Goal: Information Seeking & Learning: Compare options

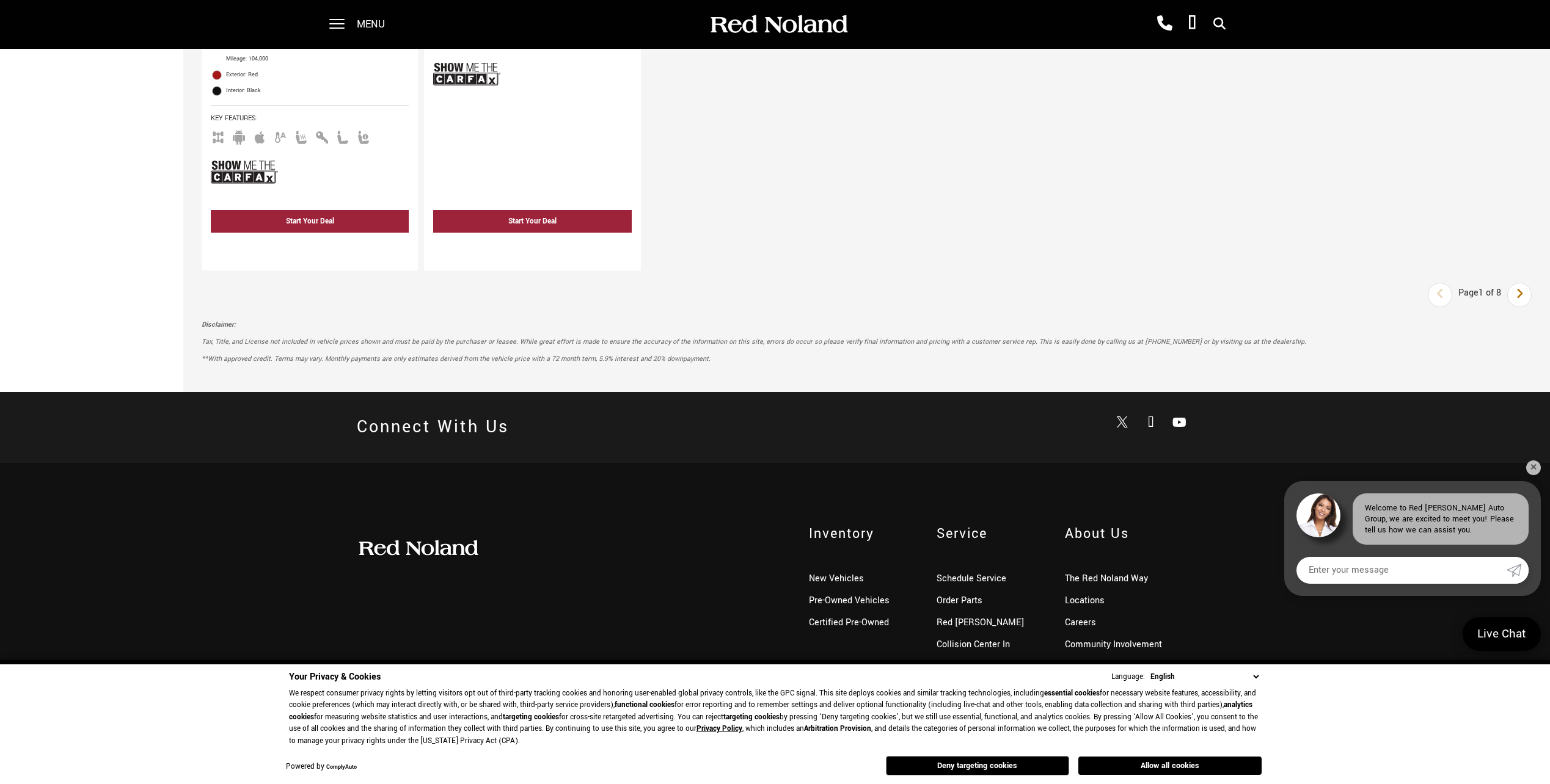
scroll to position [2382, 0]
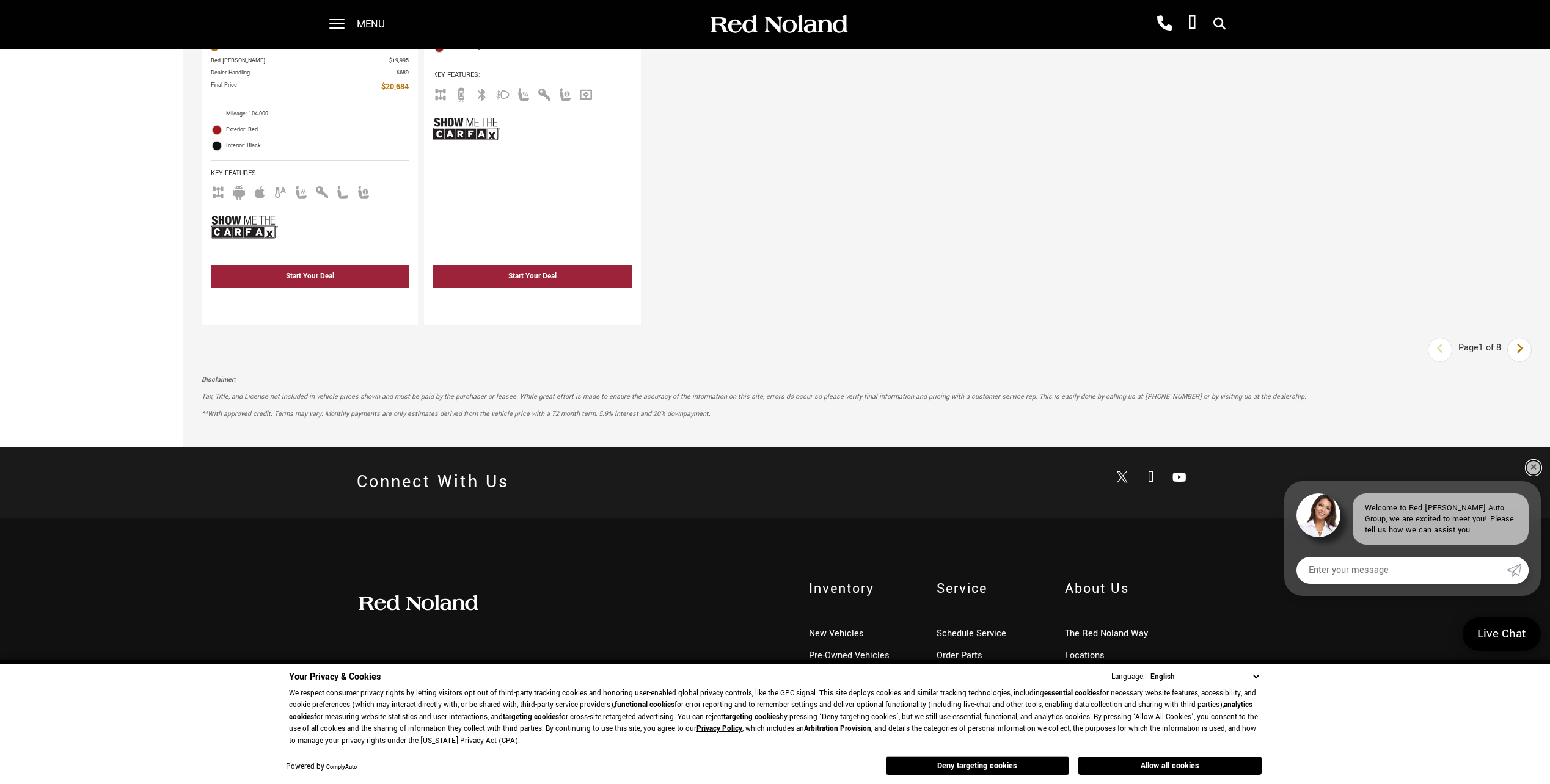
click at [1533, 461] on link "✕" at bounding box center [1532, 467] width 15 height 15
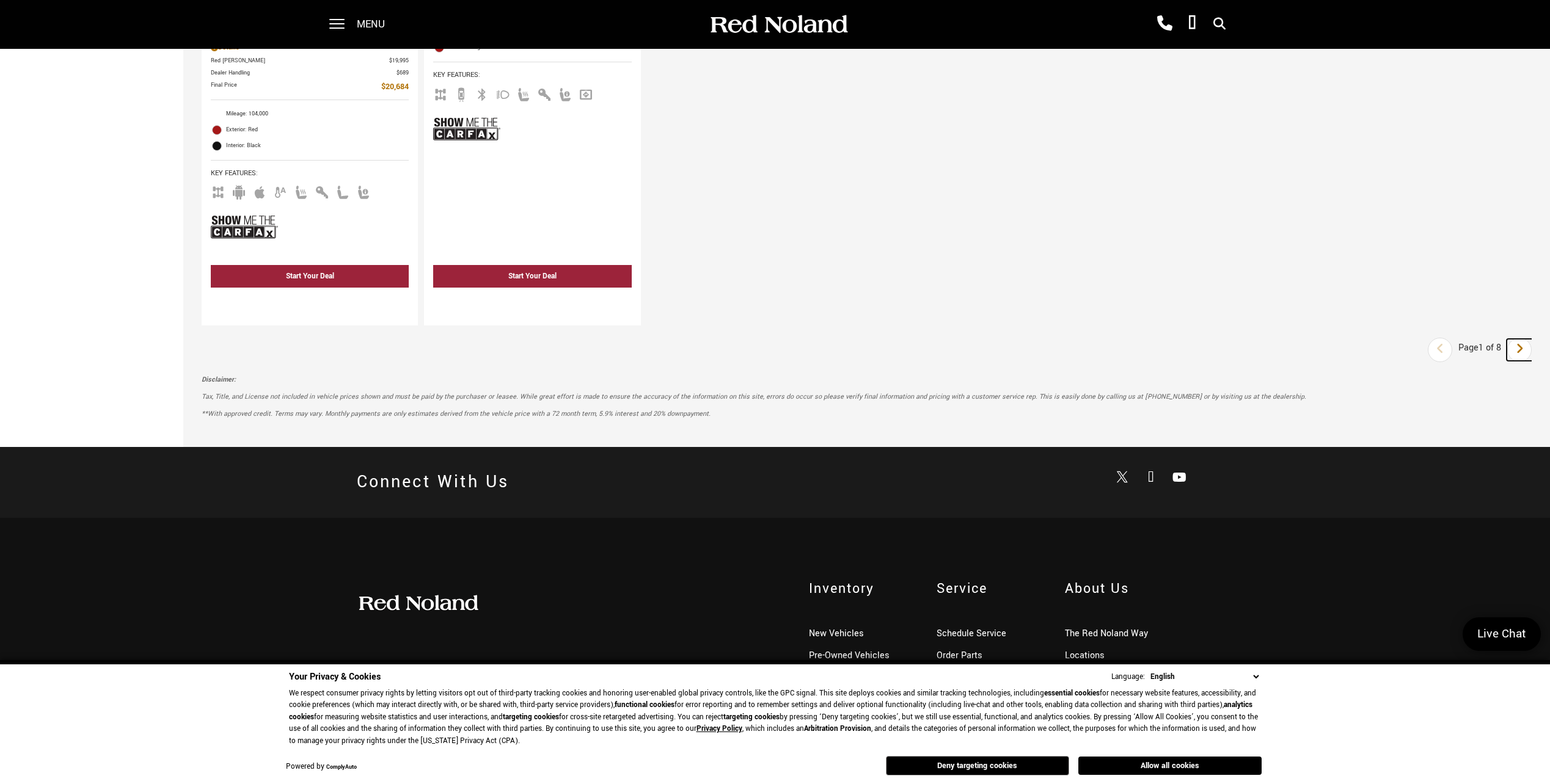
click at [1524, 351] on icon "next page" at bounding box center [1519, 348] width 8 height 19
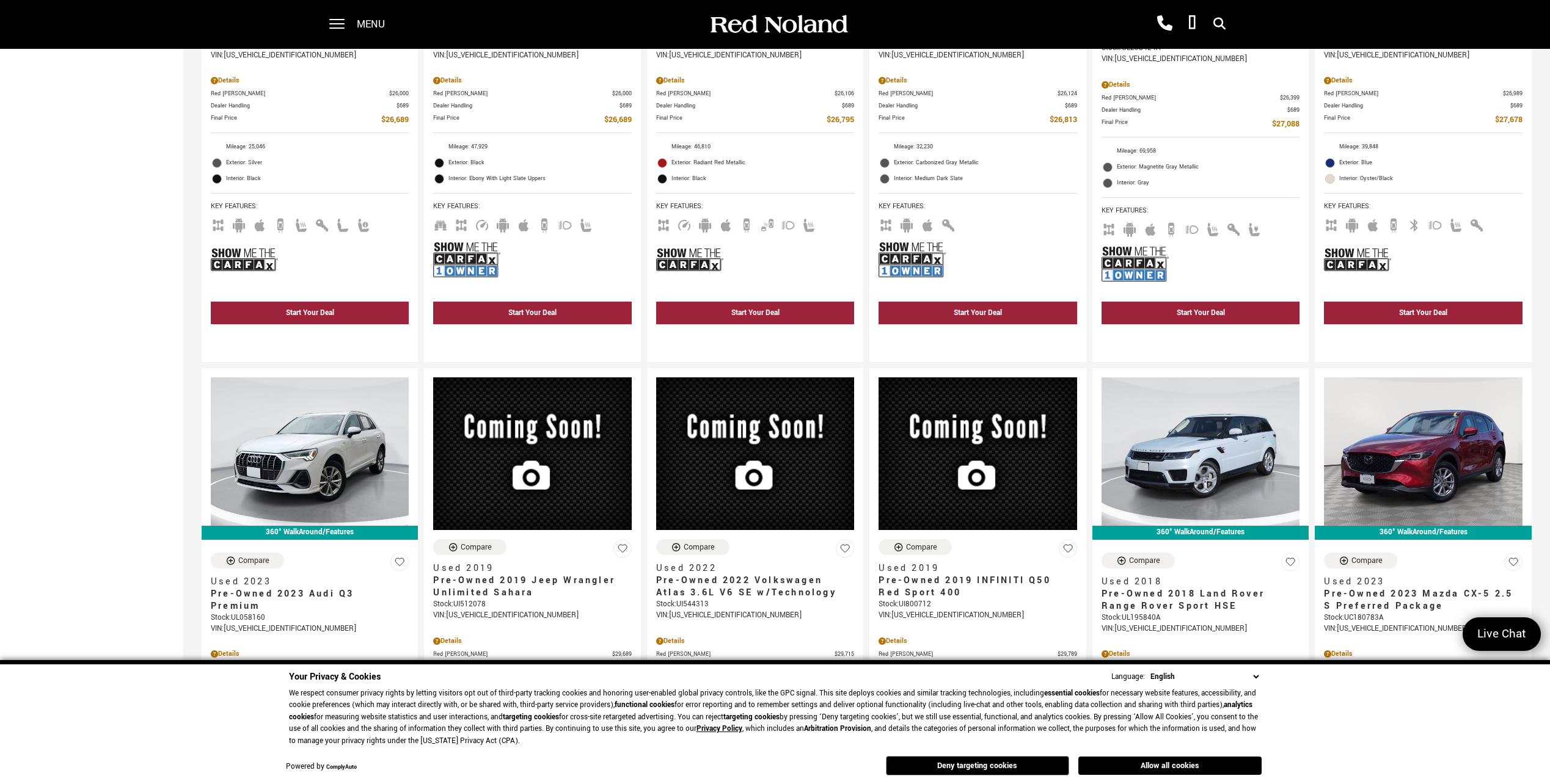
scroll to position [1039, 0]
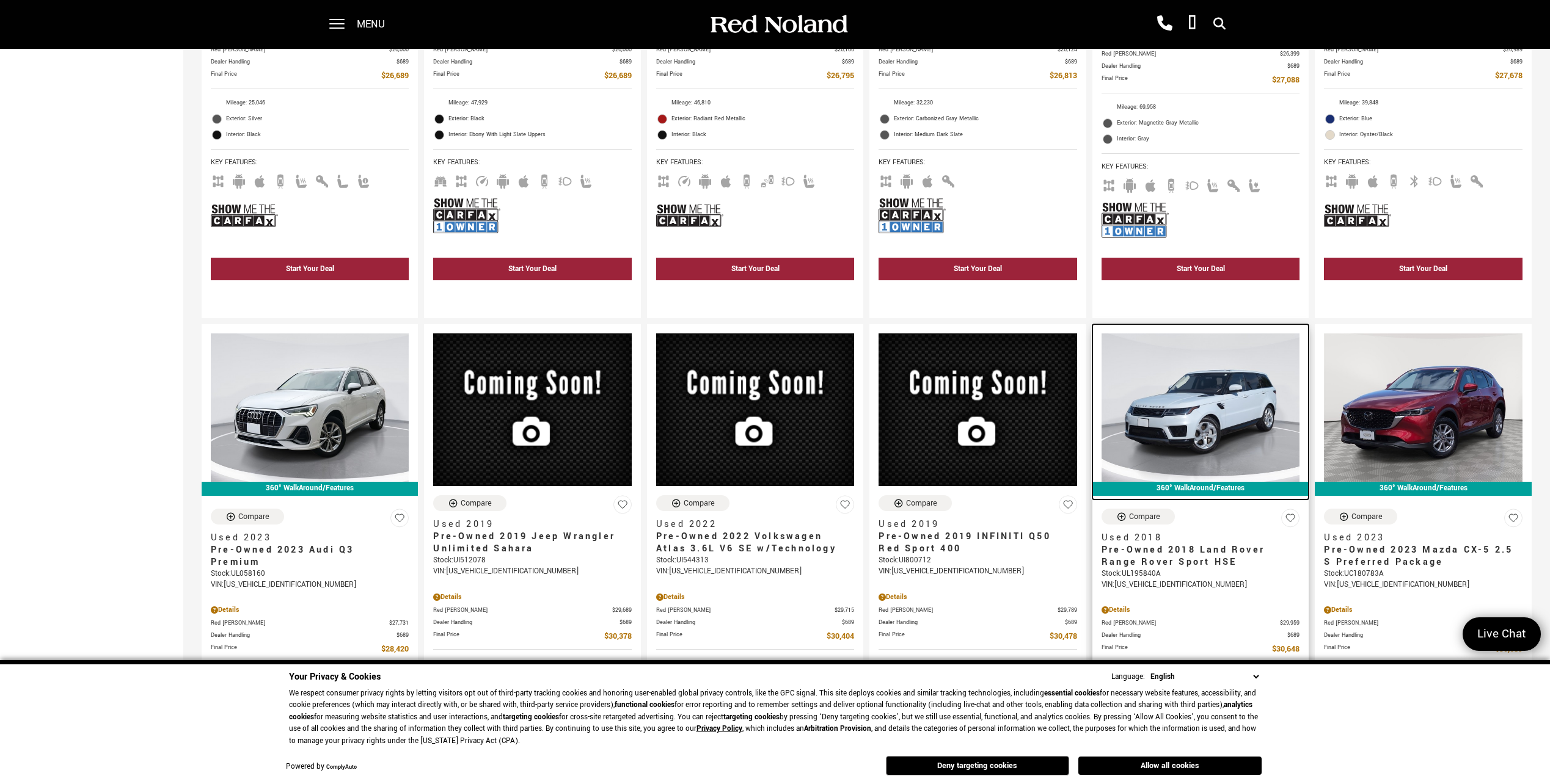
click at [1221, 431] on img at bounding box center [1201, 407] width 198 height 148
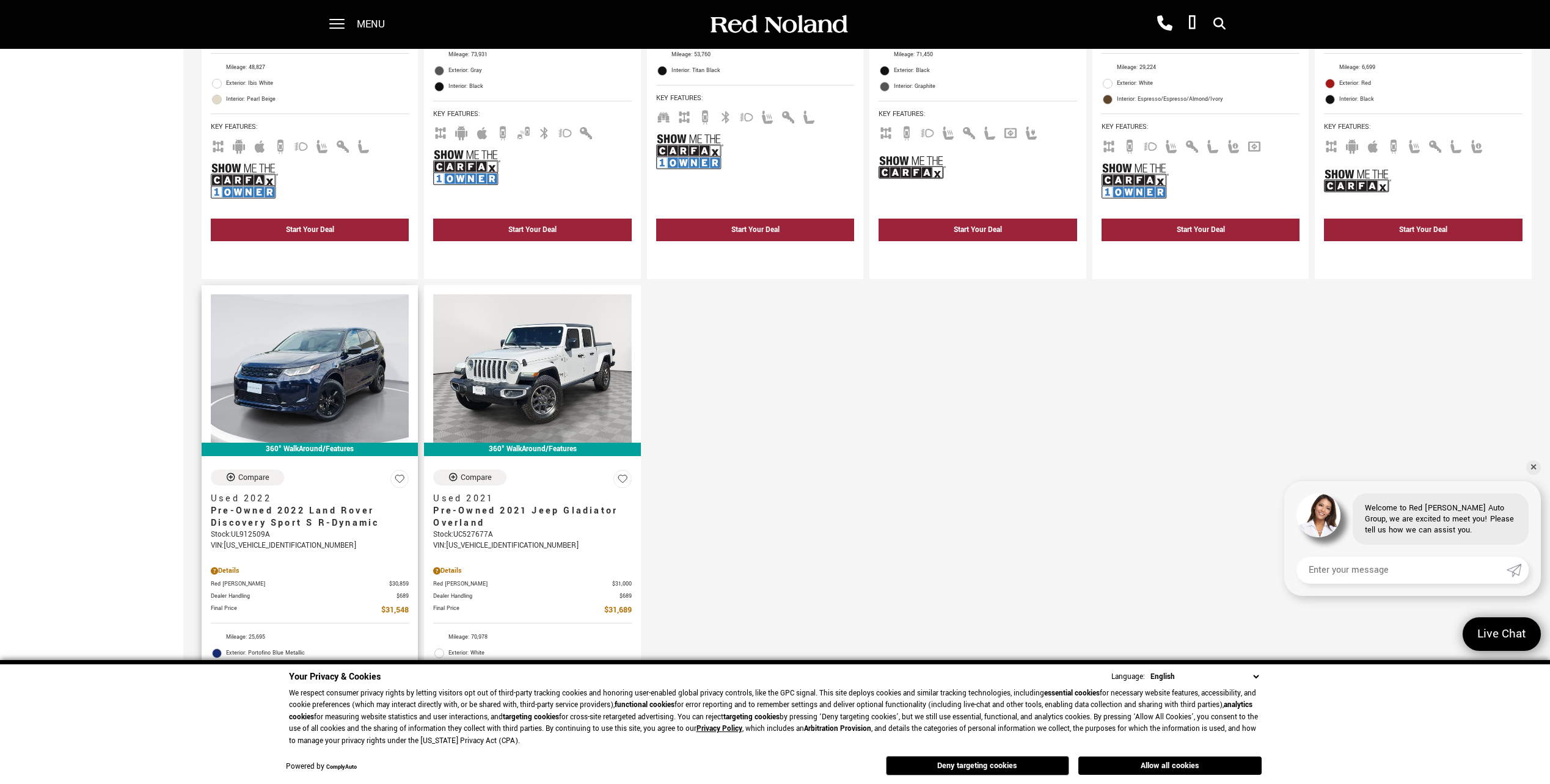
scroll to position [1650, 0]
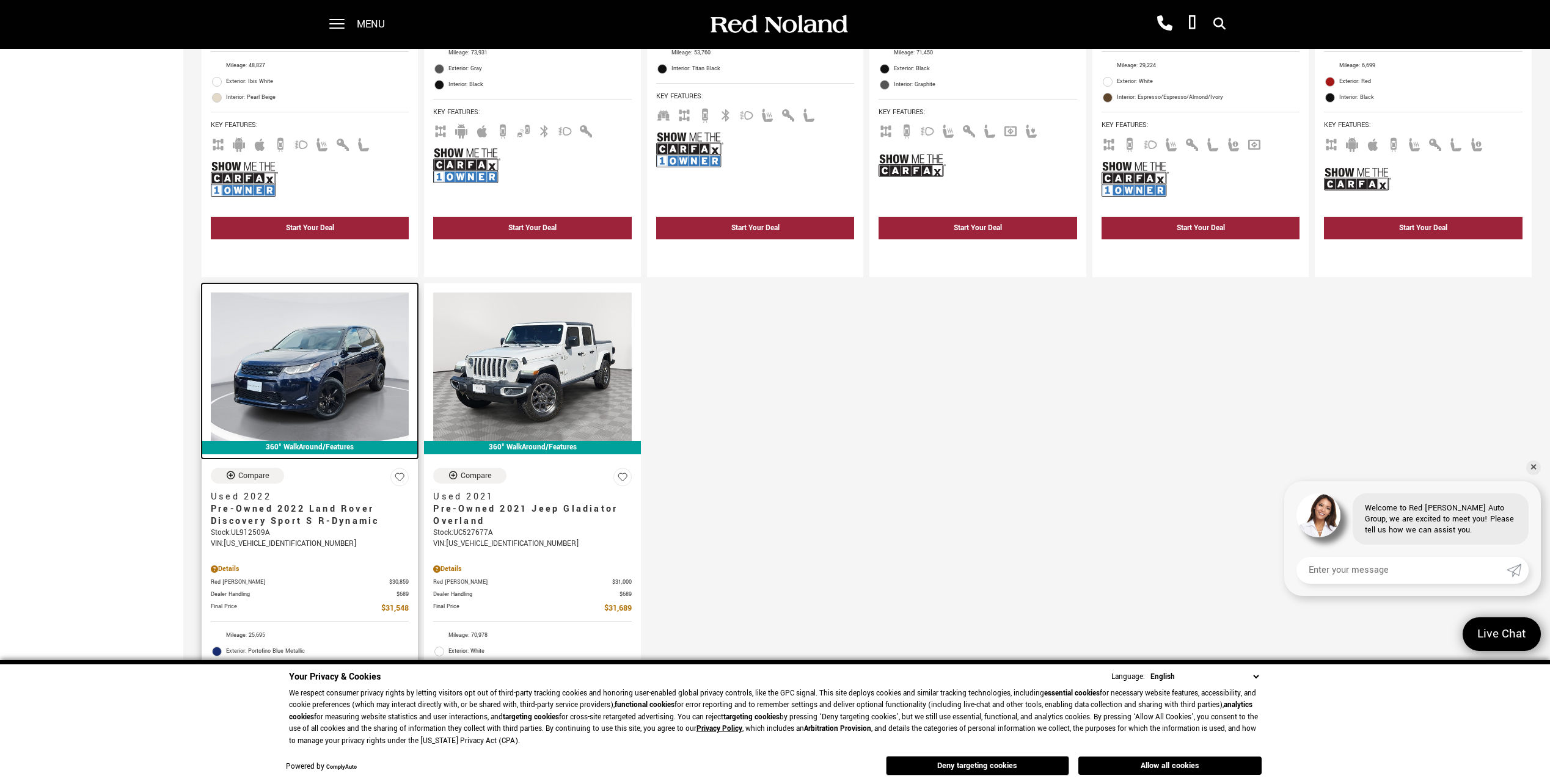
click at [353, 379] on img at bounding box center [310, 367] width 198 height 148
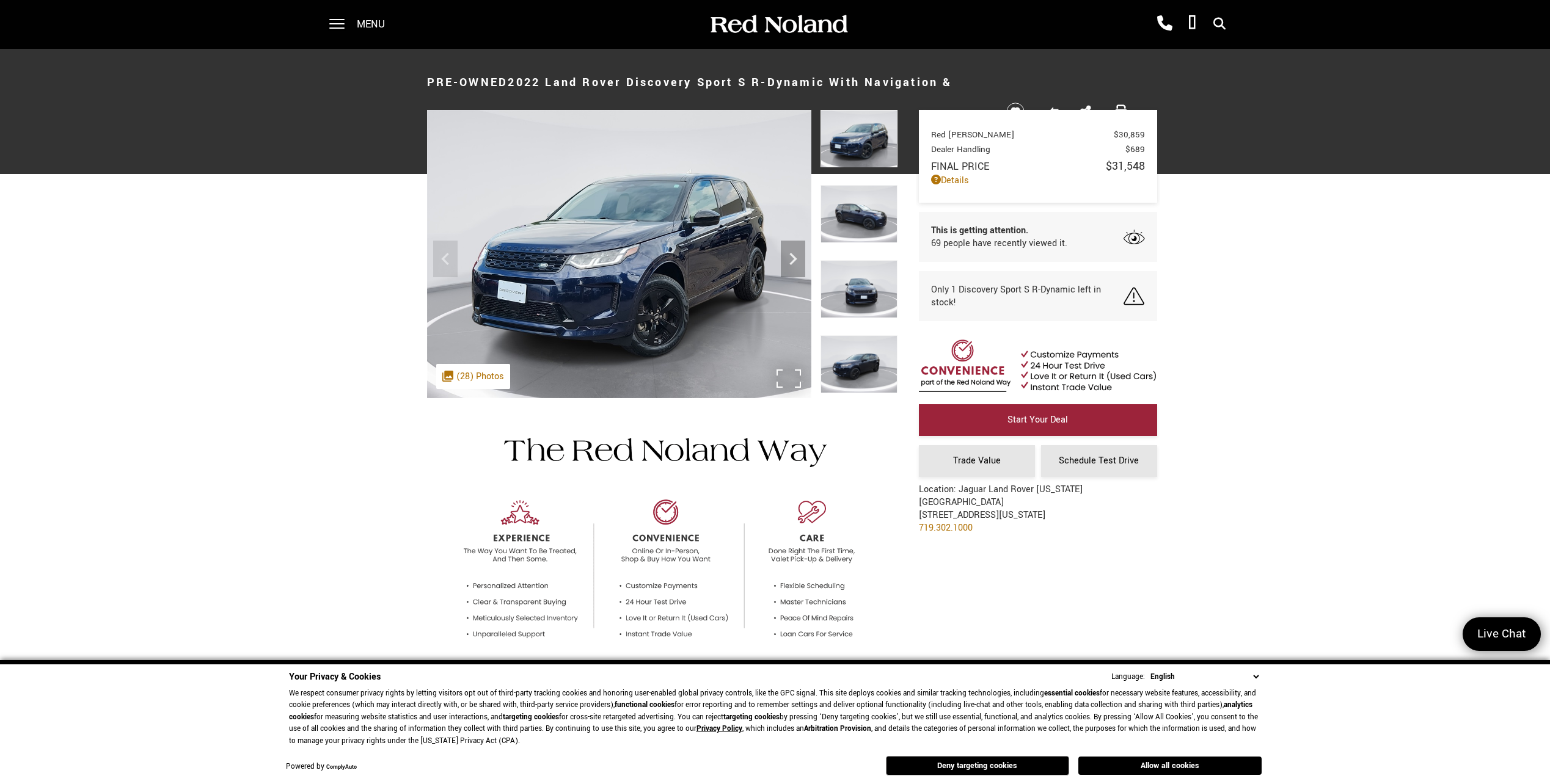
click at [464, 364] on div ".cls-1, .cls-3 { fill: #c50033; } .cls-1 { clip-rule: evenodd; } .cls-2 { clip-…" at bounding box center [473, 376] width 74 height 25
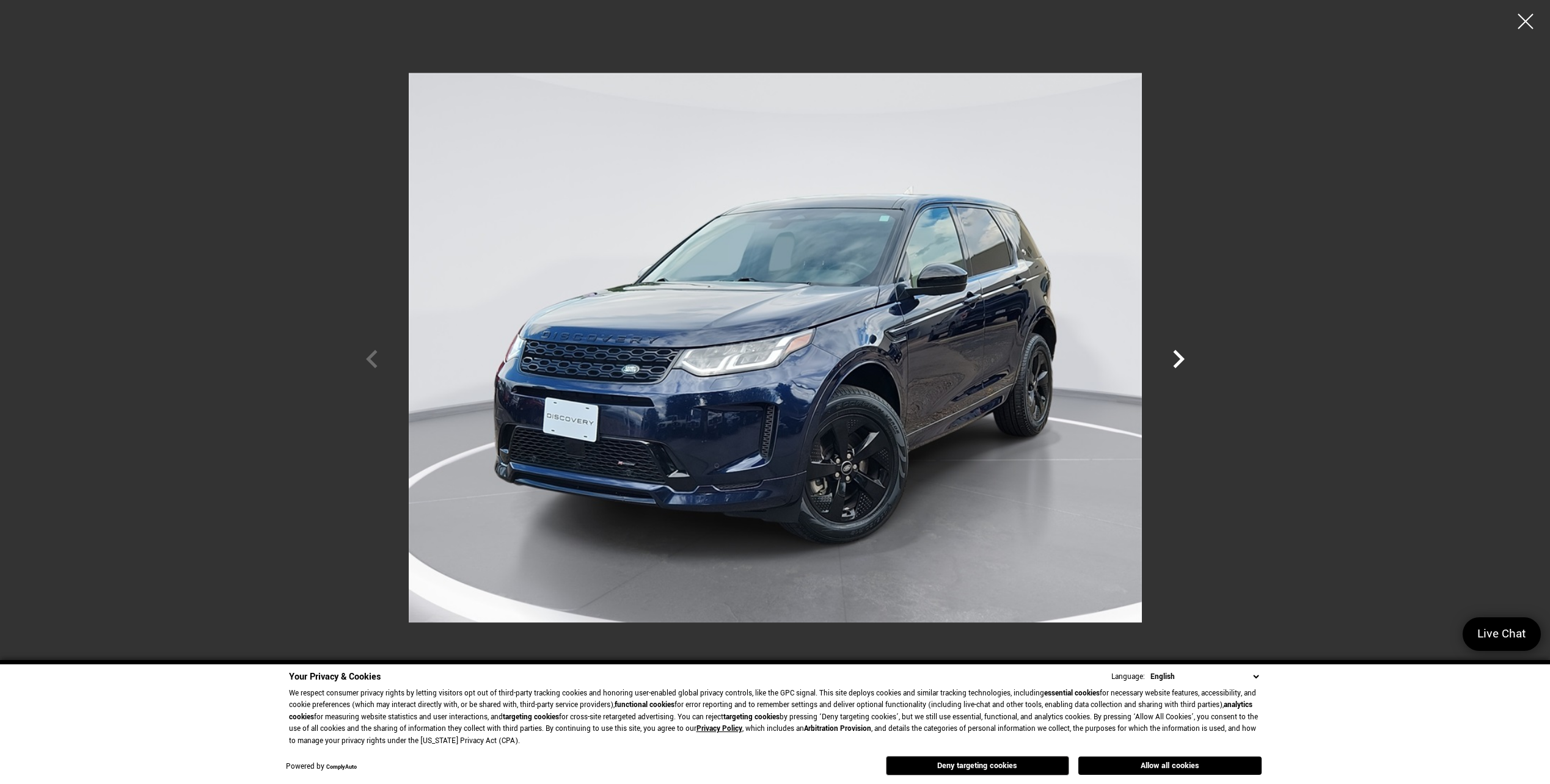
click at [1185, 359] on icon "Next" at bounding box center [1178, 360] width 37 height 37
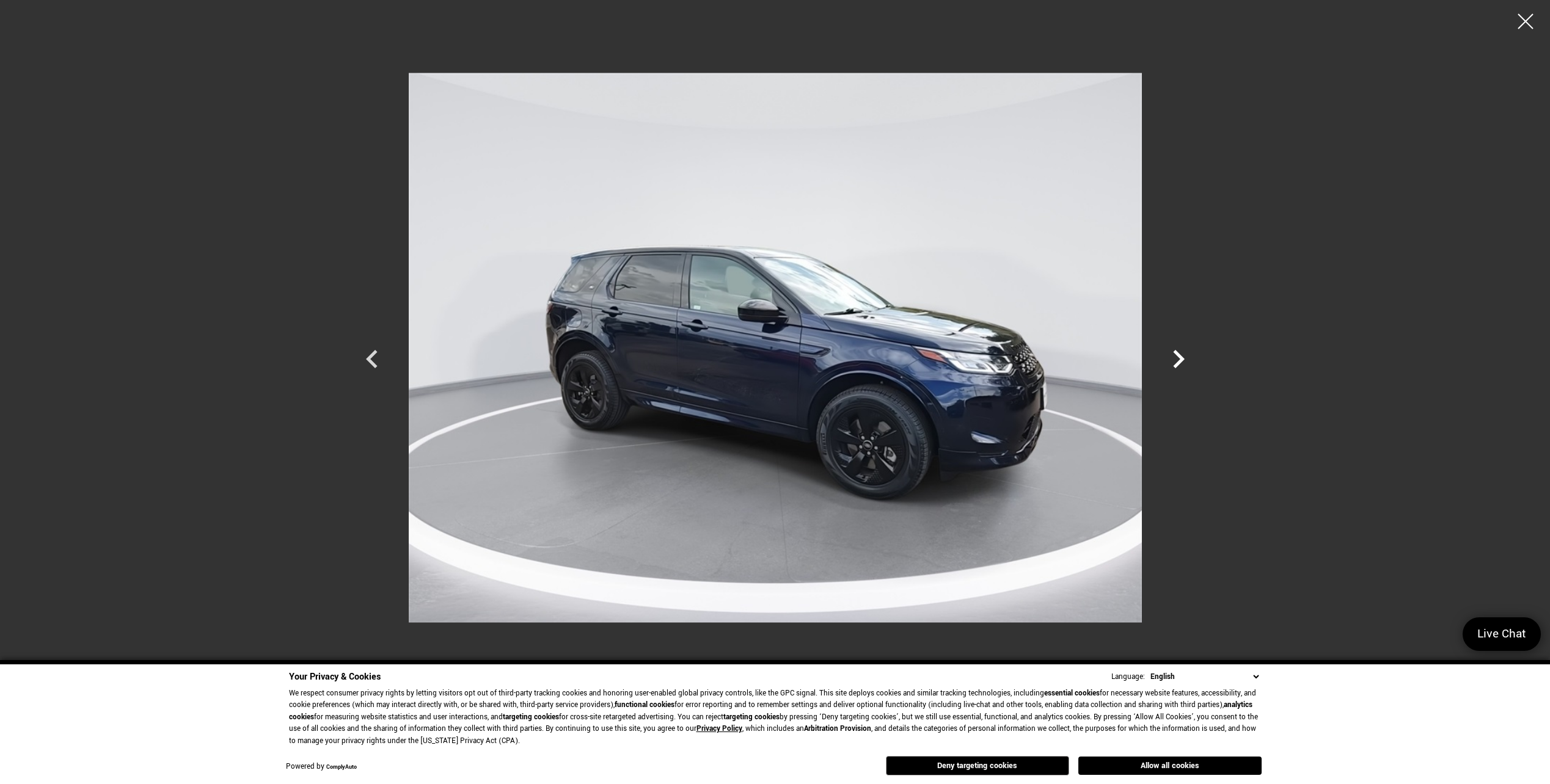
click at [1185, 356] on icon "Next" at bounding box center [1178, 360] width 37 height 37
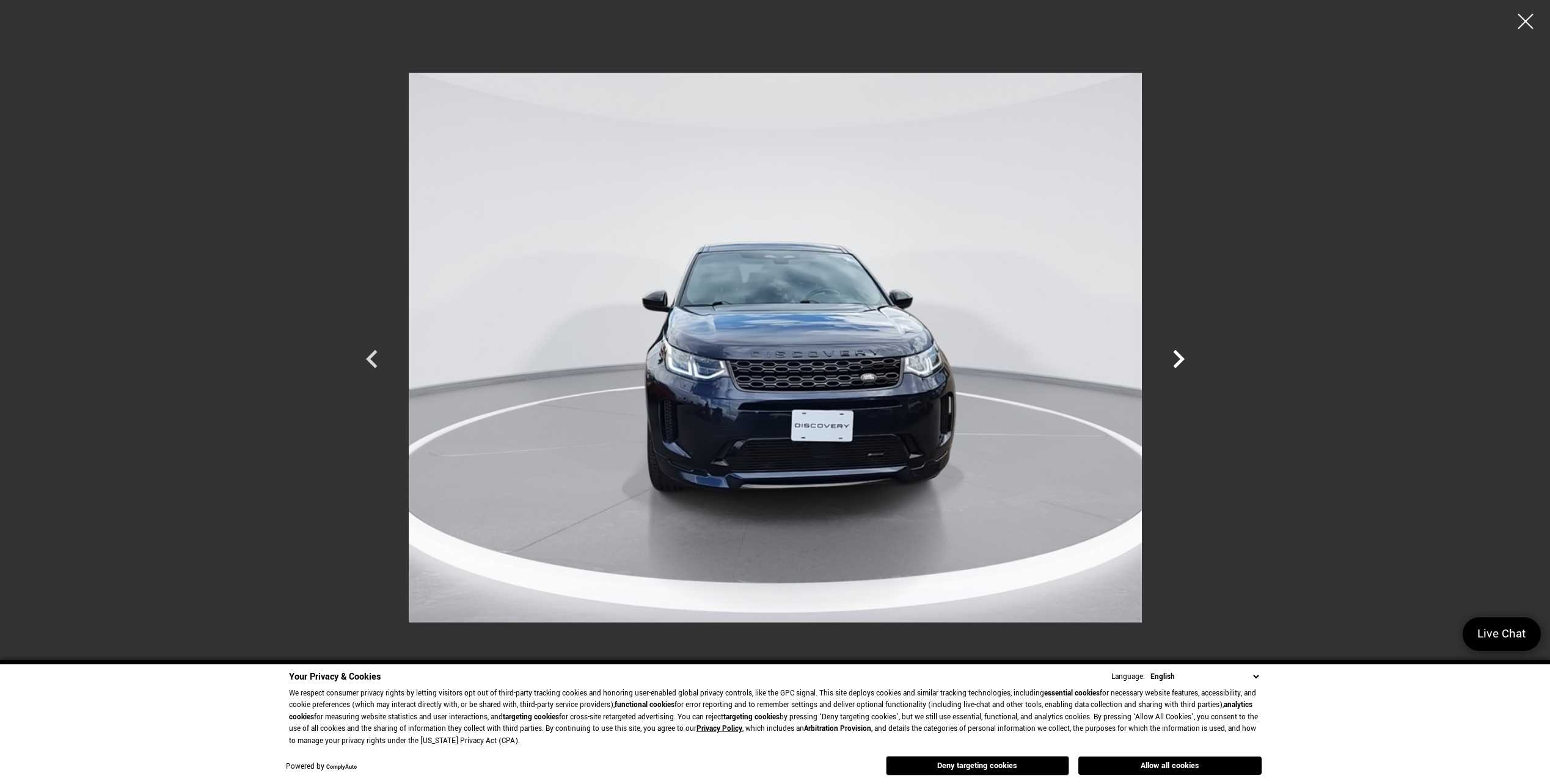
click at [1185, 356] on icon "Next" at bounding box center [1178, 360] width 37 height 37
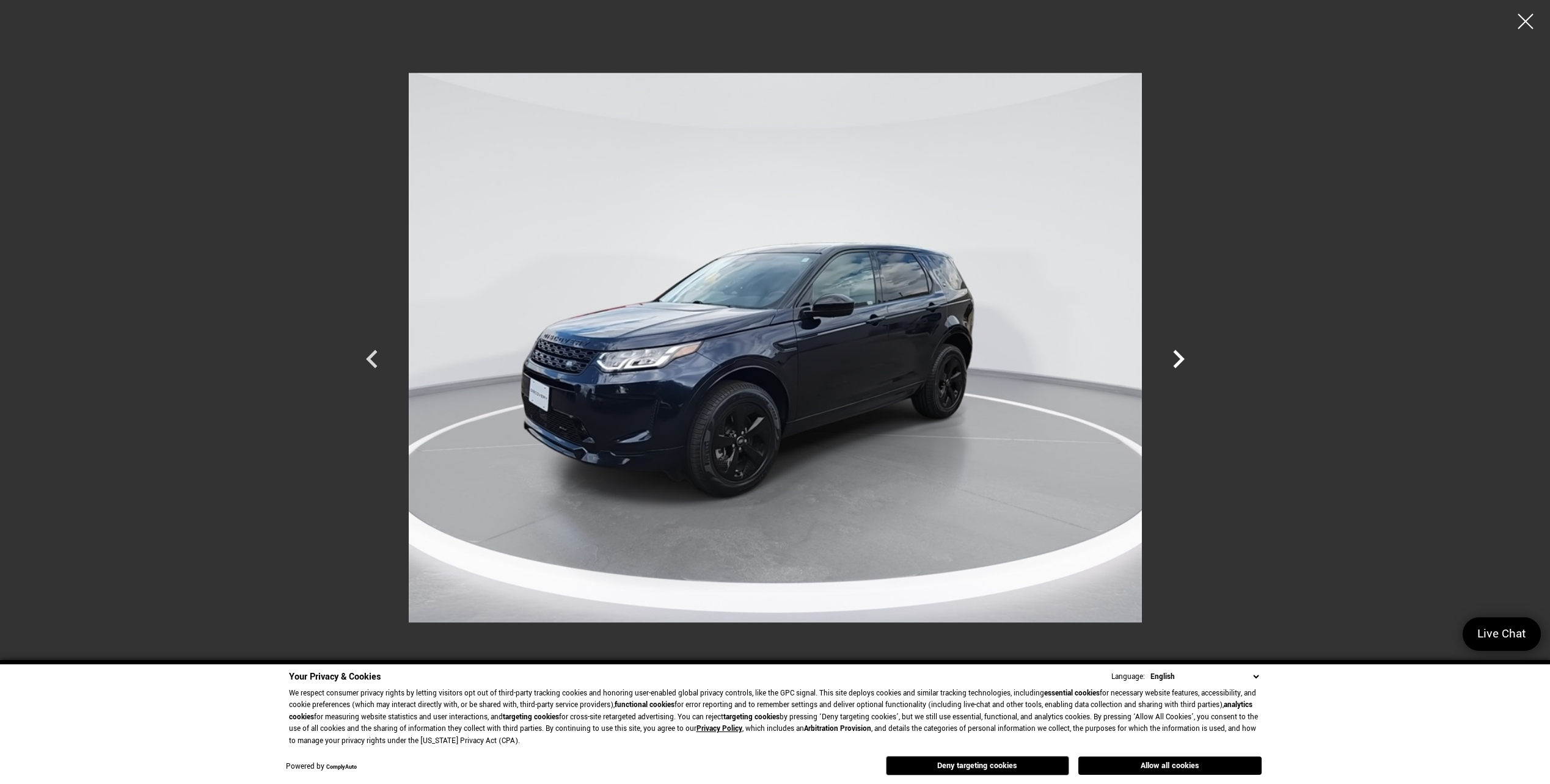
click at [1185, 356] on icon "Next" at bounding box center [1178, 360] width 37 height 37
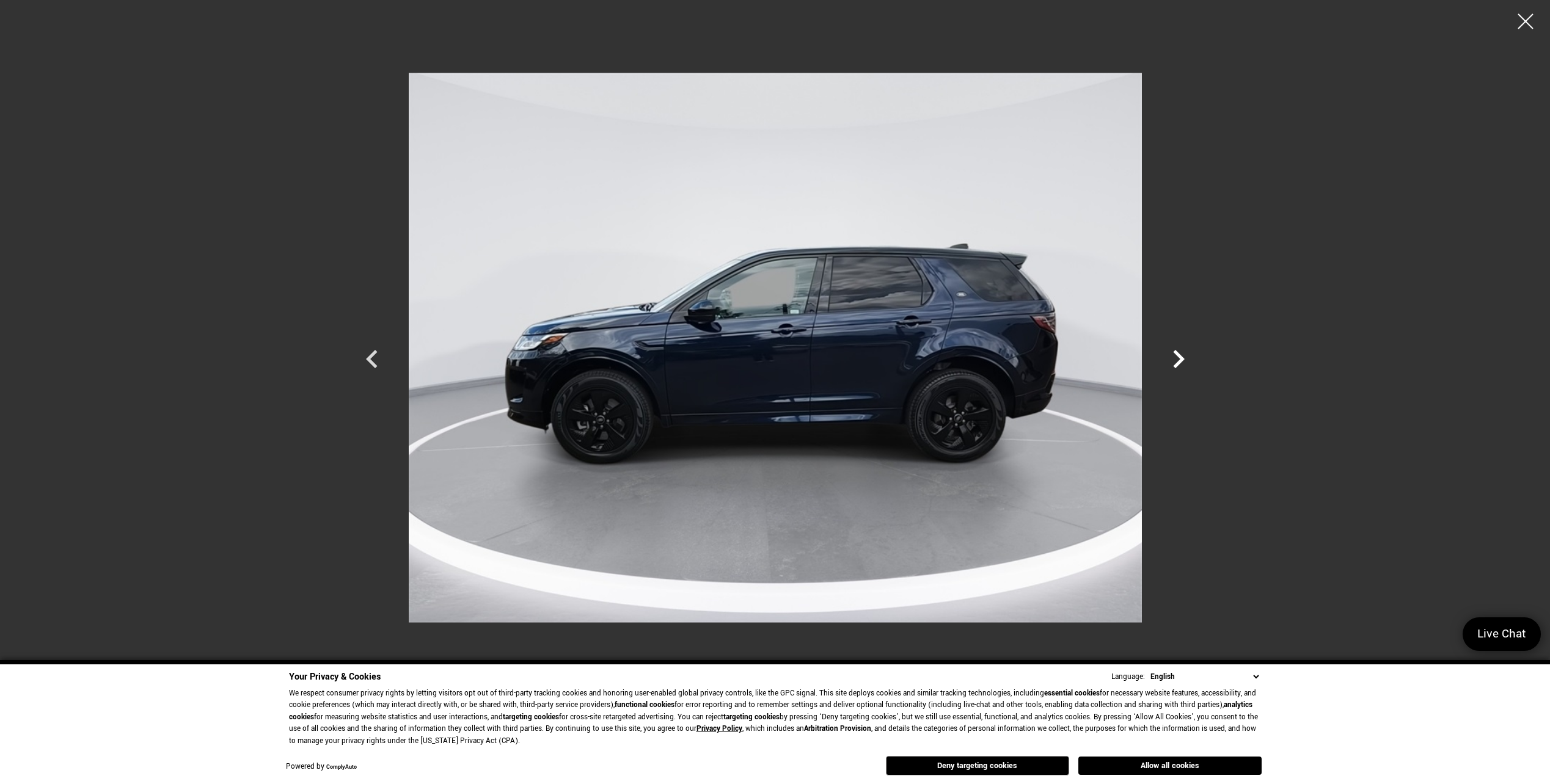
click at [1185, 356] on icon "Next" at bounding box center [1178, 360] width 37 height 37
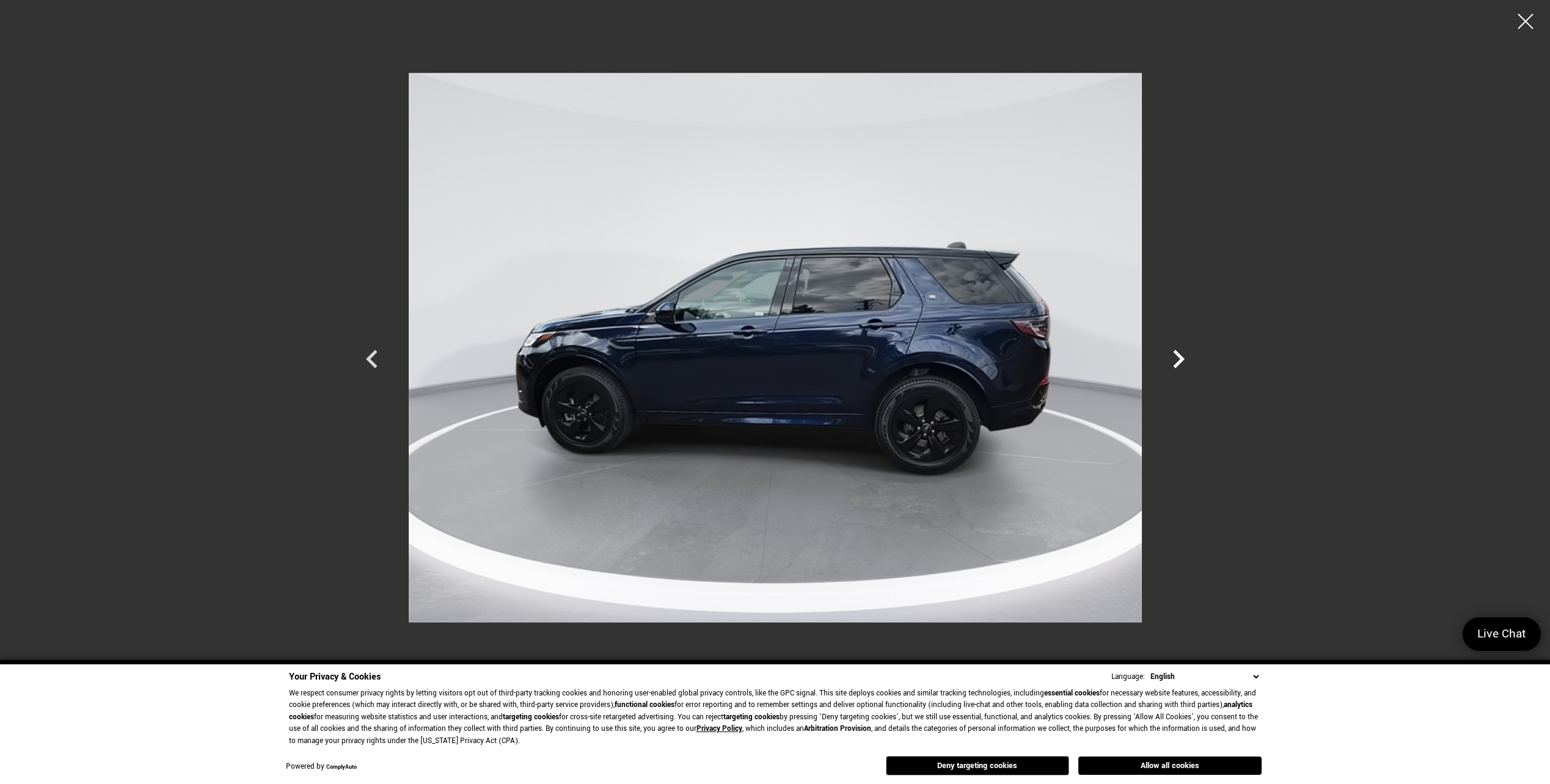
click at [1185, 356] on icon "Next" at bounding box center [1178, 360] width 37 height 37
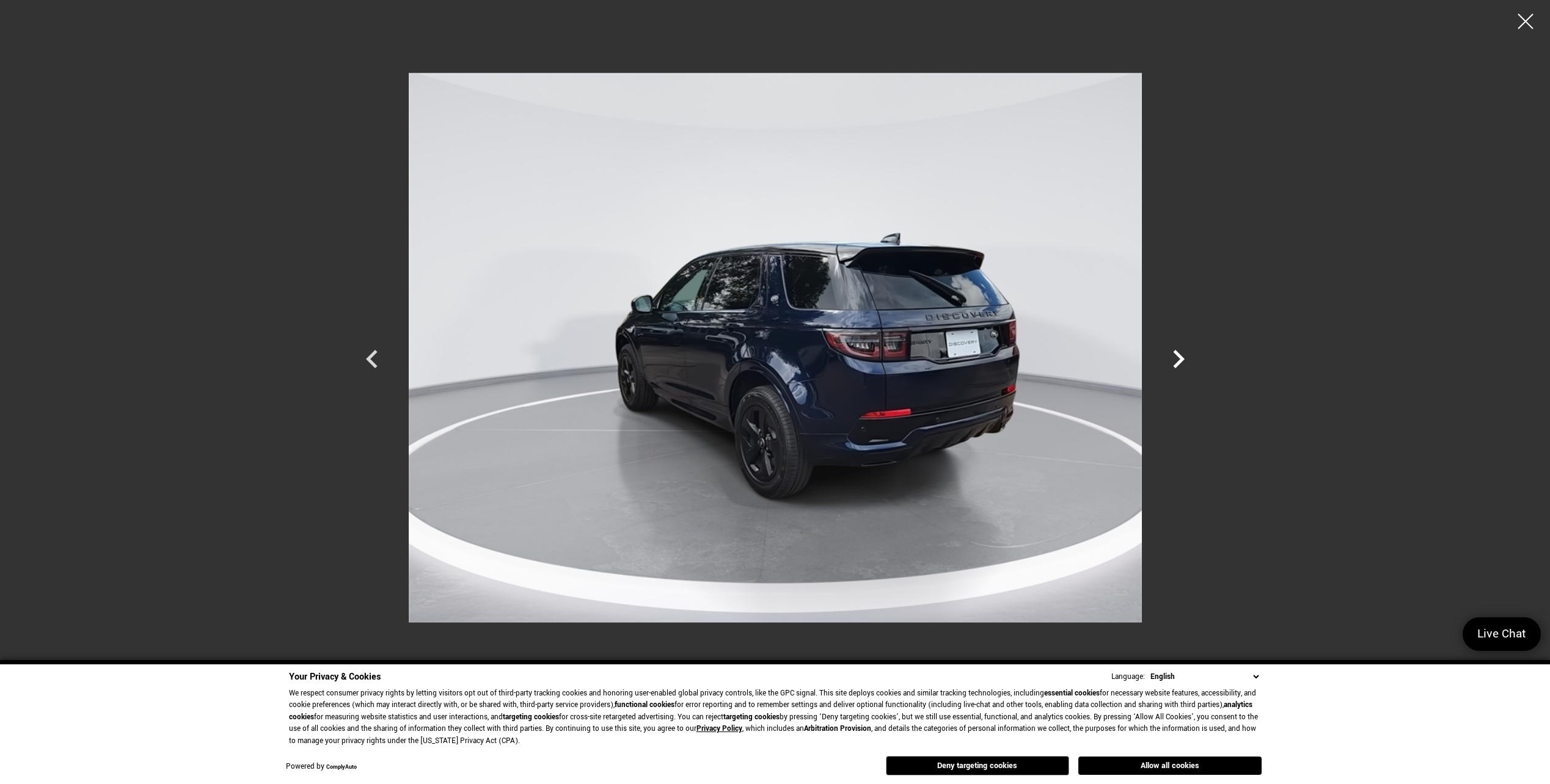
click at [1185, 355] on icon "Next" at bounding box center [1178, 360] width 37 height 37
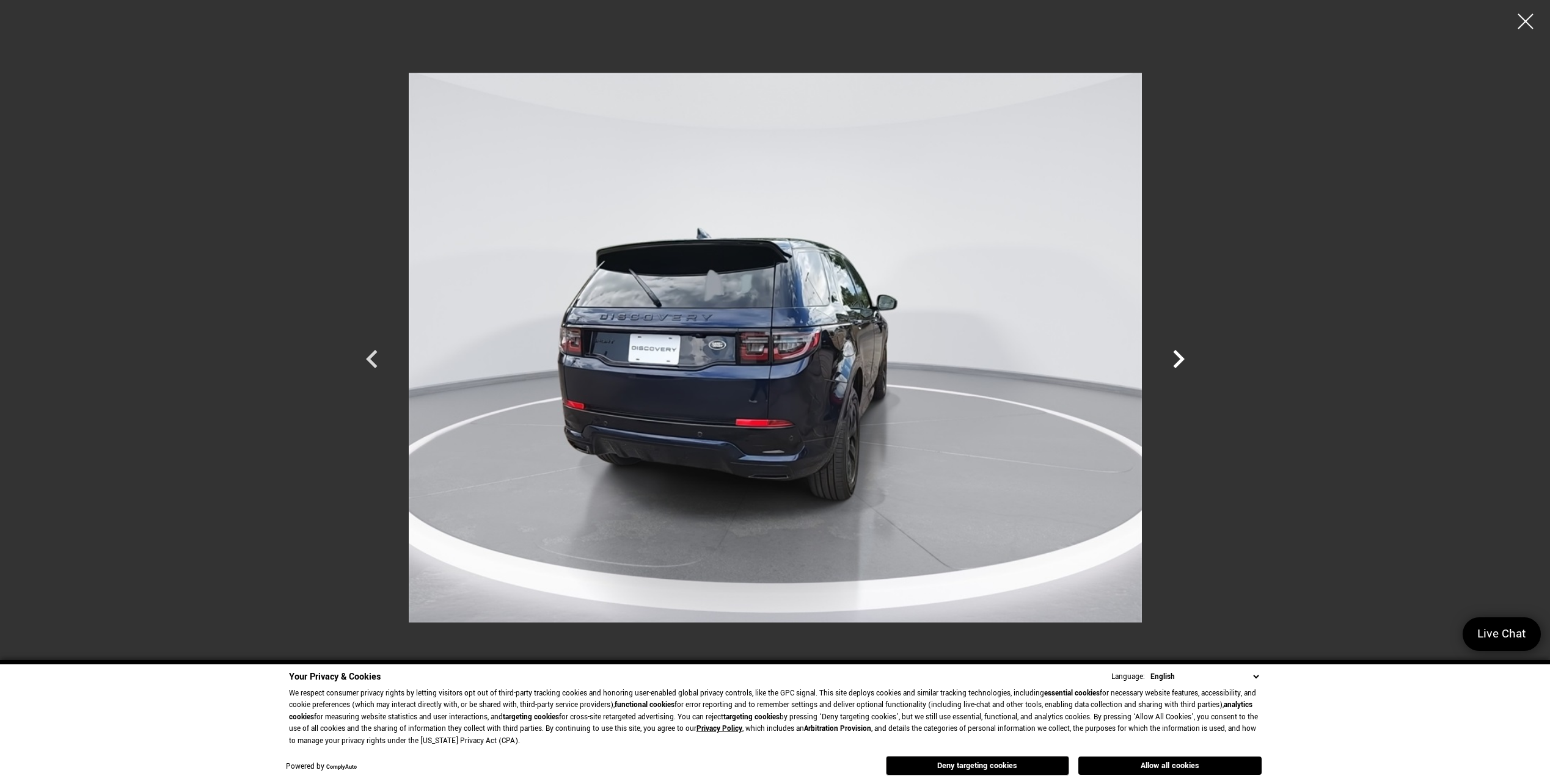
click at [1185, 355] on icon "Next" at bounding box center [1178, 360] width 37 height 37
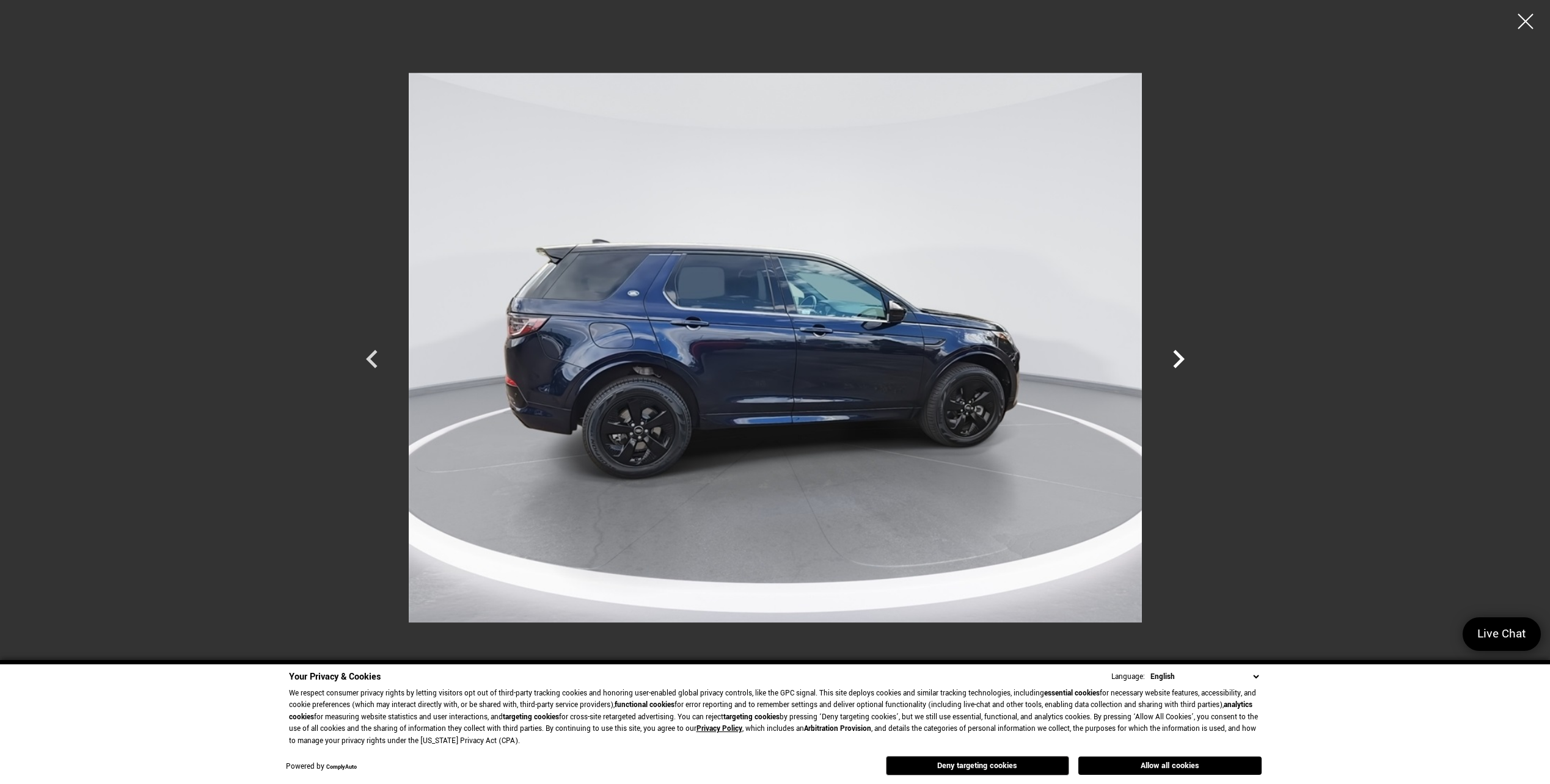
click at [1185, 355] on icon "Next" at bounding box center [1178, 360] width 37 height 37
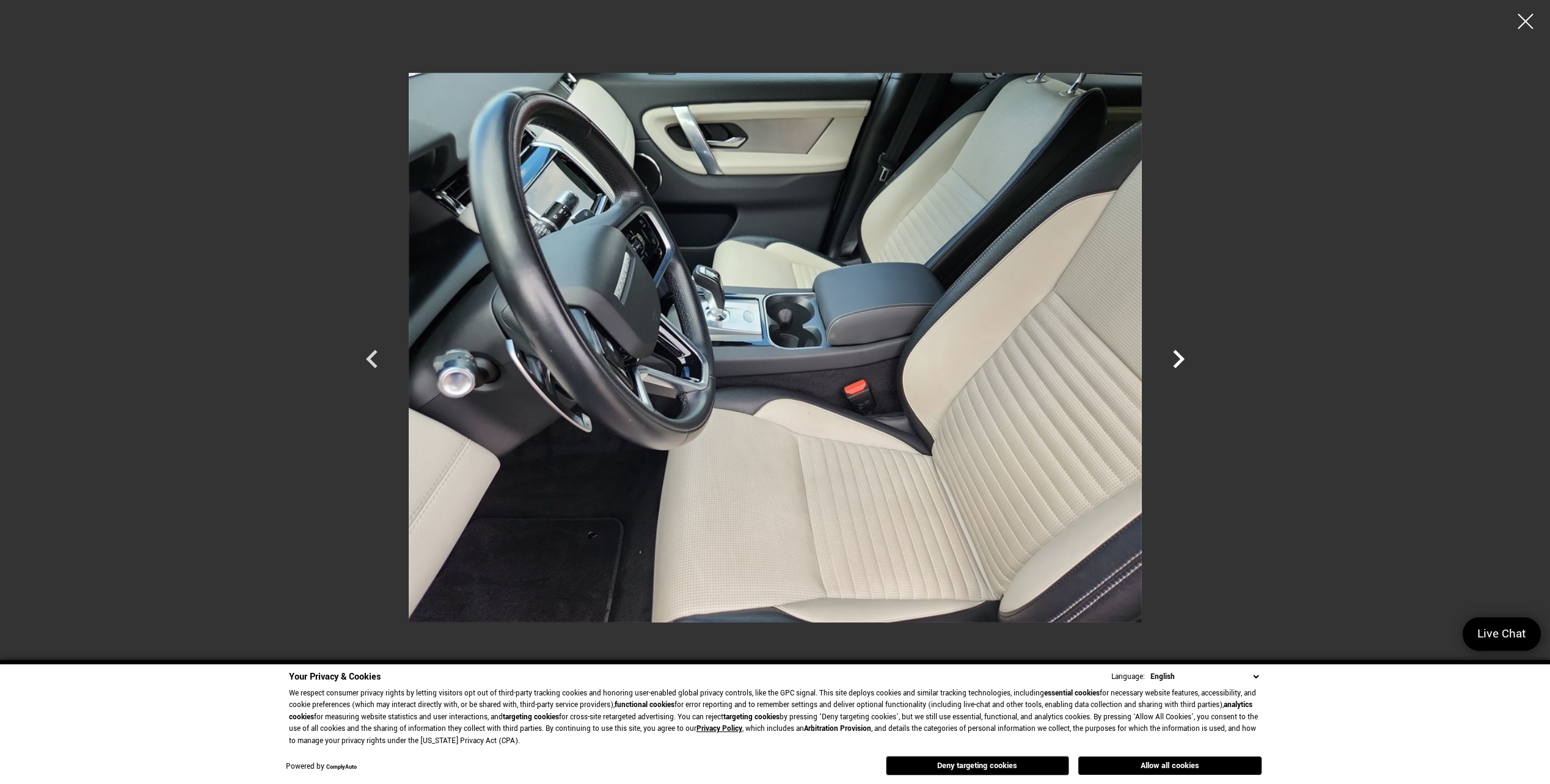
click at [1175, 359] on icon "Next" at bounding box center [1178, 360] width 37 height 37
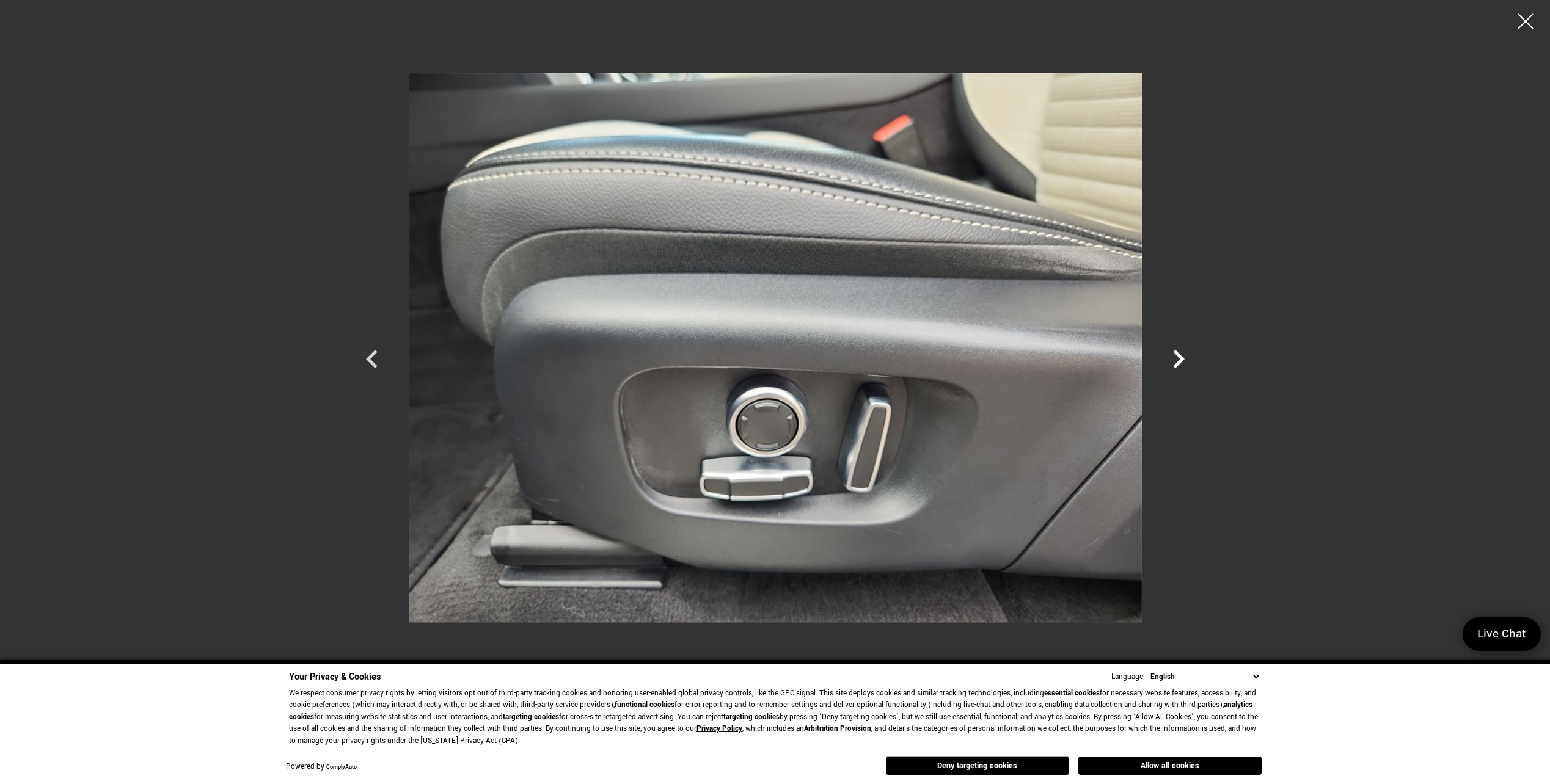
click at [1173, 360] on icon "Next" at bounding box center [1178, 360] width 37 height 37
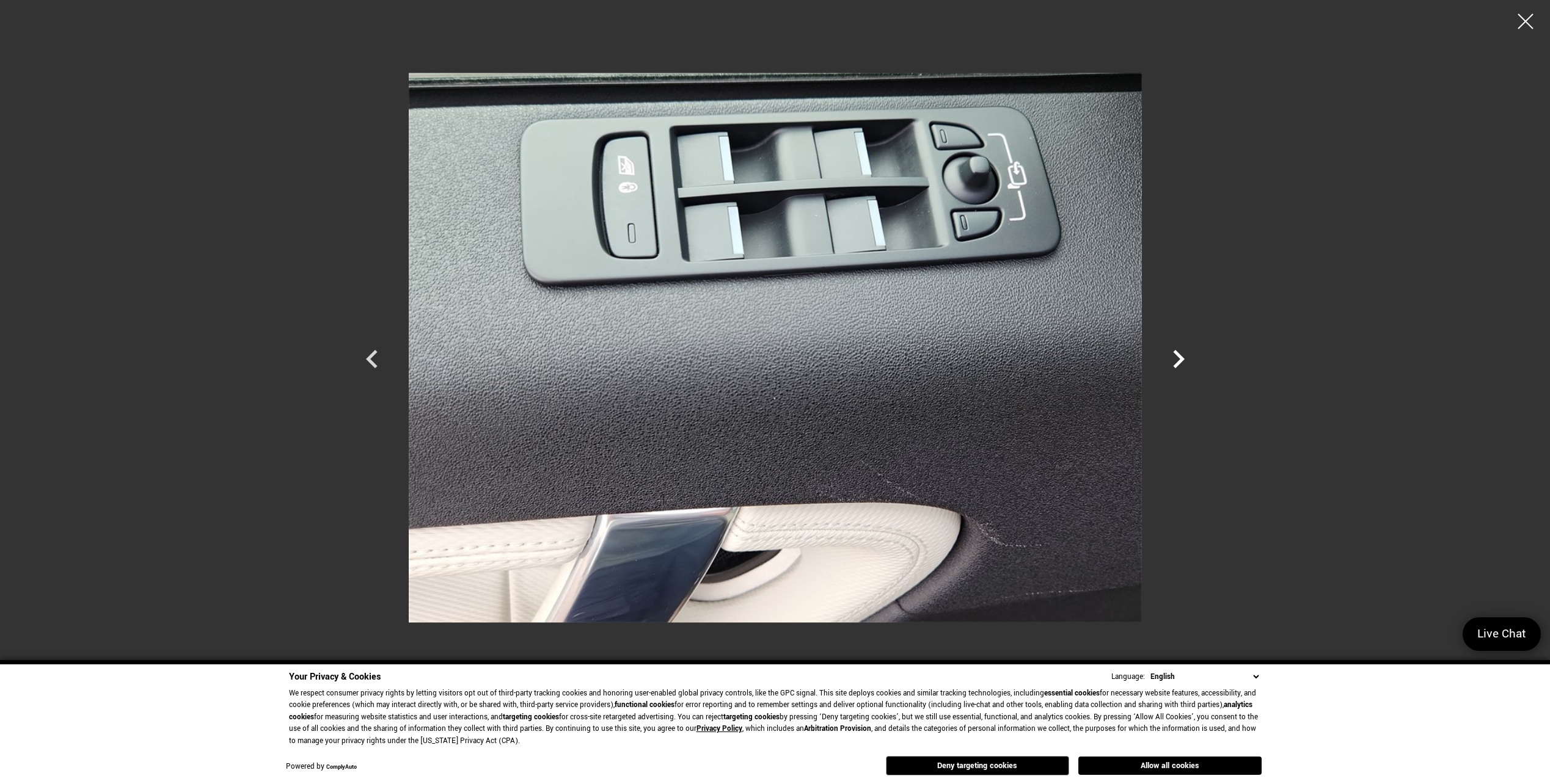
click at [1173, 360] on icon "Next" at bounding box center [1178, 360] width 37 height 37
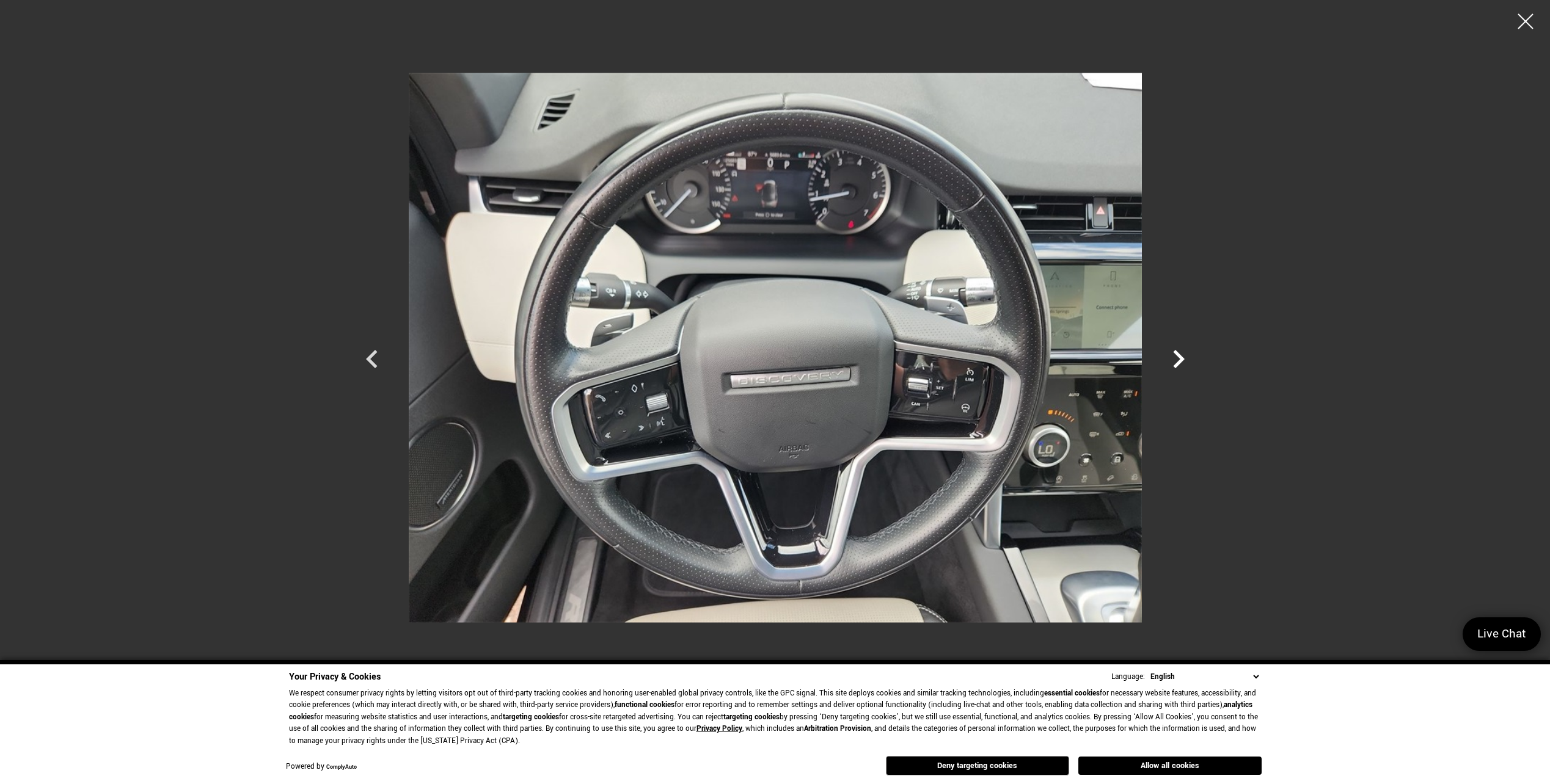
click at [1173, 360] on icon "Next" at bounding box center [1178, 360] width 37 height 37
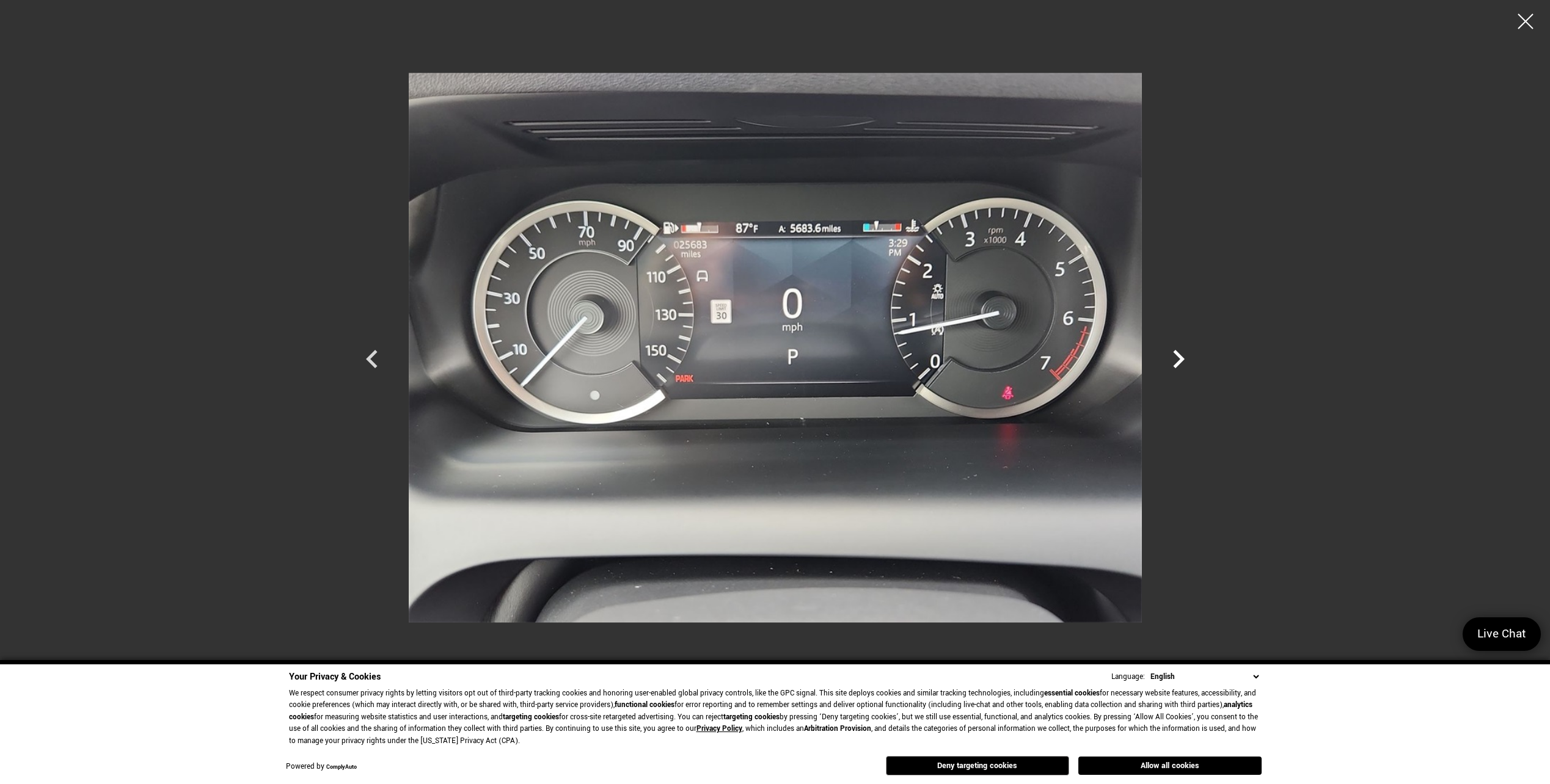
click at [1173, 360] on icon "Next" at bounding box center [1178, 360] width 37 height 37
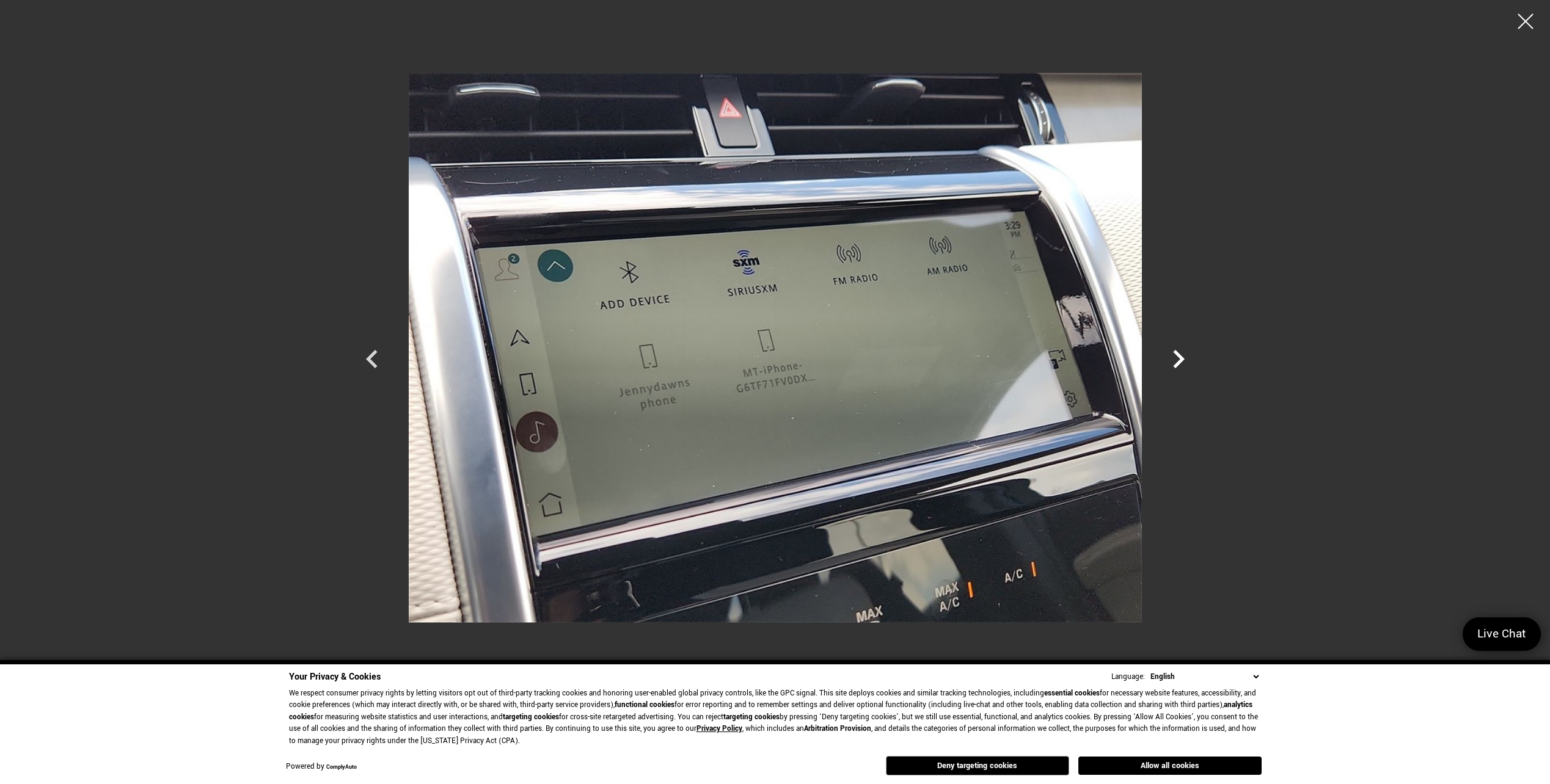
click at [1173, 360] on icon "Next" at bounding box center [1178, 360] width 37 height 37
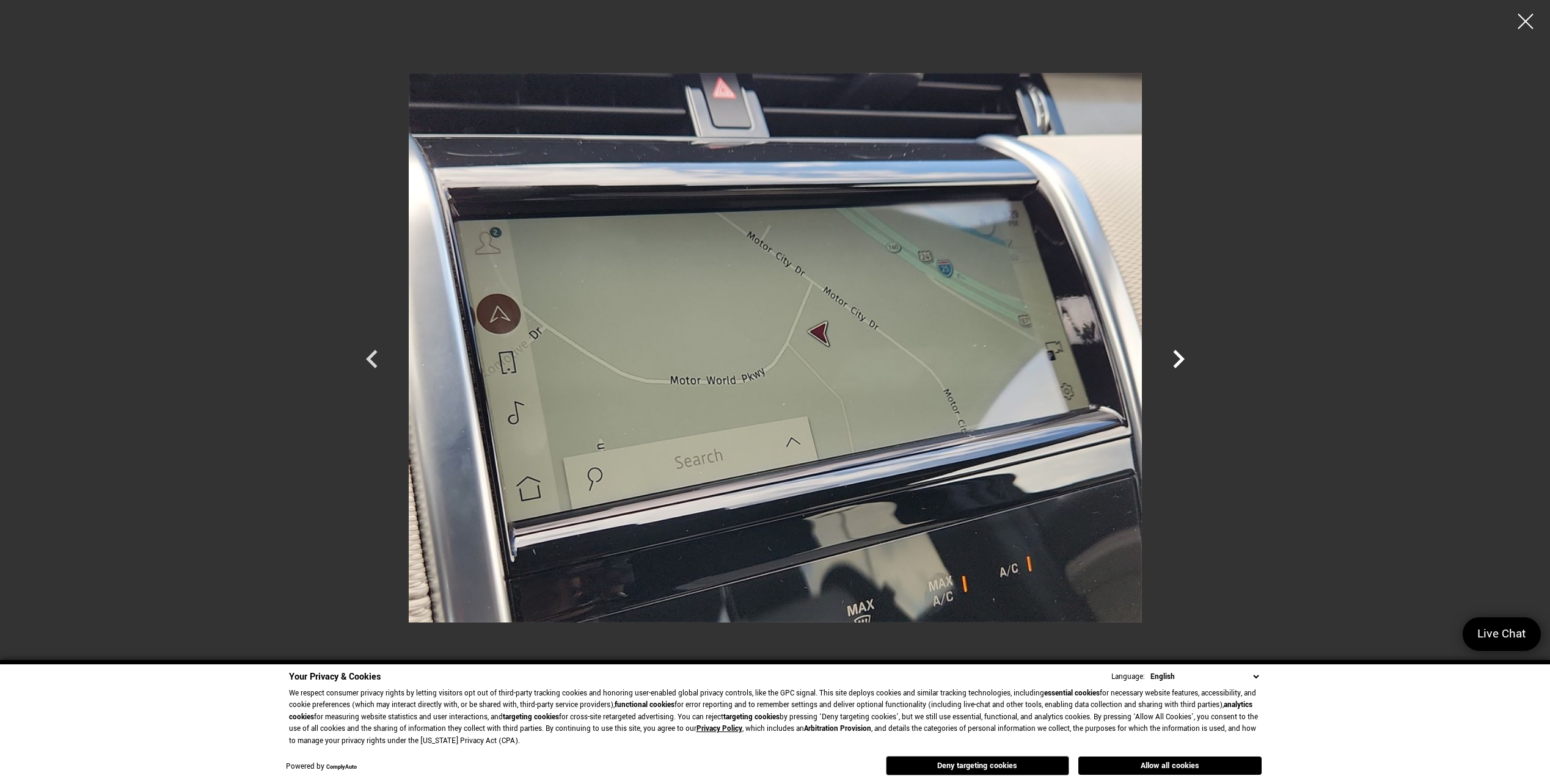
click at [1173, 360] on icon "Next" at bounding box center [1178, 360] width 37 height 37
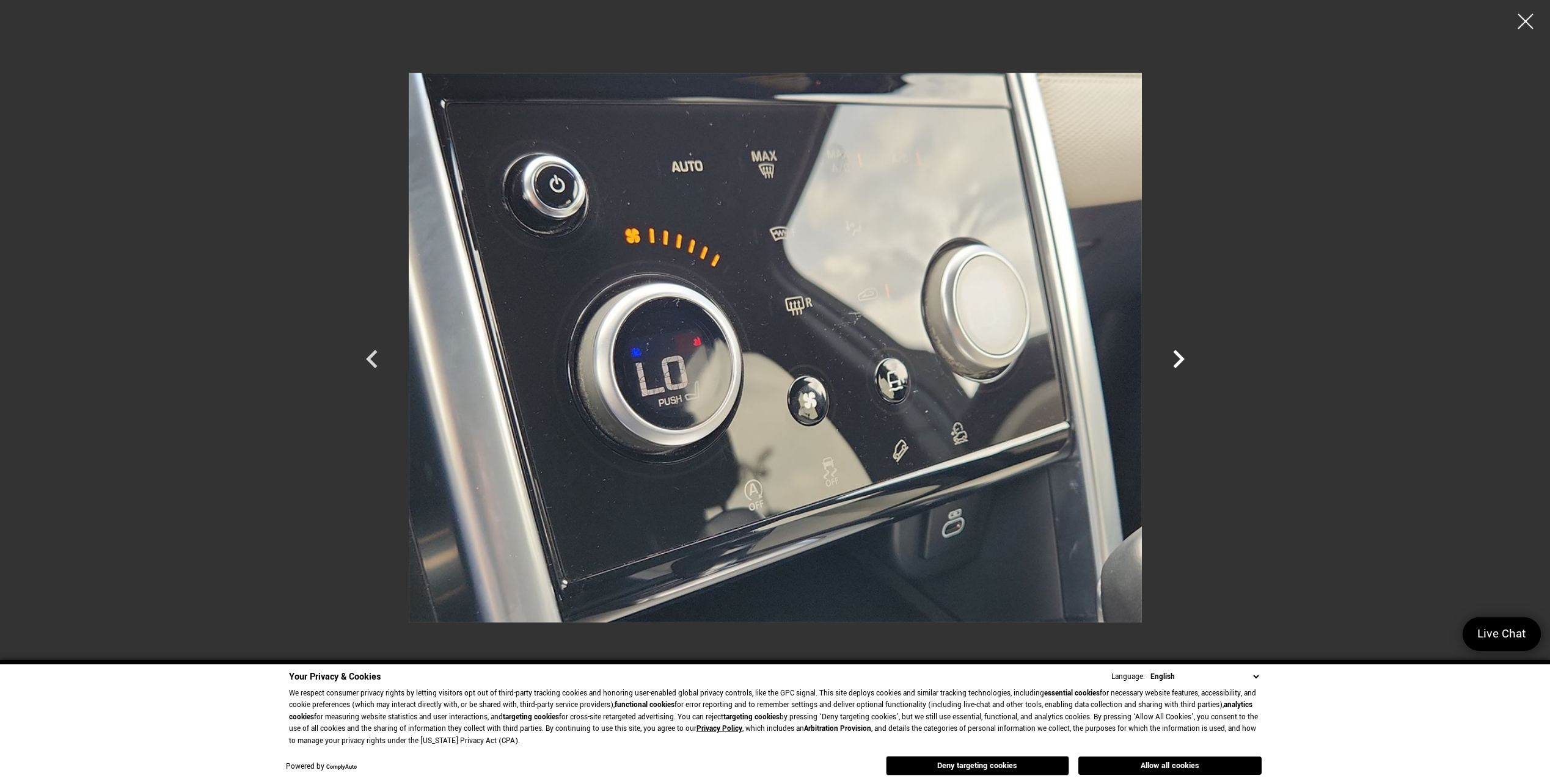
click at [1173, 360] on icon "Next" at bounding box center [1178, 360] width 37 height 37
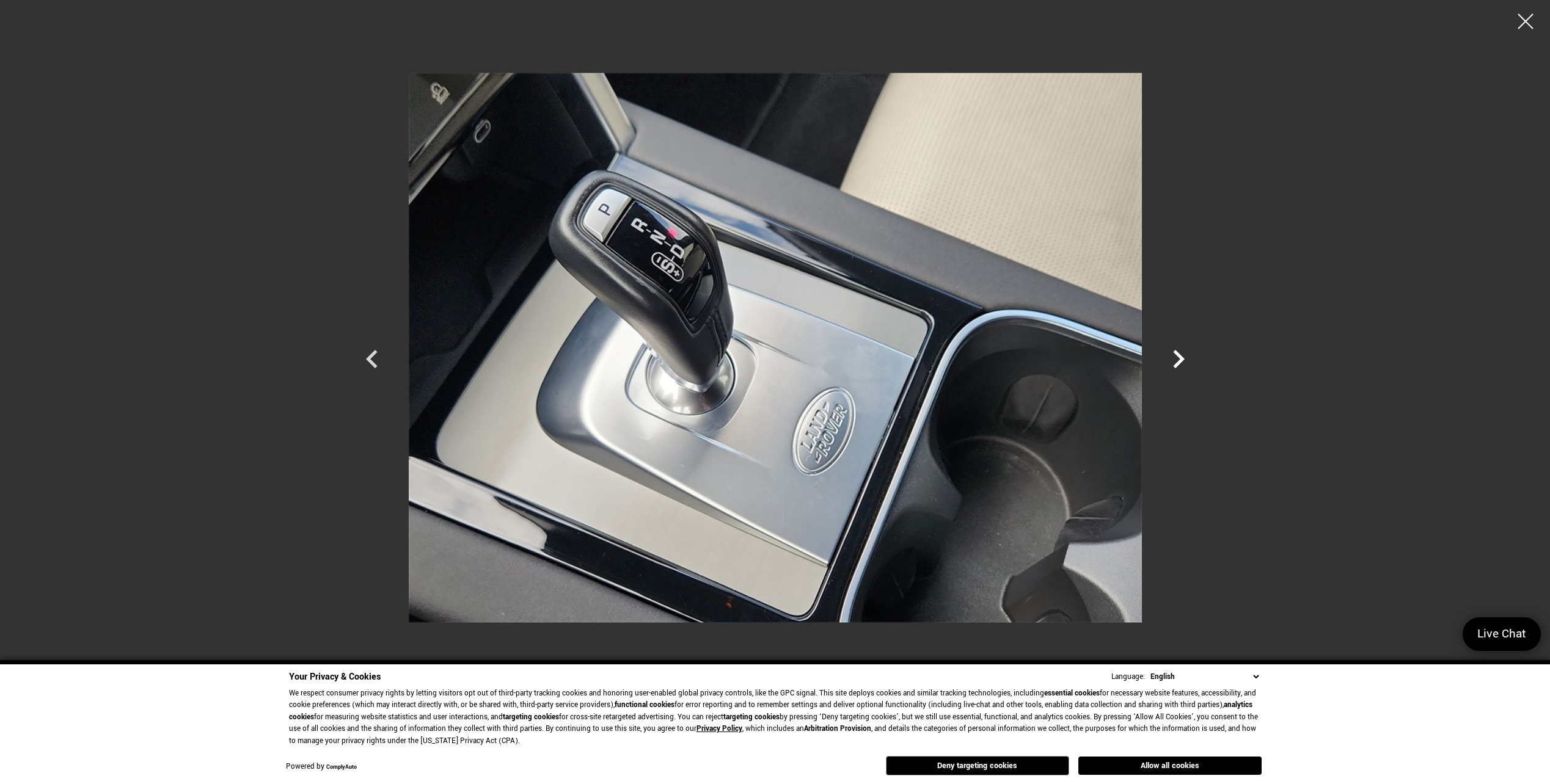
click at [1172, 360] on icon "Next" at bounding box center [1178, 360] width 37 height 37
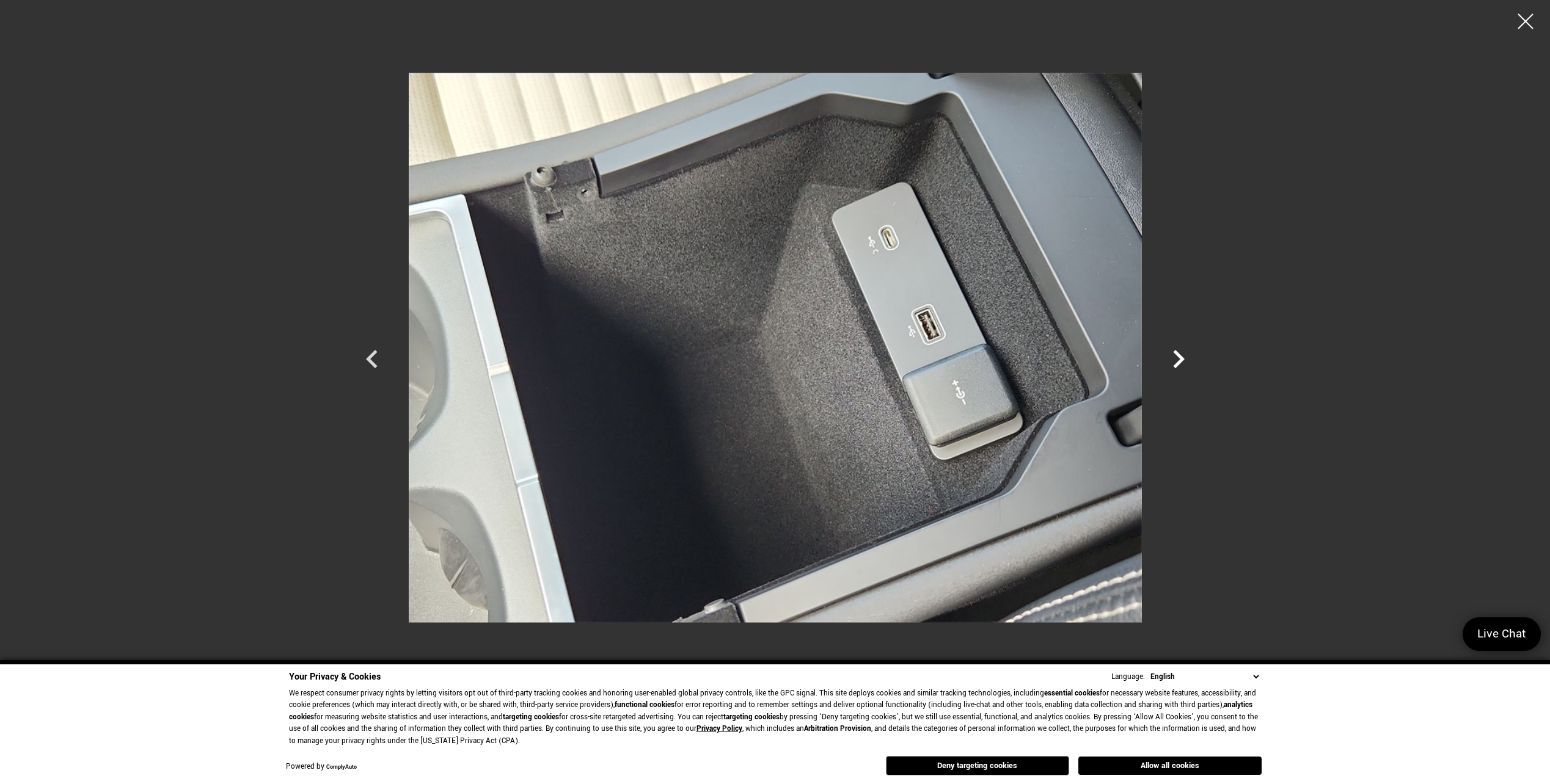
click at [1172, 360] on icon "Next" at bounding box center [1178, 360] width 37 height 37
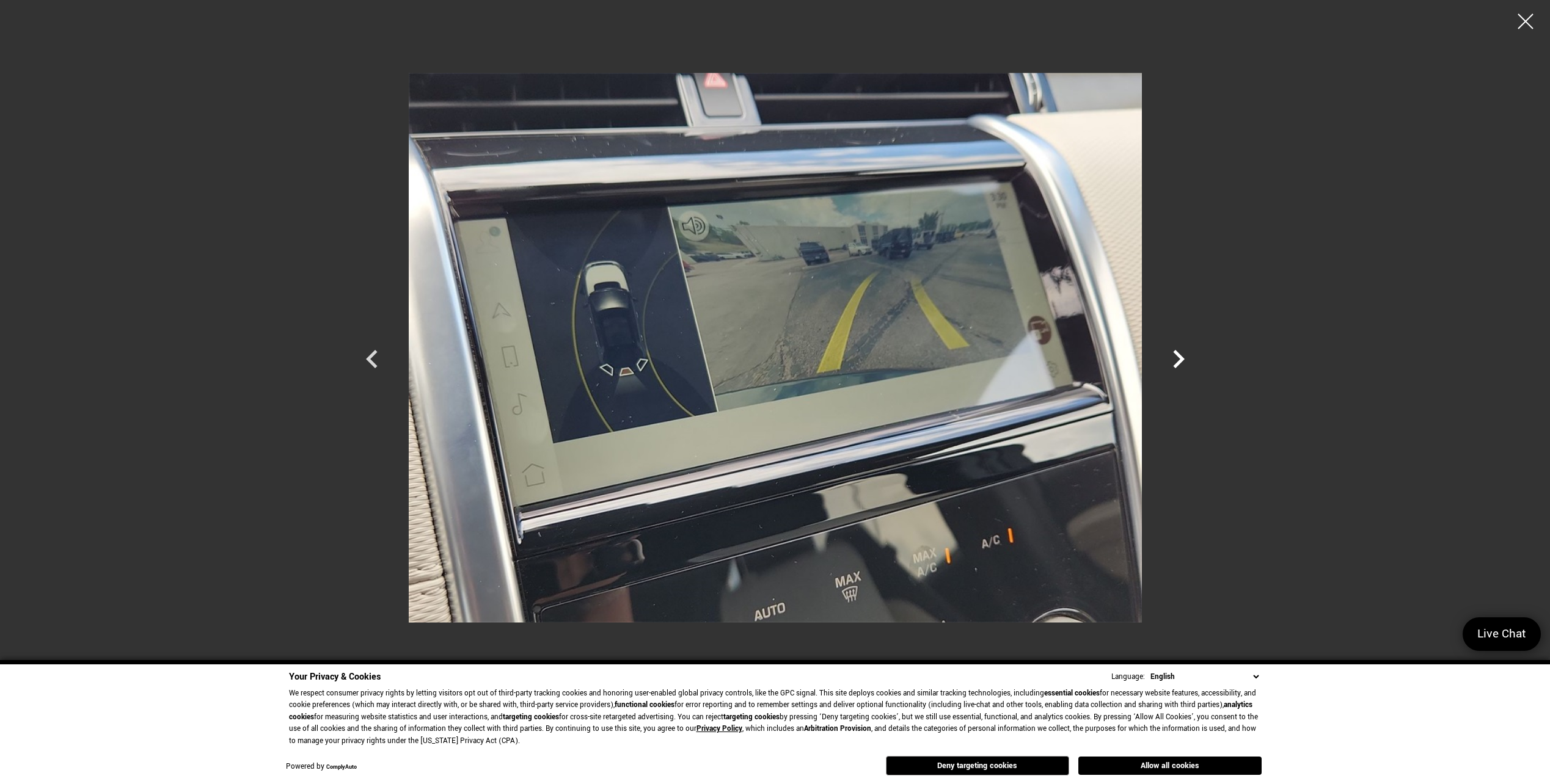
click at [1172, 359] on icon "Next" at bounding box center [1178, 360] width 37 height 37
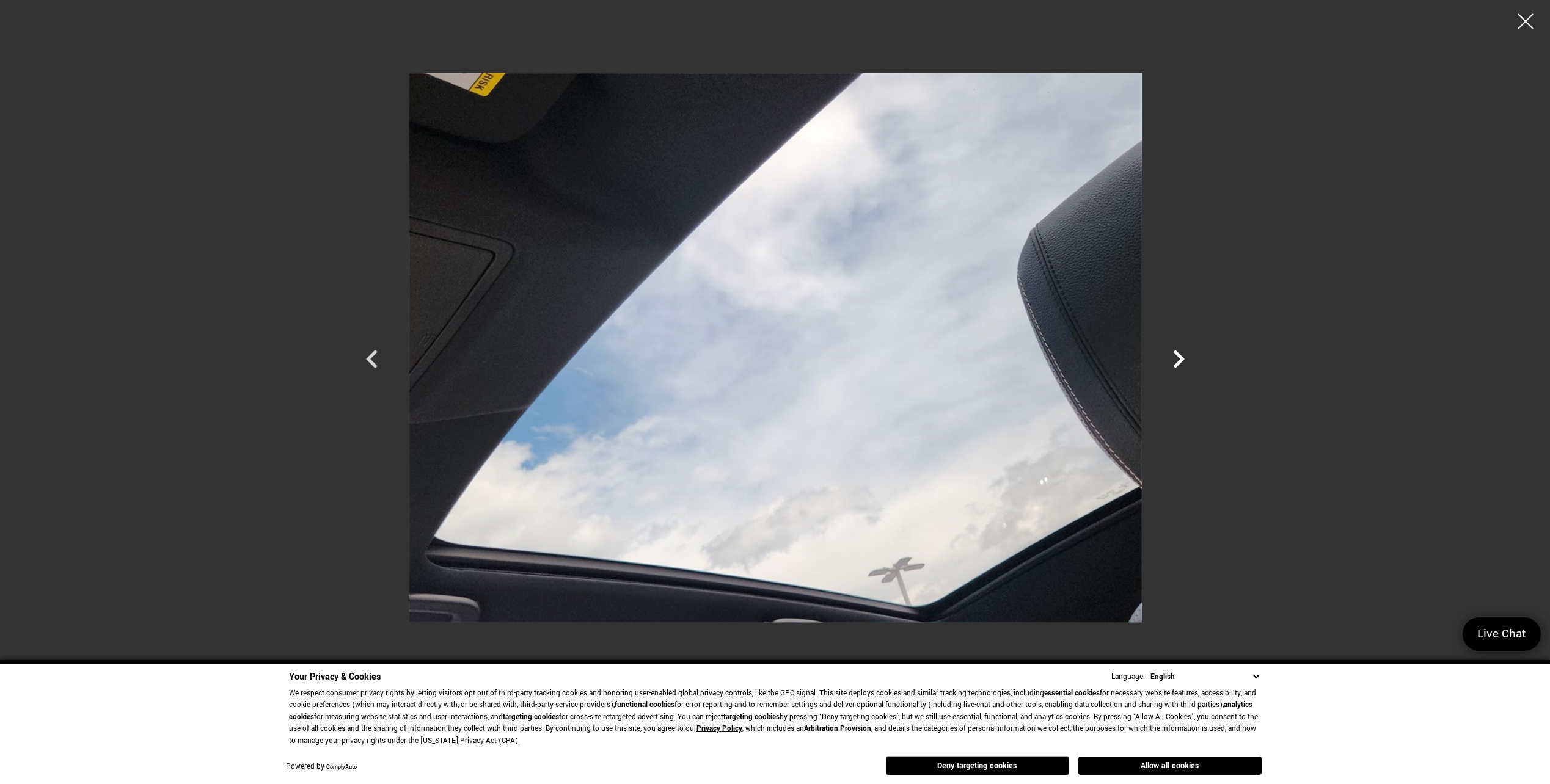
click at [1178, 355] on icon "Next" at bounding box center [1178, 359] width 11 height 18
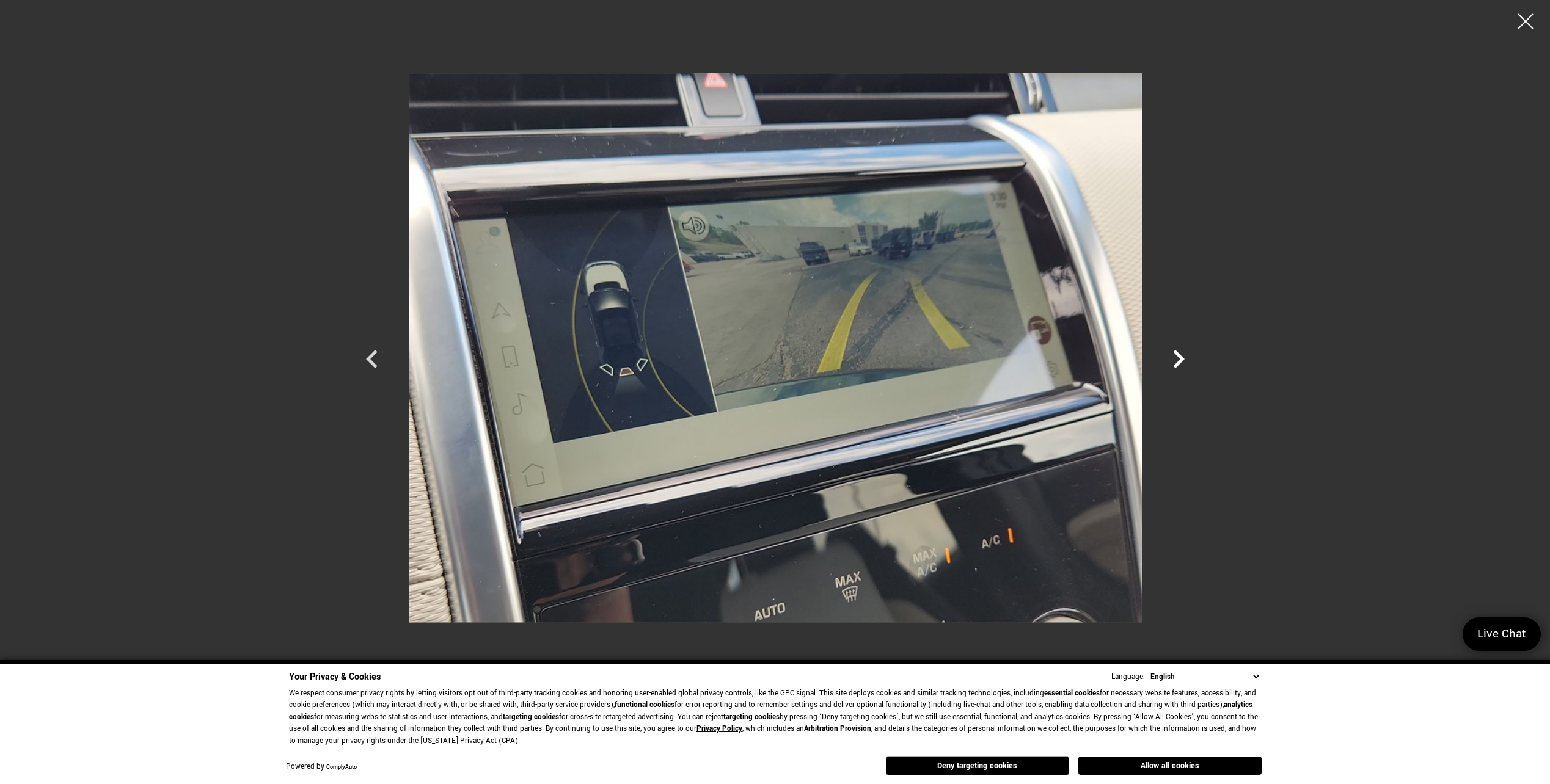
click at [1178, 358] on icon "Next" at bounding box center [1178, 360] width 37 height 37
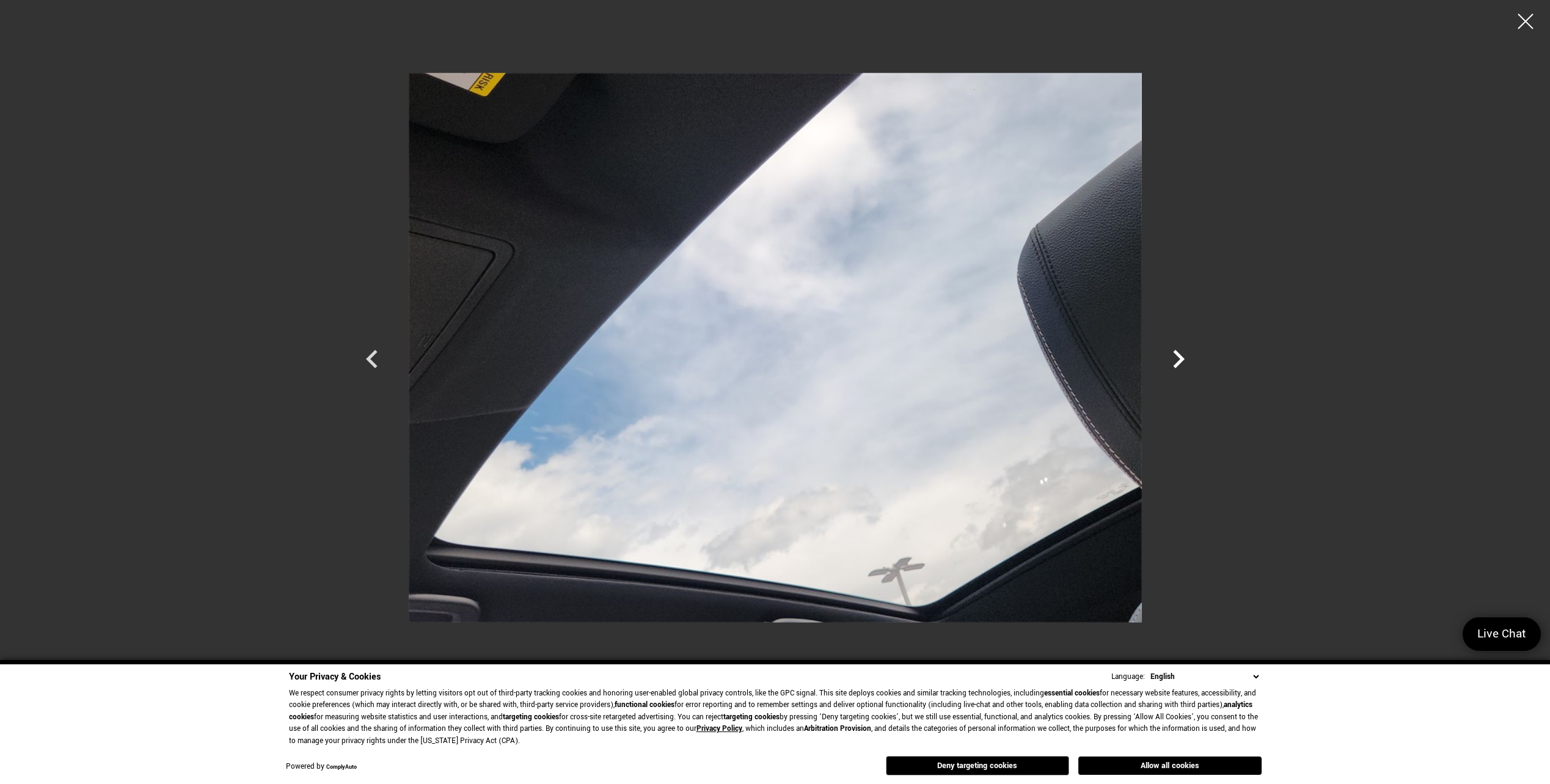
click at [1175, 359] on icon "Next" at bounding box center [1178, 360] width 37 height 37
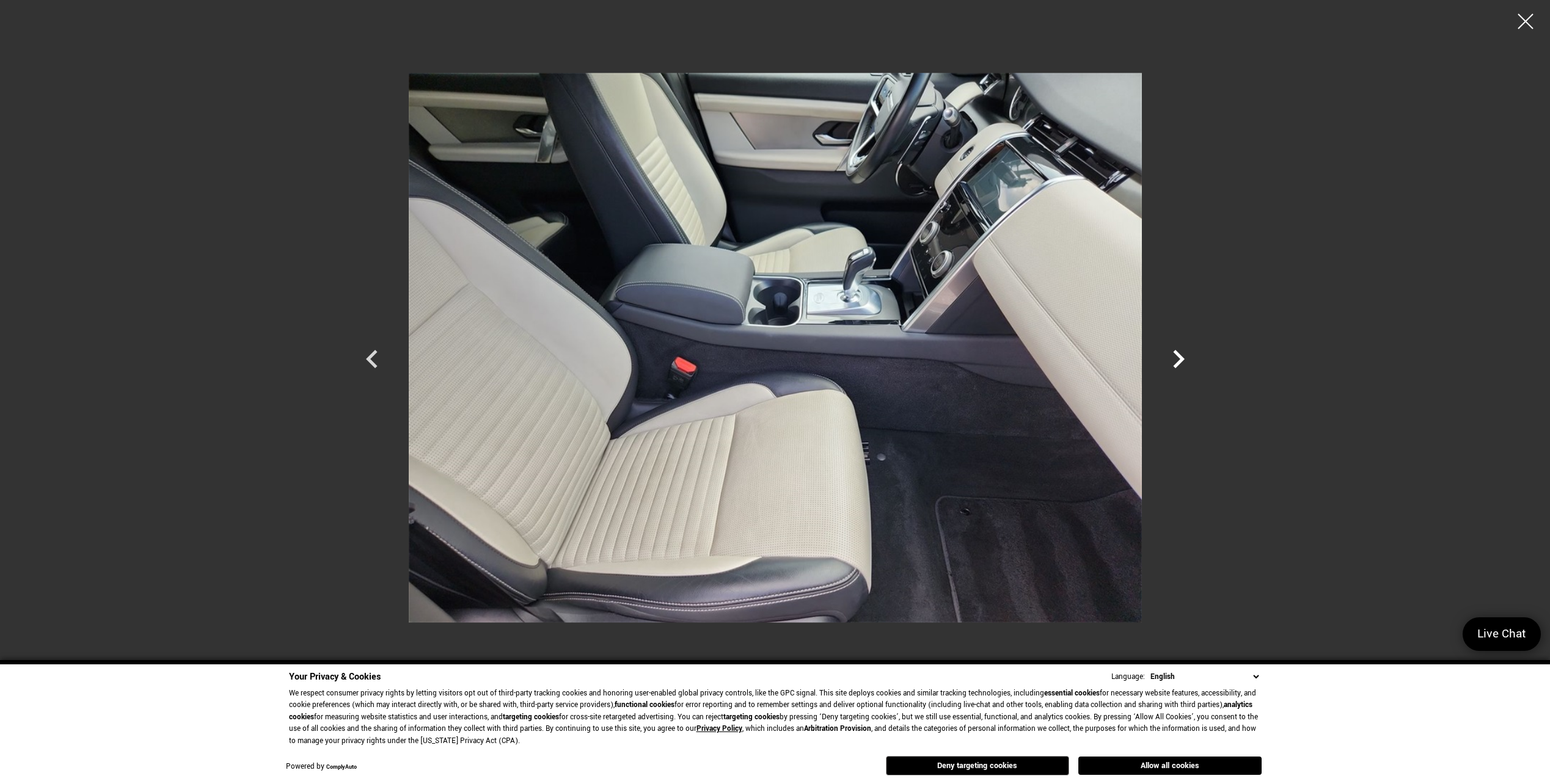
click at [1167, 366] on icon "Next" at bounding box center [1178, 360] width 37 height 37
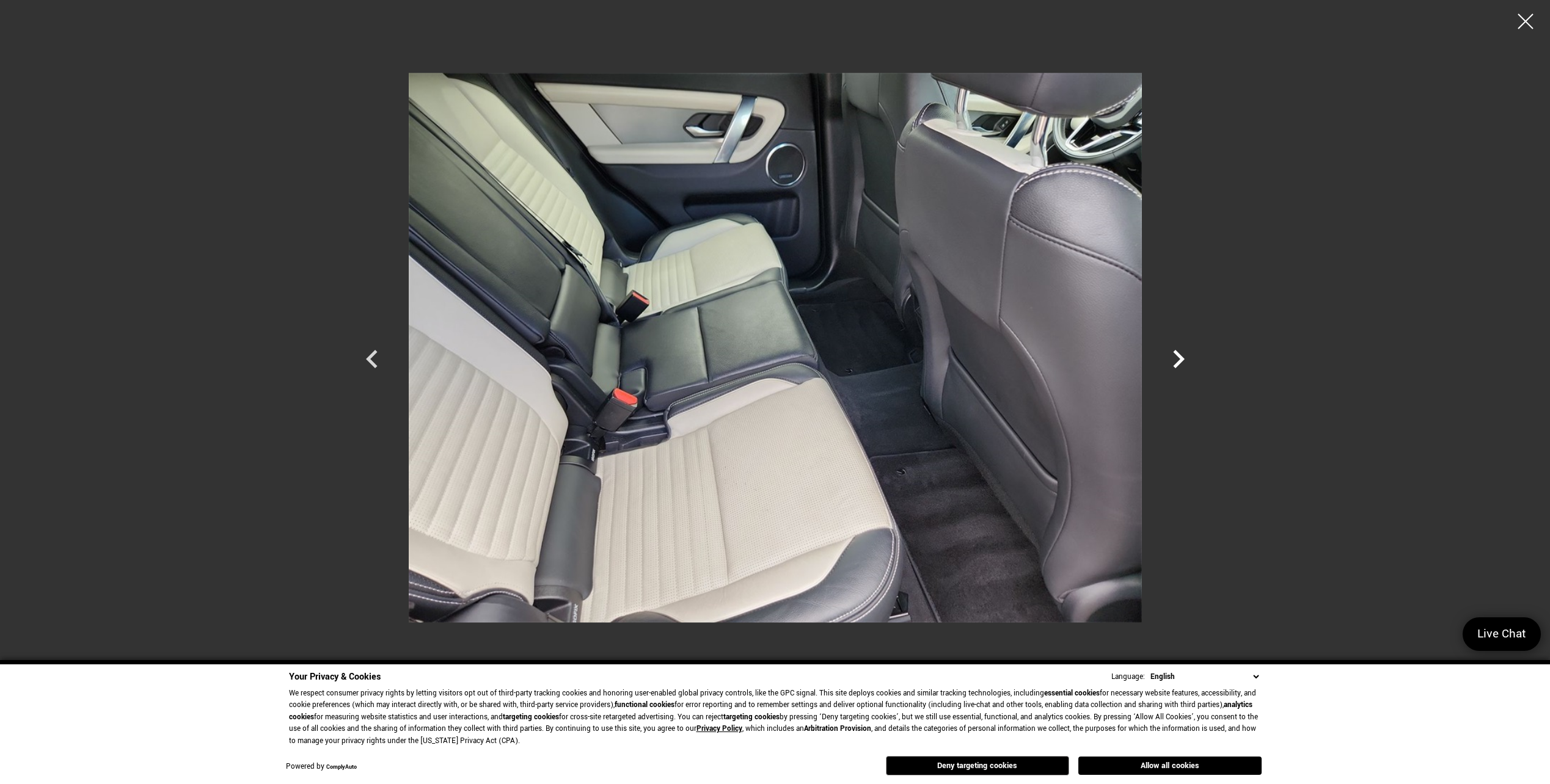
click at [1160, 368] on icon "Next" at bounding box center [1178, 360] width 37 height 37
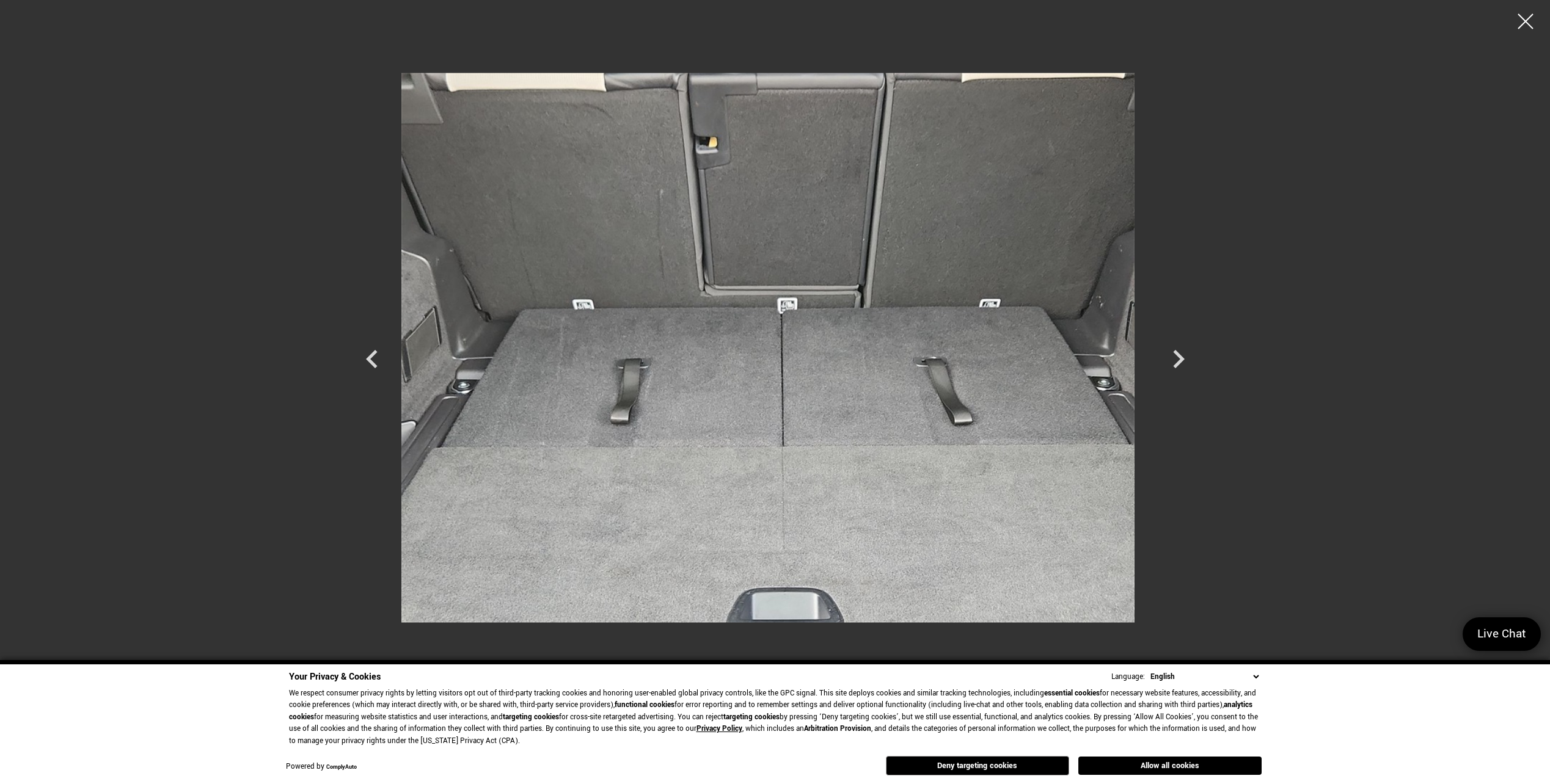
click at [1135, 371] on div at bounding box center [1501, 347] width 733 height 677
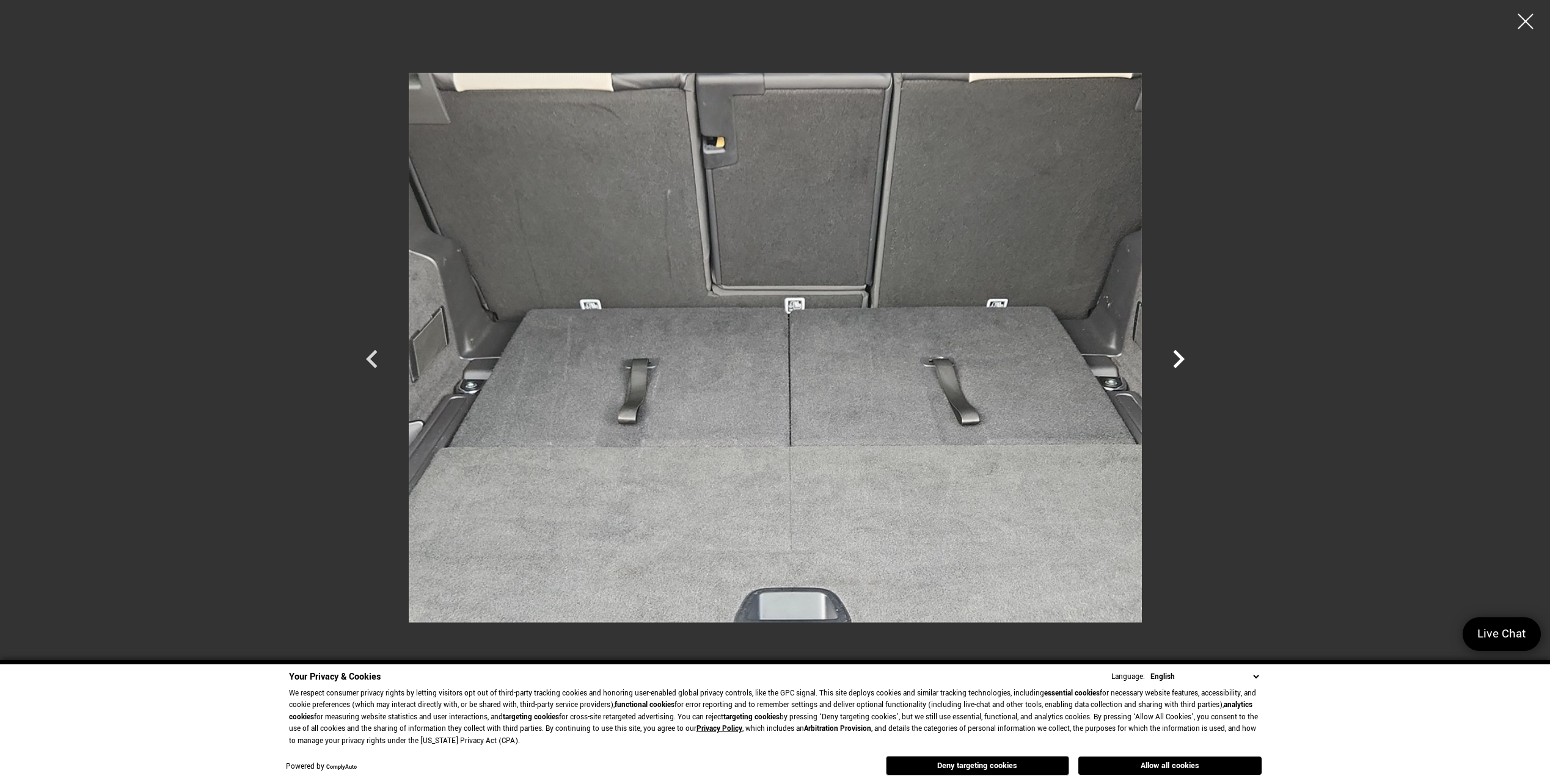
click at [1174, 367] on icon "Next" at bounding box center [1178, 359] width 11 height 18
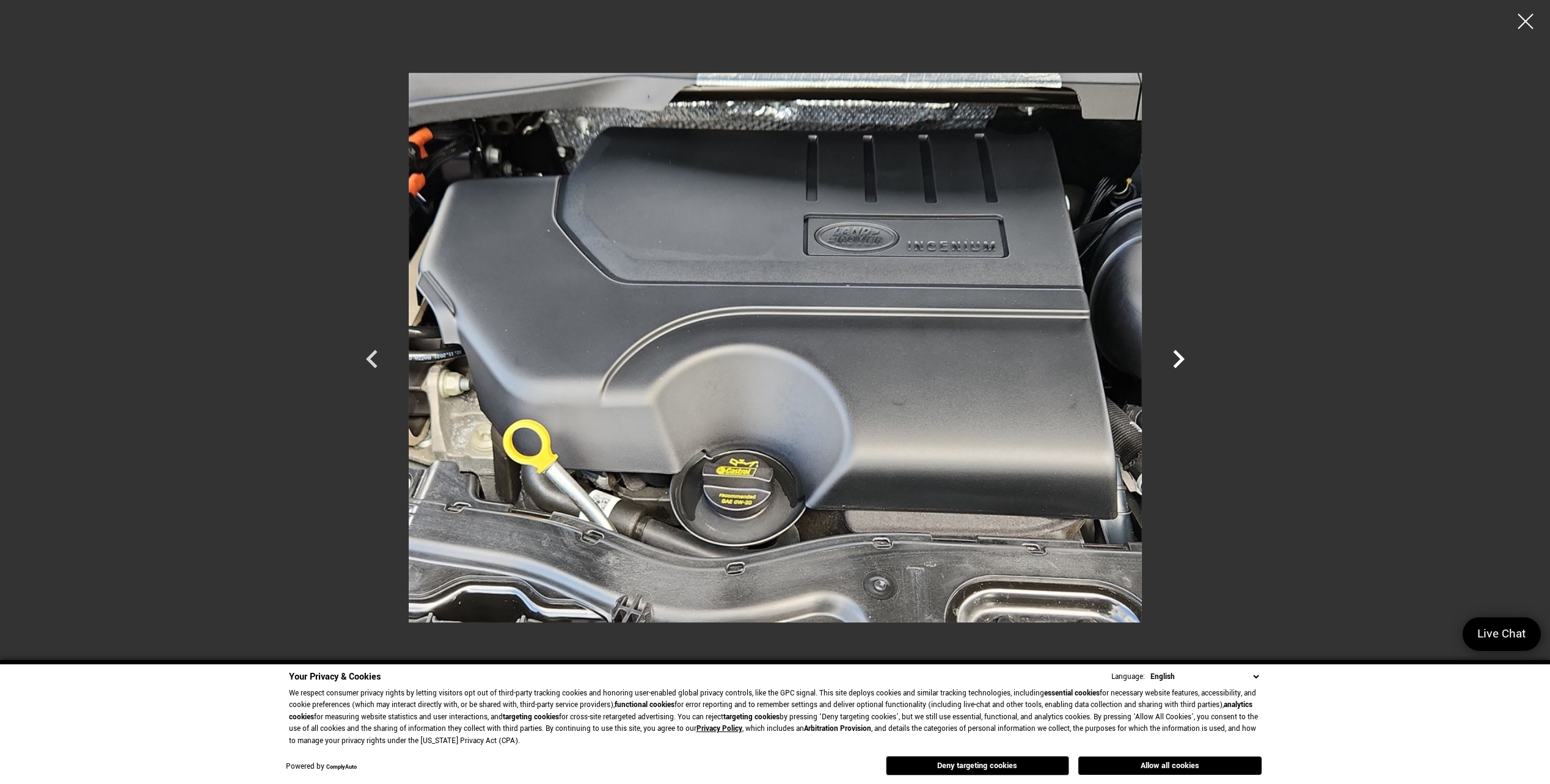
click at [1175, 359] on icon "Next" at bounding box center [1178, 360] width 37 height 37
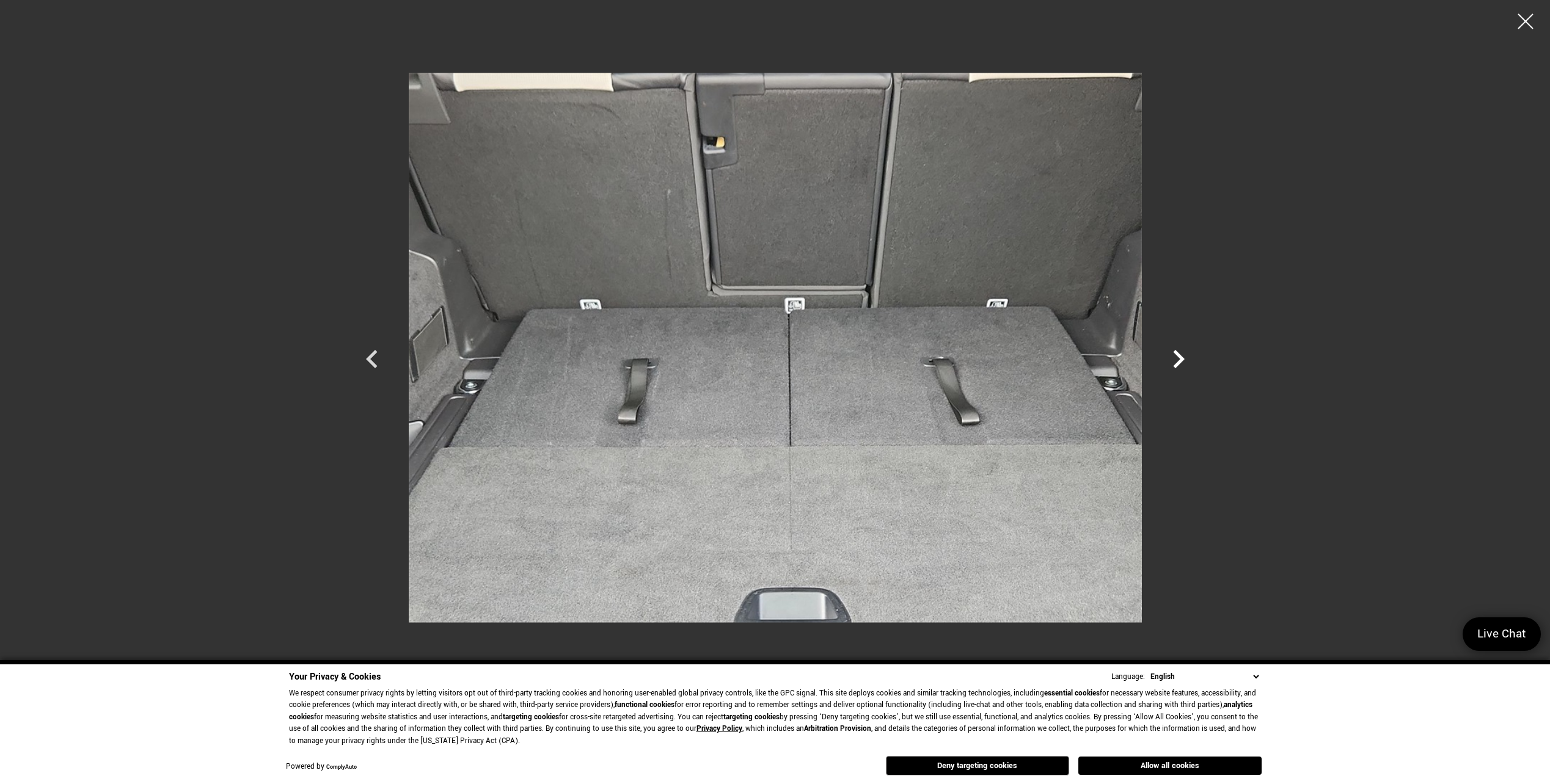
click at [1182, 353] on icon "Next" at bounding box center [1178, 360] width 37 height 37
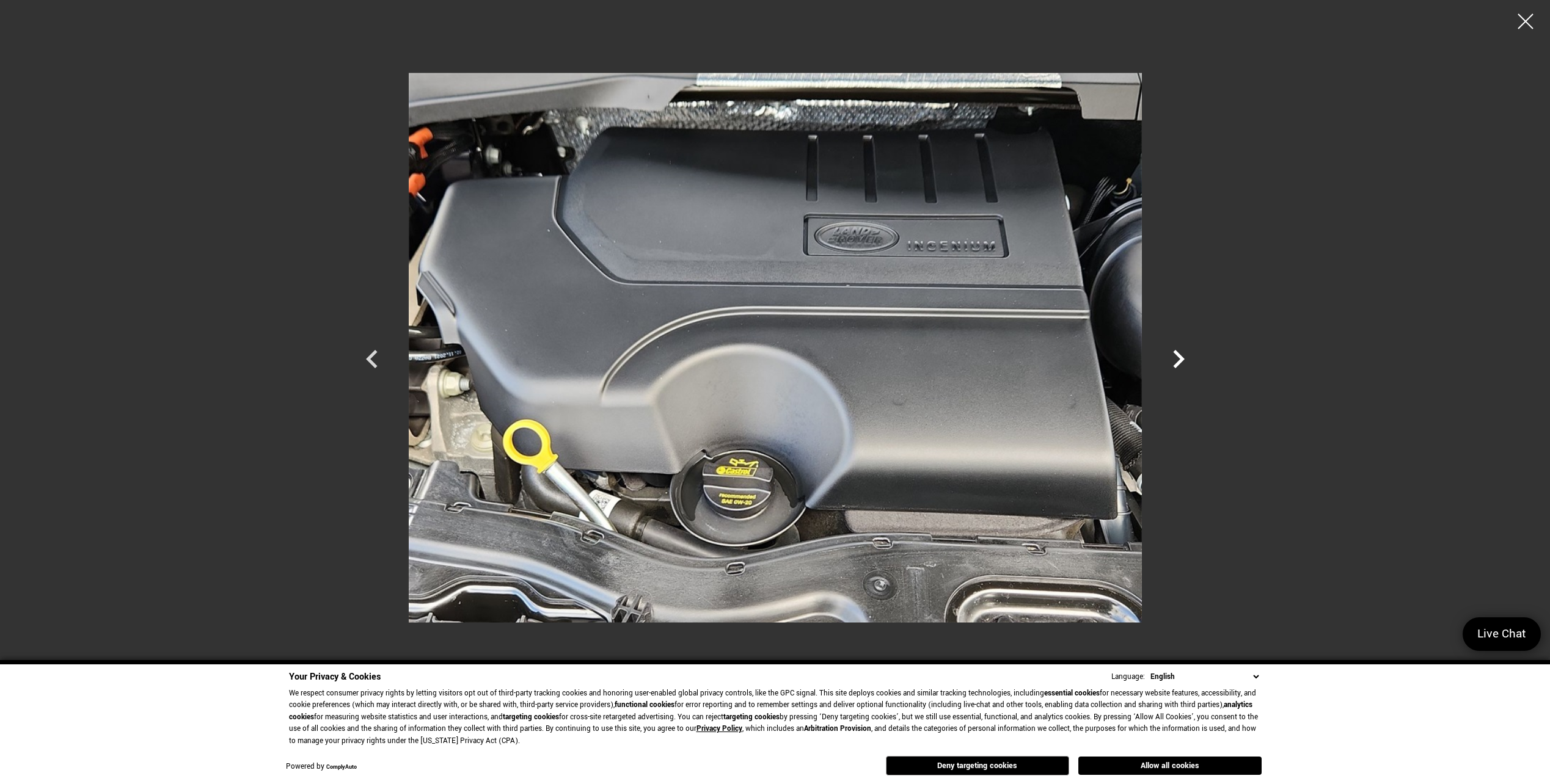
click at [1174, 353] on icon "Next" at bounding box center [1178, 360] width 37 height 37
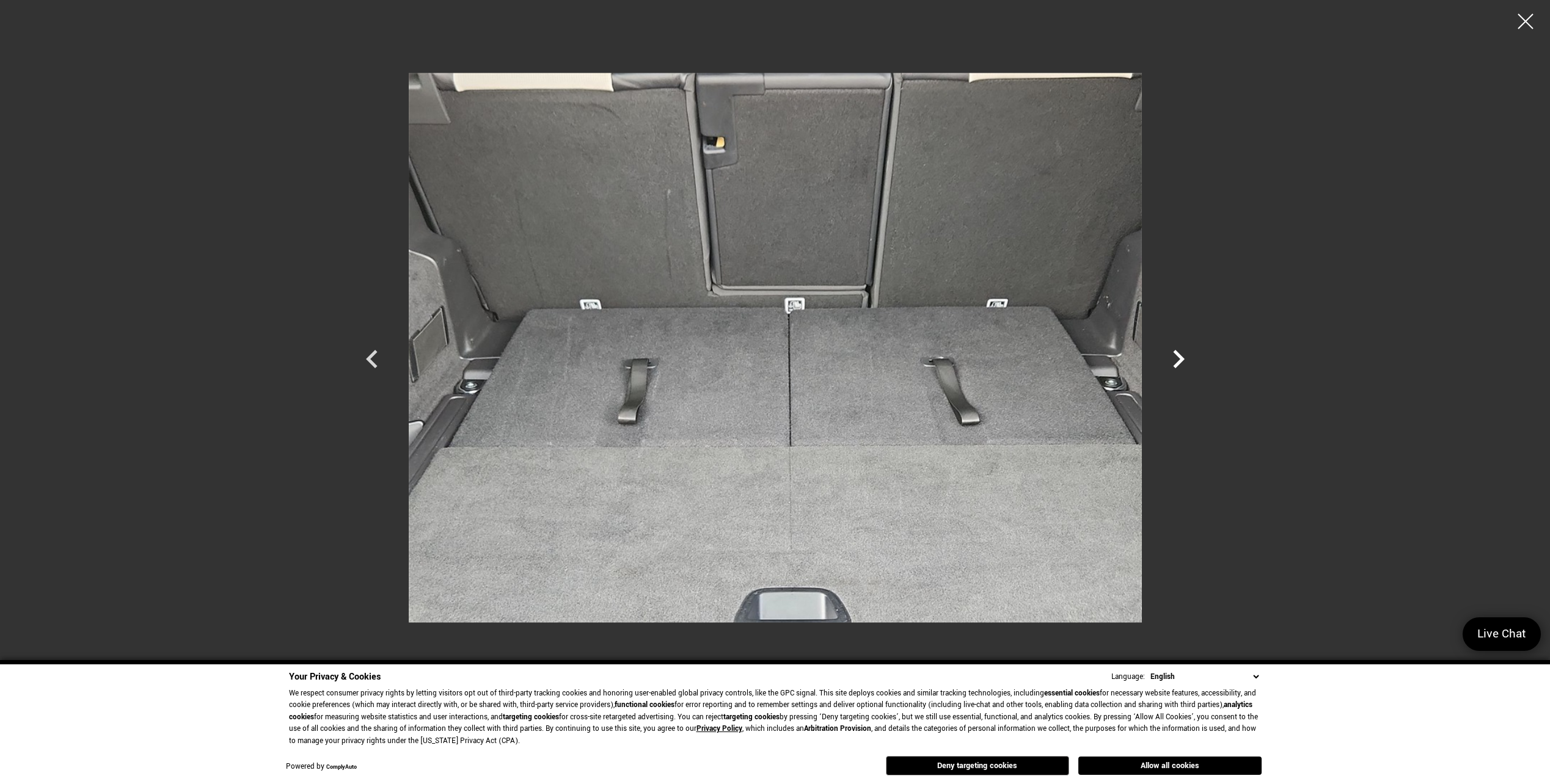
click at [1173, 358] on icon "Next" at bounding box center [1178, 360] width 37 height 37
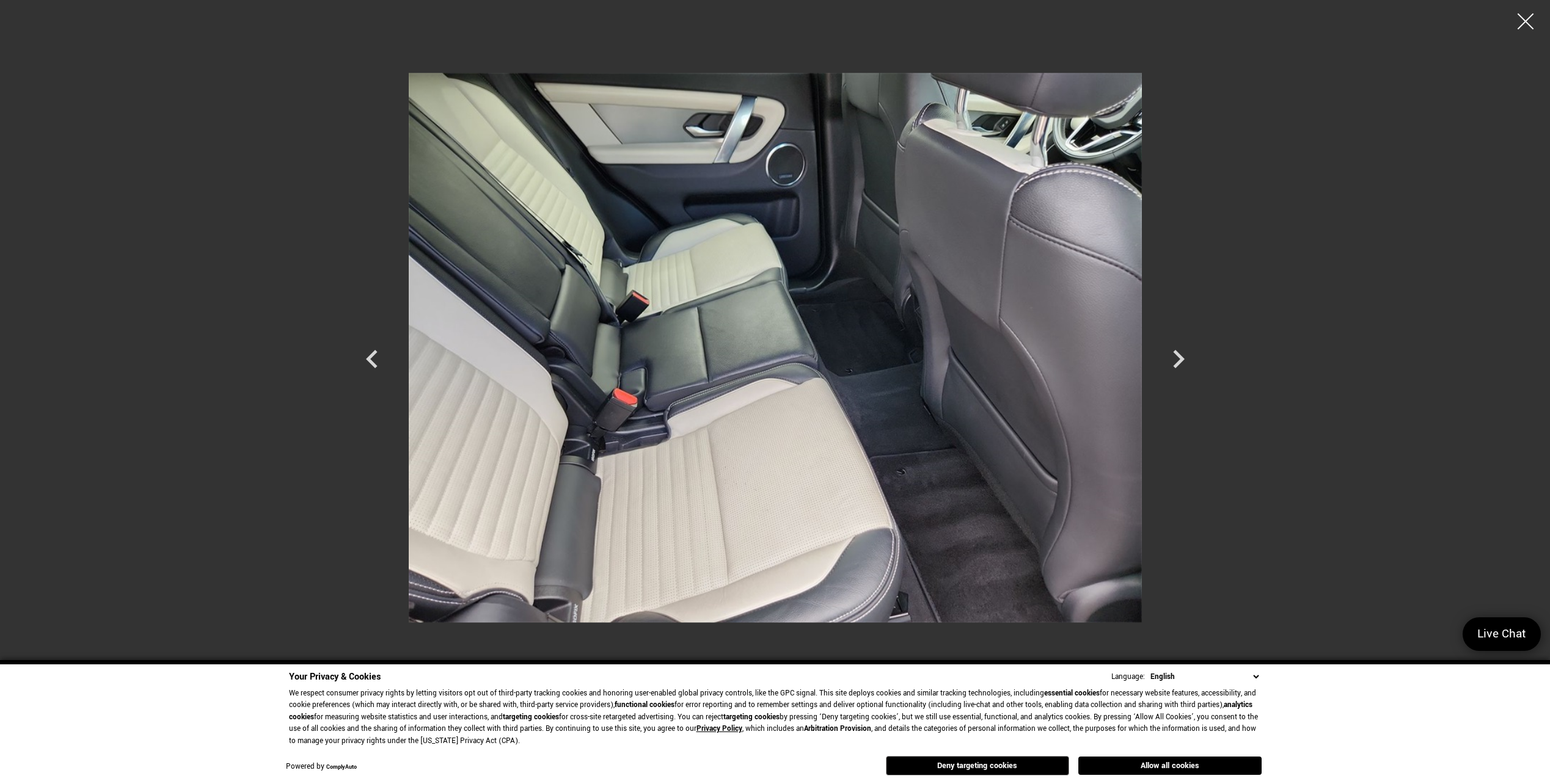
click at [1527, 14] on div at bounding box center [1525, 21] width 32 height 32
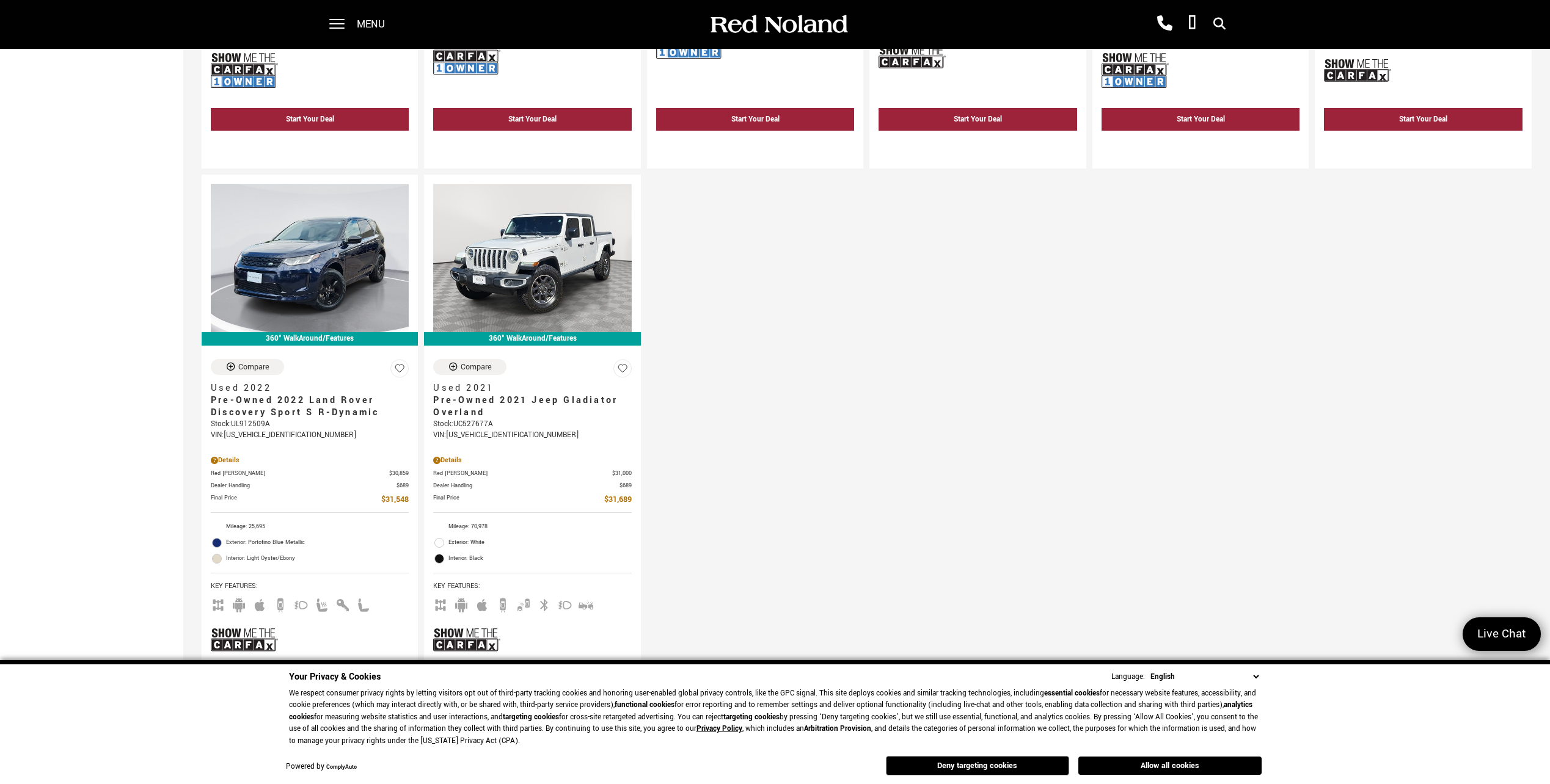
scroll to position [1954, 0]
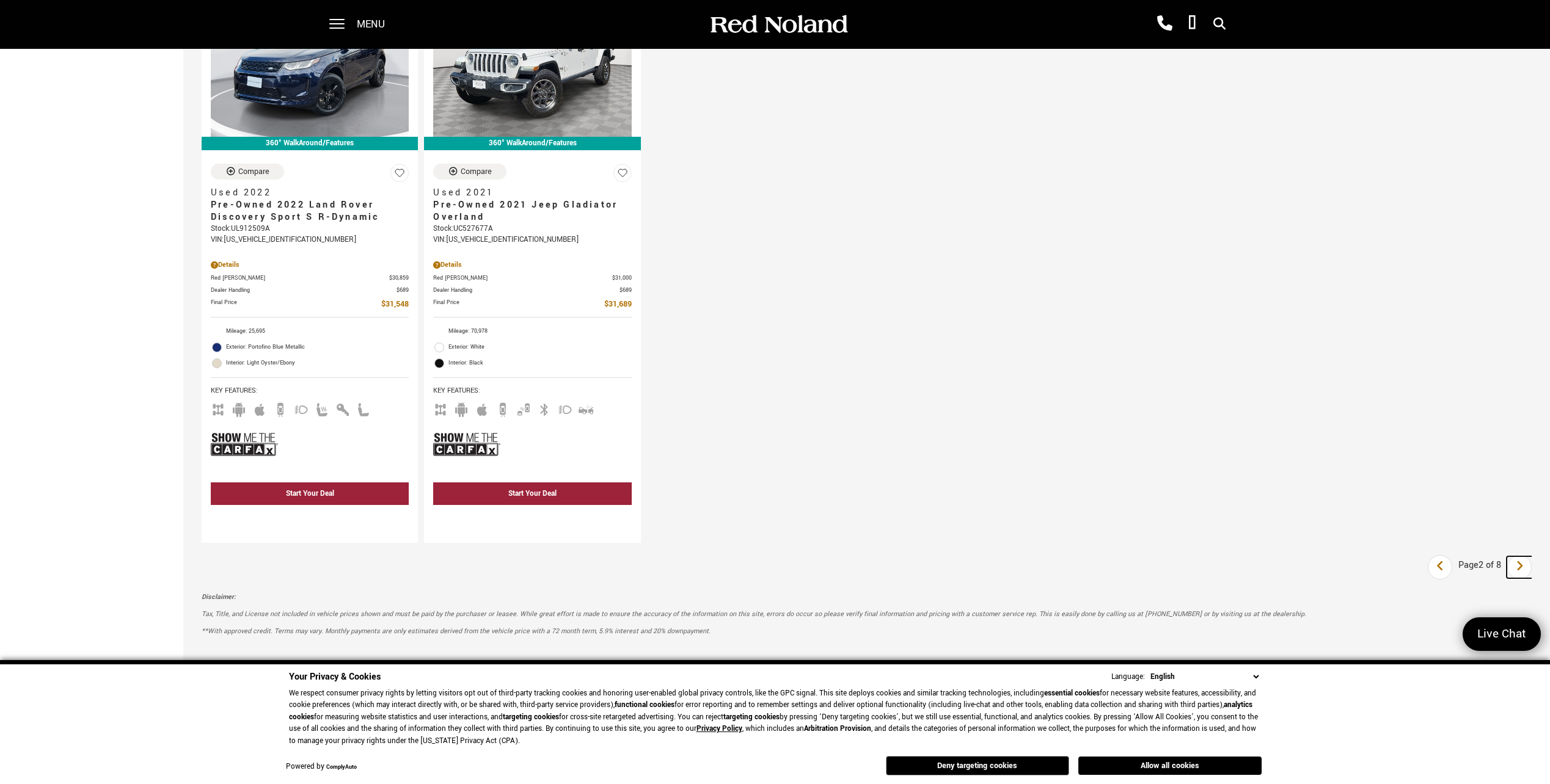
click at [1532, 570] on link "Next" at bounding box center [1519, 567] width 26 height 22
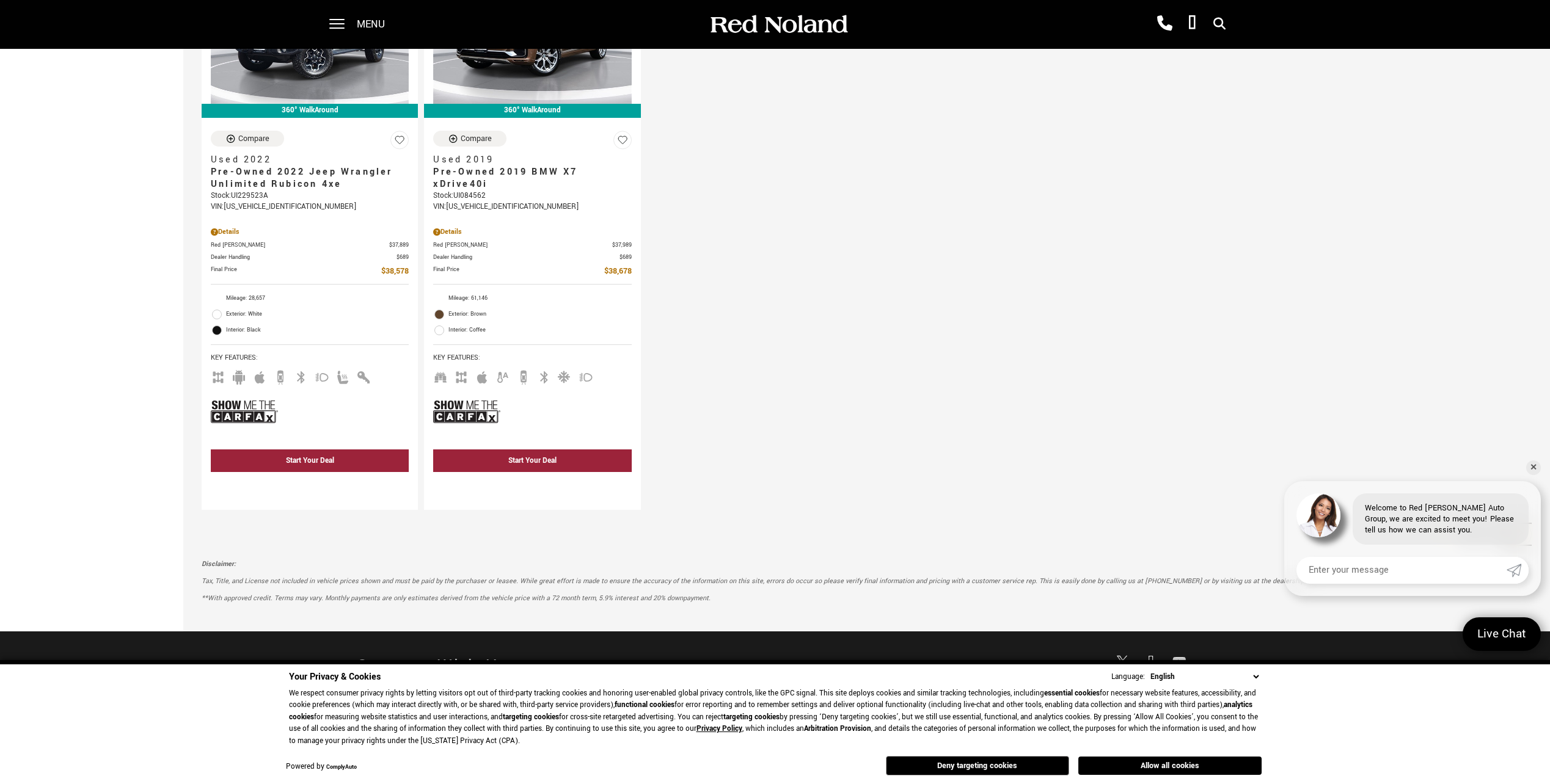
scroll to position [2015, 0]
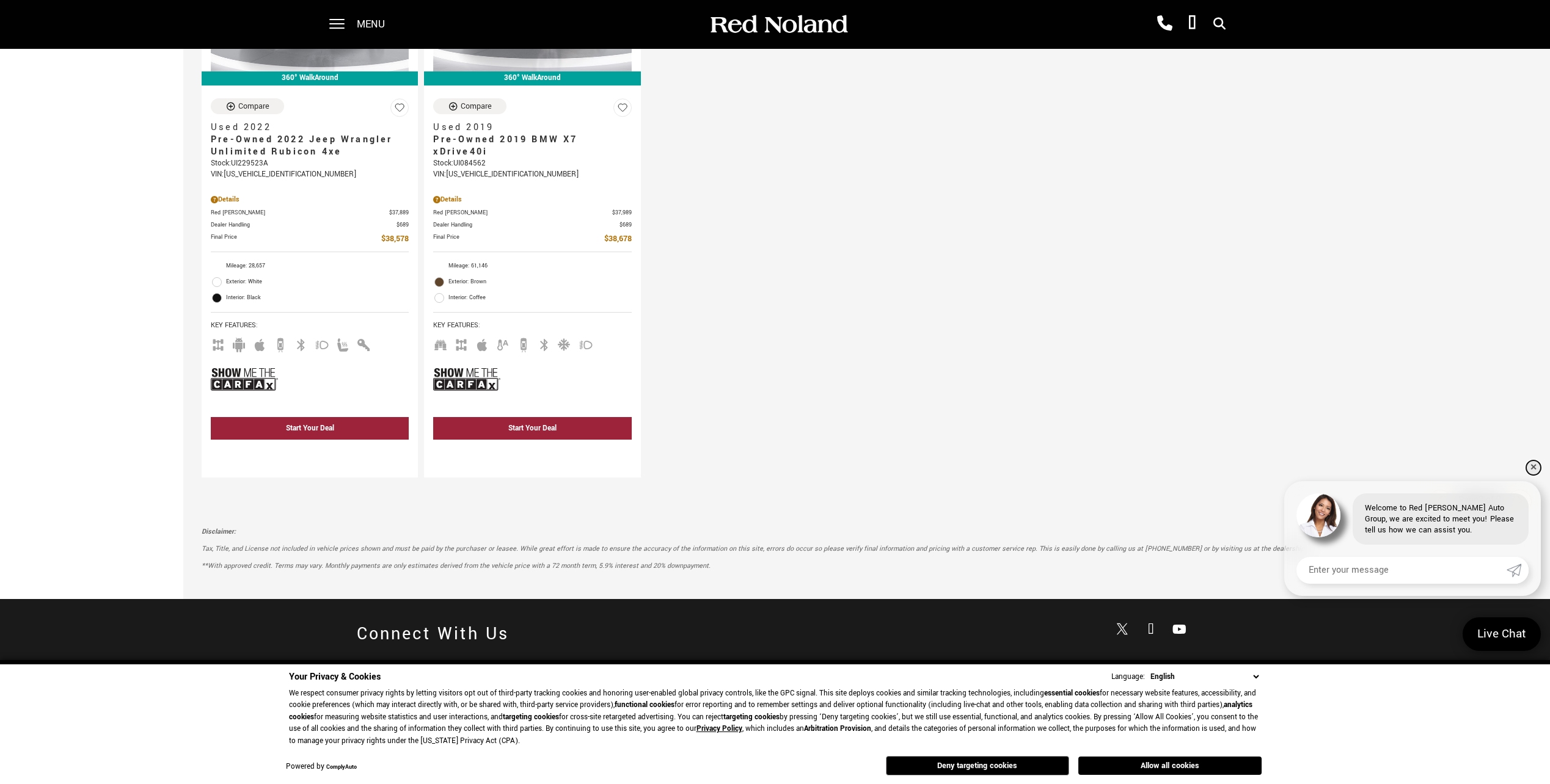
click at [1535, 468] on link "✕" at bounding box center [1532, 467] width 15 height 15
click at [1524, 502] on icon "next page" at bounding box center [1519, 501] width 8 height 19
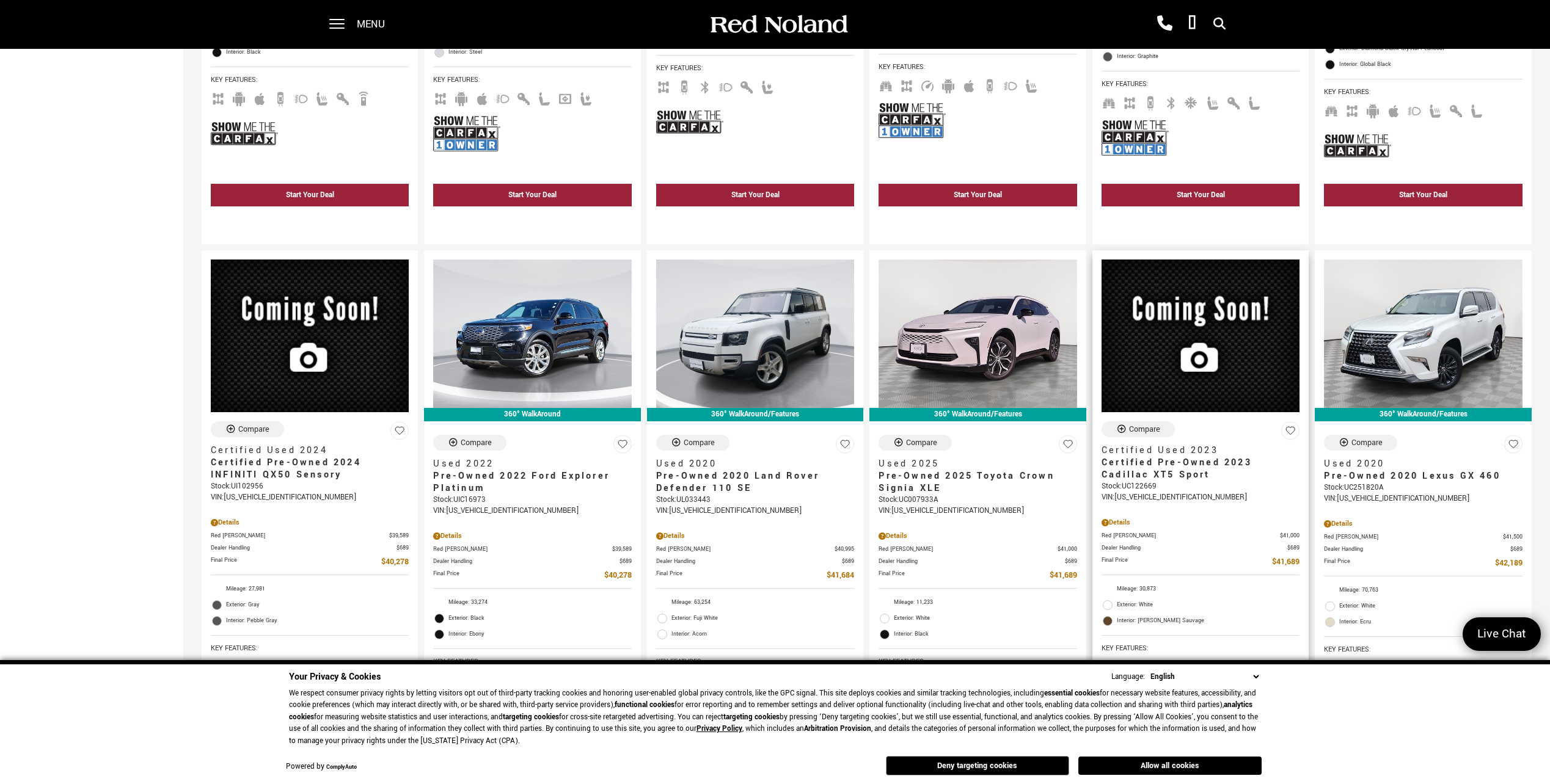
scroll to position [550, 0]
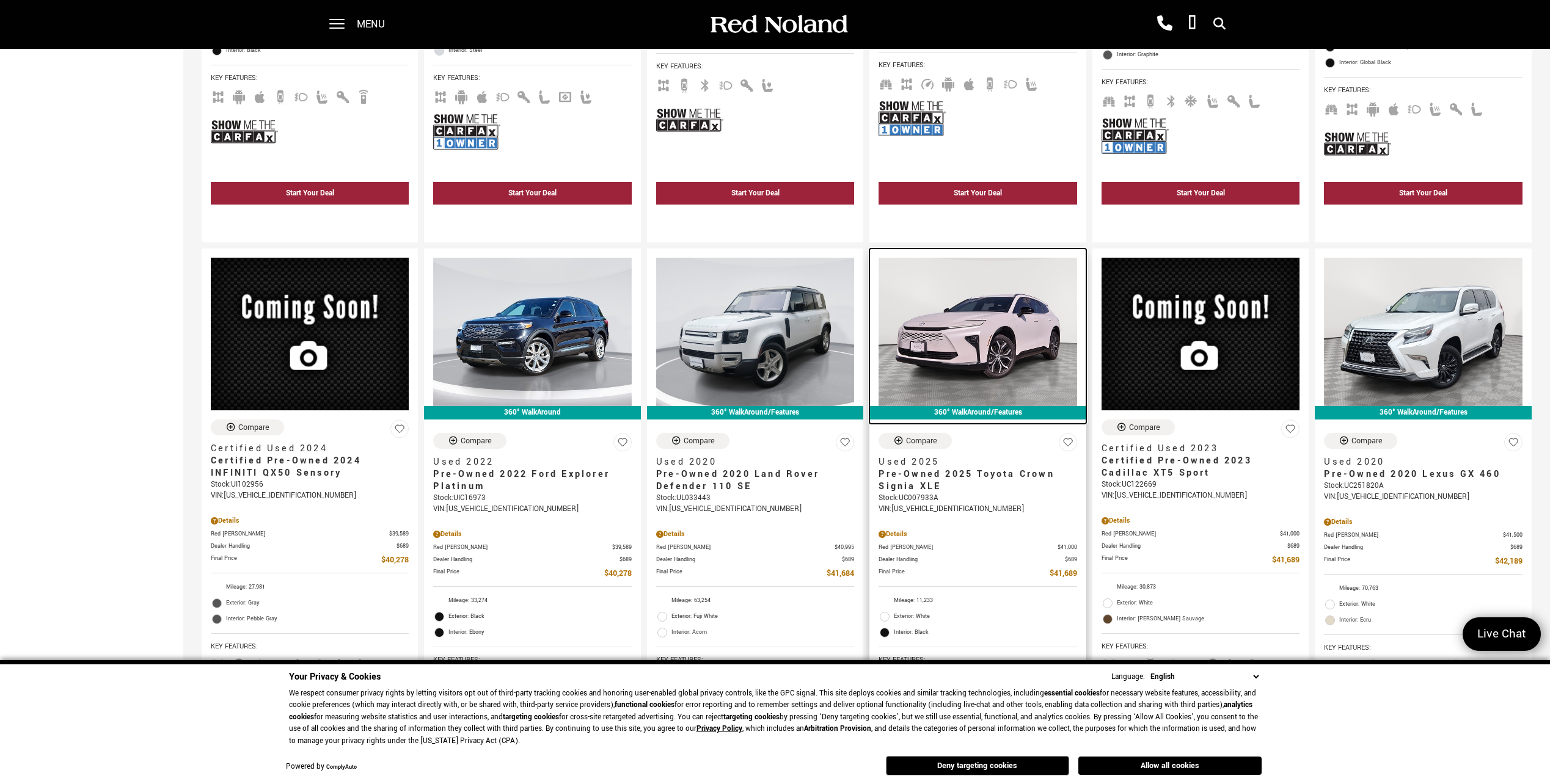
click at [999, 367] on img at bounding box center [977, 331] width 198 height 148
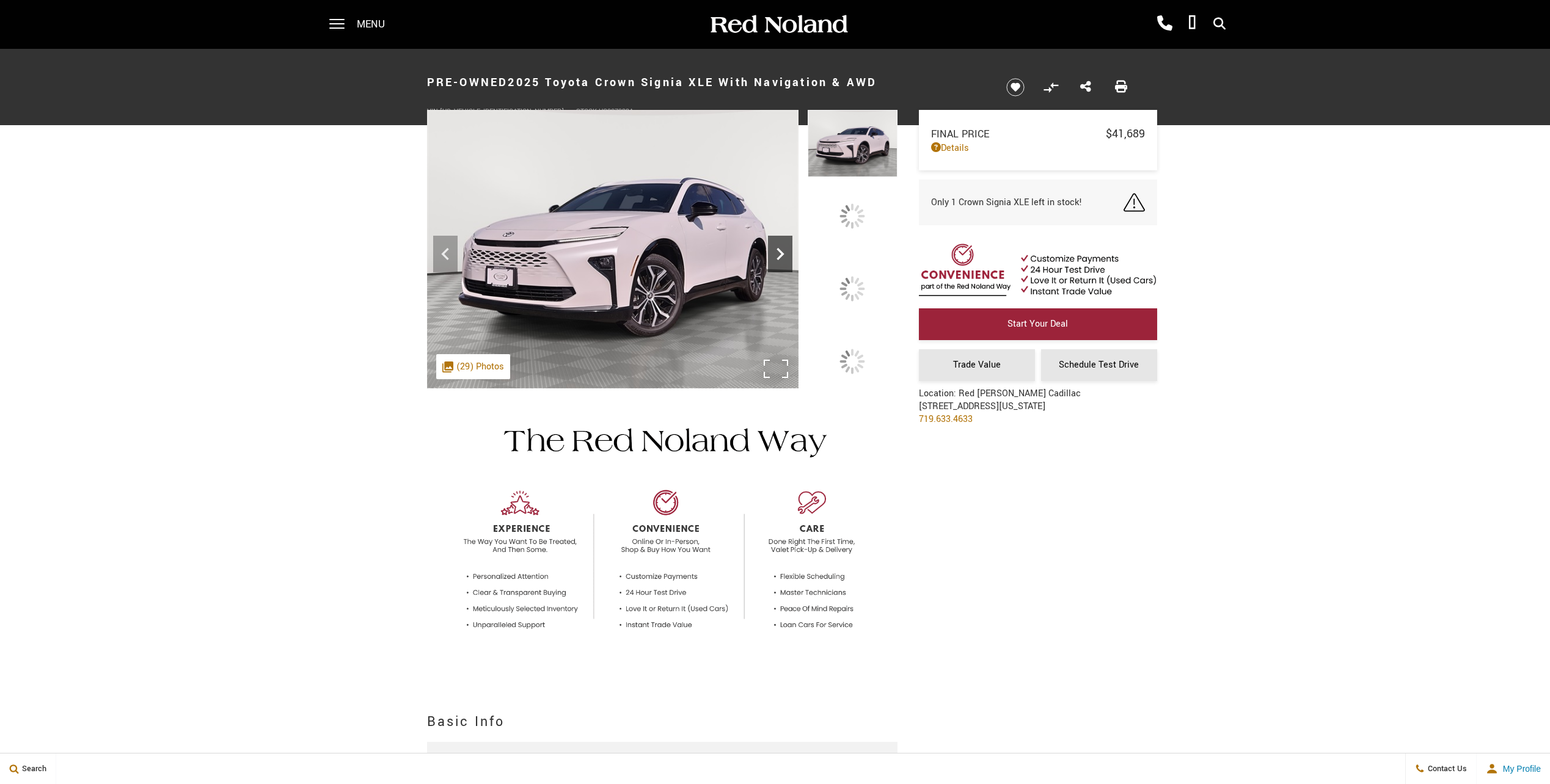
click at [783, 260] on icon at bounding box center [780, 254] width 7 height 12
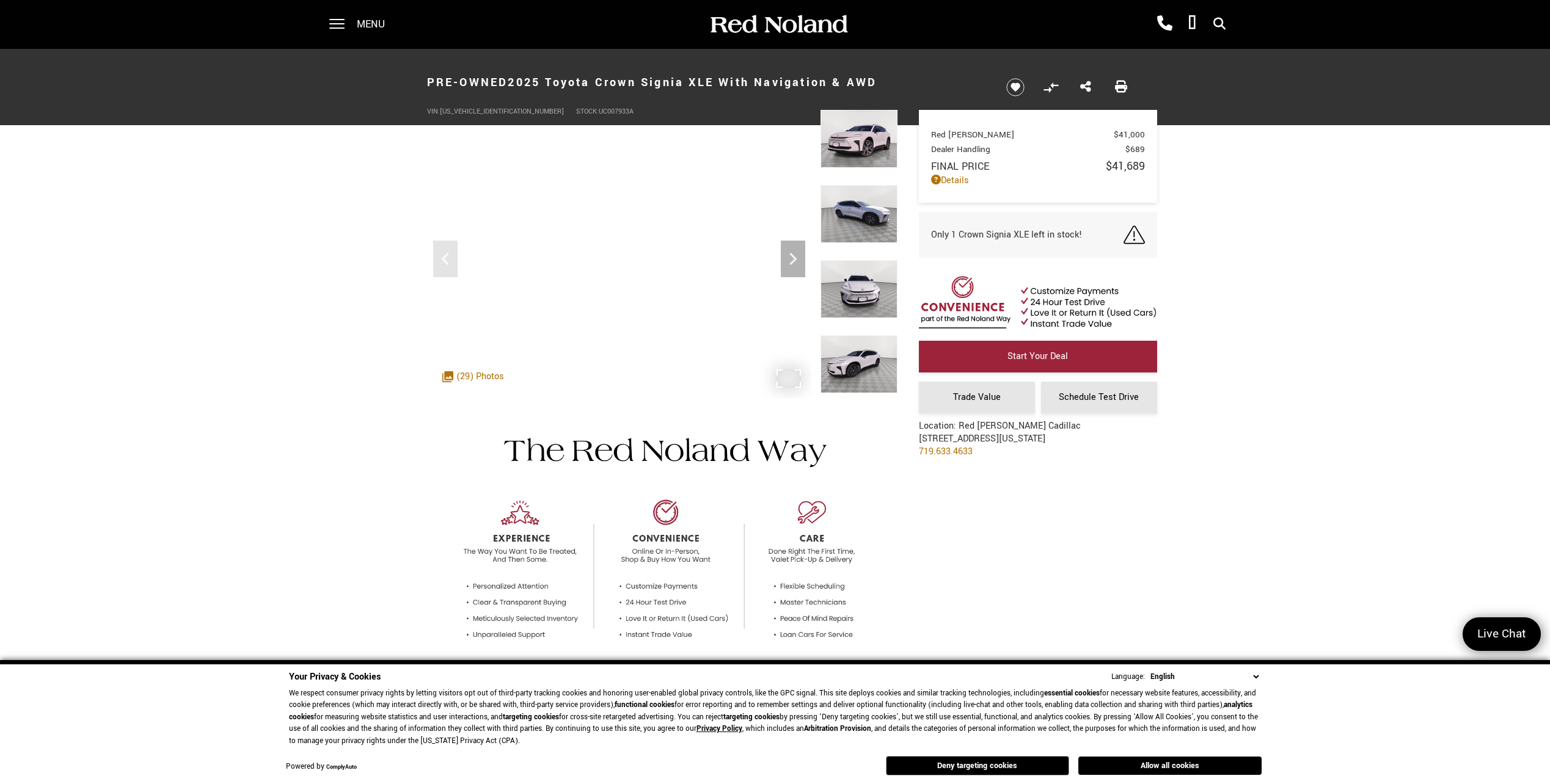
click at [484, 375] on div ".cls-1, .cls-3 { fill: #c50033; } .cls-1 { clip-rule: evenodd; } .cls-2 { clip-…" at bounding box center [473, 376] width 74 height 25
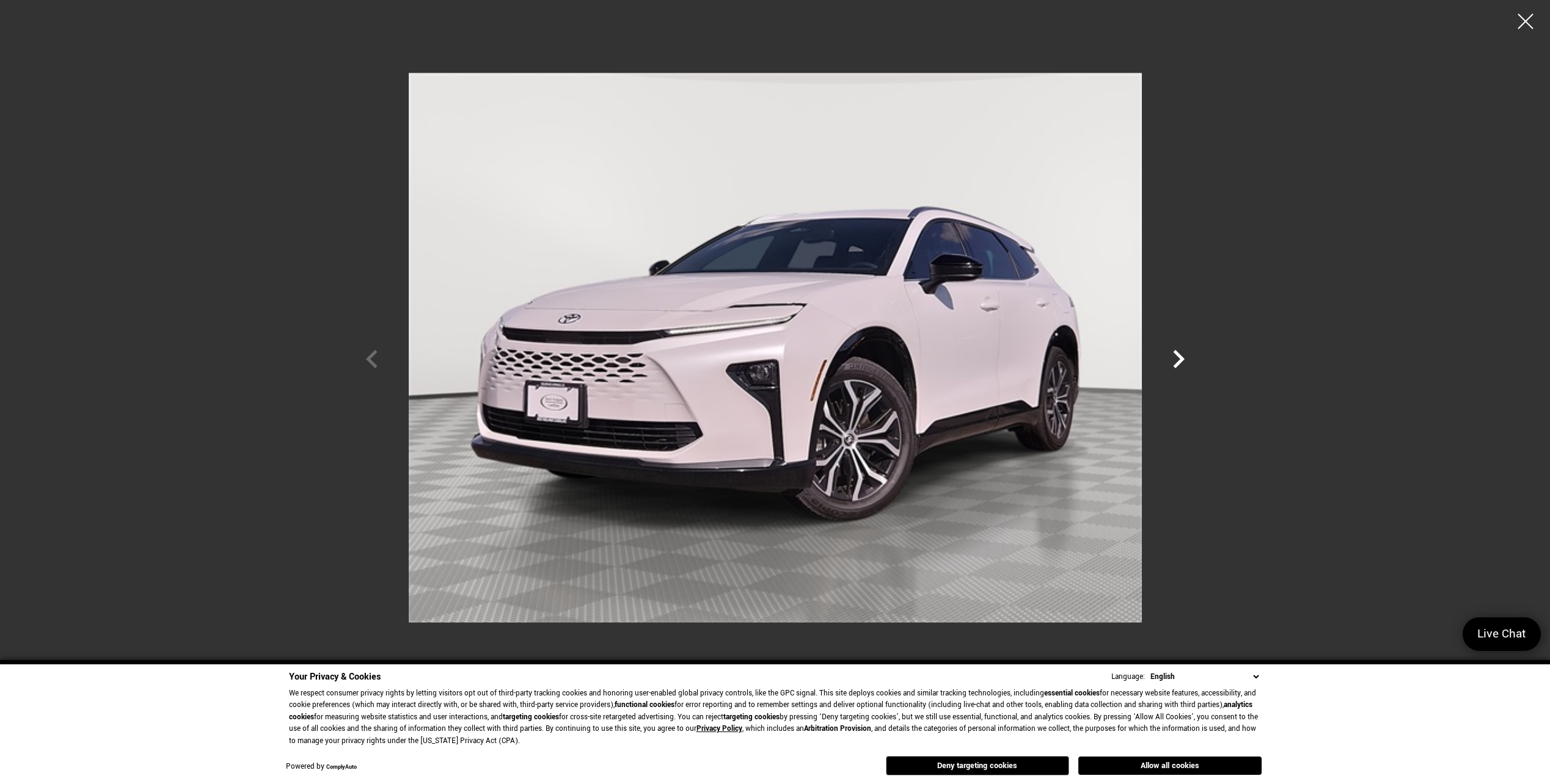
click at [1179, 353] on icon "Next" at bounding box center [1178, 360] width 37 height 37
click at [1179, 355] on icon "Next" at bounding box center [1178, 359] width 11 height 18
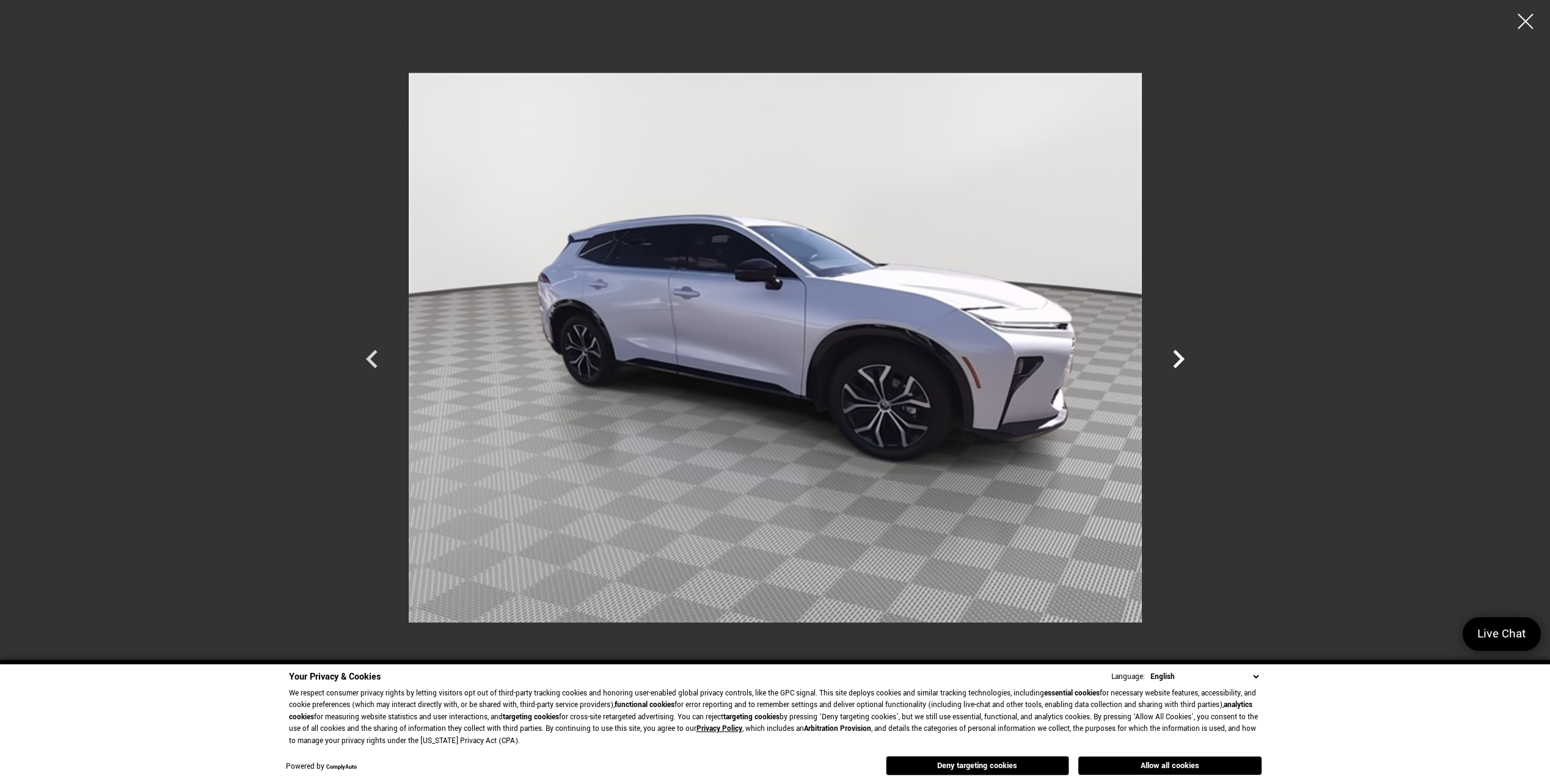
click at [1178, 360] on icon "Next" at bounding box center [1178, 360] width 37 height 37
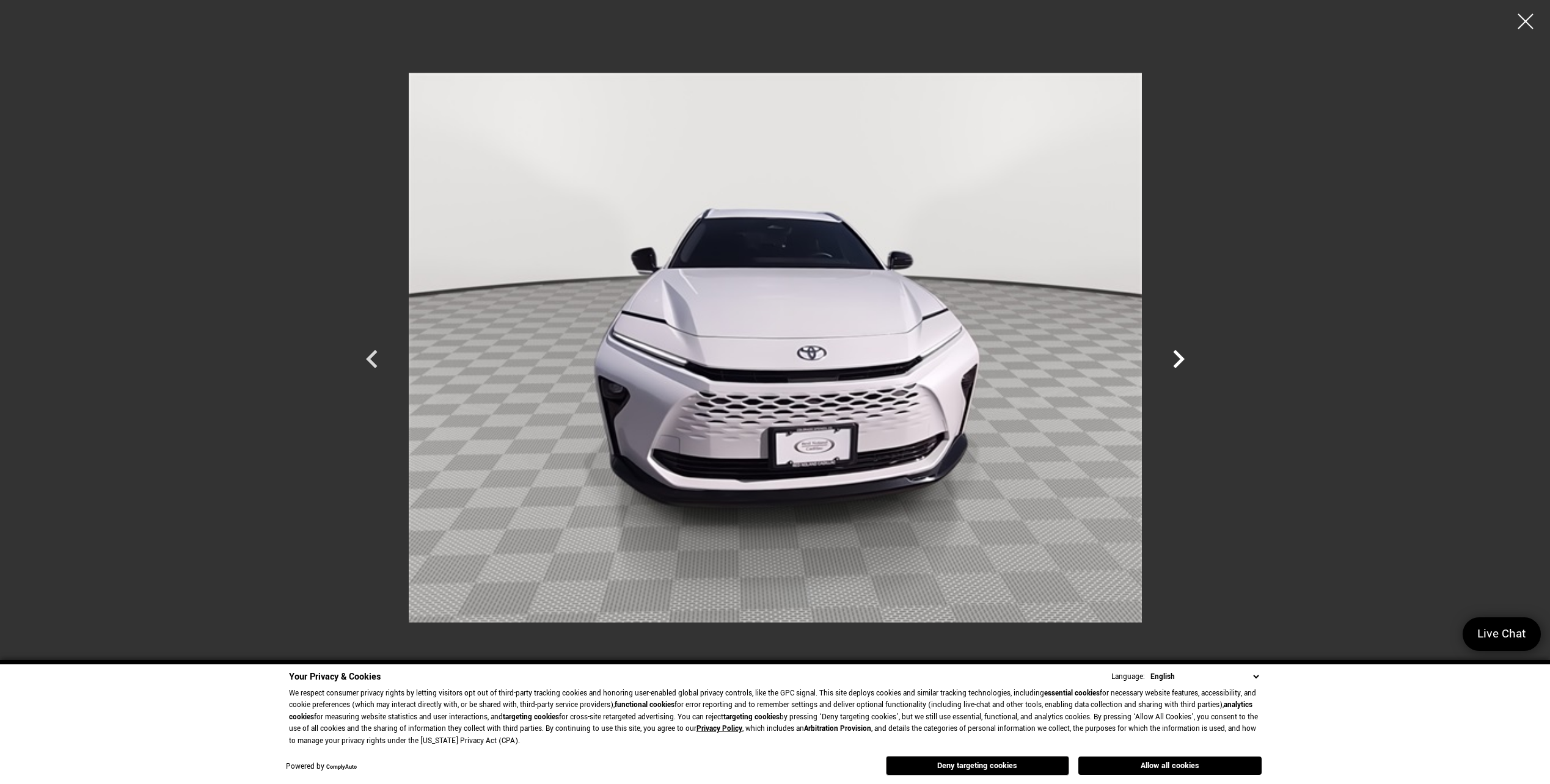
click at [1178, 360] on icon "Next" at bounding box center [1178, 360] width 37 height 37
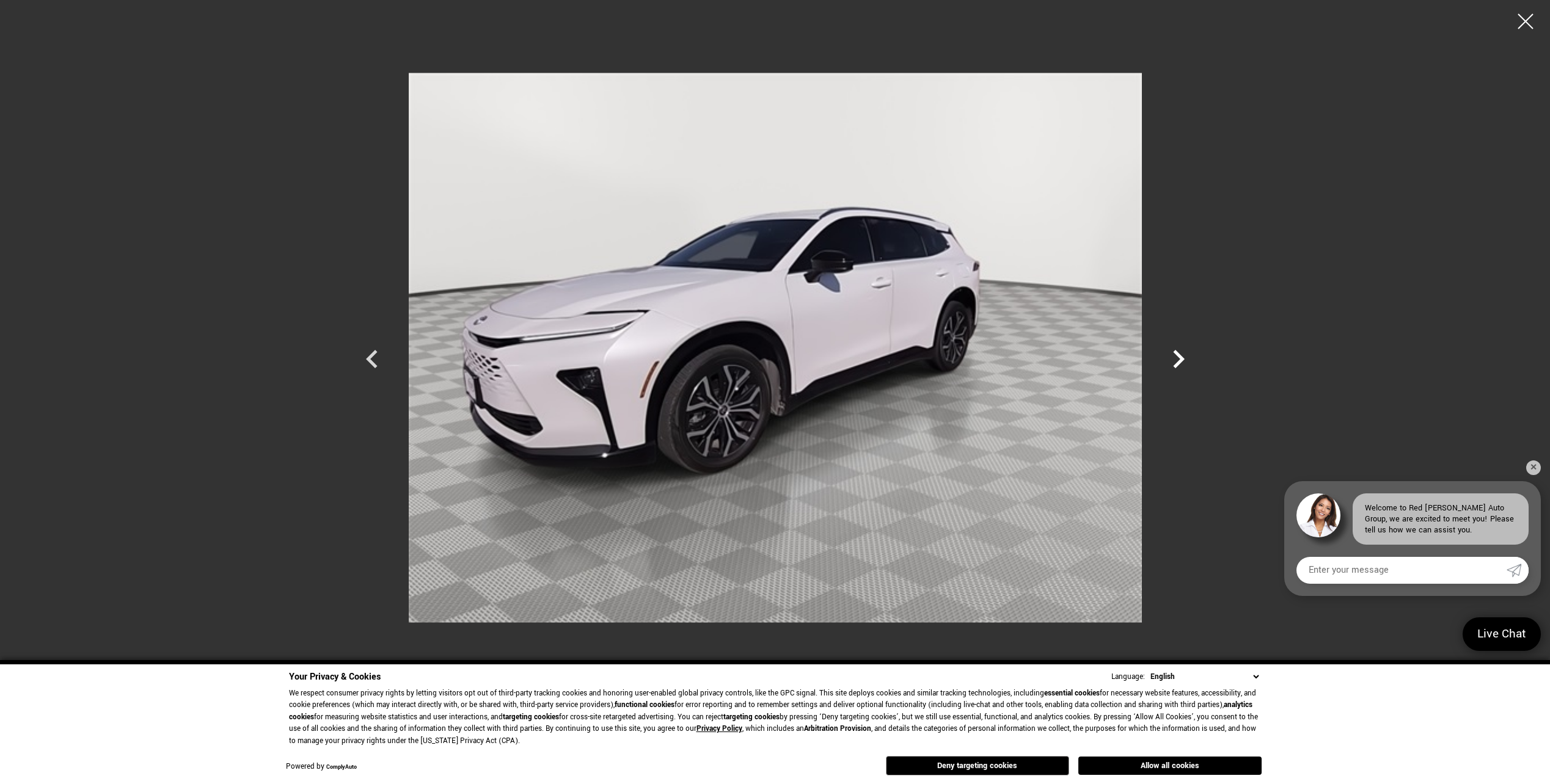
click at [1178, 360] on icon "Next" at bounding box center [1178, 360] width 37 height 37
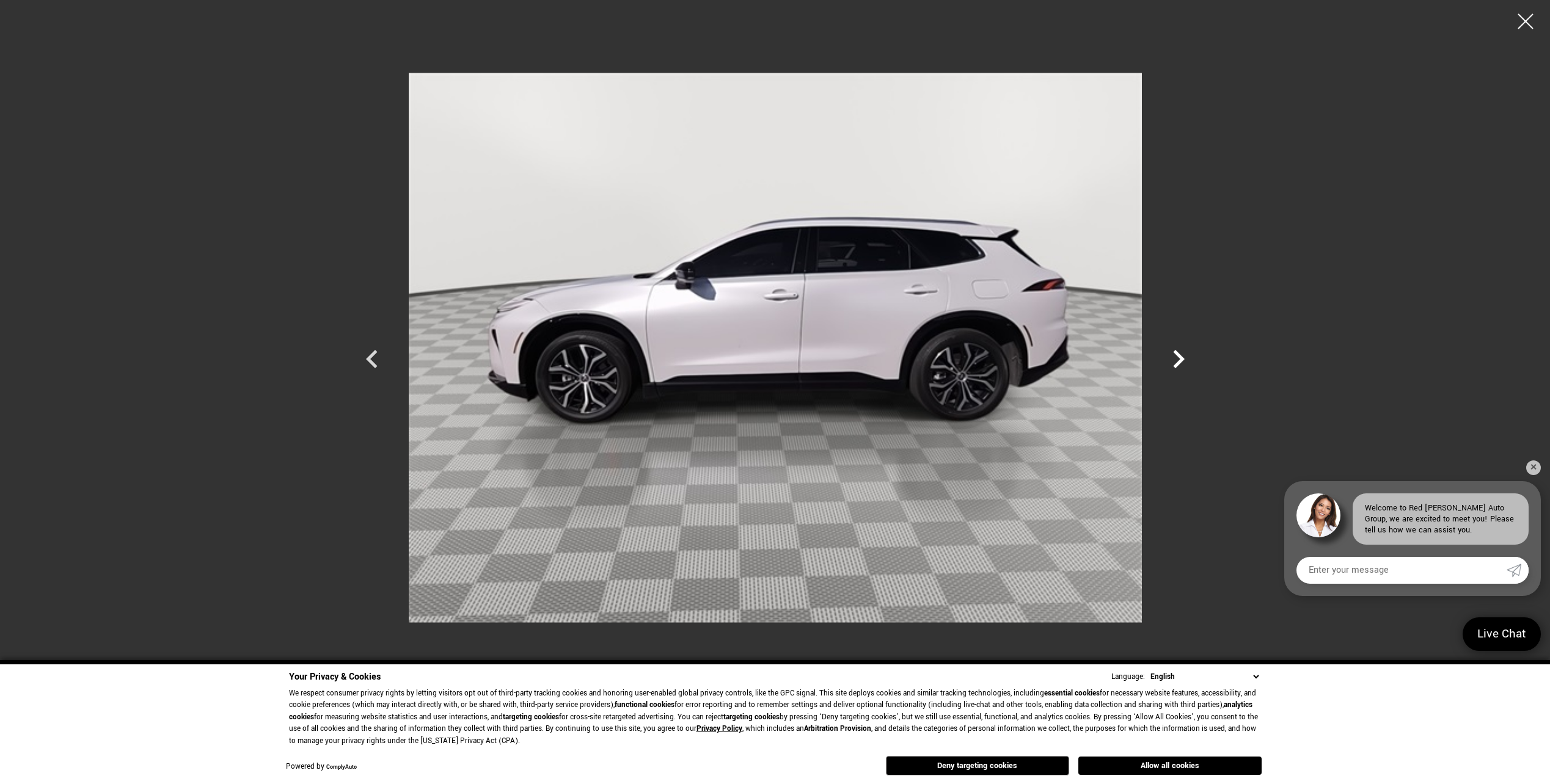
click at [1178, 360] on icon "Next" at bounding box center [1178, 360] width 37 height 37
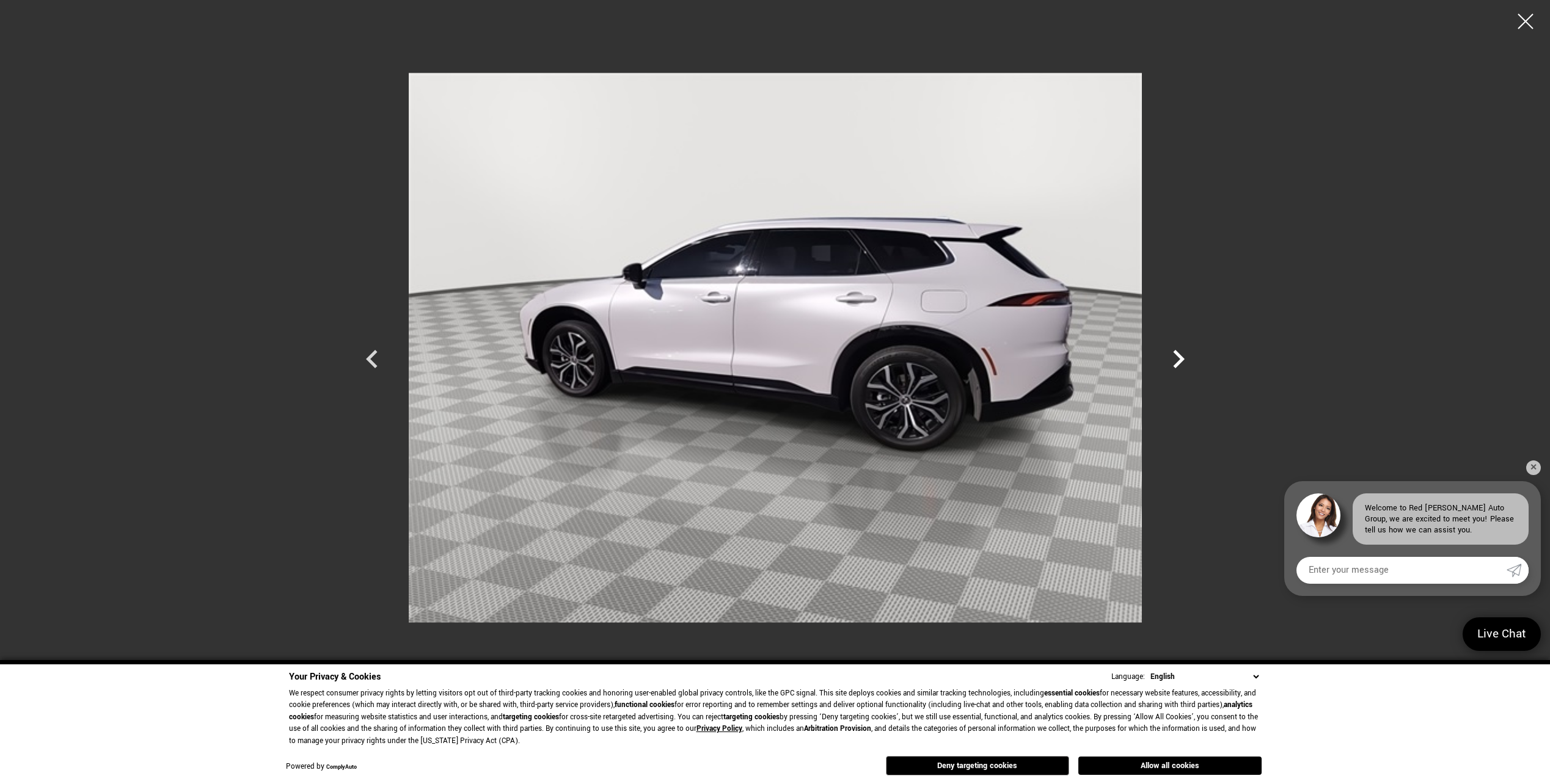
click at [1178, 360] on icon "Next" at bounding box center [1178, 360] width 37 height 37
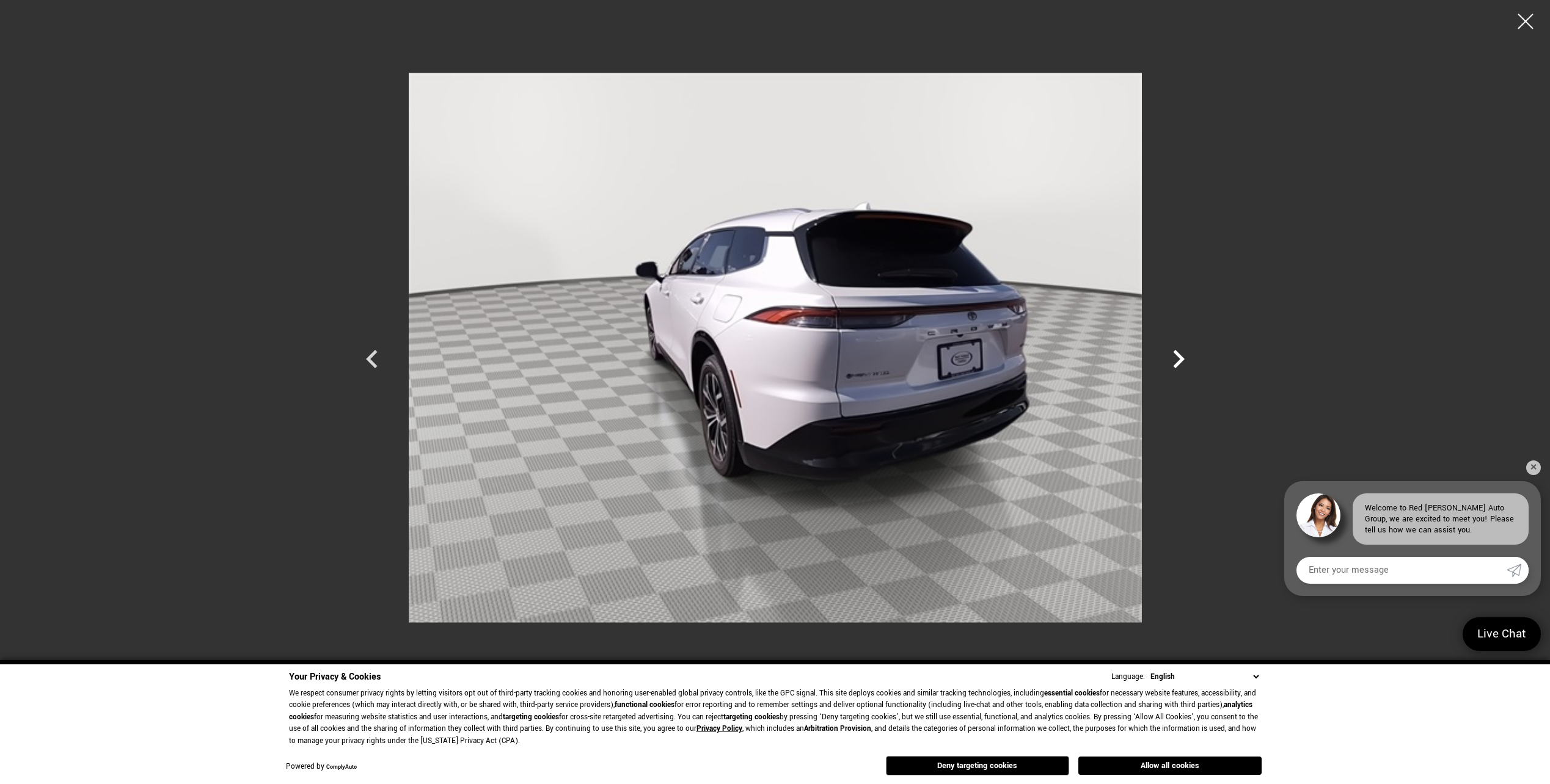
click at [1178, 360] on icon "Next" at bounding box center [1178, 360] width 37 height 37
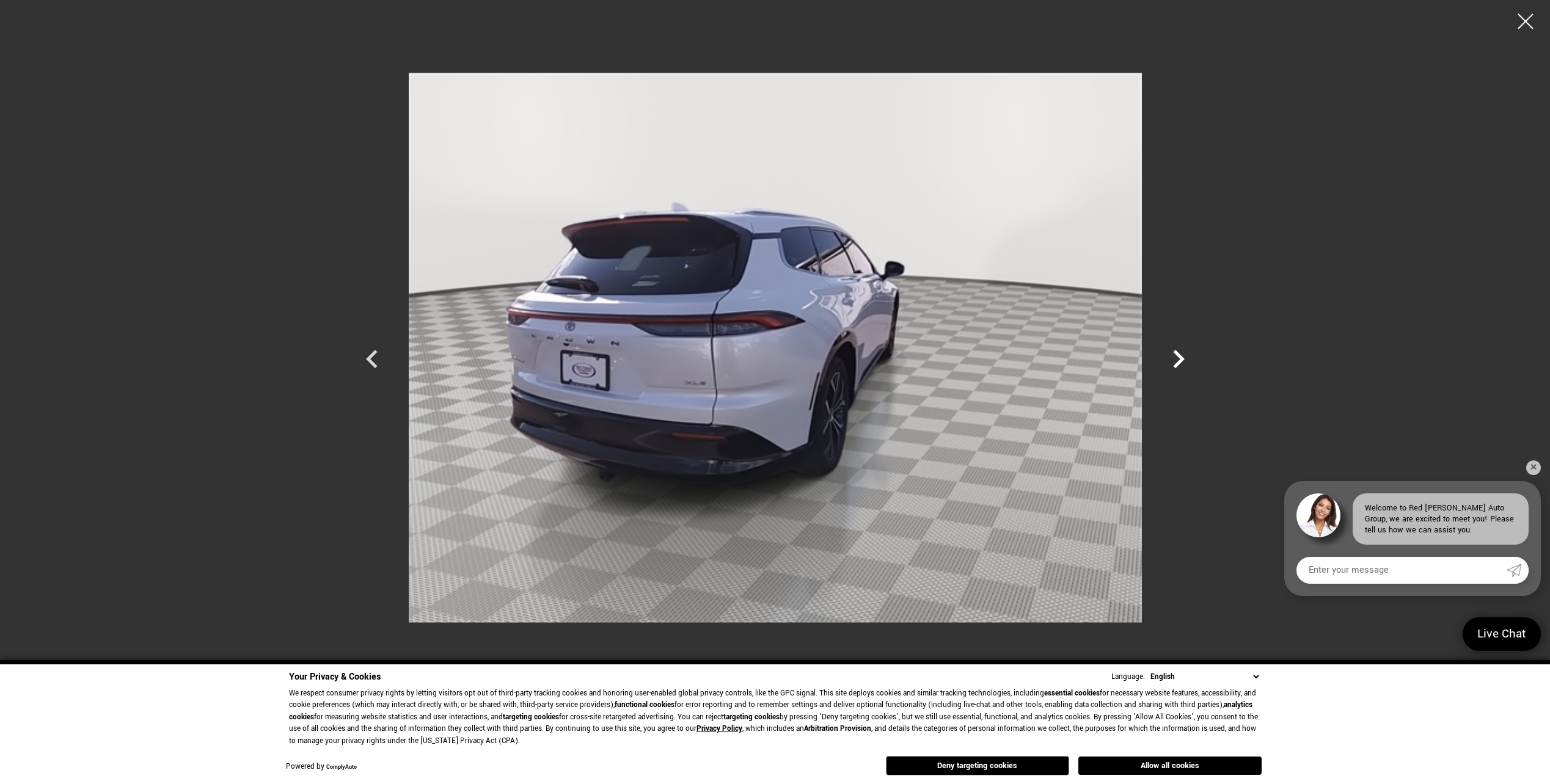
click at [1178, 360] on icon "Next" at bounding box center [1178, 360] width 37 height 37
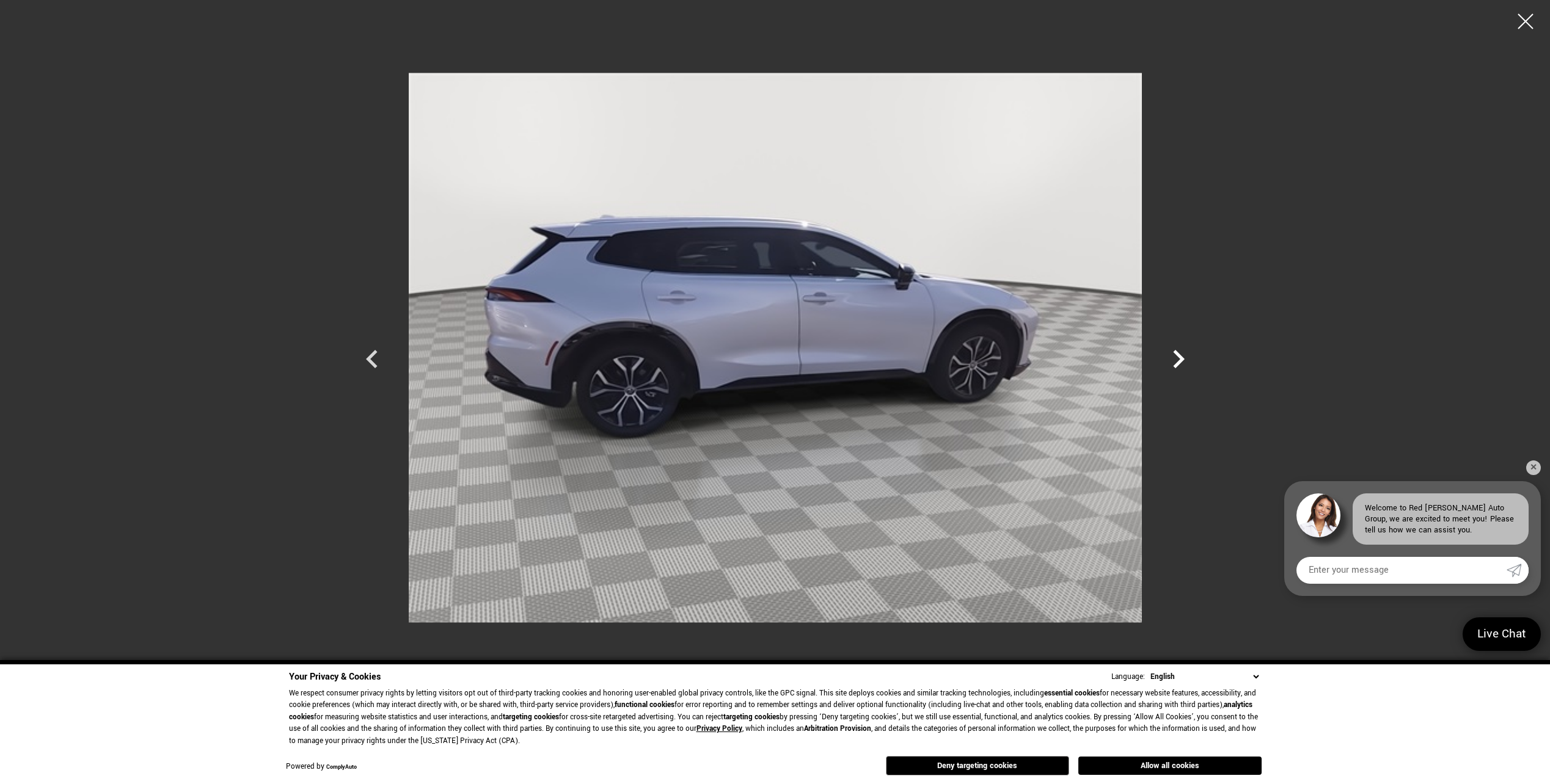
click at [1178, 360] on icon "Next" at bounding box center [1178, 360] width 37 height 37
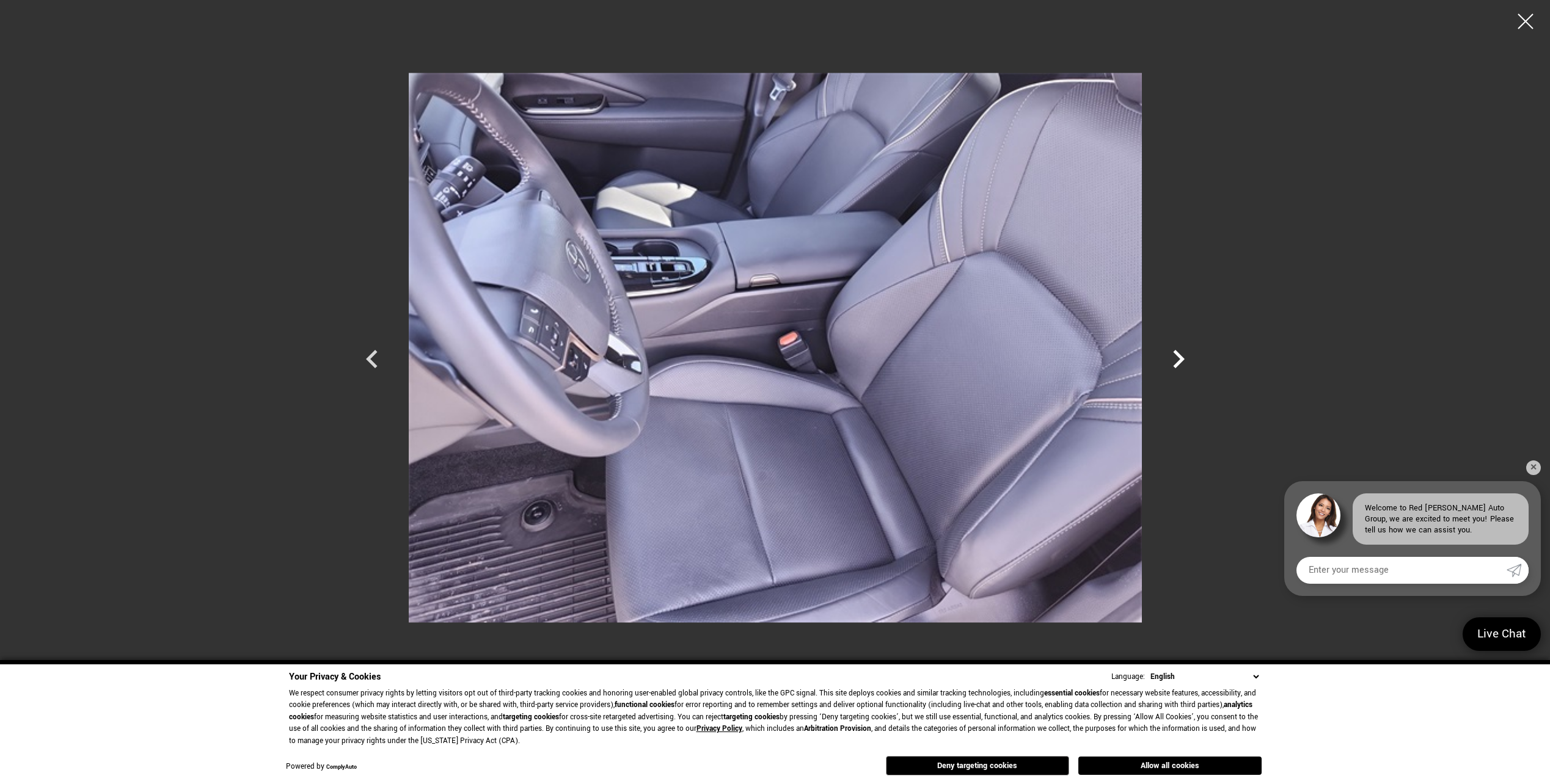
click at [1178, 360] on icon "Next" at bounding box center [1178, 360] width 37 height 37
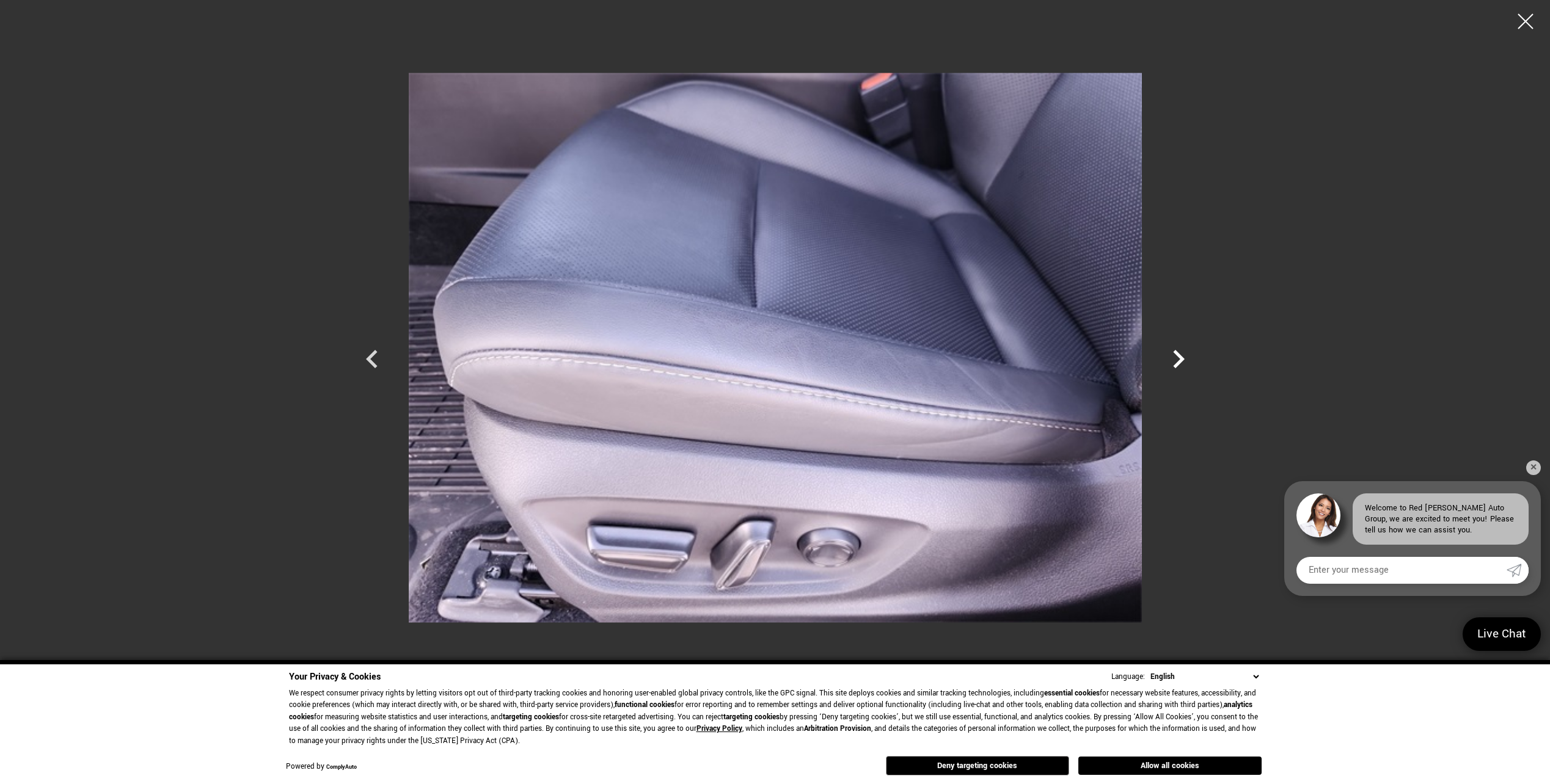
click at [1178, 360] on icon "Next" at bounding box center [1178, 360] width 37 height 37
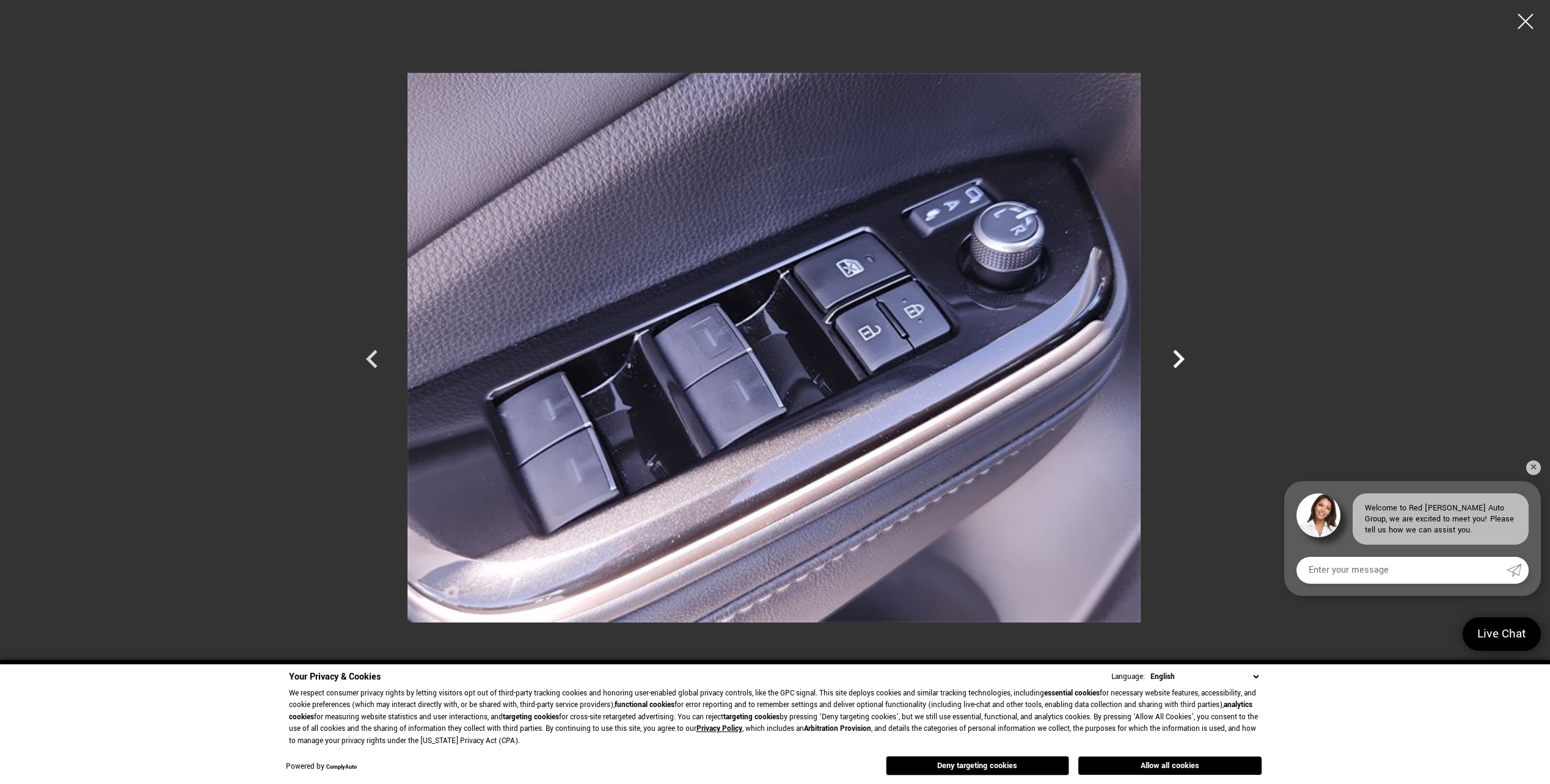
click at [1175, 360] on icon "Next" at bounding box center [1178, 360] width 37 height 37
click at [1173, 360] on icon "Next" at bounding box center [1178, 360] width 37 height 37
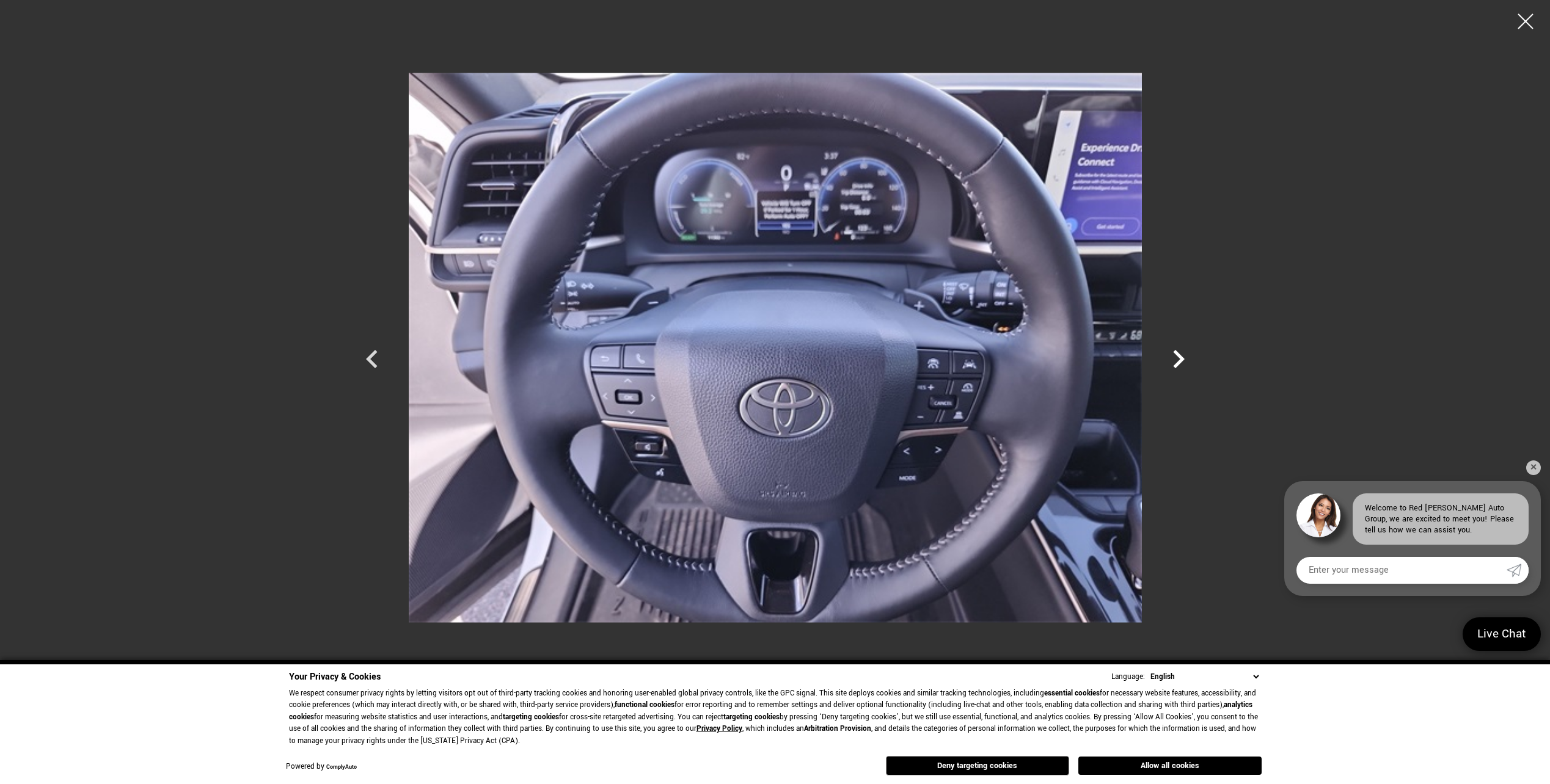
click at [1172, 353] on icon "Next" at bounding box center [1178, 360] width 37 height 37
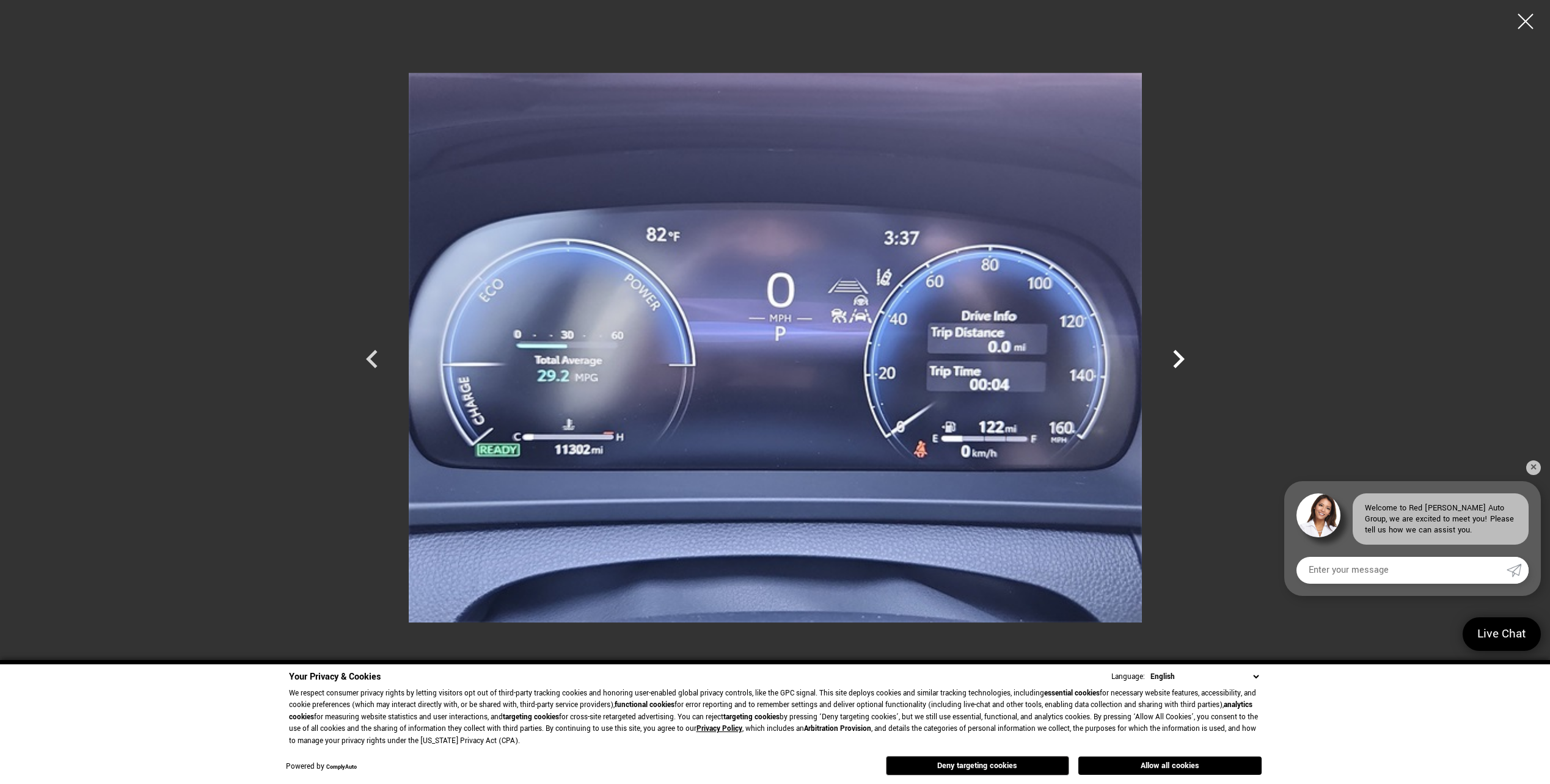
click at [1162, 355] on icon "Next" at bounding box center [1178, 360] width 37 height 37
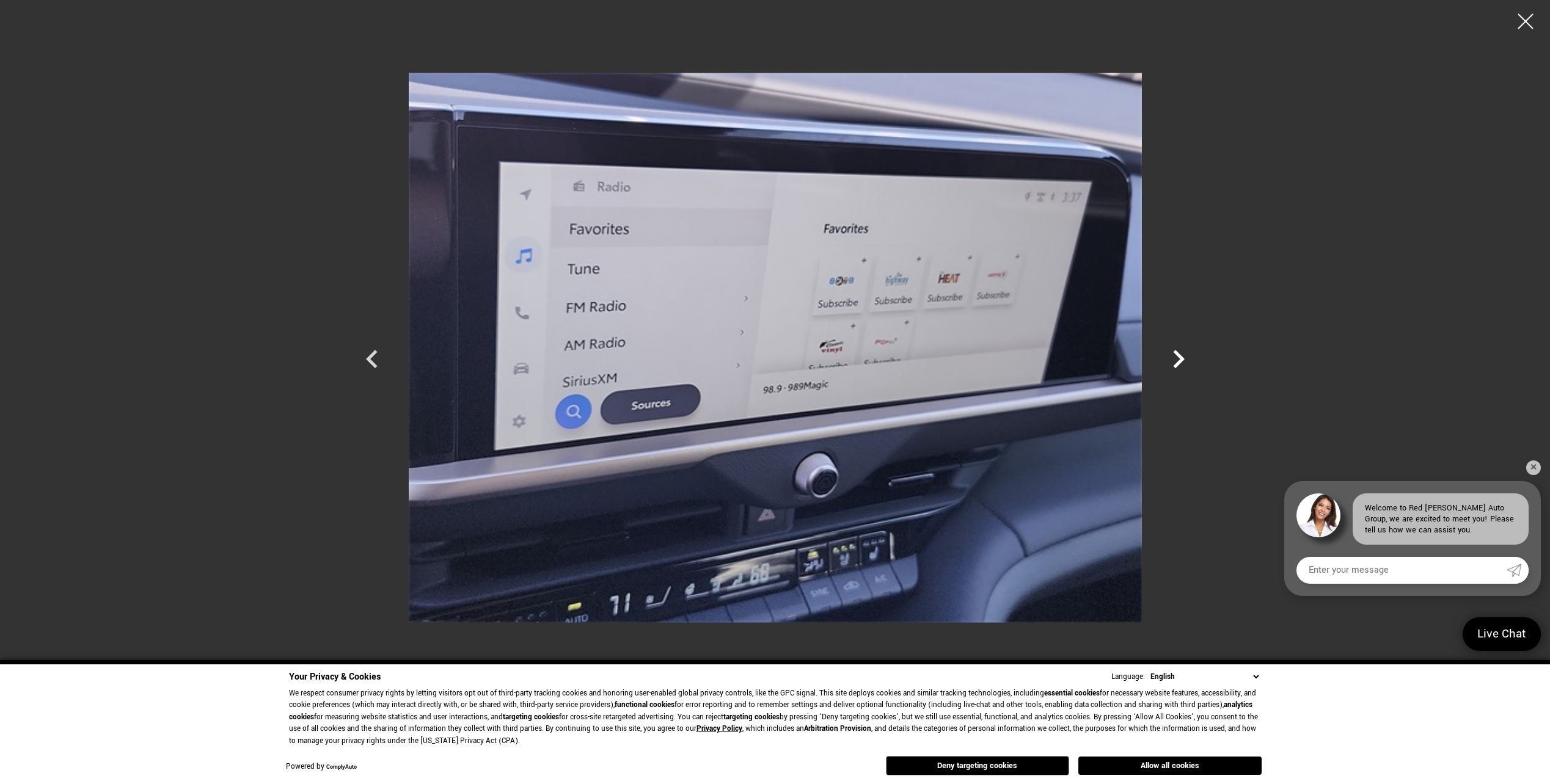
click at [1160, 355] on icon "Next" at bounding box center [1178, 360] width 37 height 37
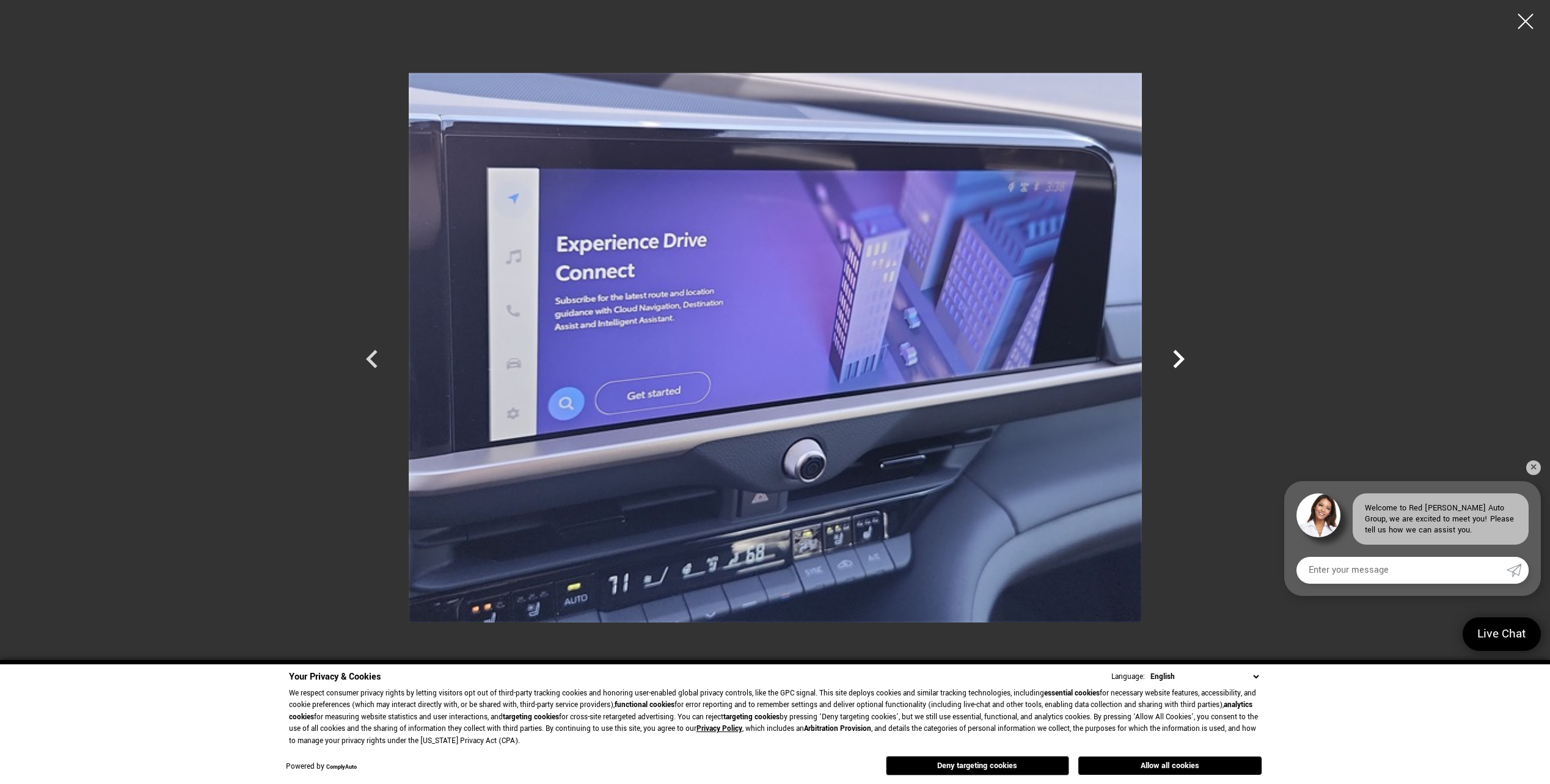
click at [1160, 355] on icon "Next" at bounding box center [1178, 360] width 37 height 37
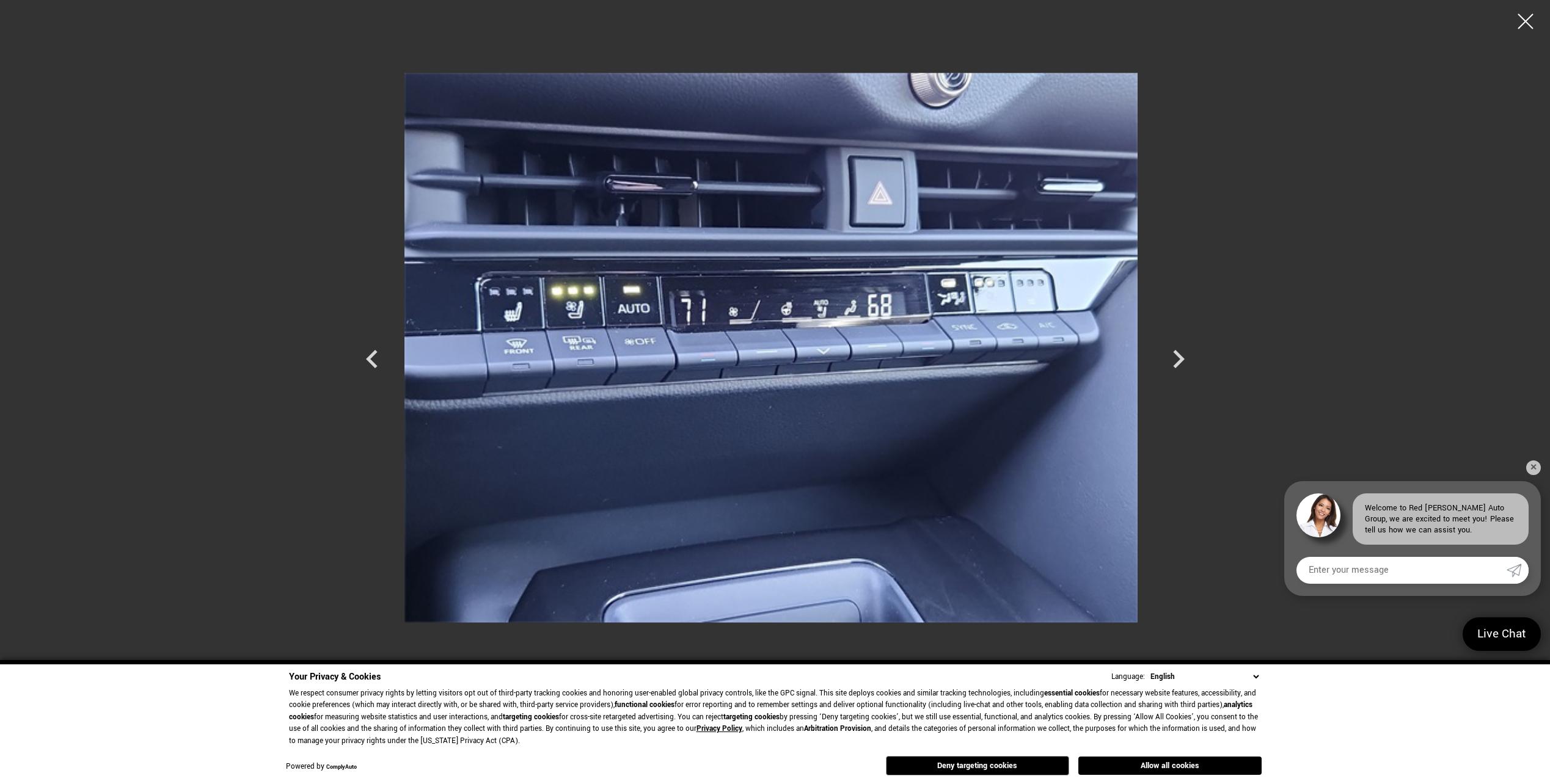
click at [1154, 356] on div at bounding box center [1504, 347] width 733 height 677
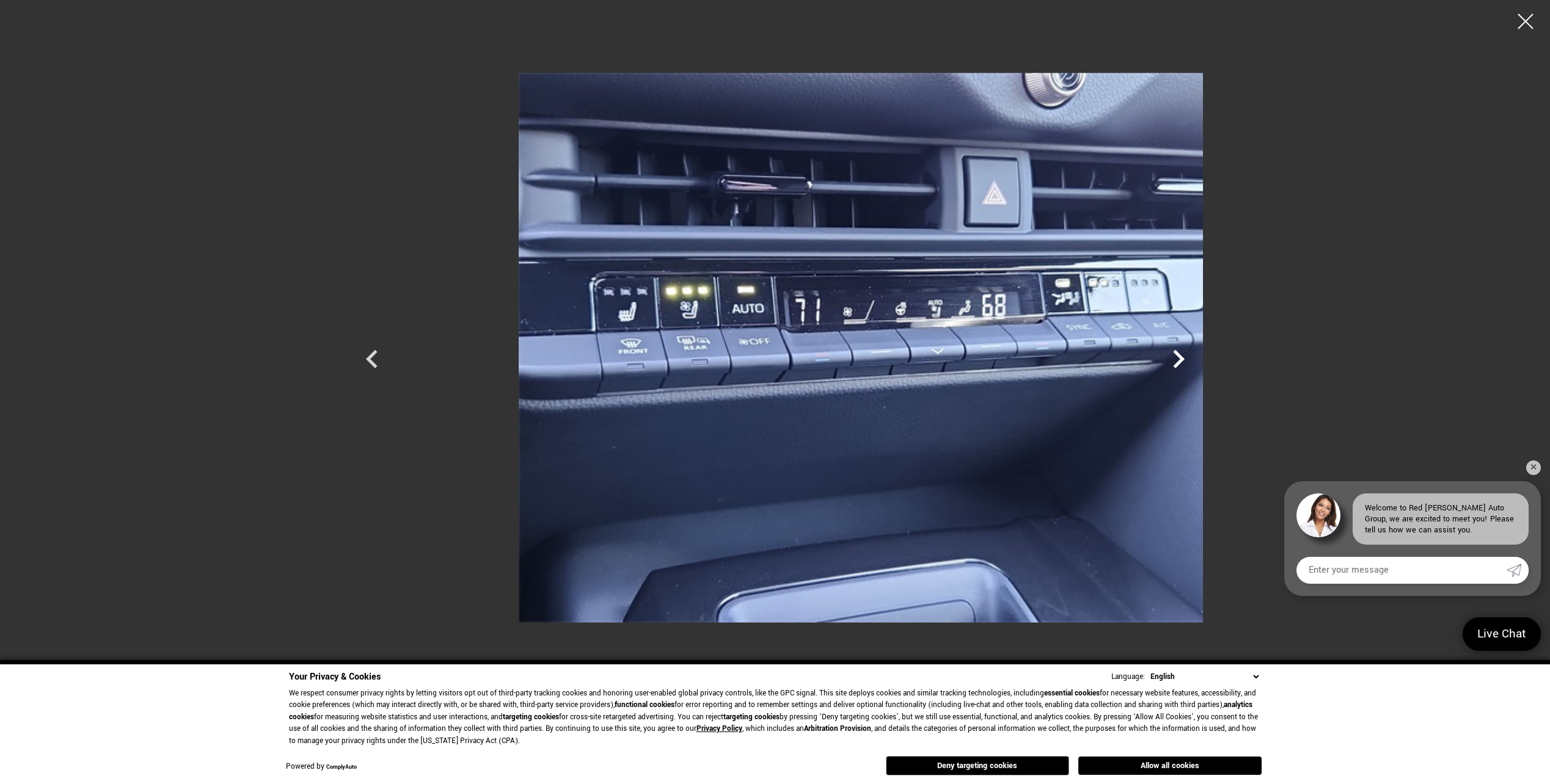
click at [1289, 355] on div at bounding box center [775, 392] width 1550 height 784
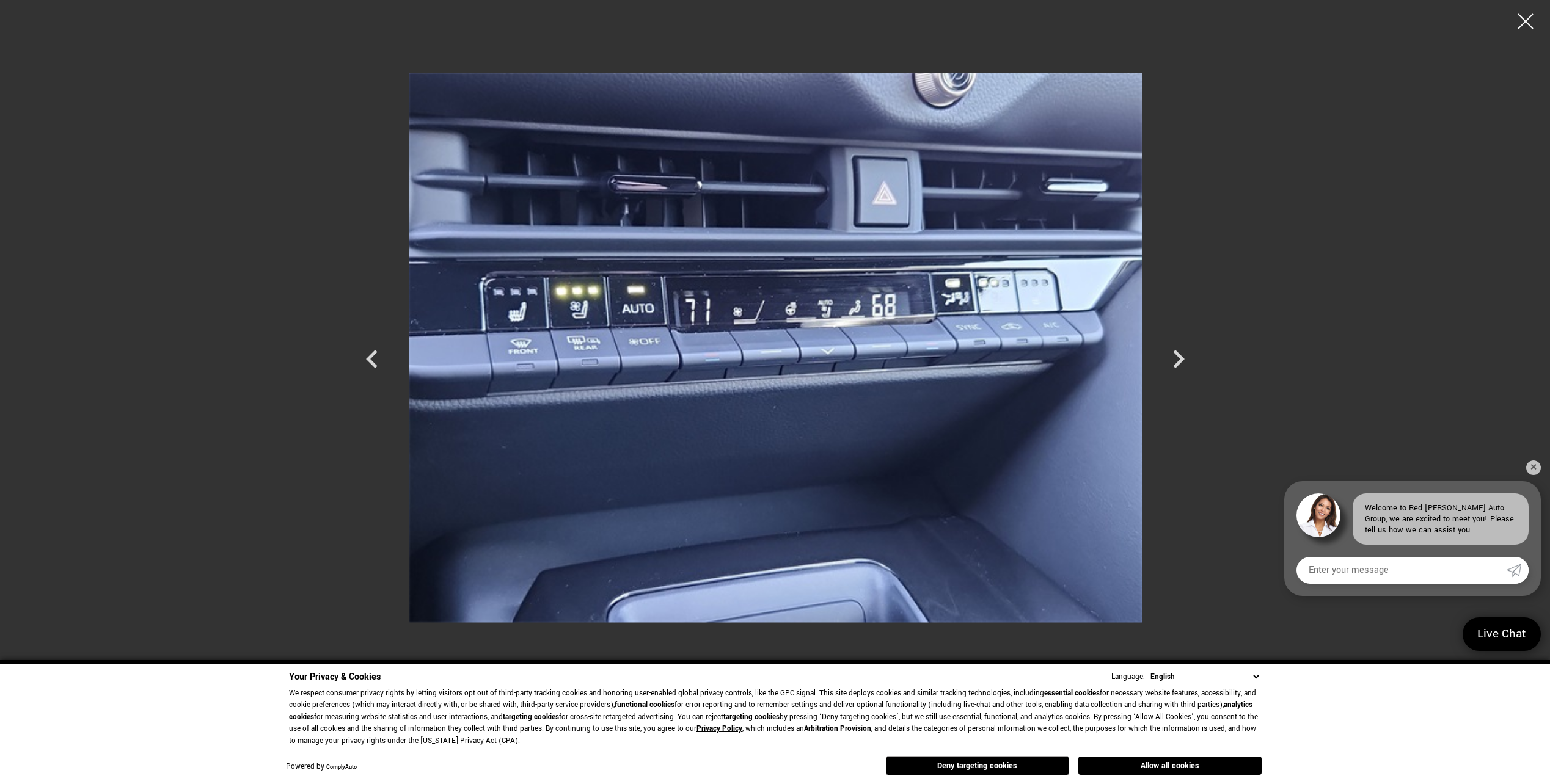
click at [1289, 355] on div at bounding box center [775, 392] width 1550 height 784
click at [1181, 354] on icon "Next" at bounding box center [1178, 360] width 37 height 37
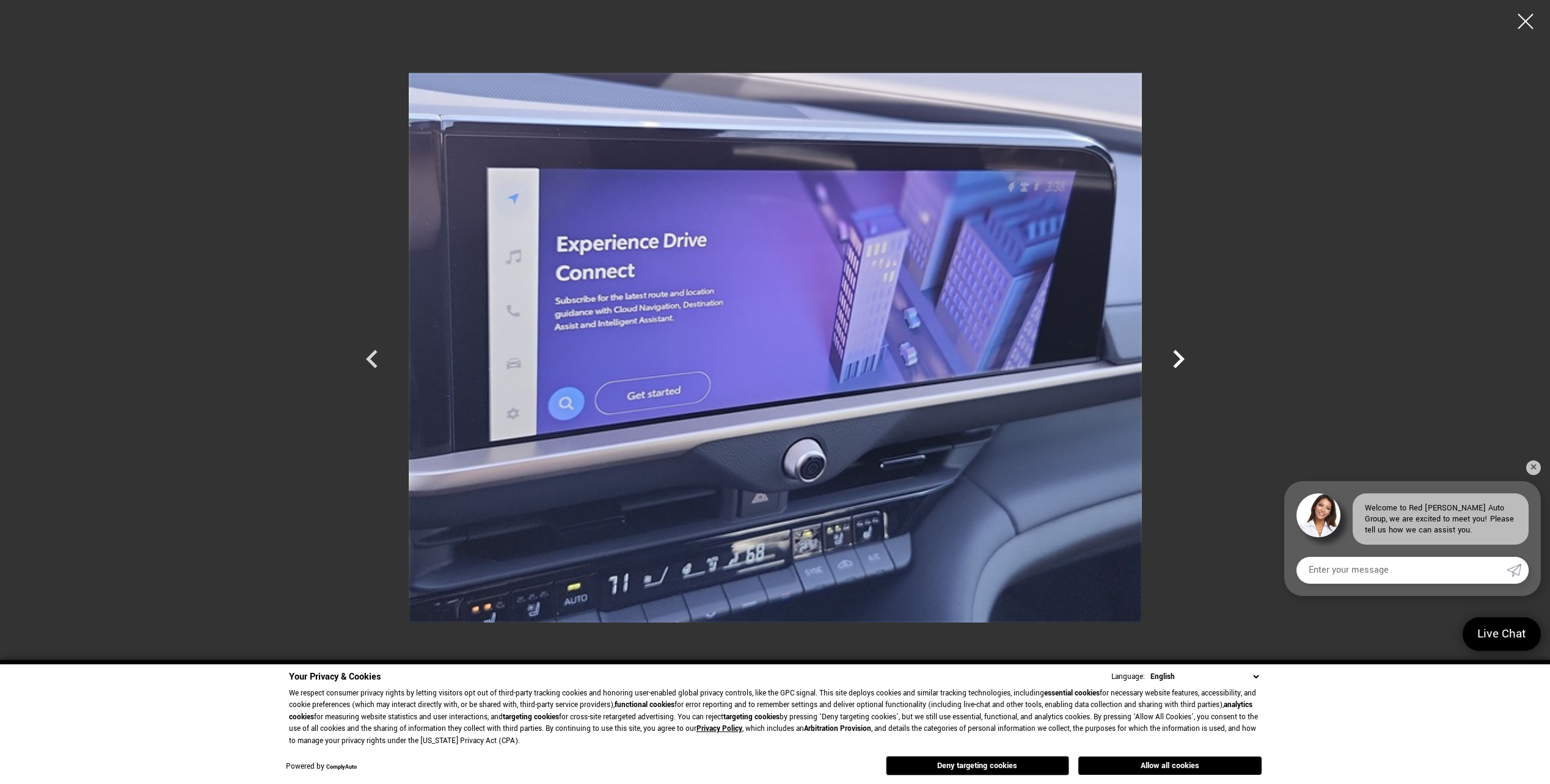
click at [1183, 360] on icon "Next" at bounding box center [1178, 360] width 37 height 37
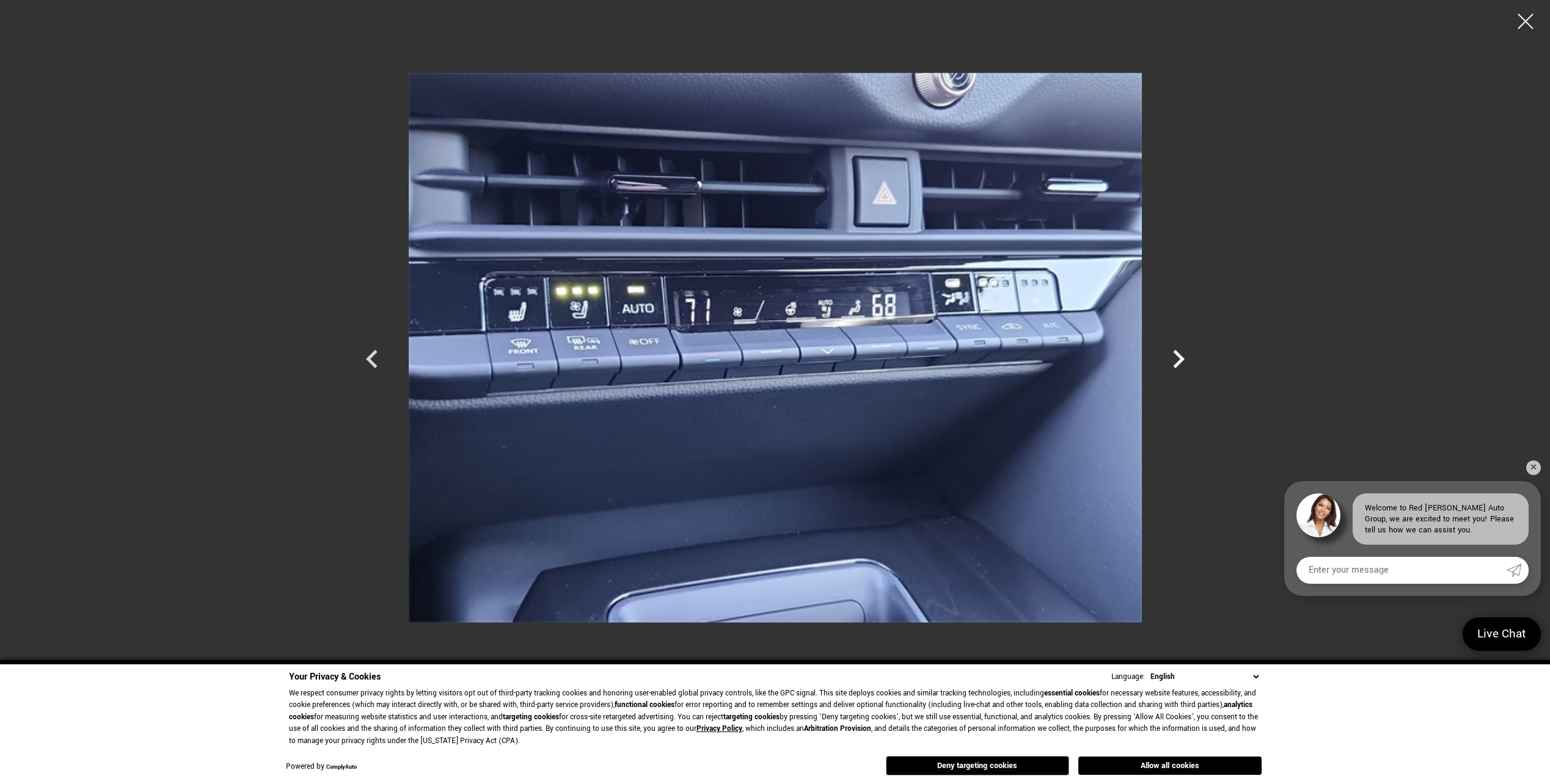
click at [1184, 361] on icon "Next" at bounding box center [1178, 360] width 37 height 37
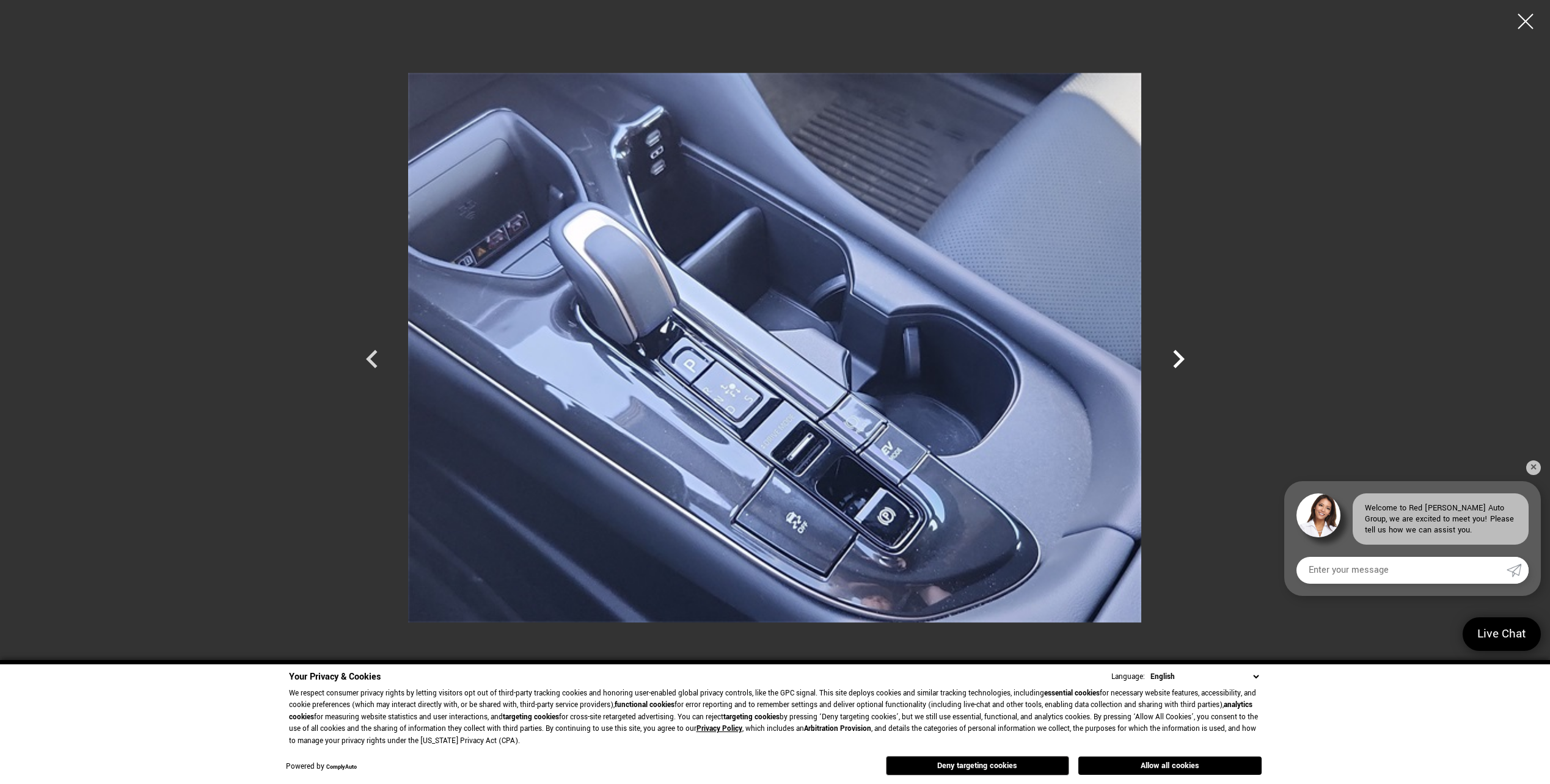
click at [1178, 357] on icon "Next" at bounding box center [1178, 359] width 11 height 18
click at [1178, 356] on icon "Next" at bounding box center [1178, 359] width 11 height 18
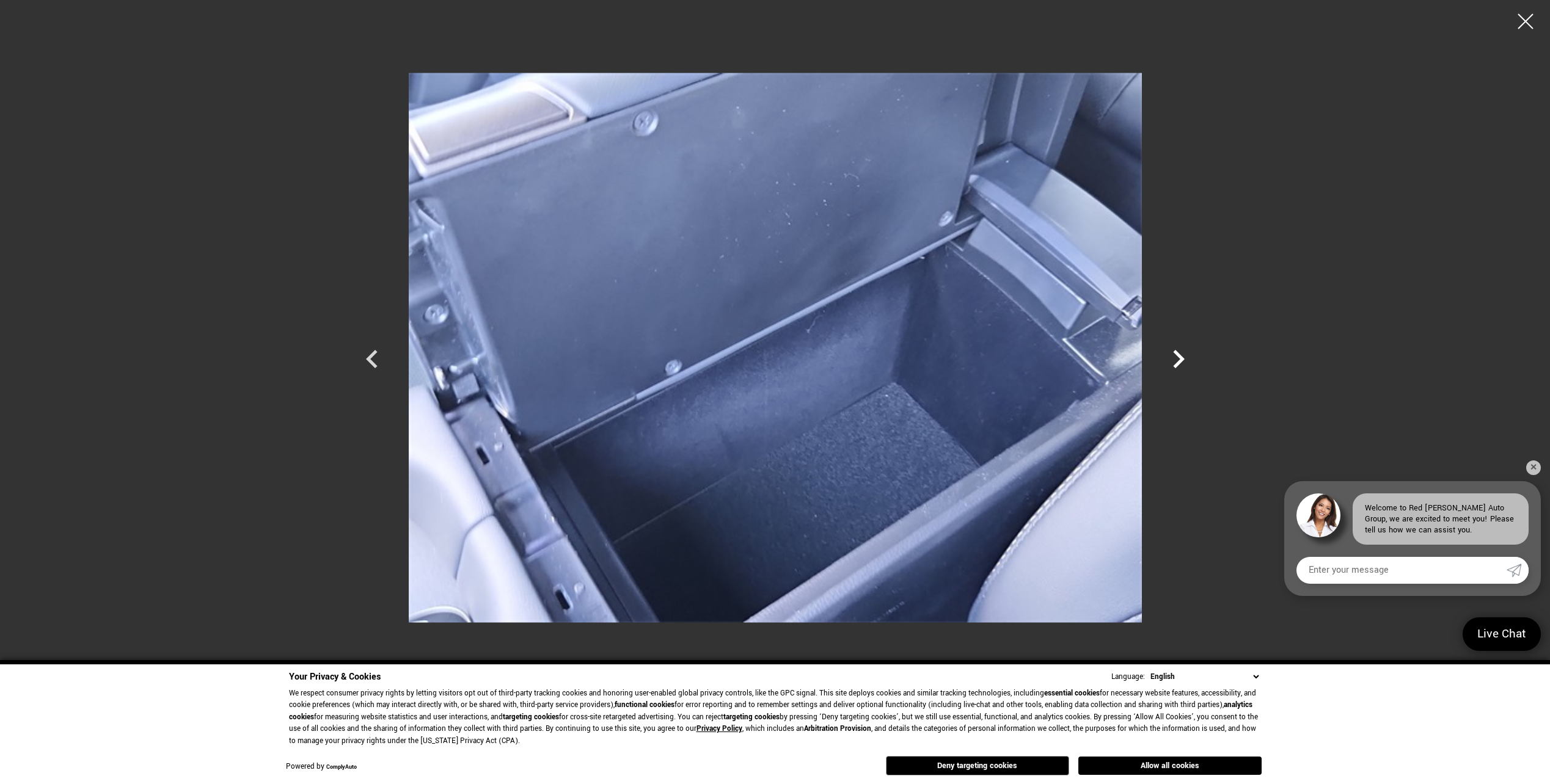
click at [1178, 357] on icon "Next" at bounding box center [1178, 359] width 11 height 18
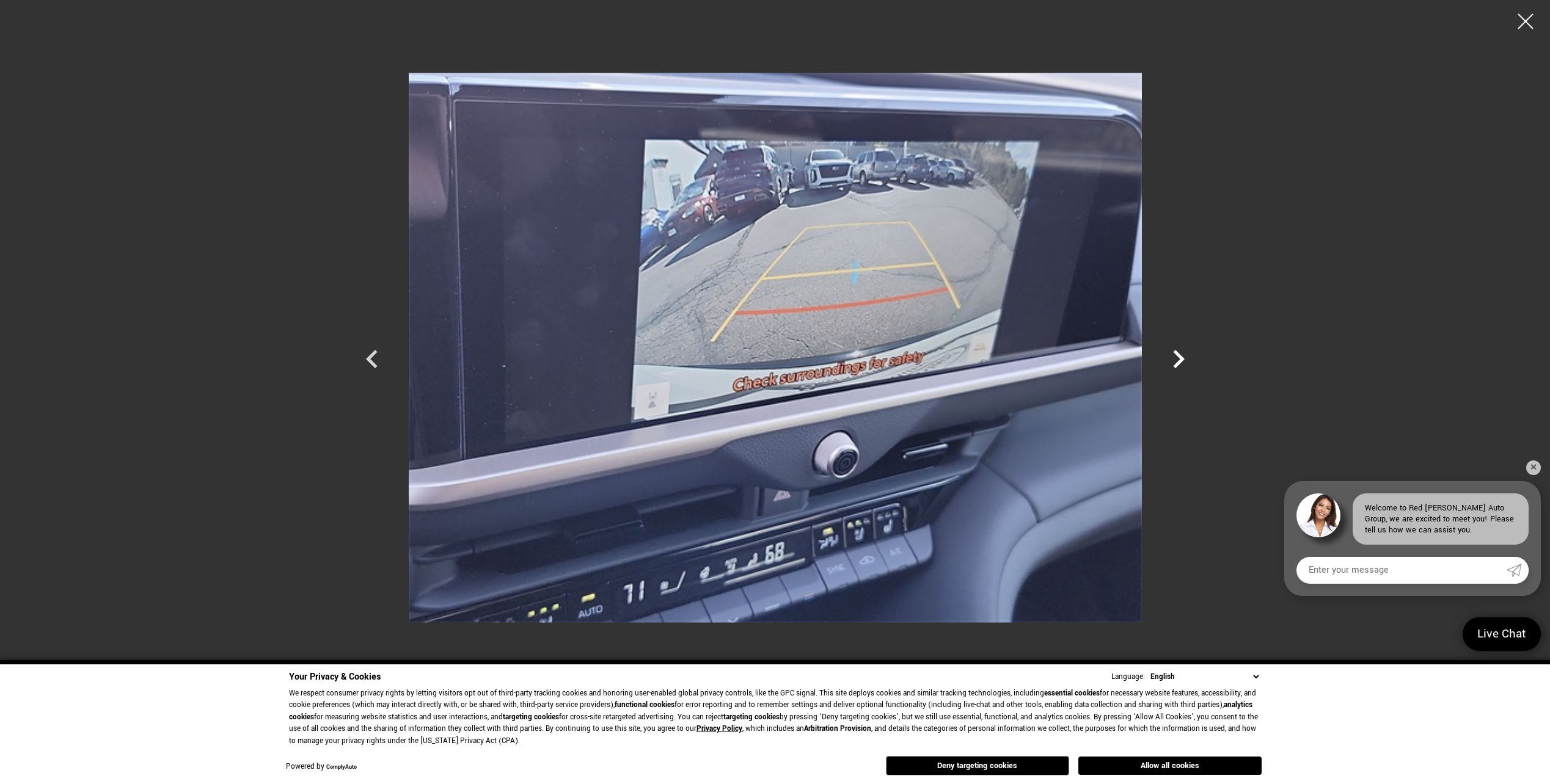
click at [1178, 359] on icon "Next" at bounding box center [1178, 360] width 37 height 37
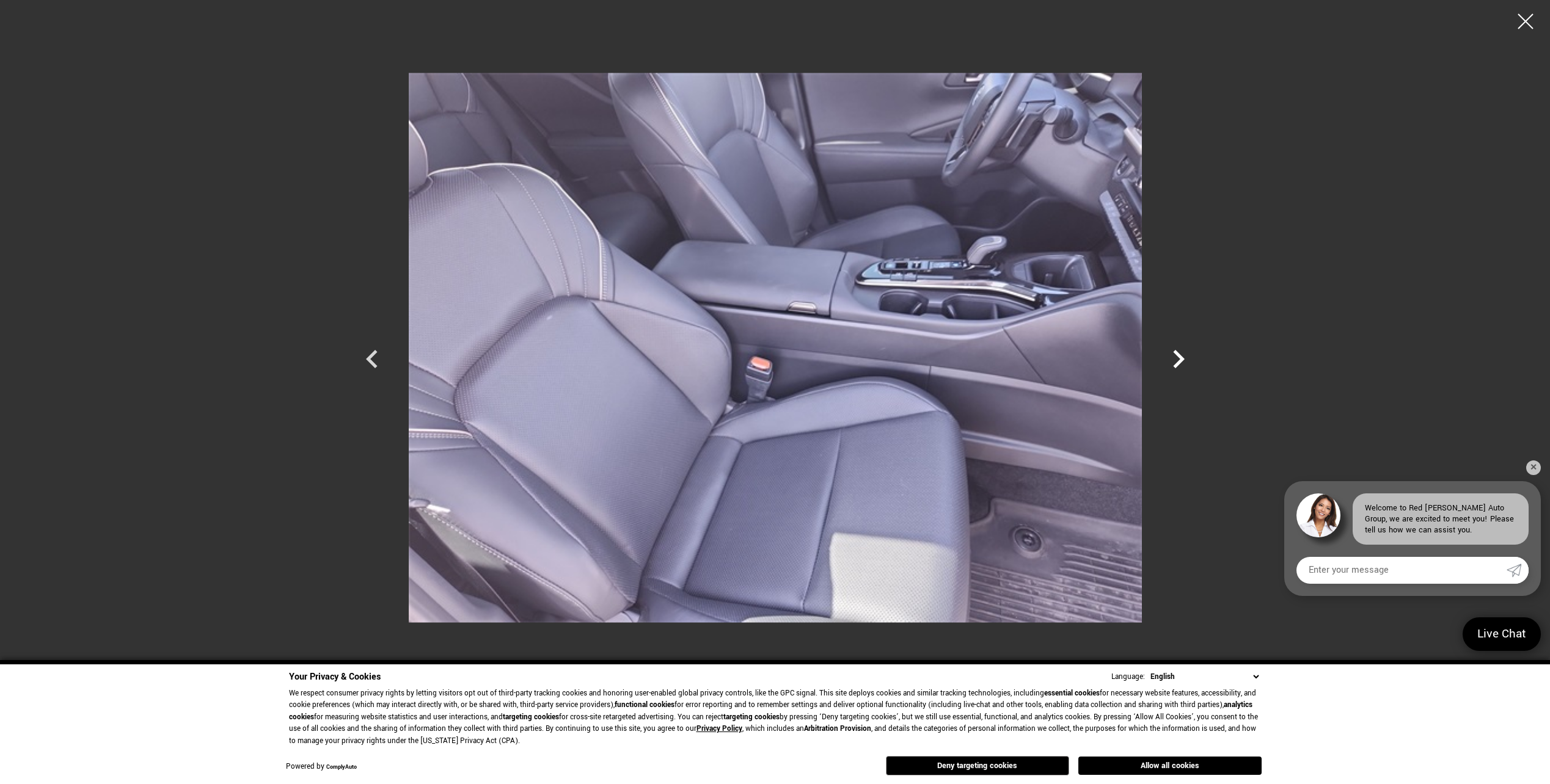
click at [1178, 359] on icon "Next" at bounding box center [1178, 360] width 37 height 37
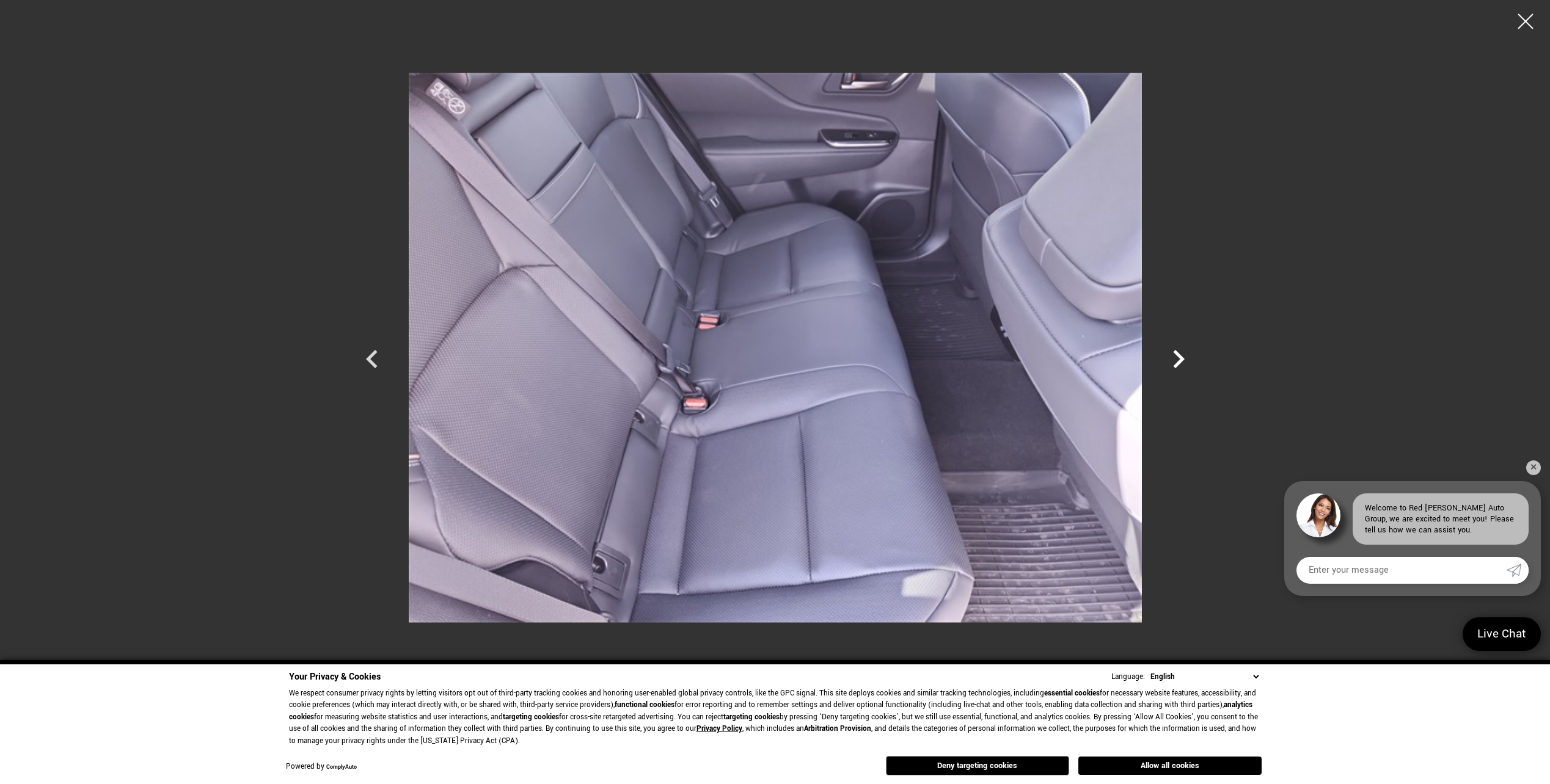
click at [1178, 359] on icon "Next" at bounding box center [1178, 360] width 37 height 37
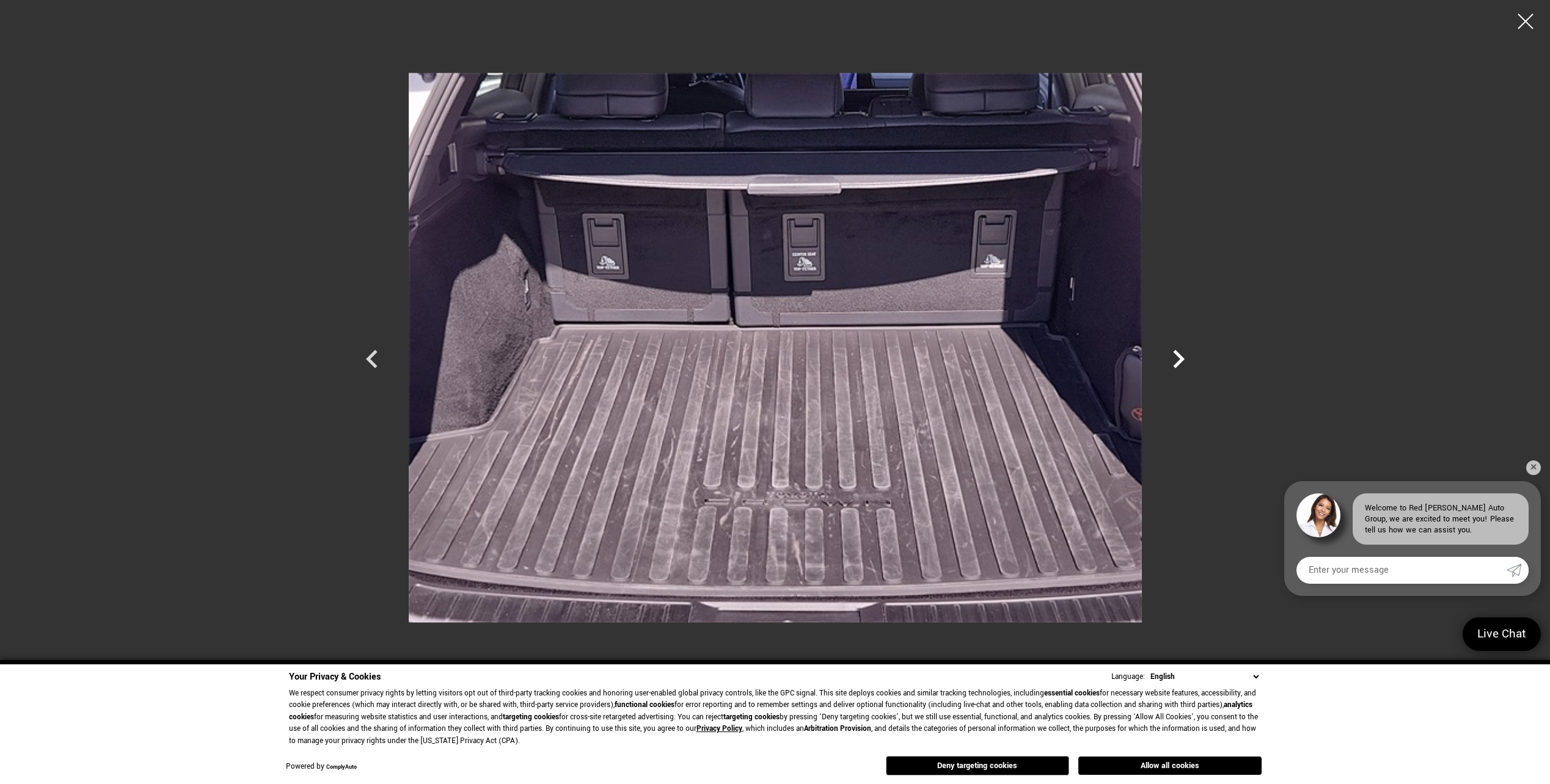
click at [1178, 359] on icon "Next" at bounding box center [1178, 360] width 37 height 37
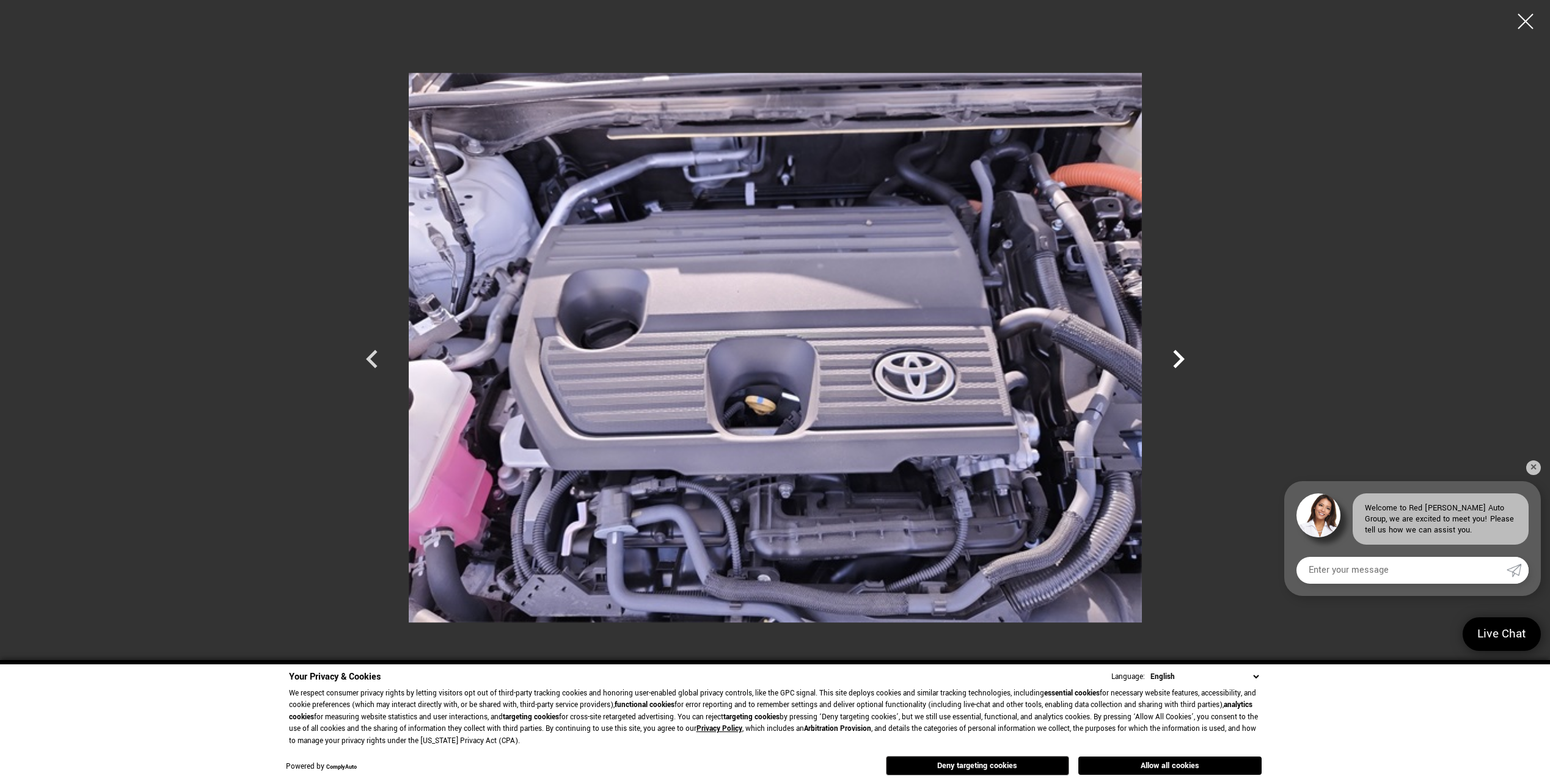
click at [1178, 359] on icon "Next" at bounding box center [1178, 360] width 37 height 37
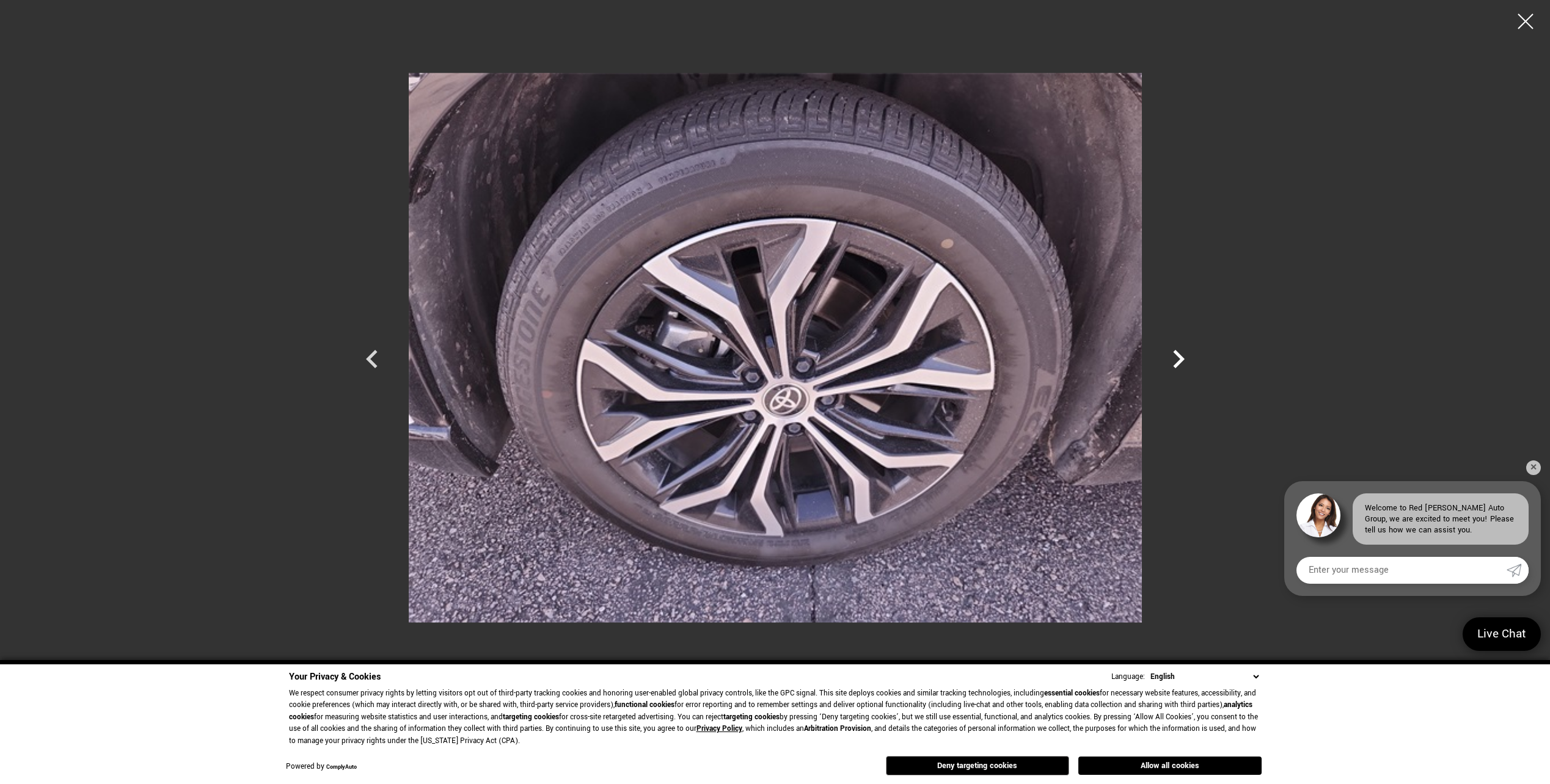
click at [1178, 359] on icon "Next" at bounding box center [1178, 360] width 37 height 37
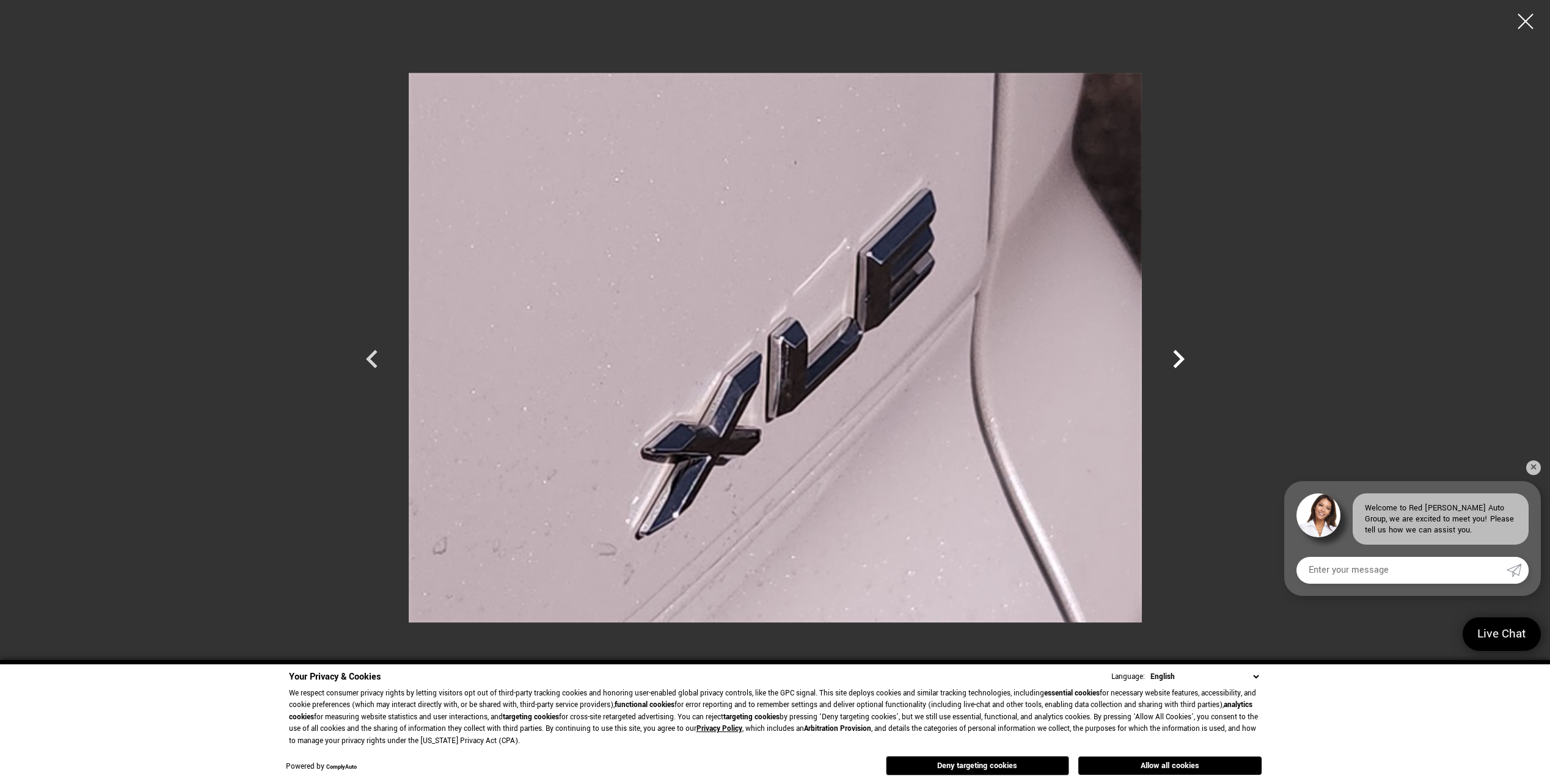
click at [1178, 361] on icon "Next" at bounding box center [1178, 359] width 11 height 18
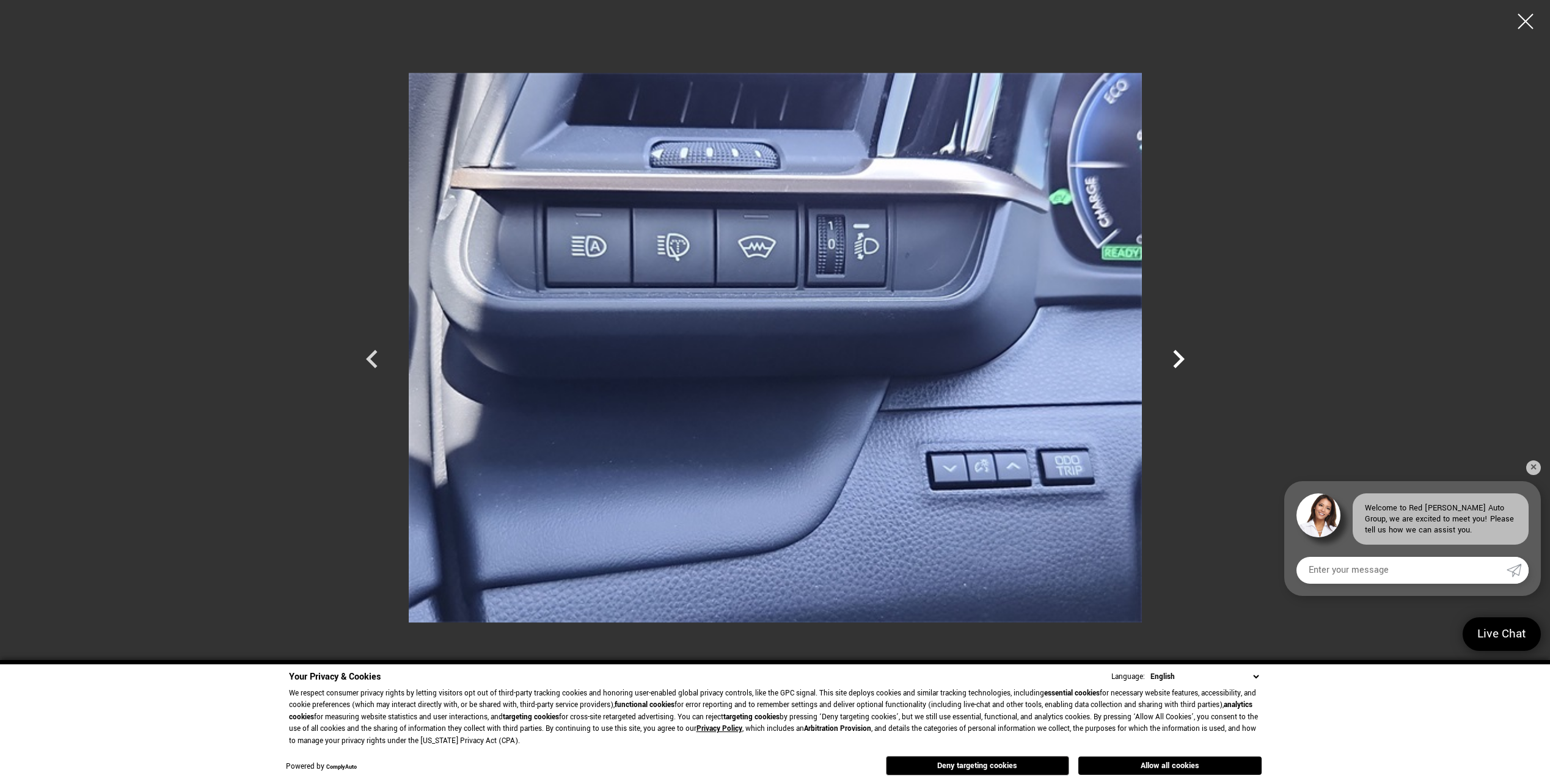
click at [1178, 361] on icon "Next" at bounding box center [1178, 359] width 11 height 18
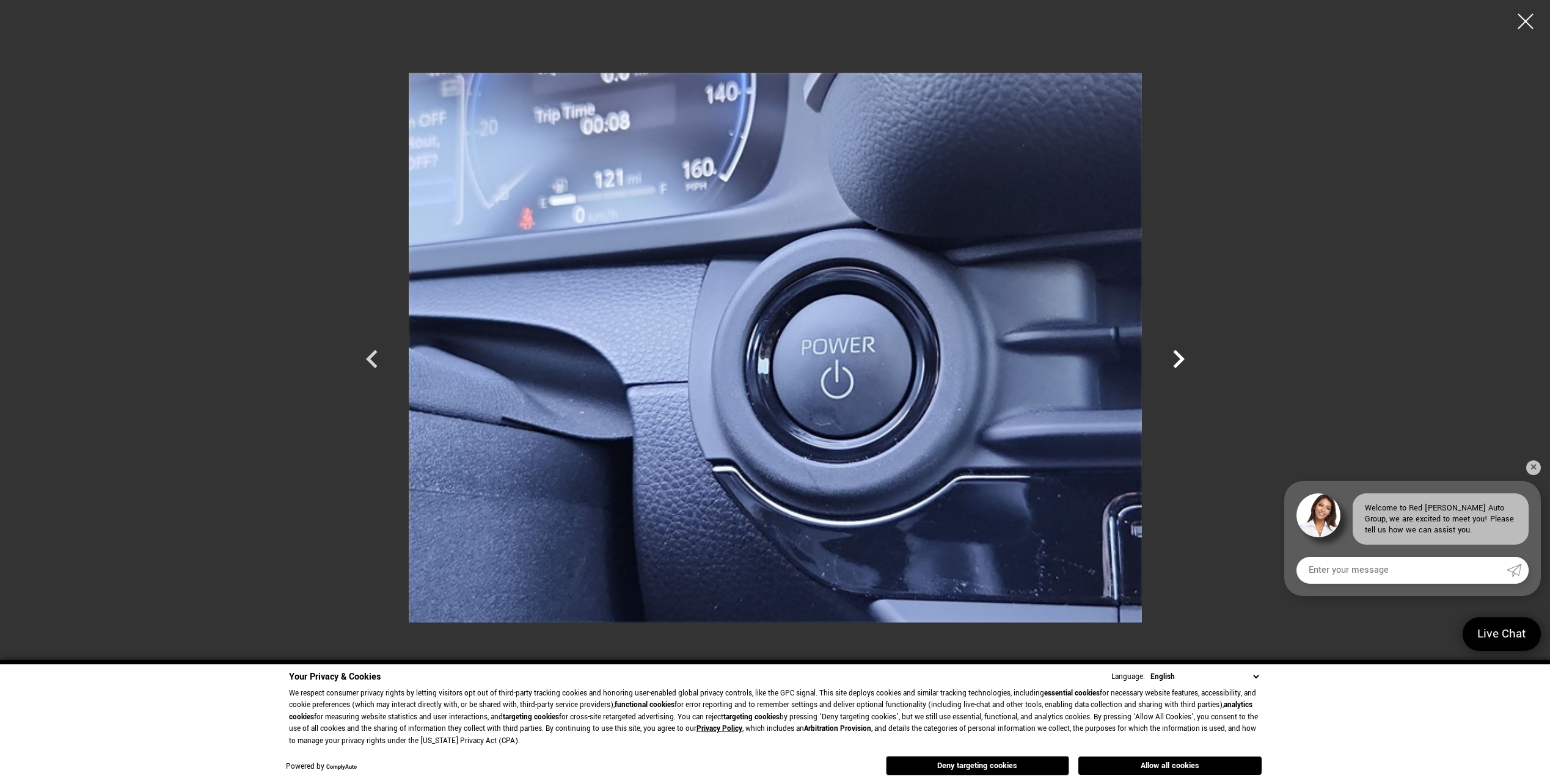
click at [1178, 361] on icon "Next" at bounding box center [1178, 359] width 11 height 18
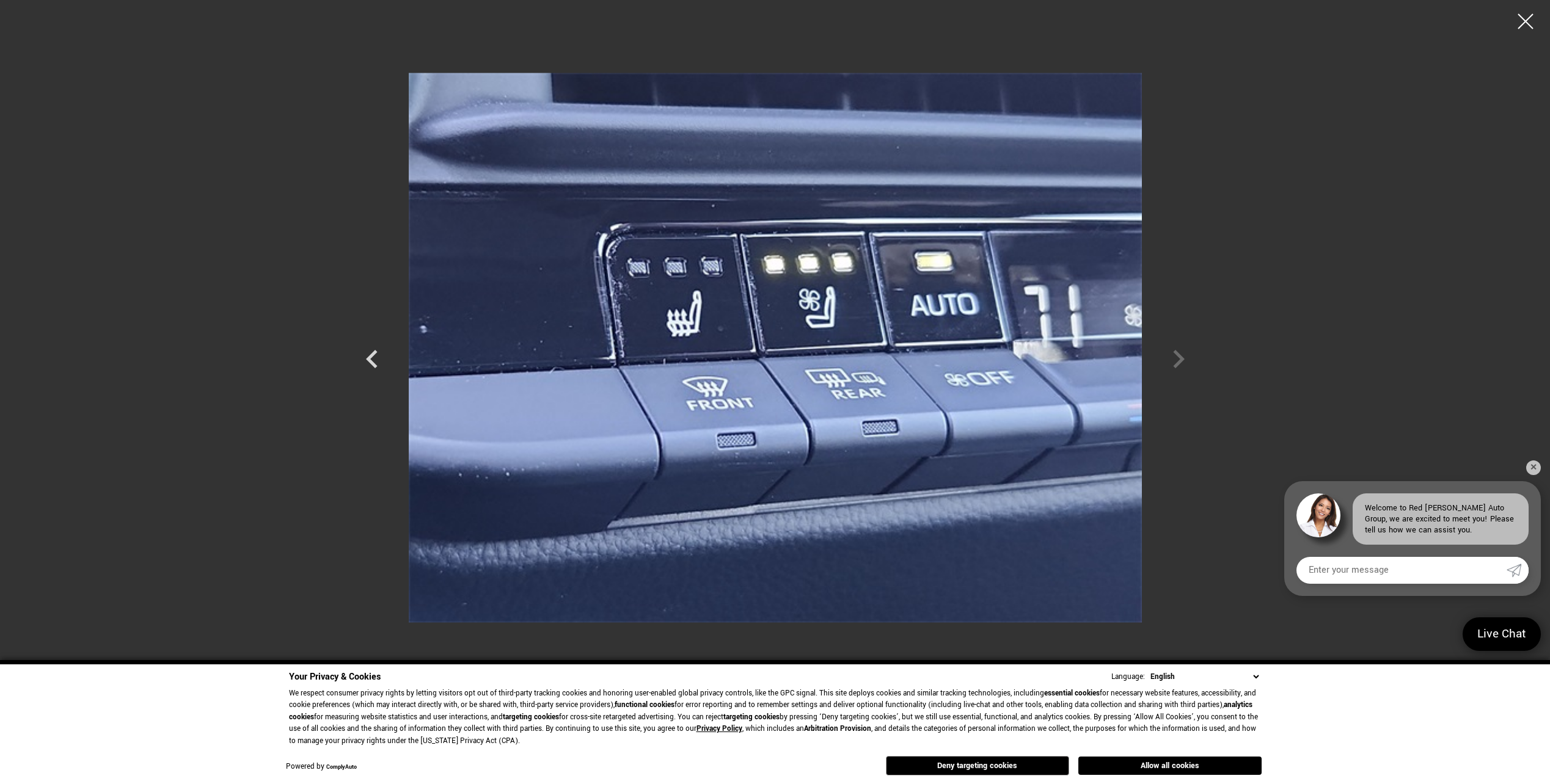
click at [1176, 361] on div at bounding box center [775, 347] width 855 height 677
click at [1515, 12] on div at bounding box center [1525, 21] width 32 height 32
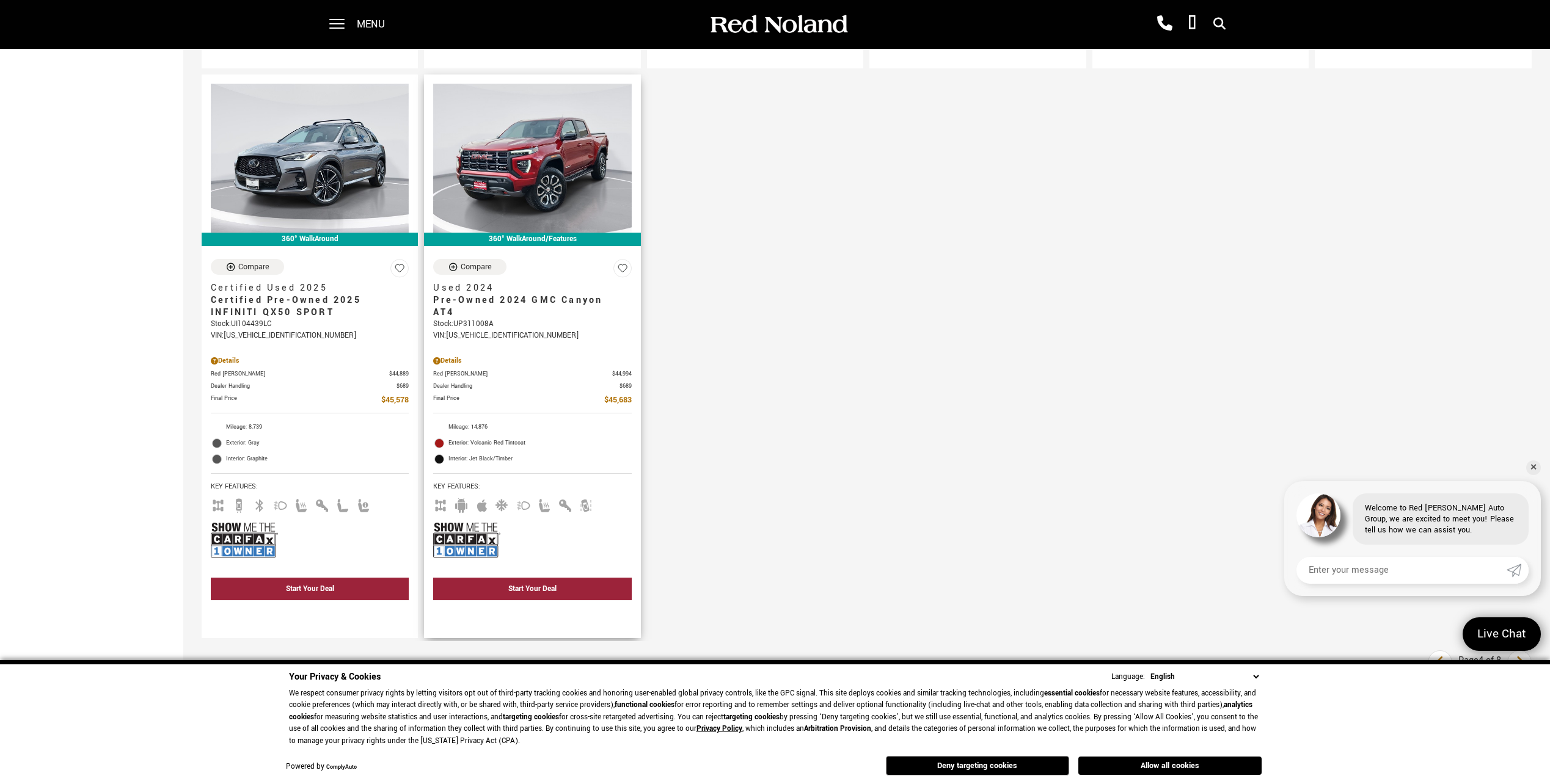
scroll to position [1893, 0]
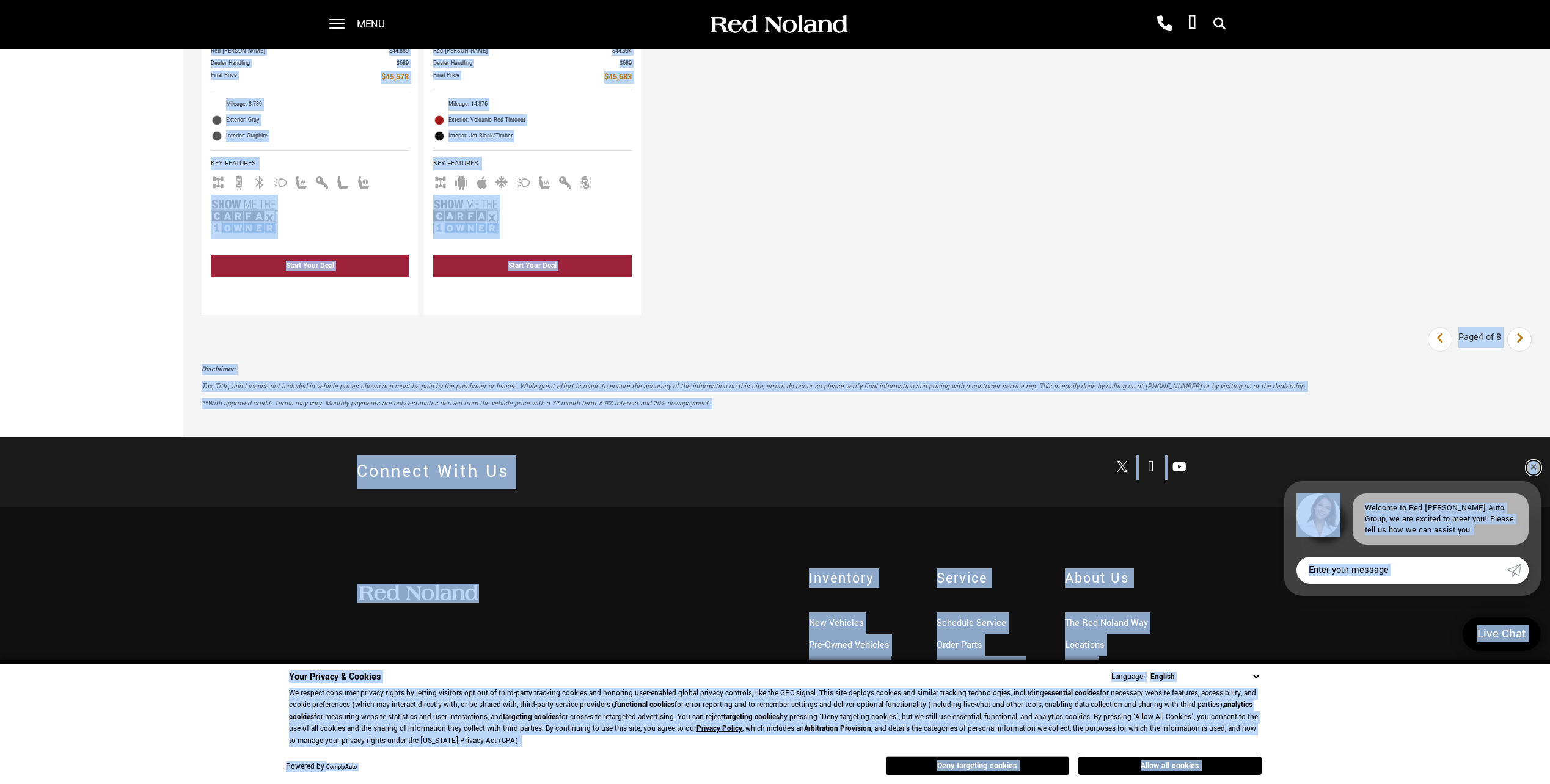
scroll to position [2259, 0]
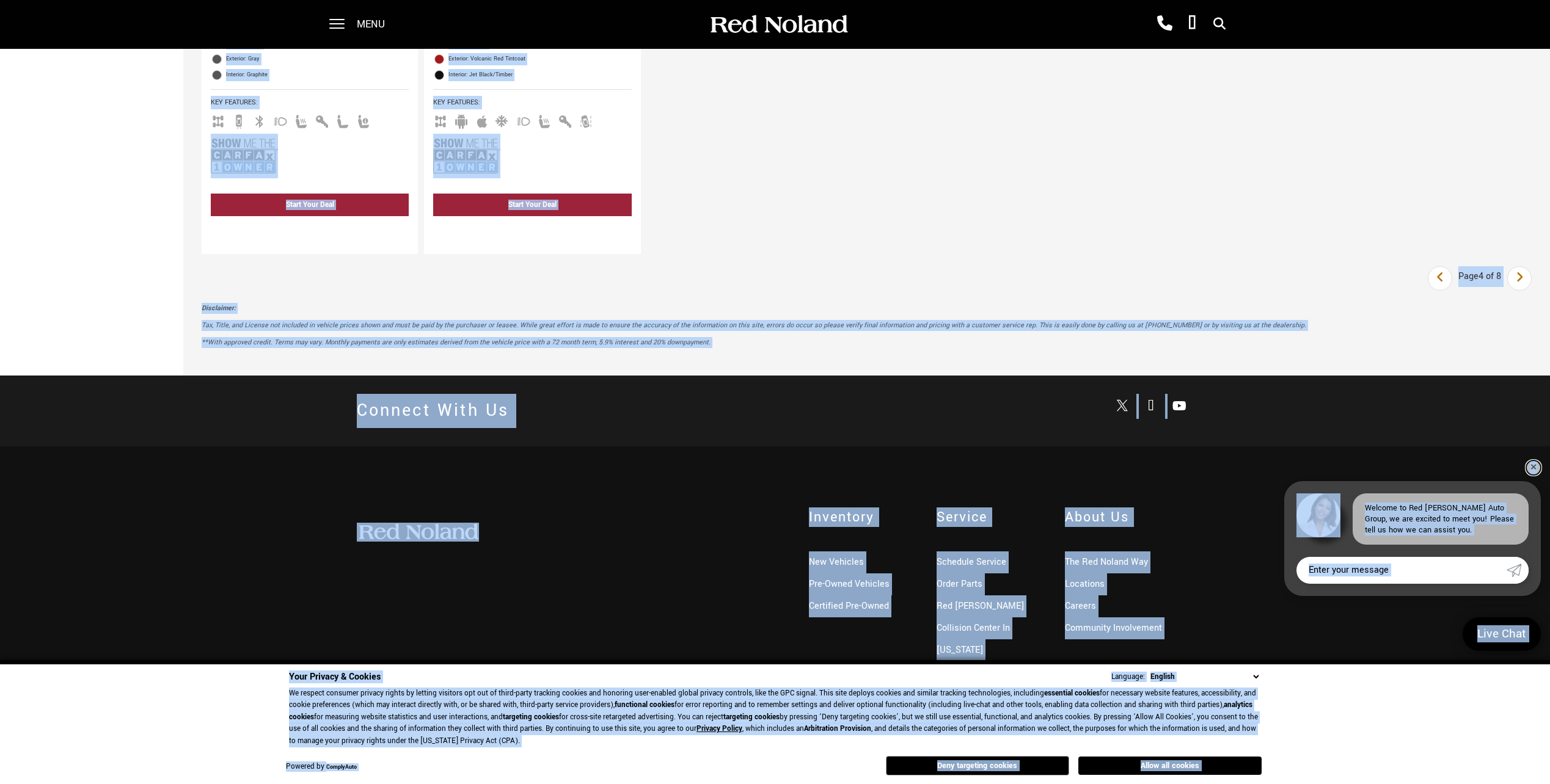
click at [1531, 465] on link "✕" at bounding box center [1532, 467] width 15 height 15
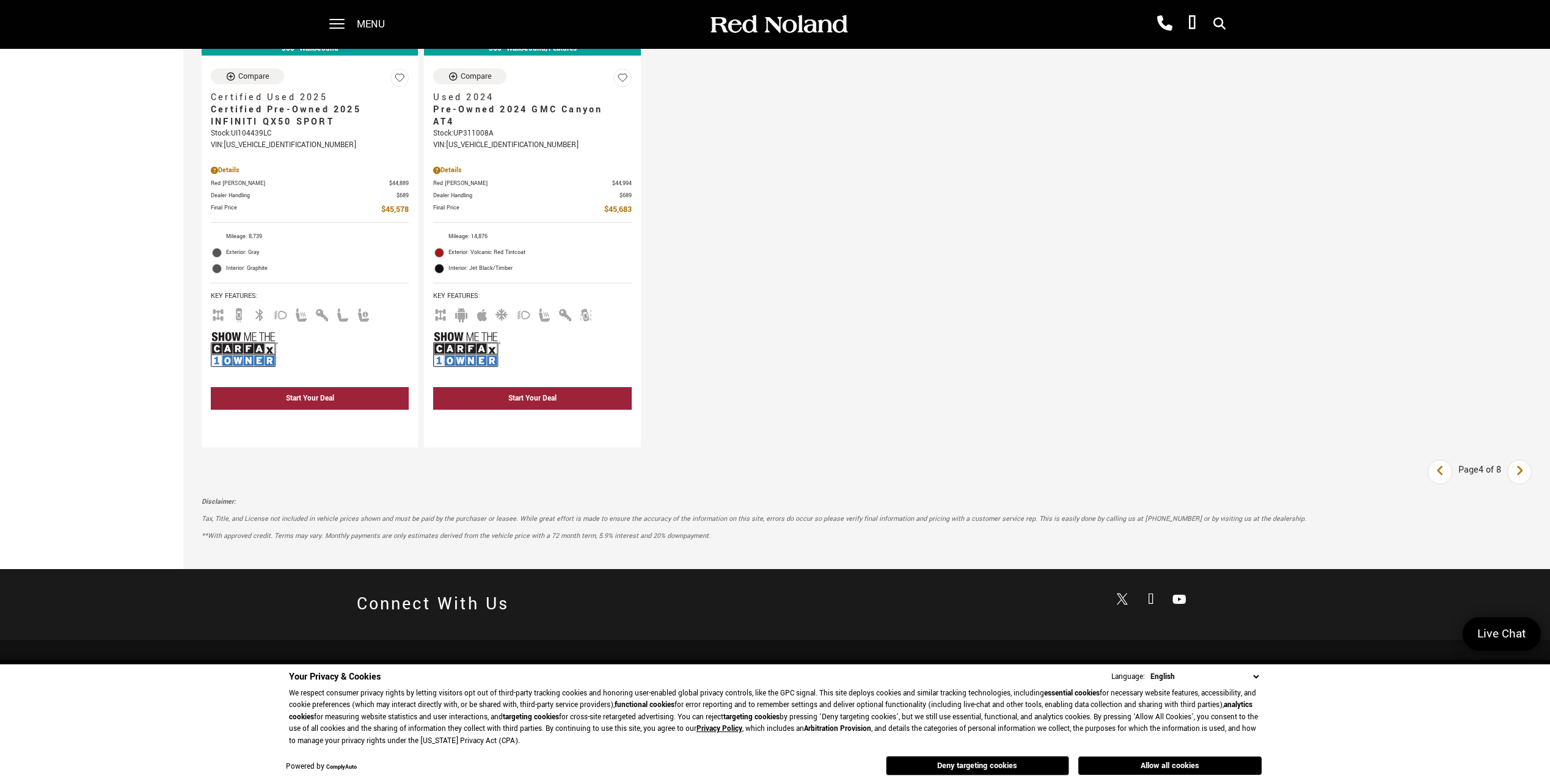
scroll to position [1892, 0]
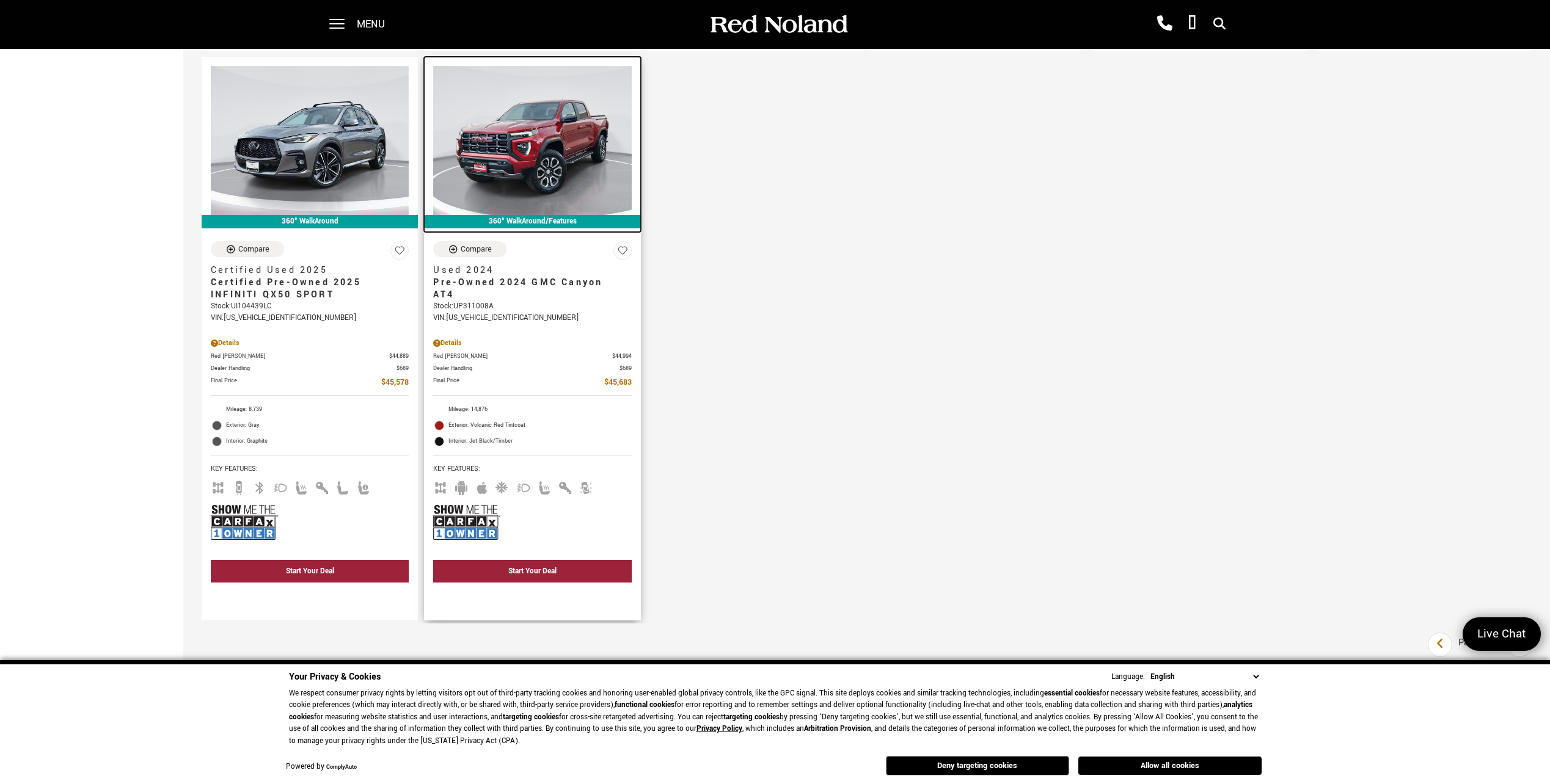
click at [563, 179] on img at bounding box center [532, 139] width 198 height 148
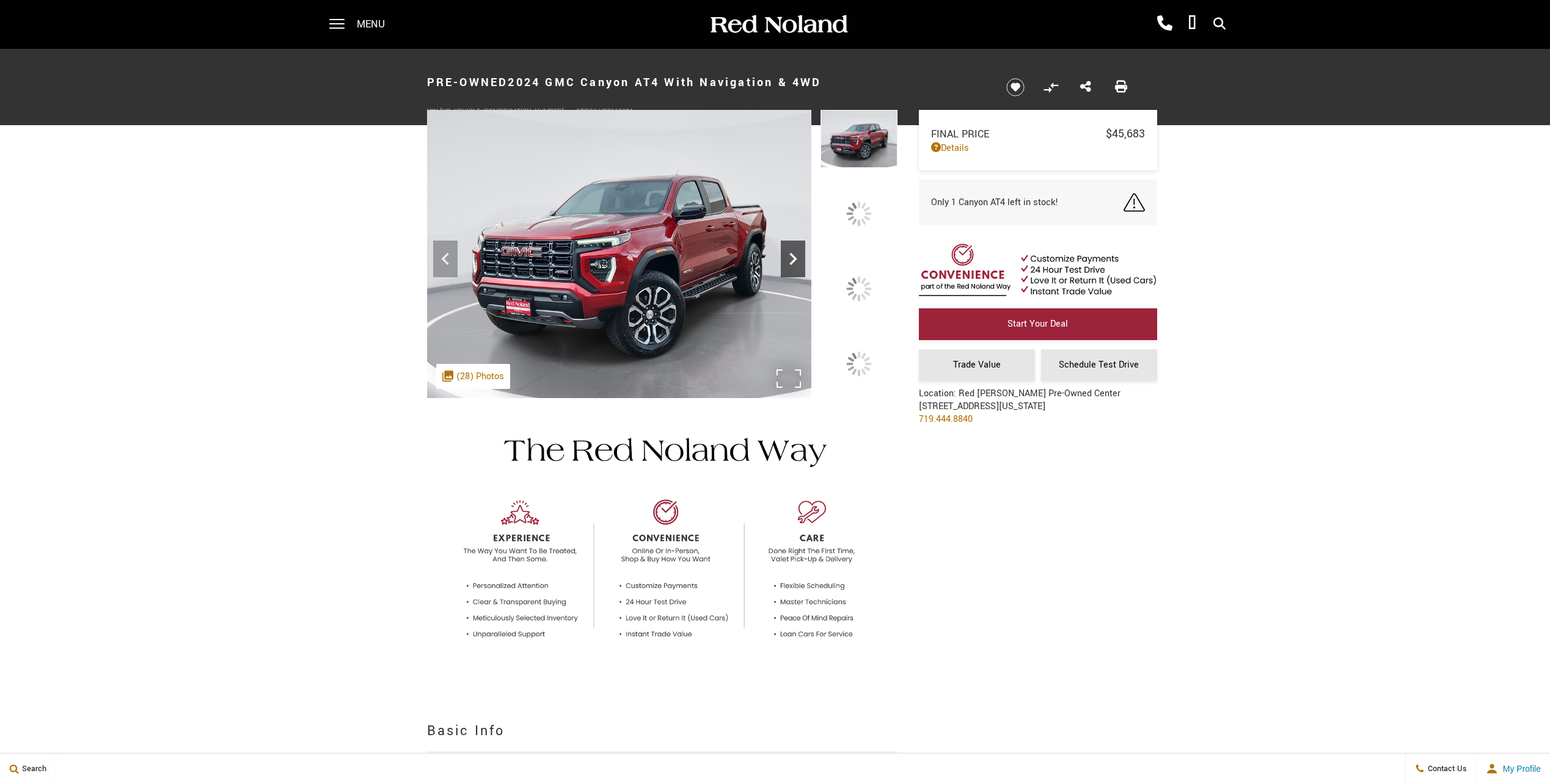
click at [805, 271] on icon at bounding box center [793, 259] width 25 height 25
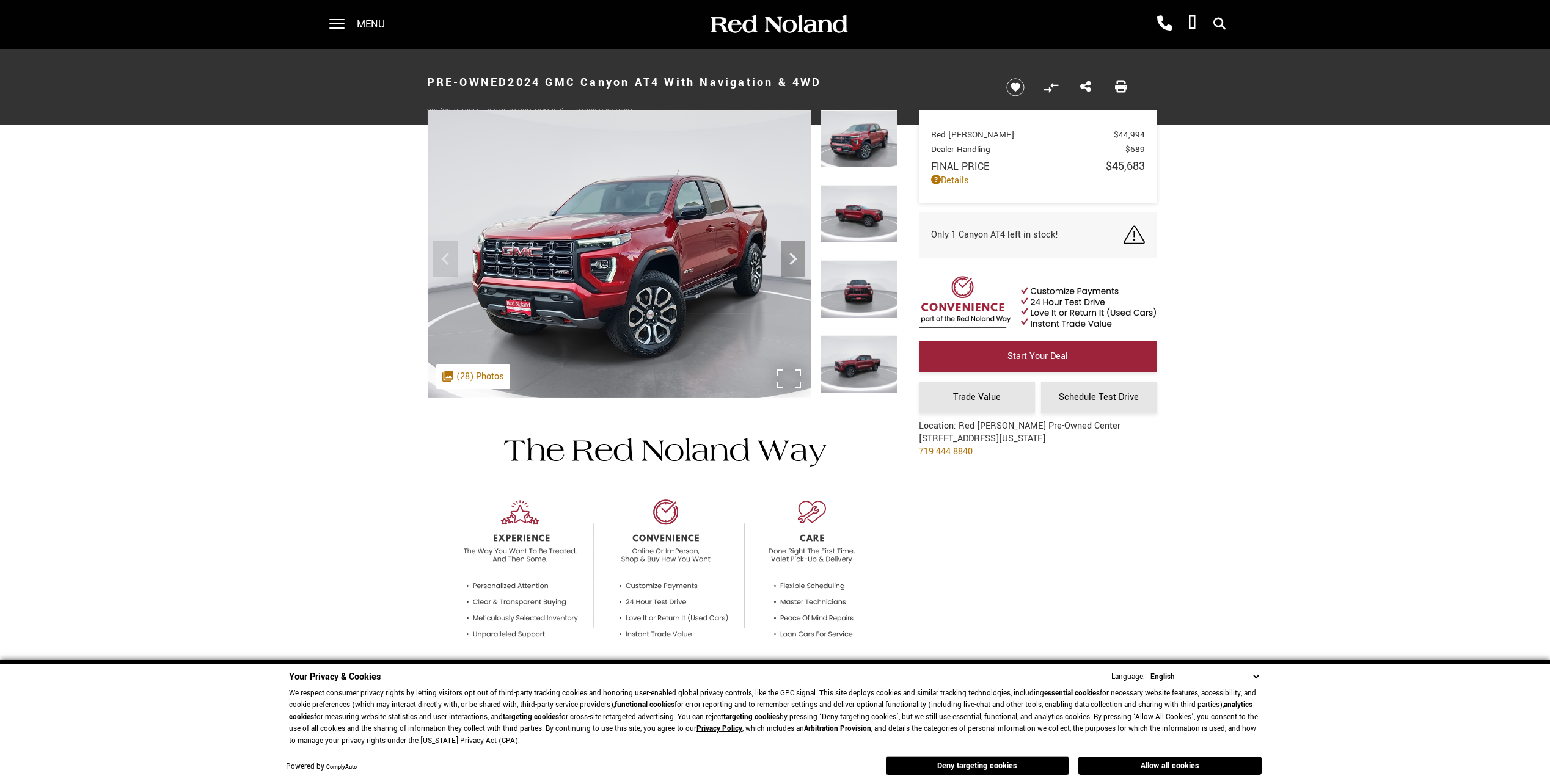
click at [464, 379] on div ".cls-1, .cls-3 { fill: #c50033; } .cls-1 { clip-rule: evenodd; } .cls-2 { clip-…" at bounding box center [473, 376] width 74 height 25
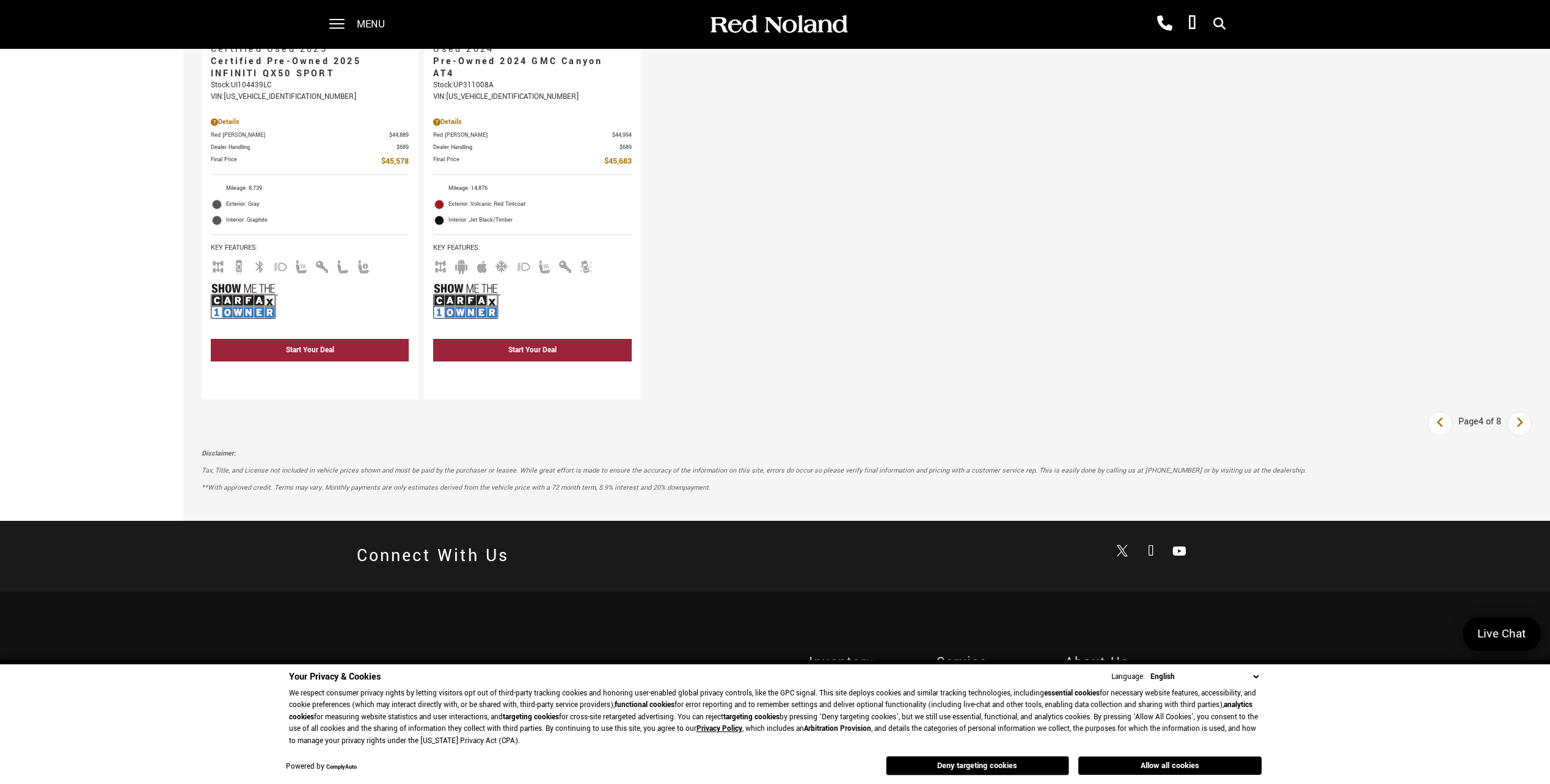
scroll to position [2136, 0]
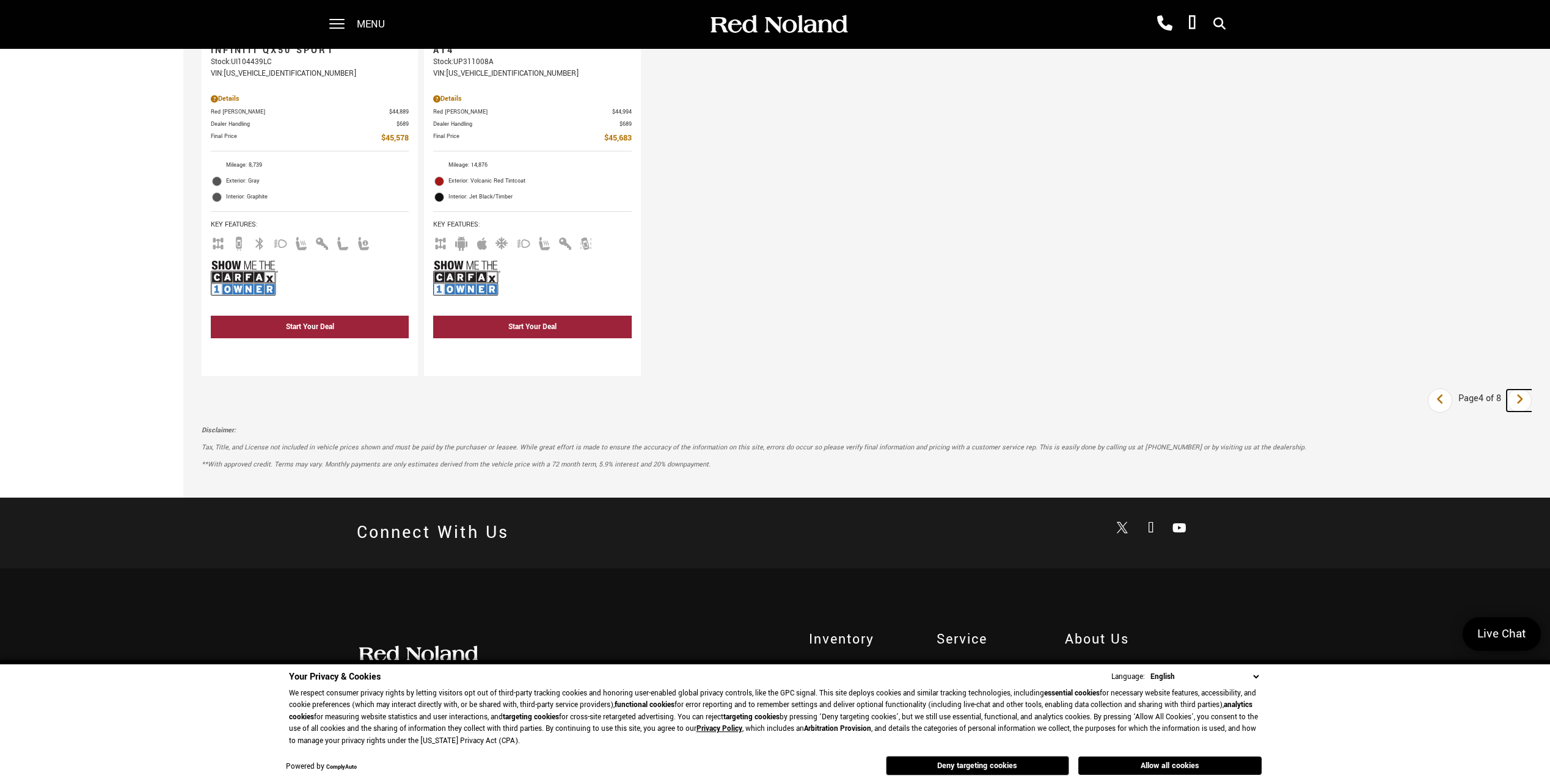
click at [1532, 407] on link "Next" at bounding box center [1519, 400] width 26 height 22
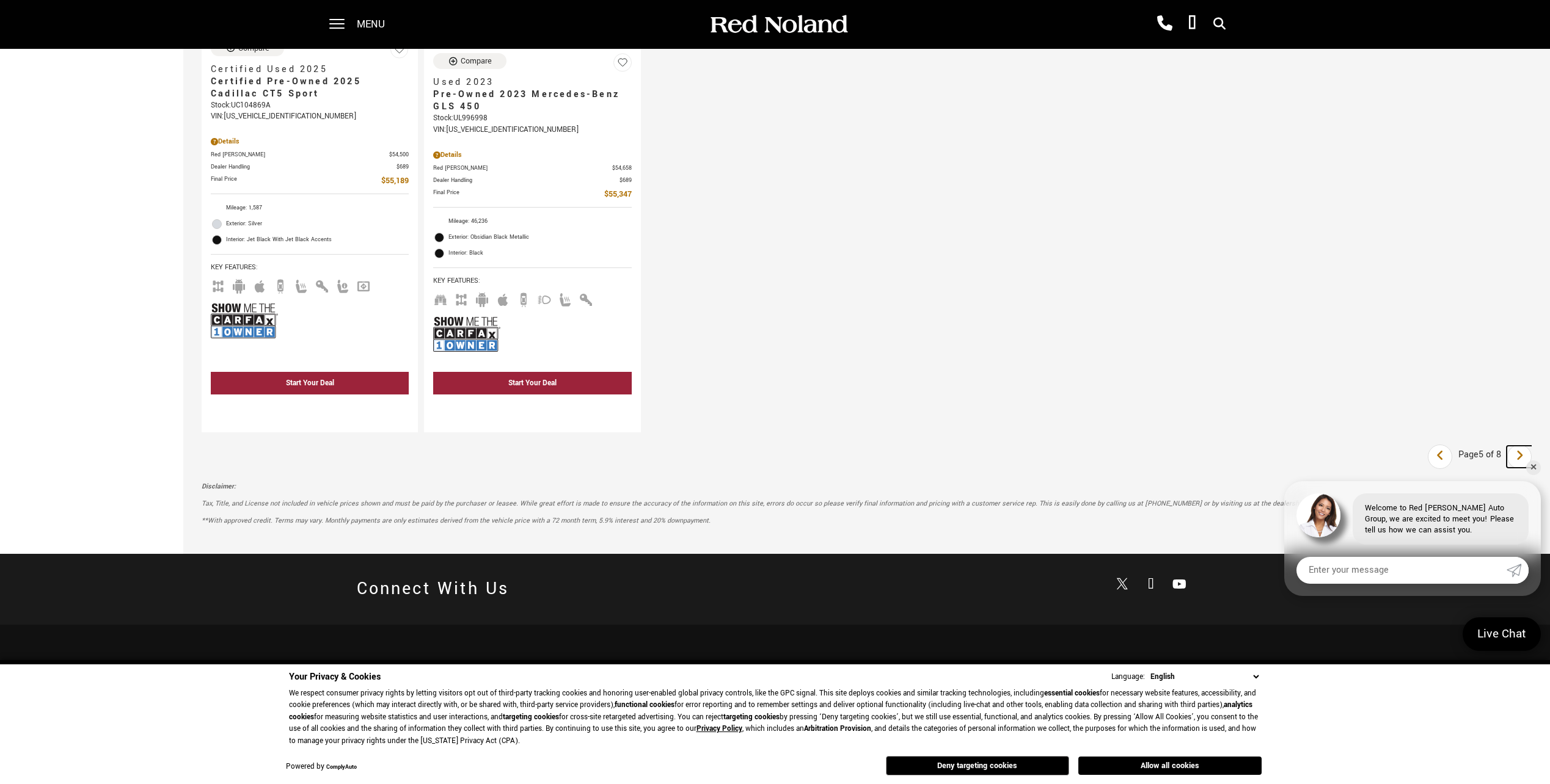
scroll to position [2199, 0]
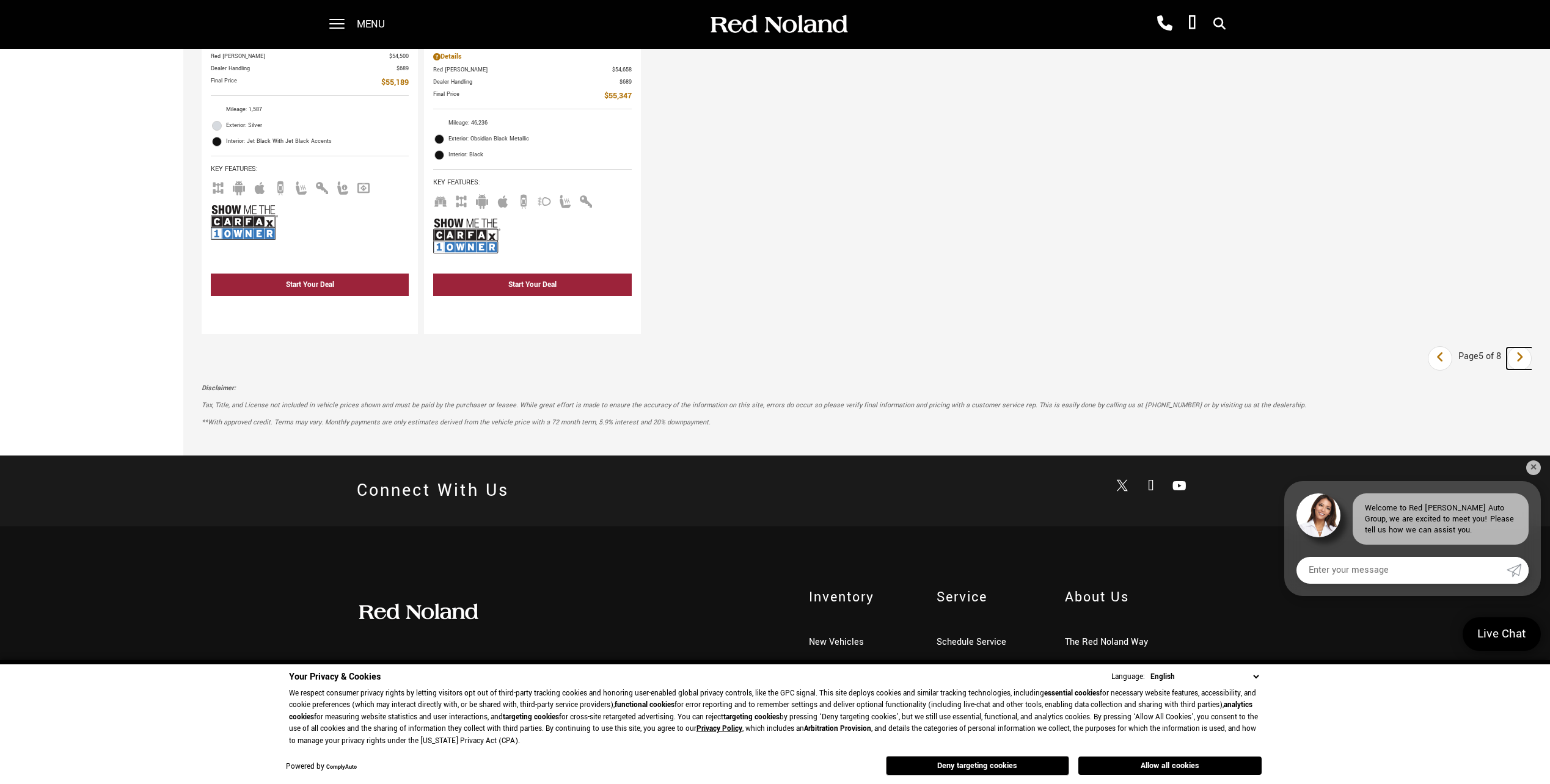
click at [1524, 362] on icon "next page" at bounding box center [1519, 357] width 8 height 19
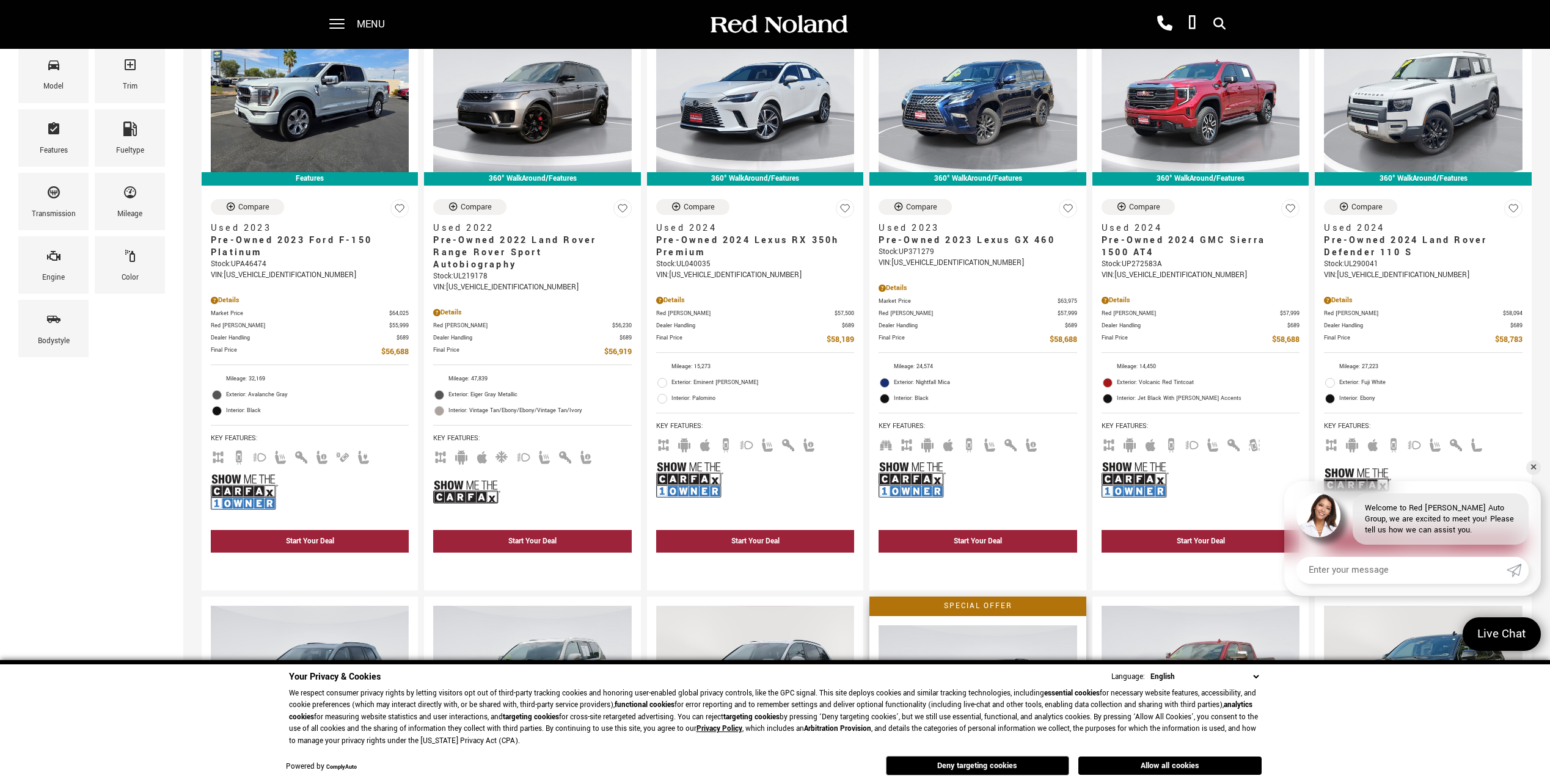
scroll to position [183, 0]
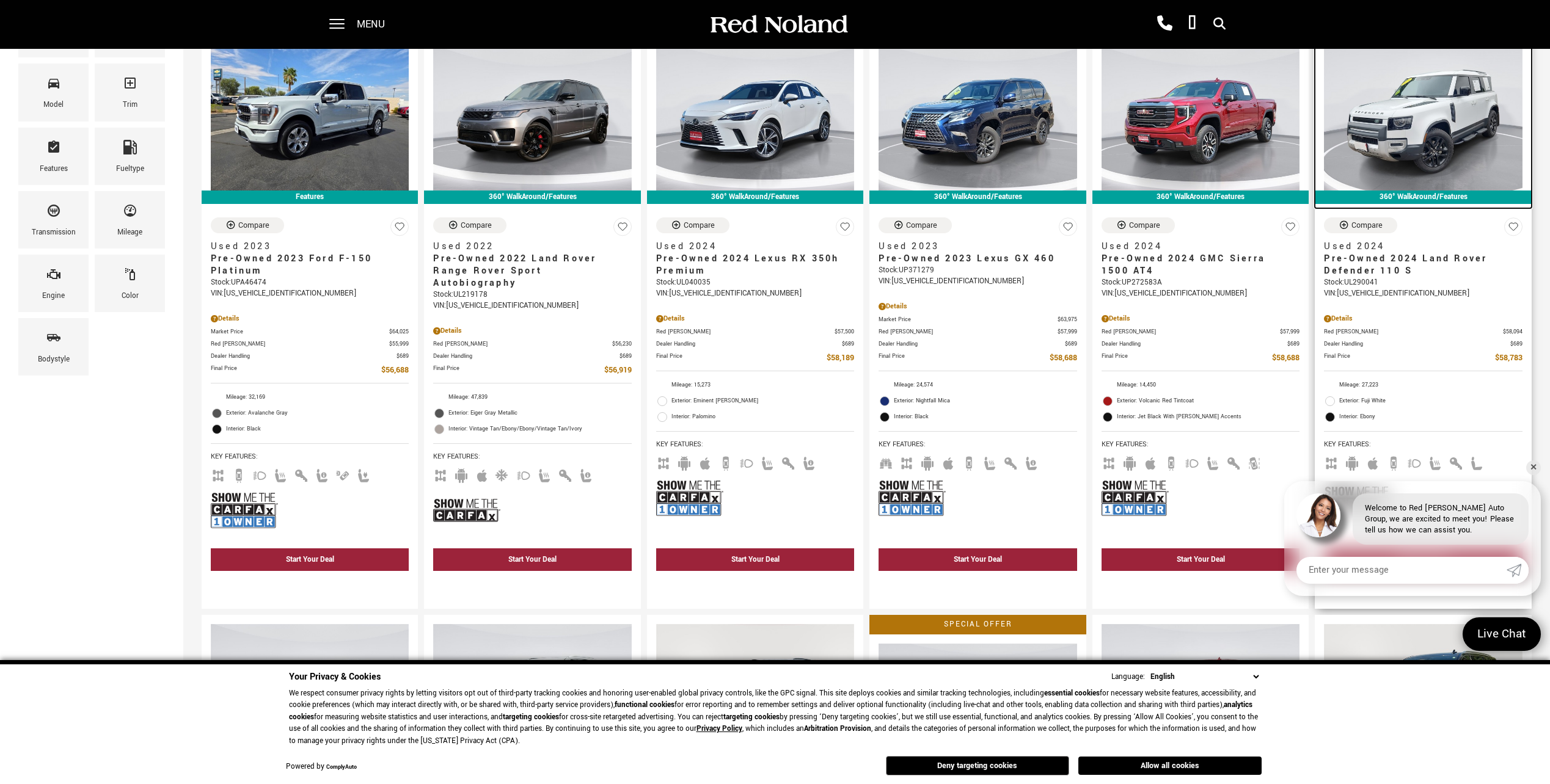
click at [1431, 145] on img at bounding box center [1423, 116] width 198 height 148
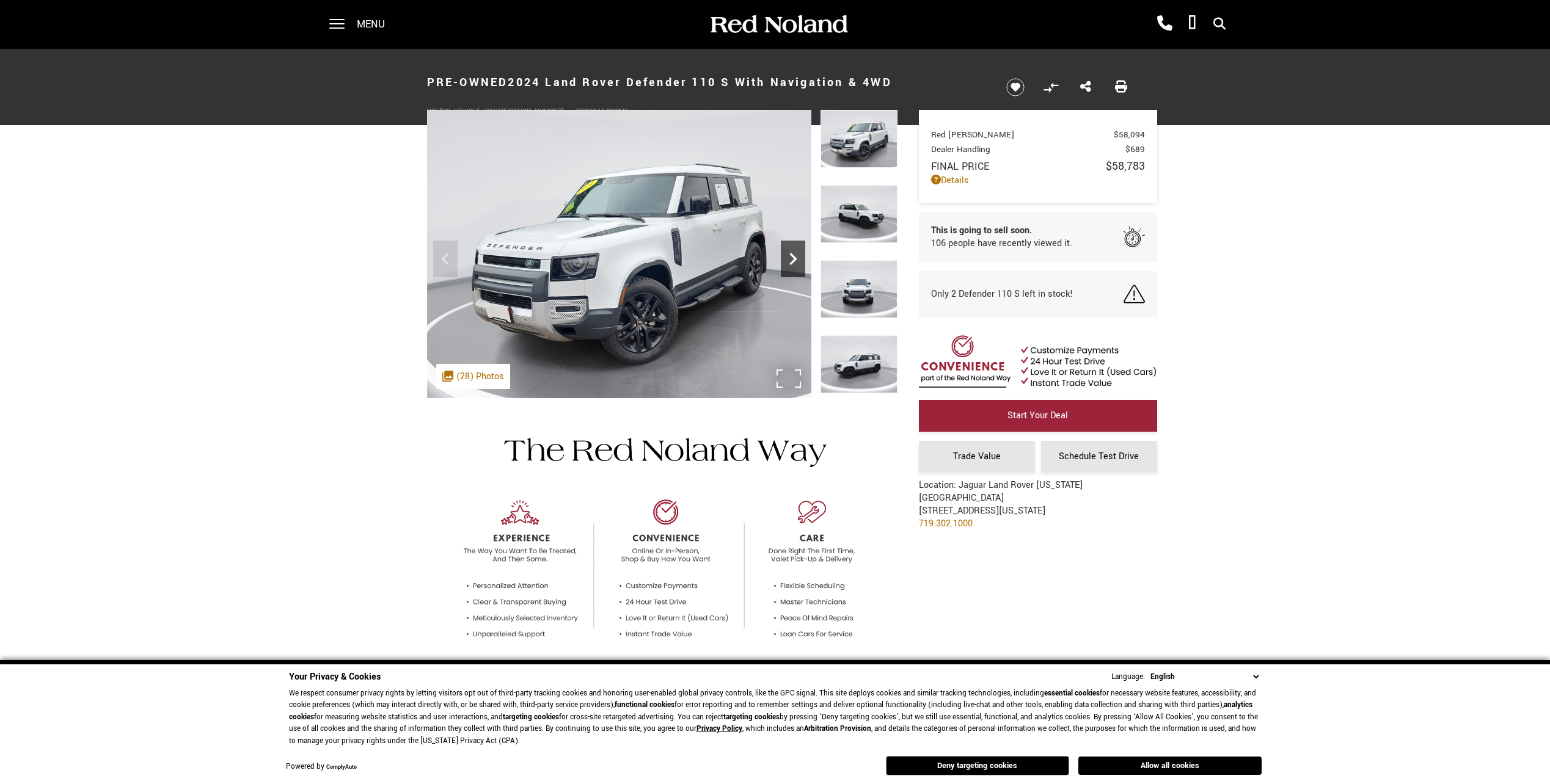
click at [796, 256] on icon "Next" at bounding box center [793, 259] width 25 height 25
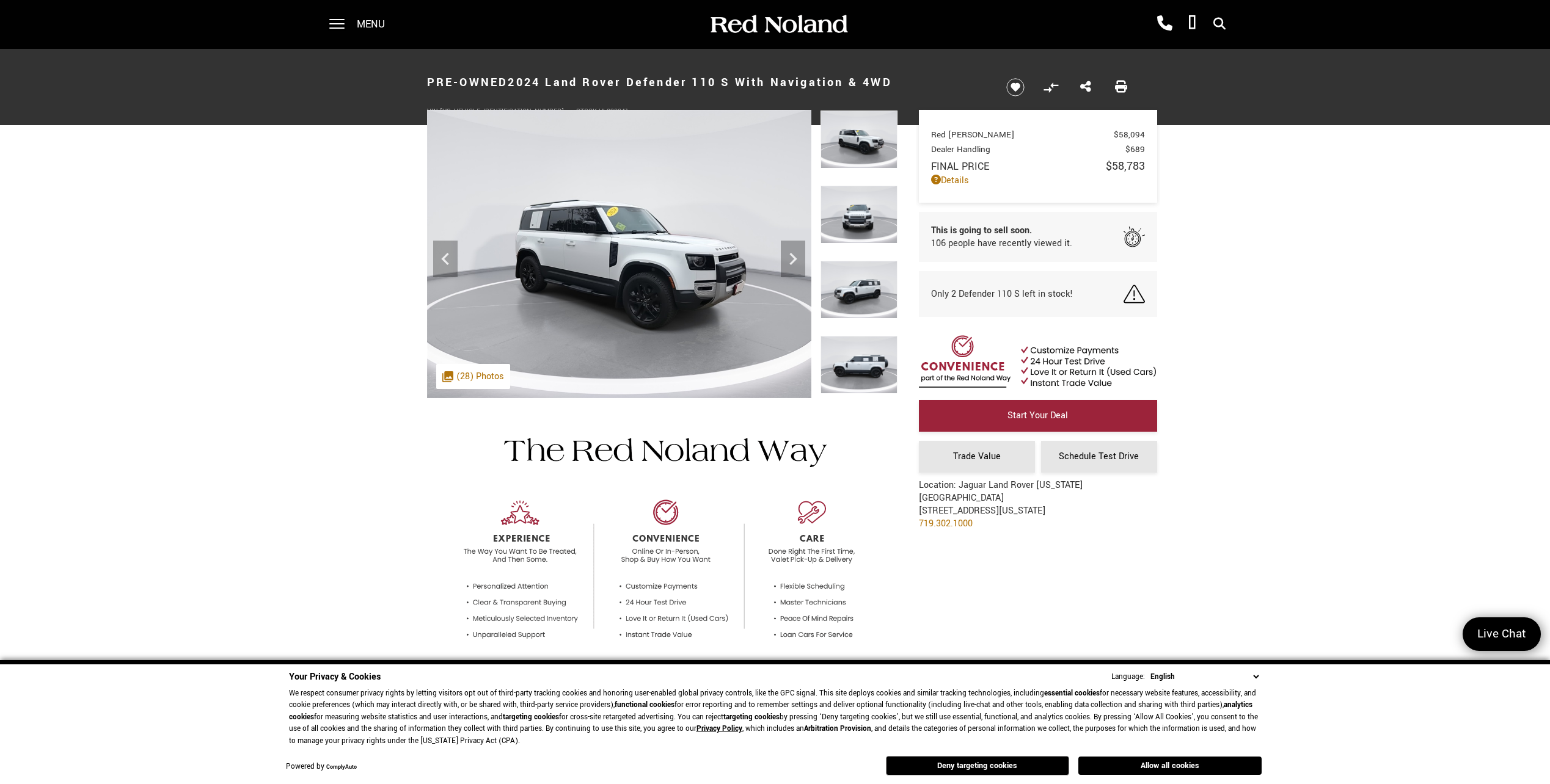
click at [844, 131] on img at bounding box center [859, 139] width 77 height 58
click at [852, 144] on img at bounding box center [859, 139] width 77 height 58
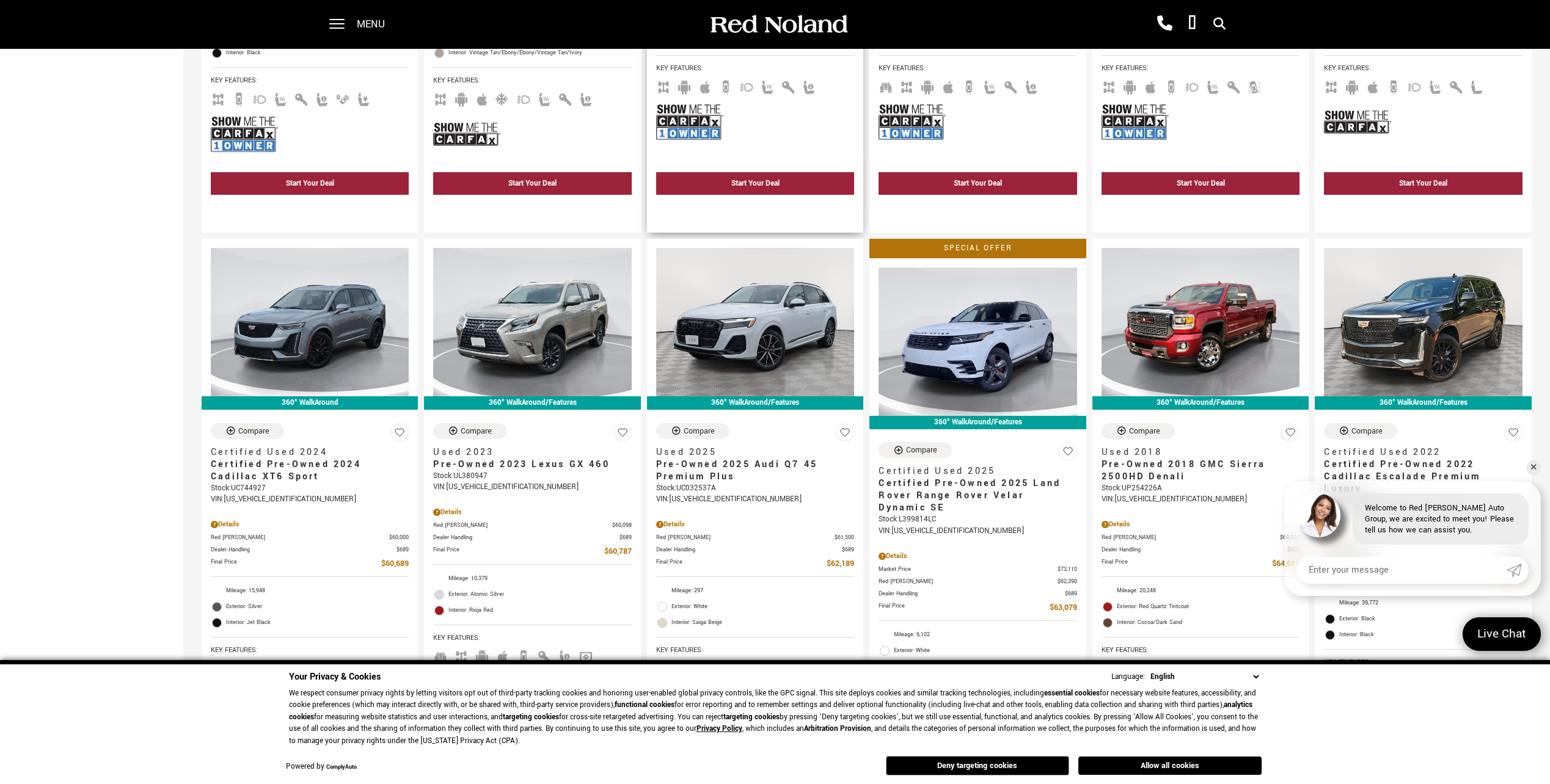
scroll to position [610, 0]
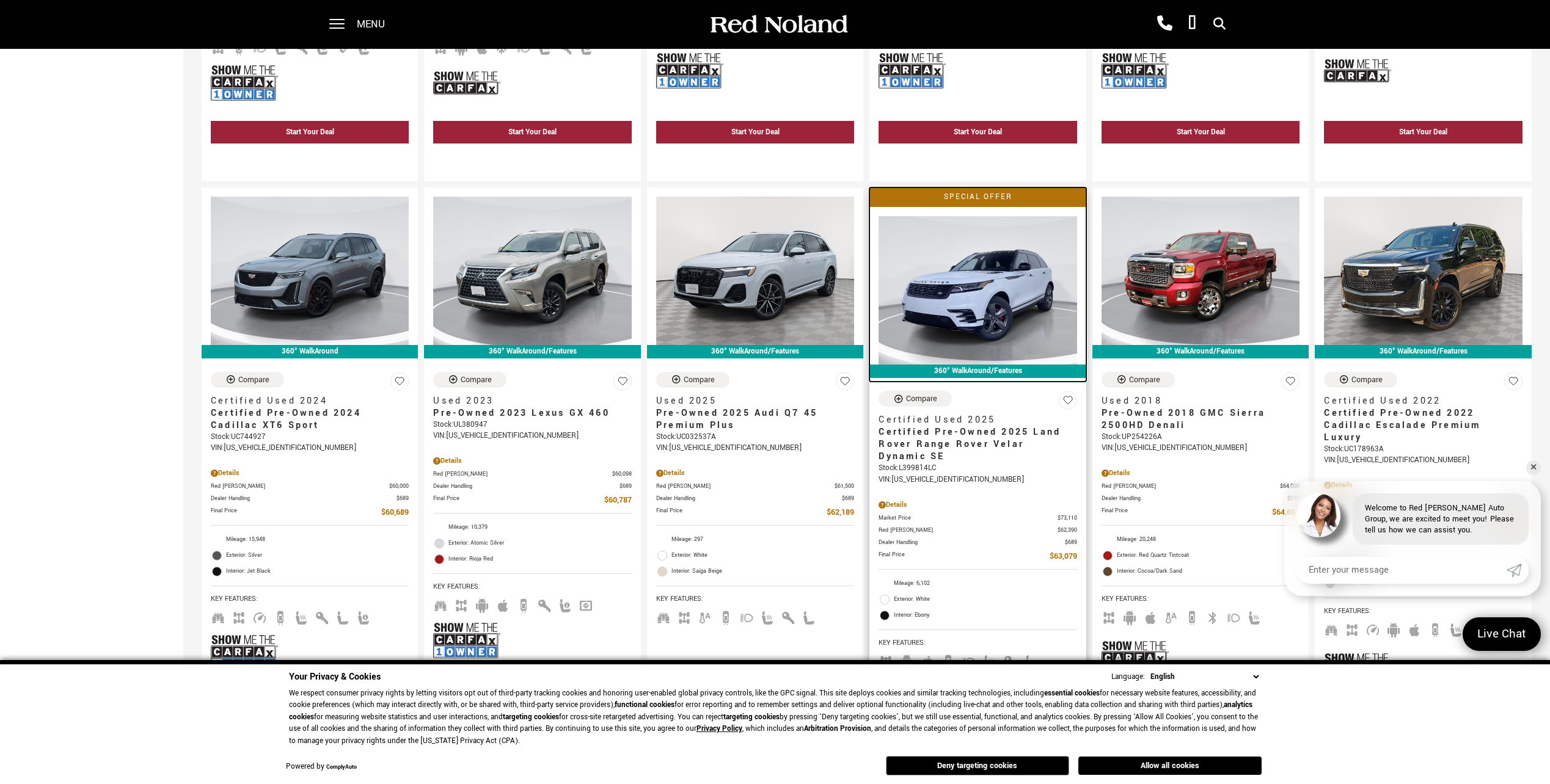
click at [968, 313] on img at bounding box center [977, 290] width 198 height 148
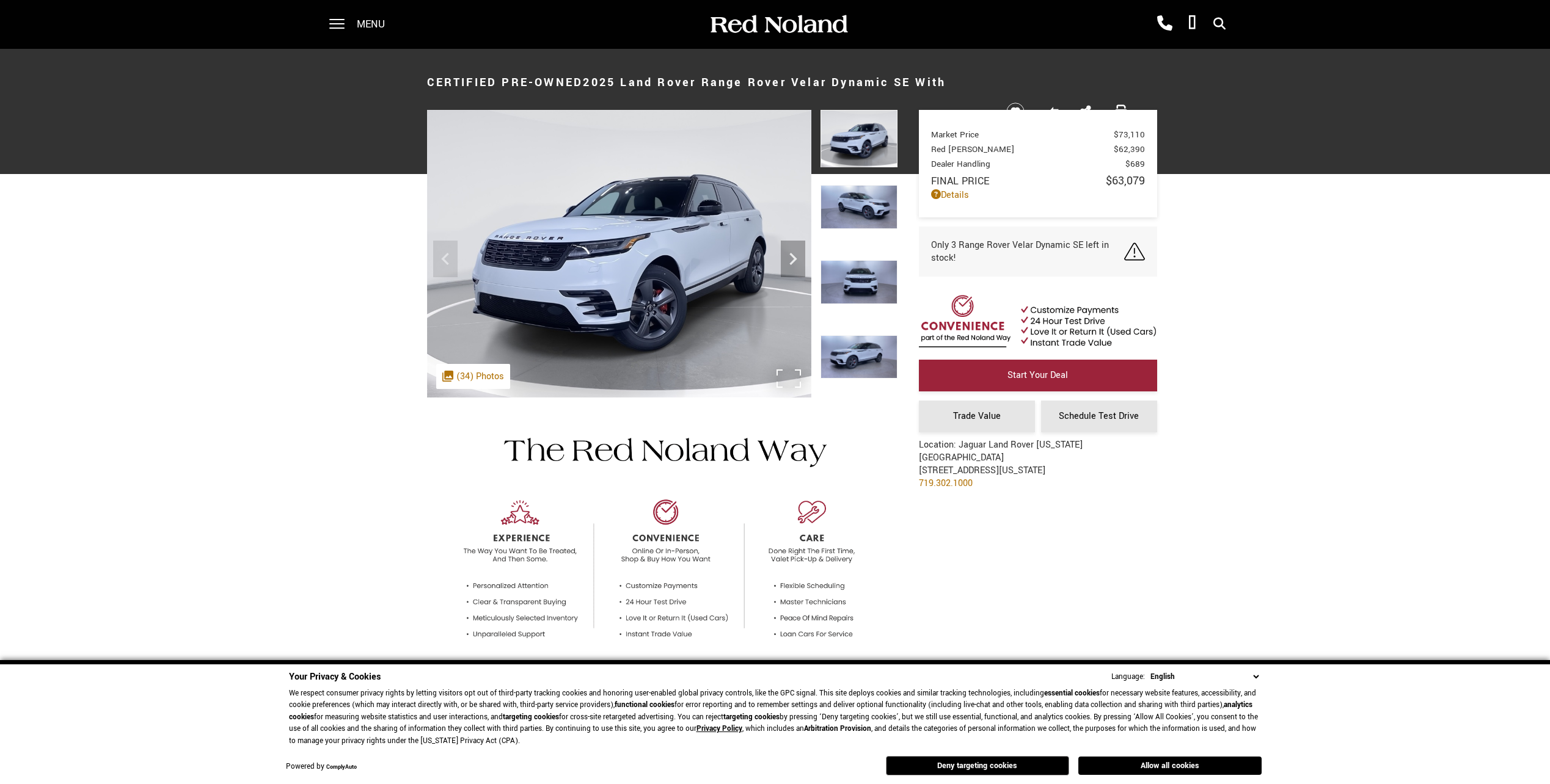
click at [703, 225] on img at bounding box center [619, 253] width 384 height 288
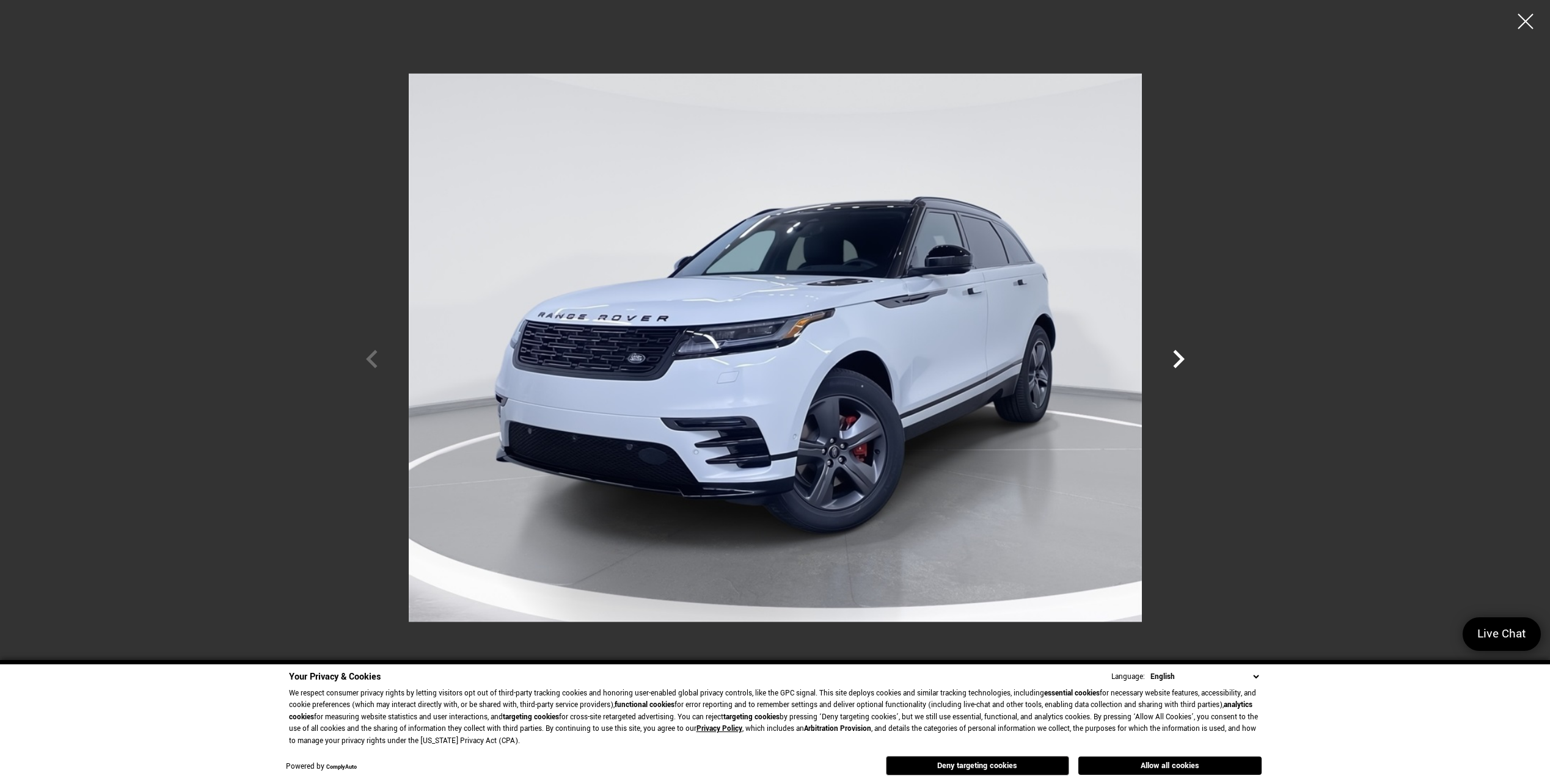
click at [1178, 354] on icon "Next" at bounding box center [1178, 359] width 11 height 18
click at [1168, 355] on icon "Next" at bounding box center [1178, 360] width 37 height 37
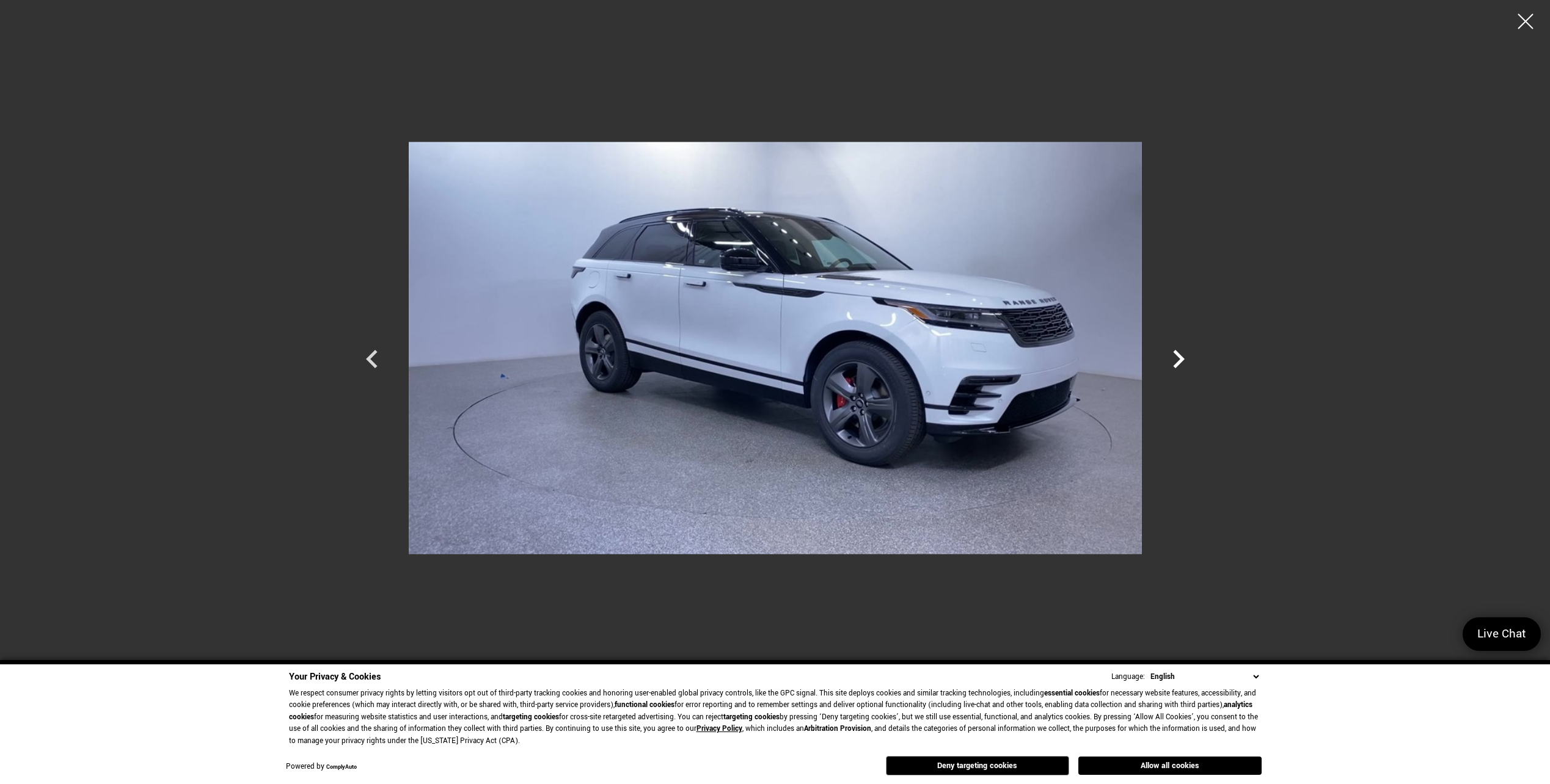
click at [1167, 355] on icon "Next" at bounding box center [1178, 360] width 37 height 37
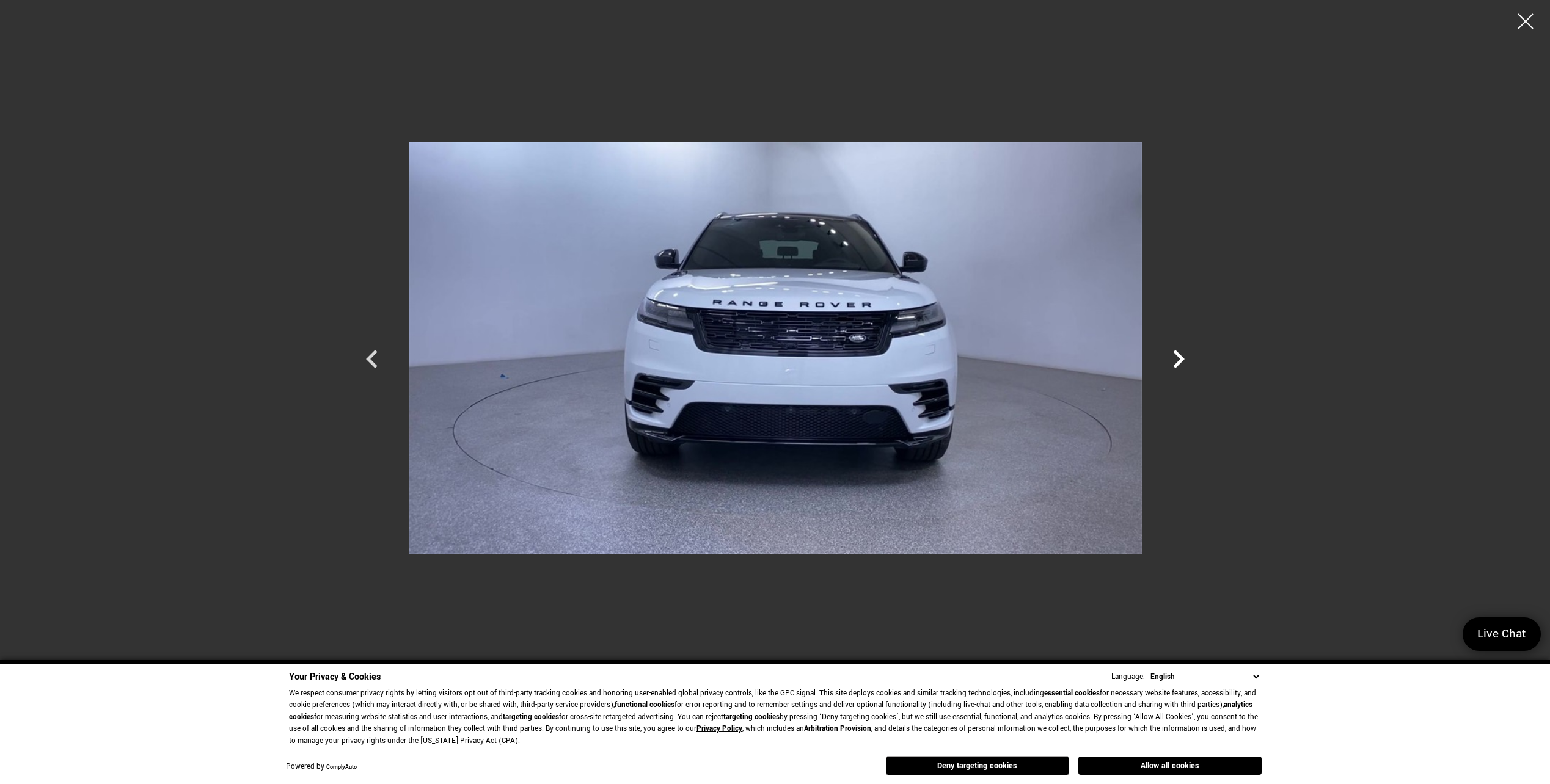
click at [1167, 355] on icon "Next" at bounding box center [1178, 360] width 37 height 37
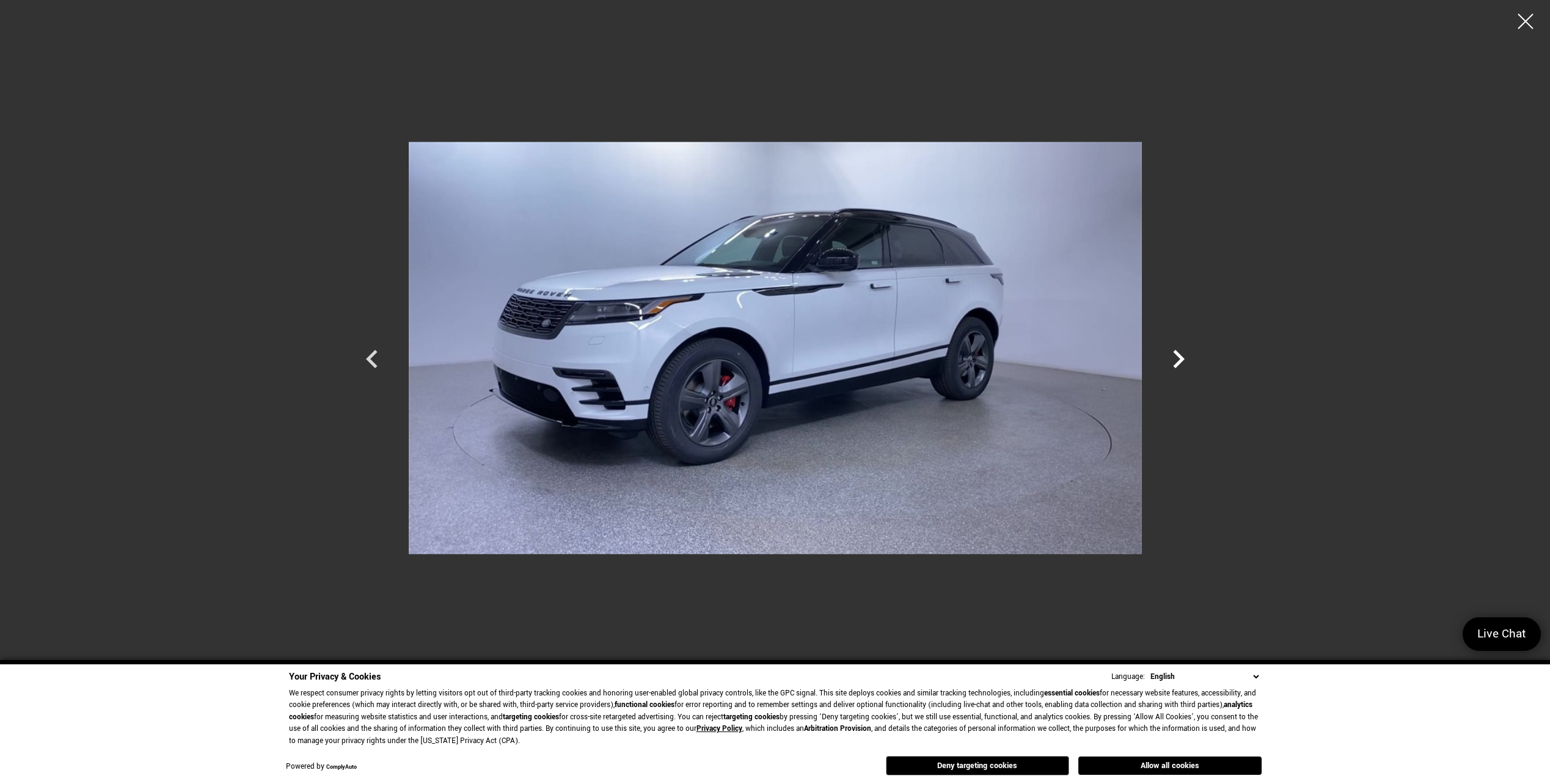
click at [1167, 355] on icon "Next" at bounding box center [1178, 360] width 37 height 37
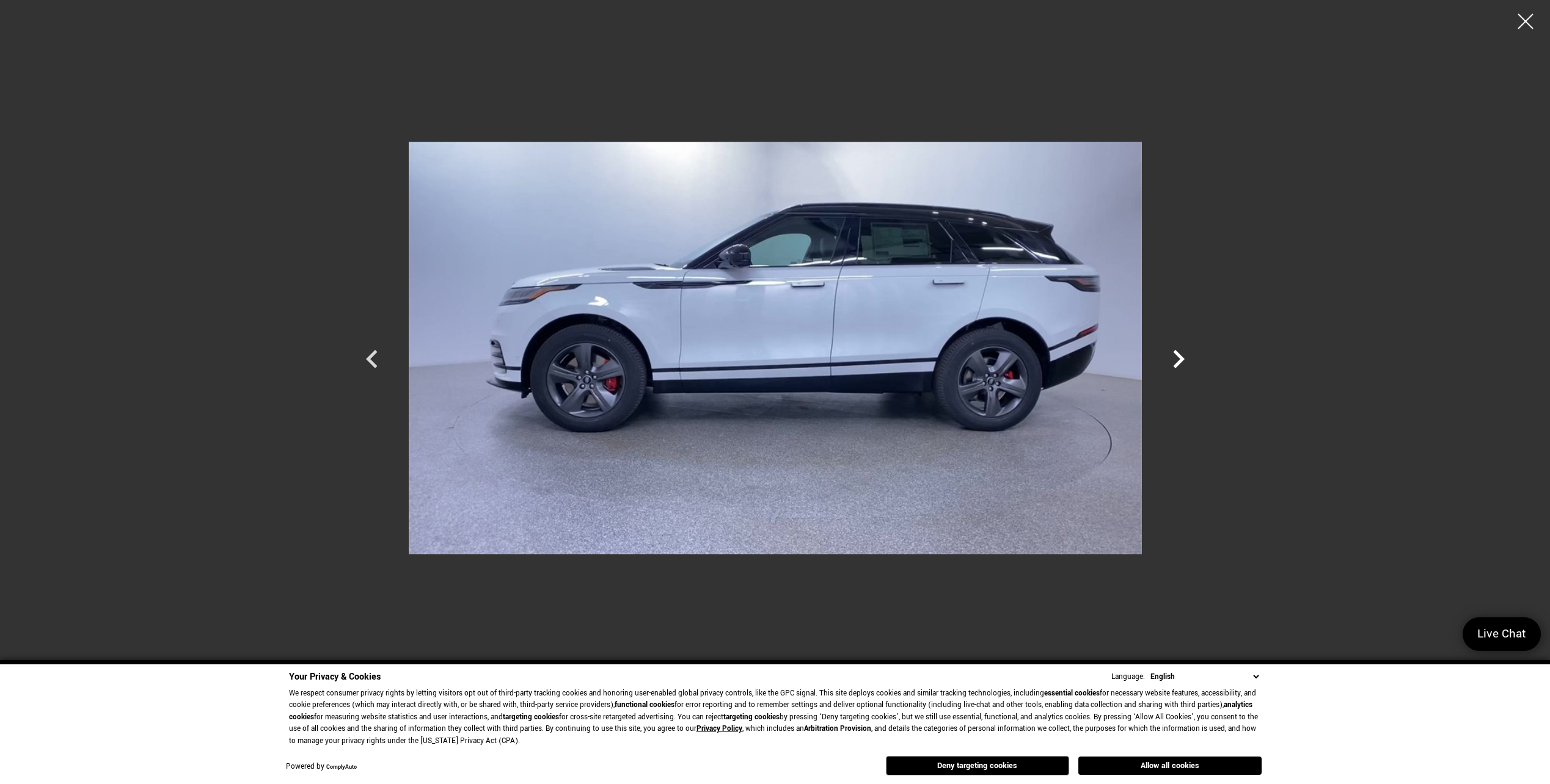
click at [1167, 355] on icon "Next" at bounding box center [1178, 360] width 37 height 37
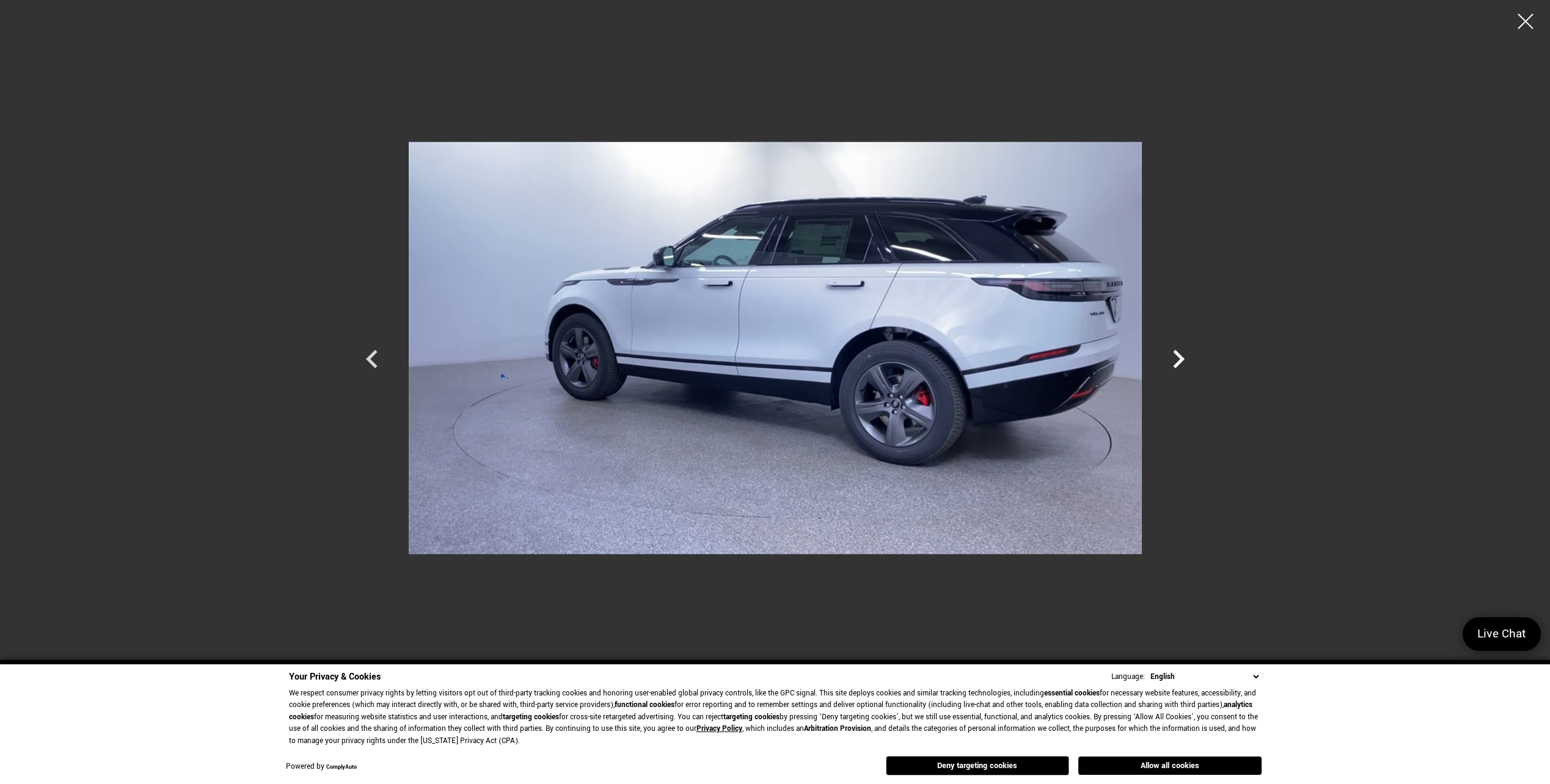
click at [1167, 355] on icon "Next" at bounding box center [1178, 360] width 37 height 37
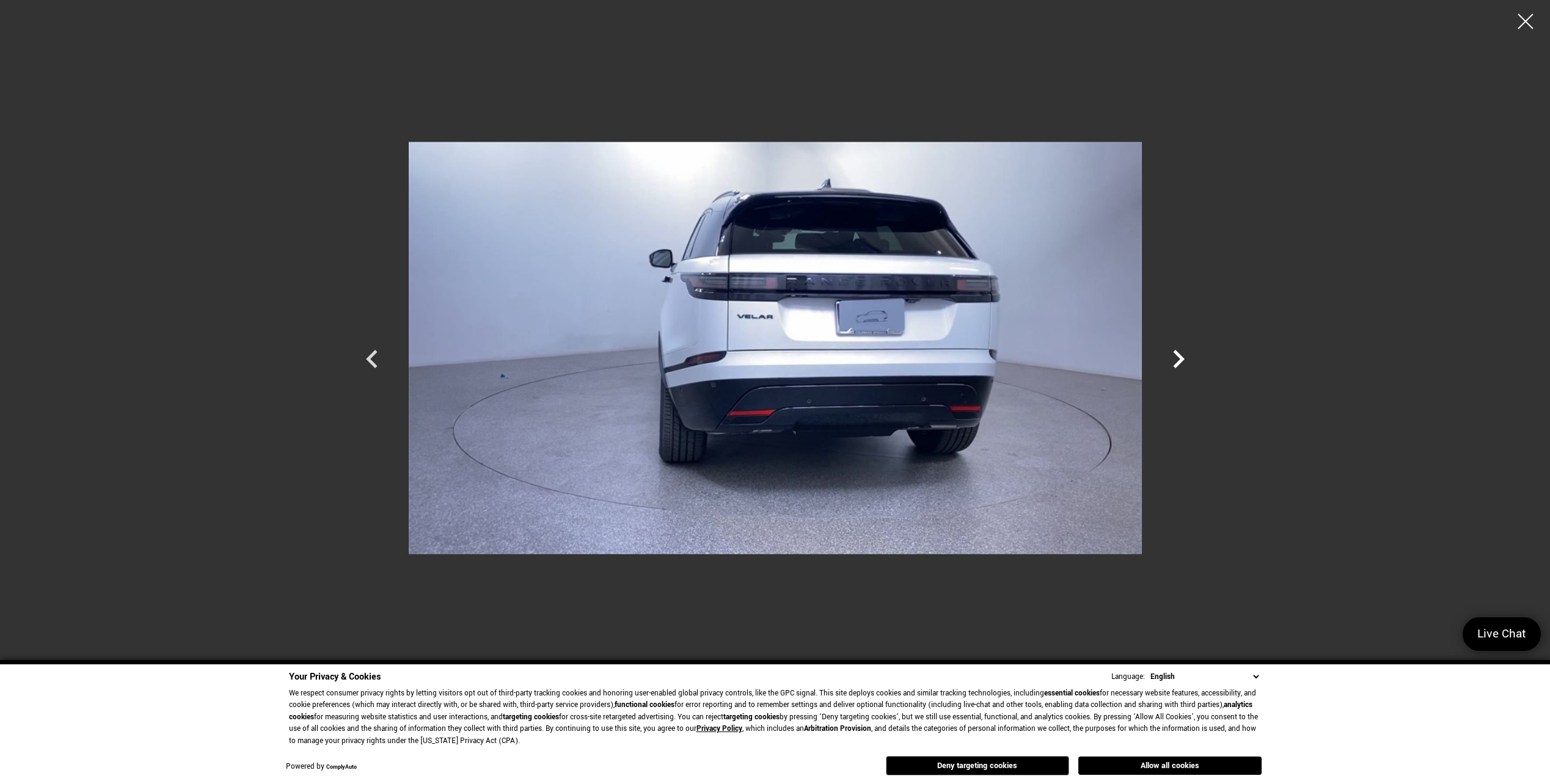
click at [1167, 355] on icon "Next" at bounding box center [1178, 360] width 37 height 37
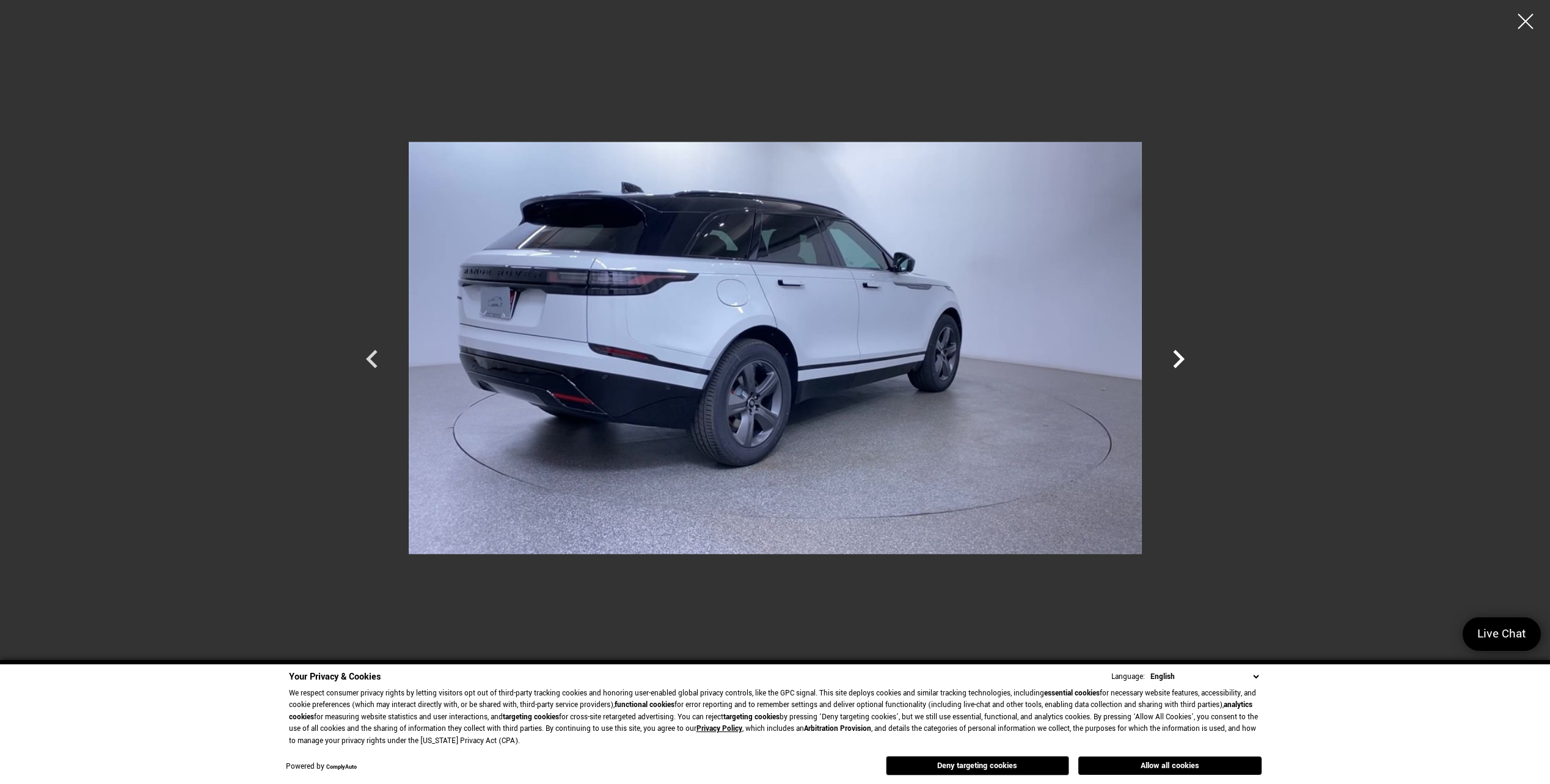
click at [1167, 355] on icon "Next" at bounding box center [1178, 360] width 37 height 37
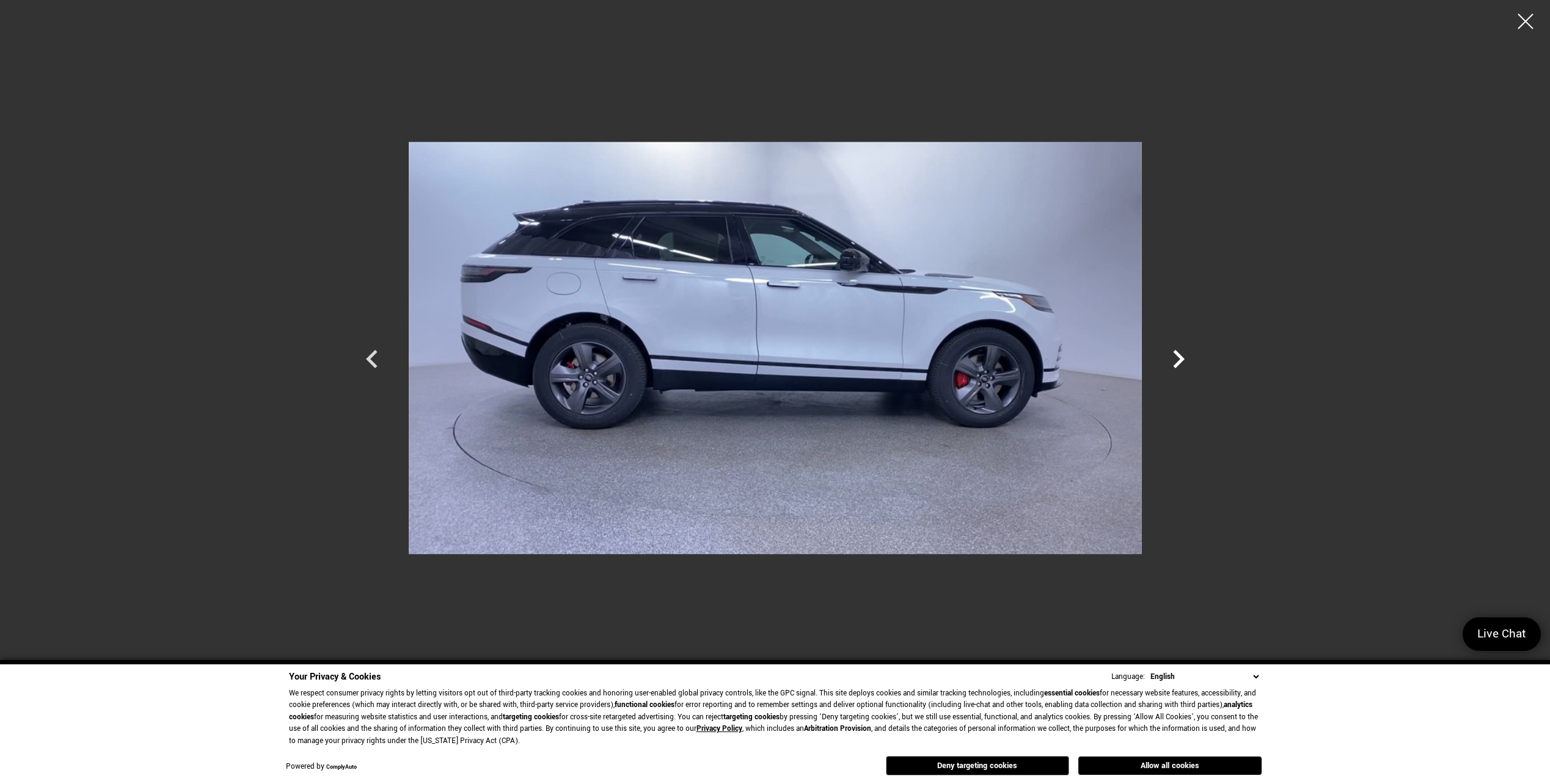
click at [1167, 355] on icon "Next" at bounding box center [1178, 360] width 37 height 37
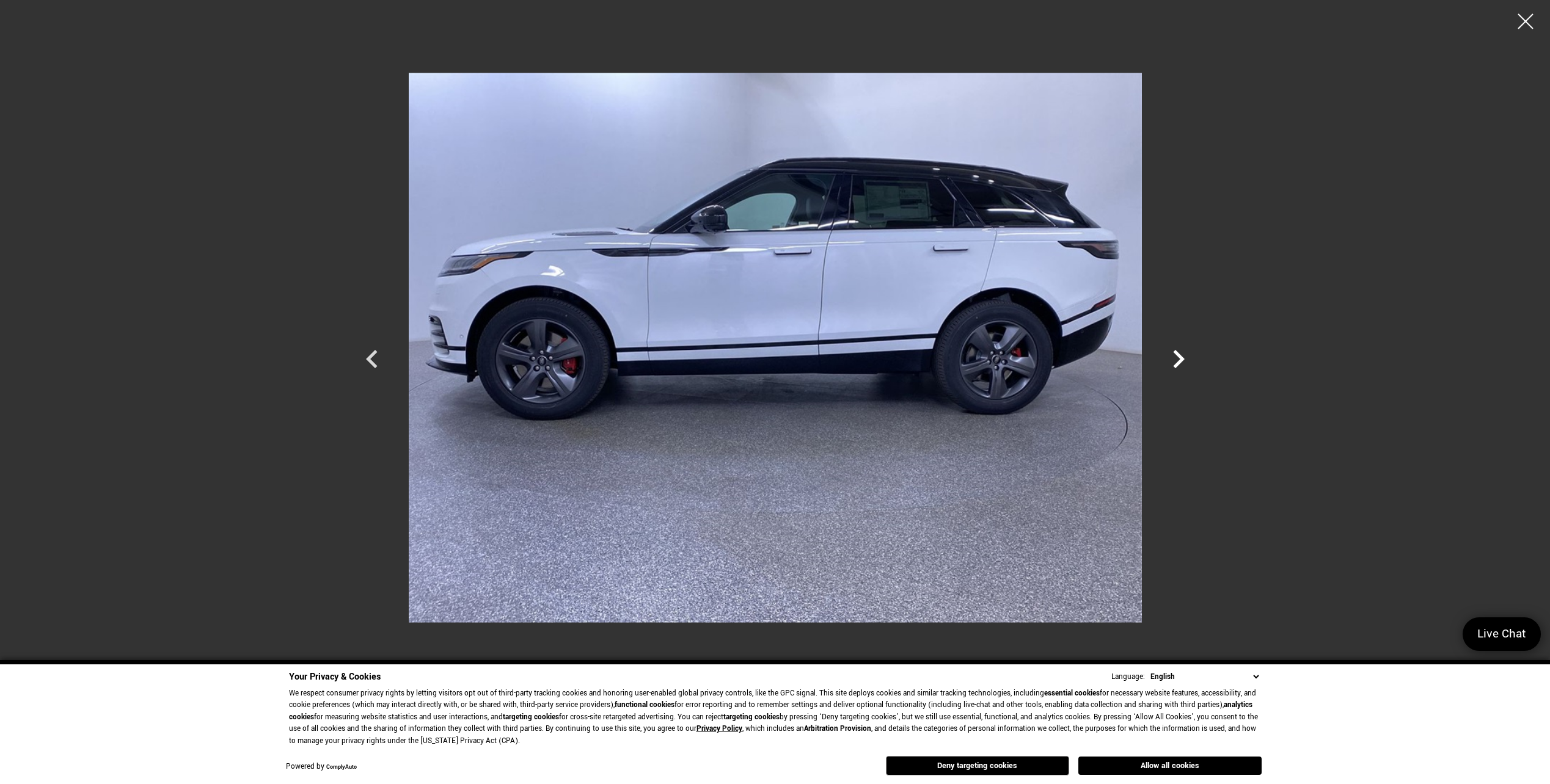
click at [1167, 355] on icon "Next" at bounding box center [1178, 360] width 37 height 37
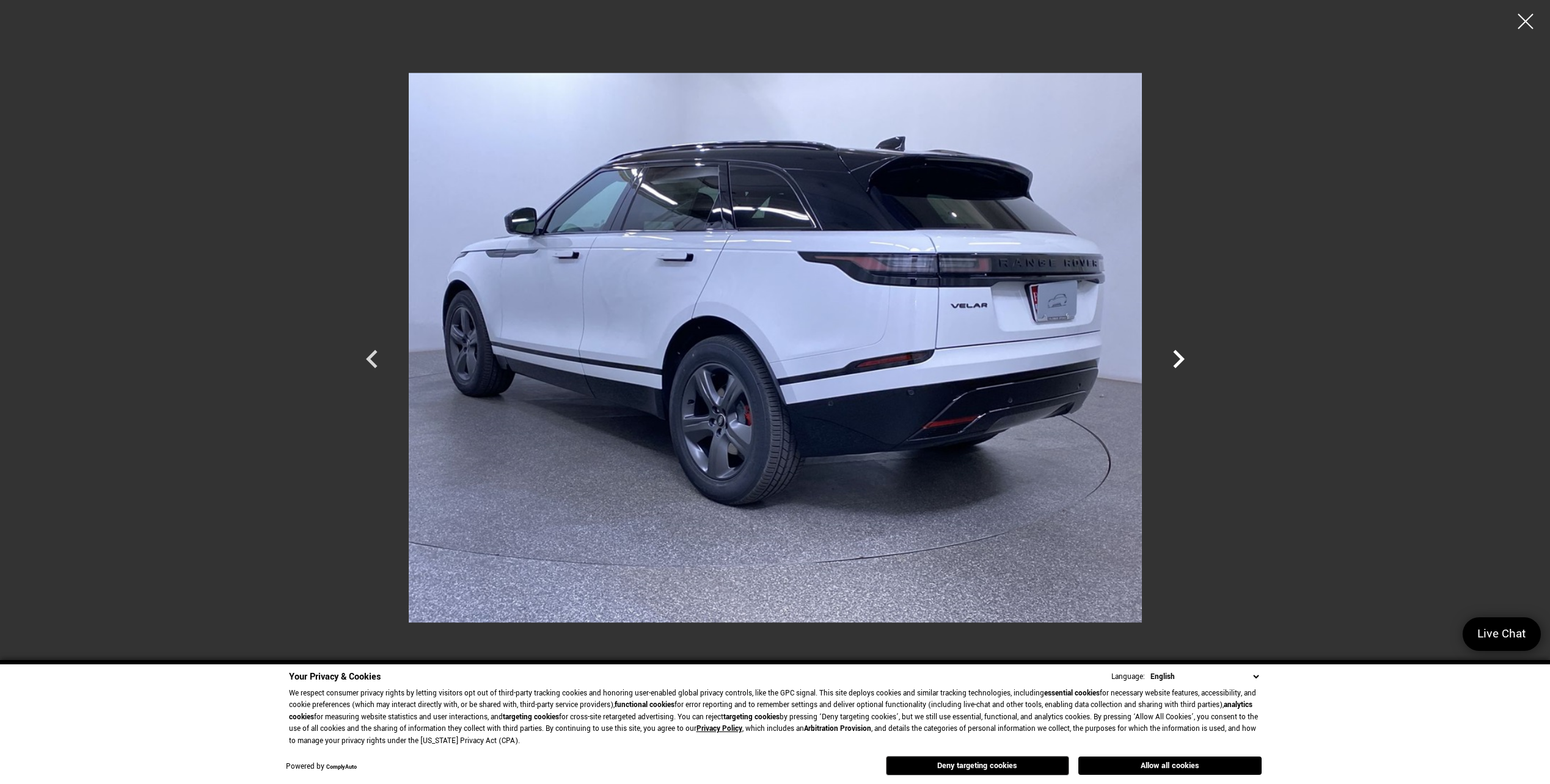
click at [1167, 355] on icon "Next" at bounding box center [1178, 360] width 37 height 37
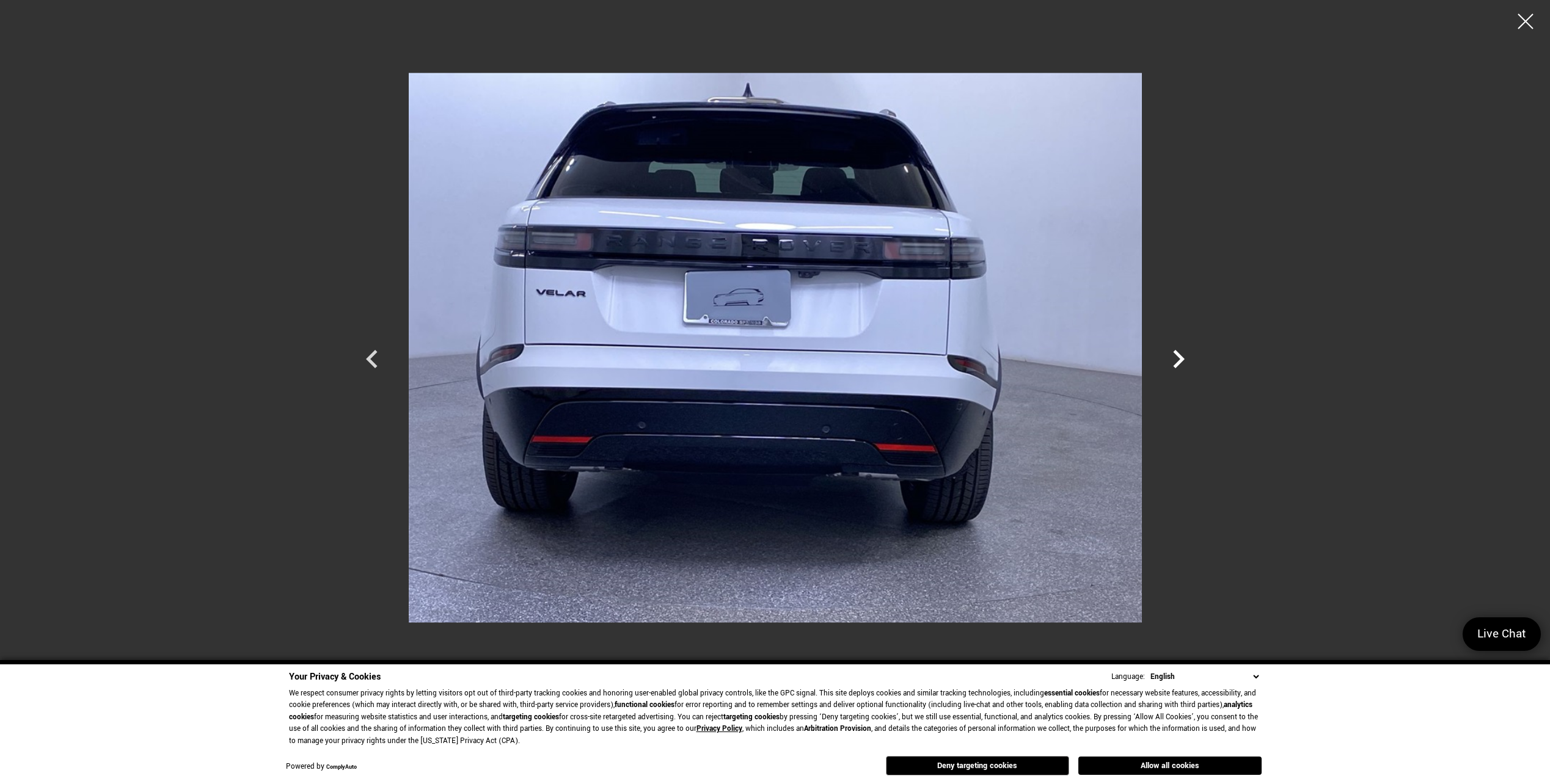
click at [1167, 355] on icon "Next" at bounding box center [1178, 360] width 37 height 37
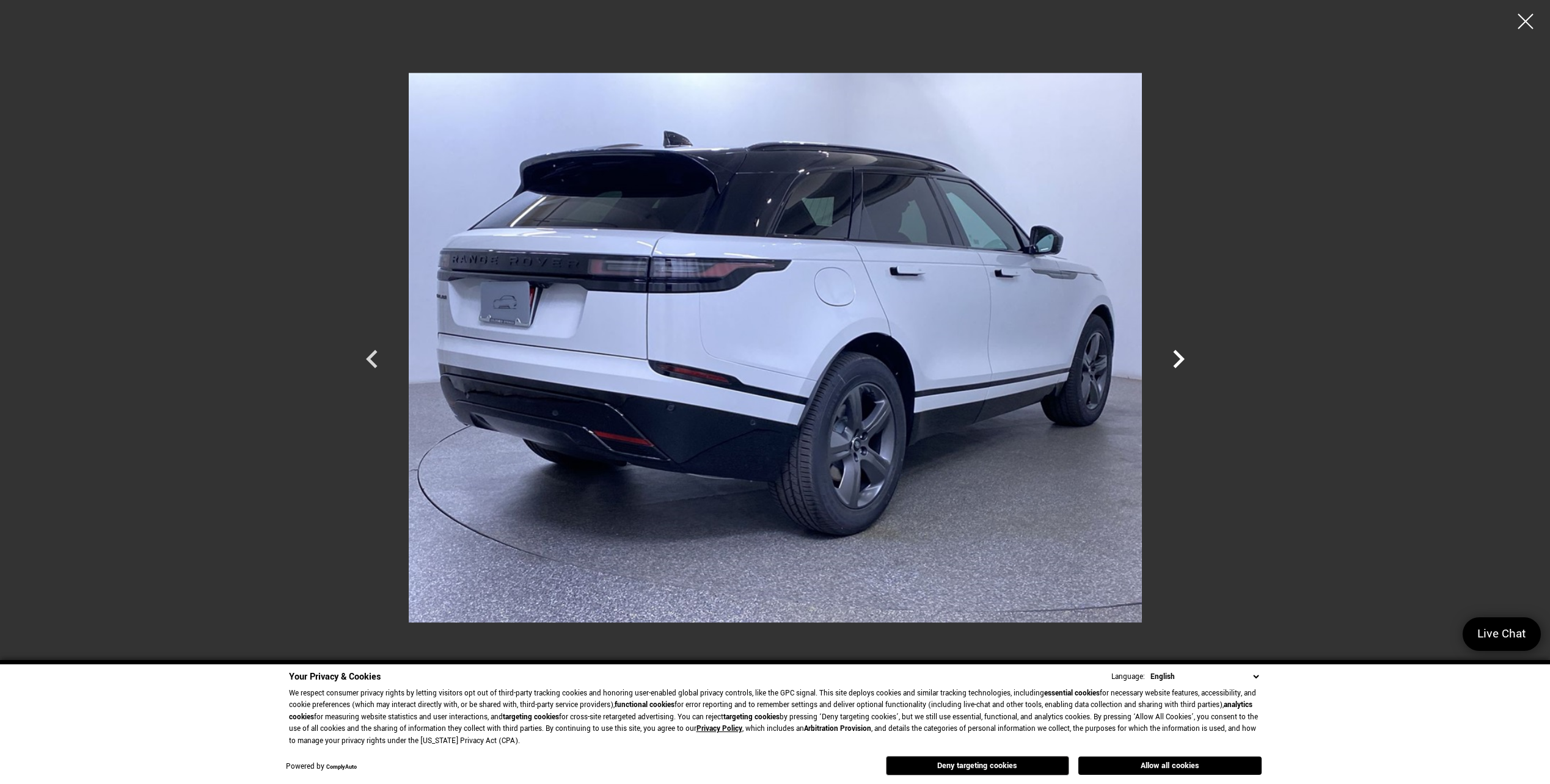
click at [1166, 355] on icon "Next" at bounding box center [1178, 360] width 37 height 37
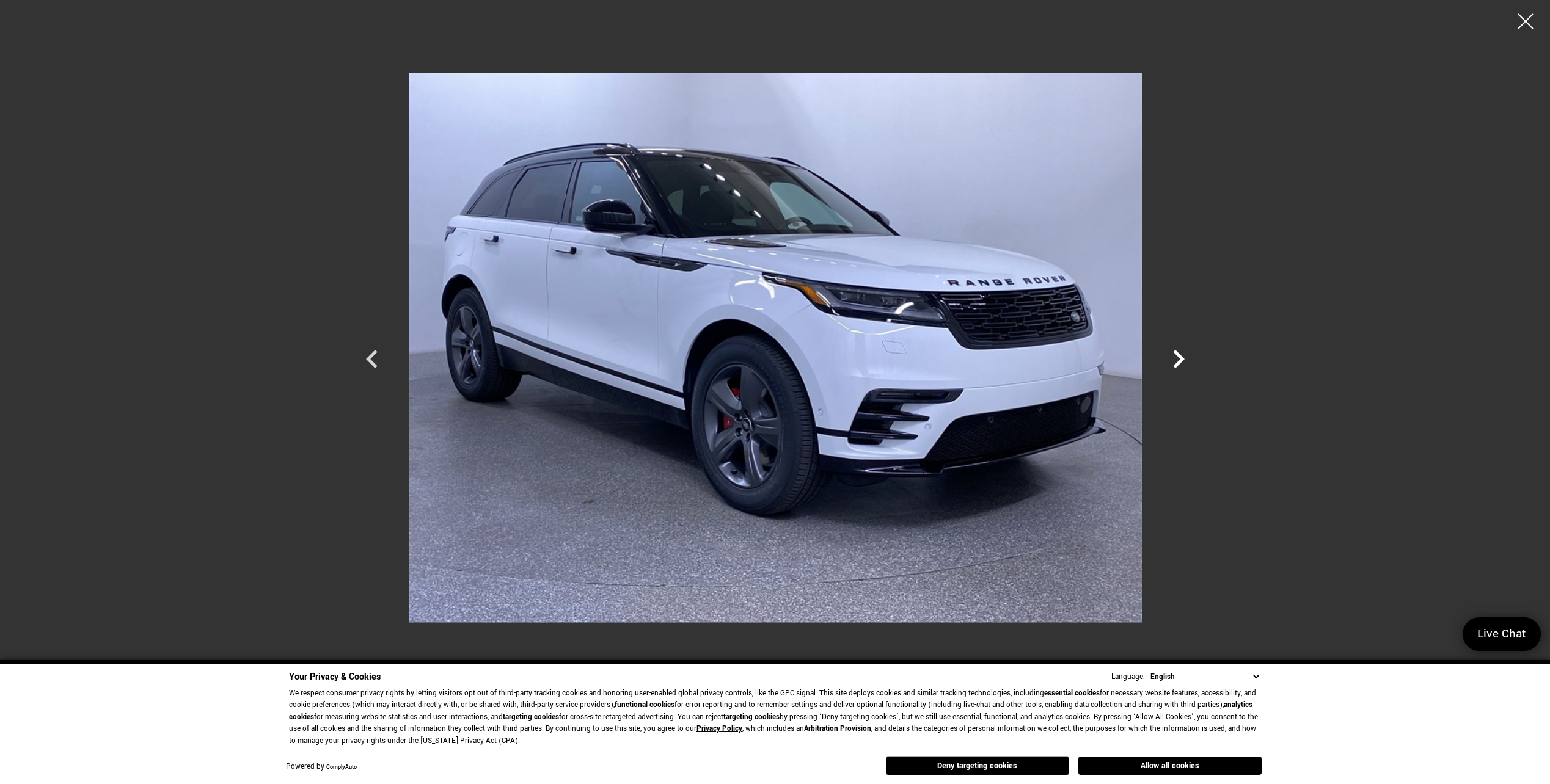
click at [1166, 355] on icon "Next" at bounding box center [1178, 360] width 37 height 37
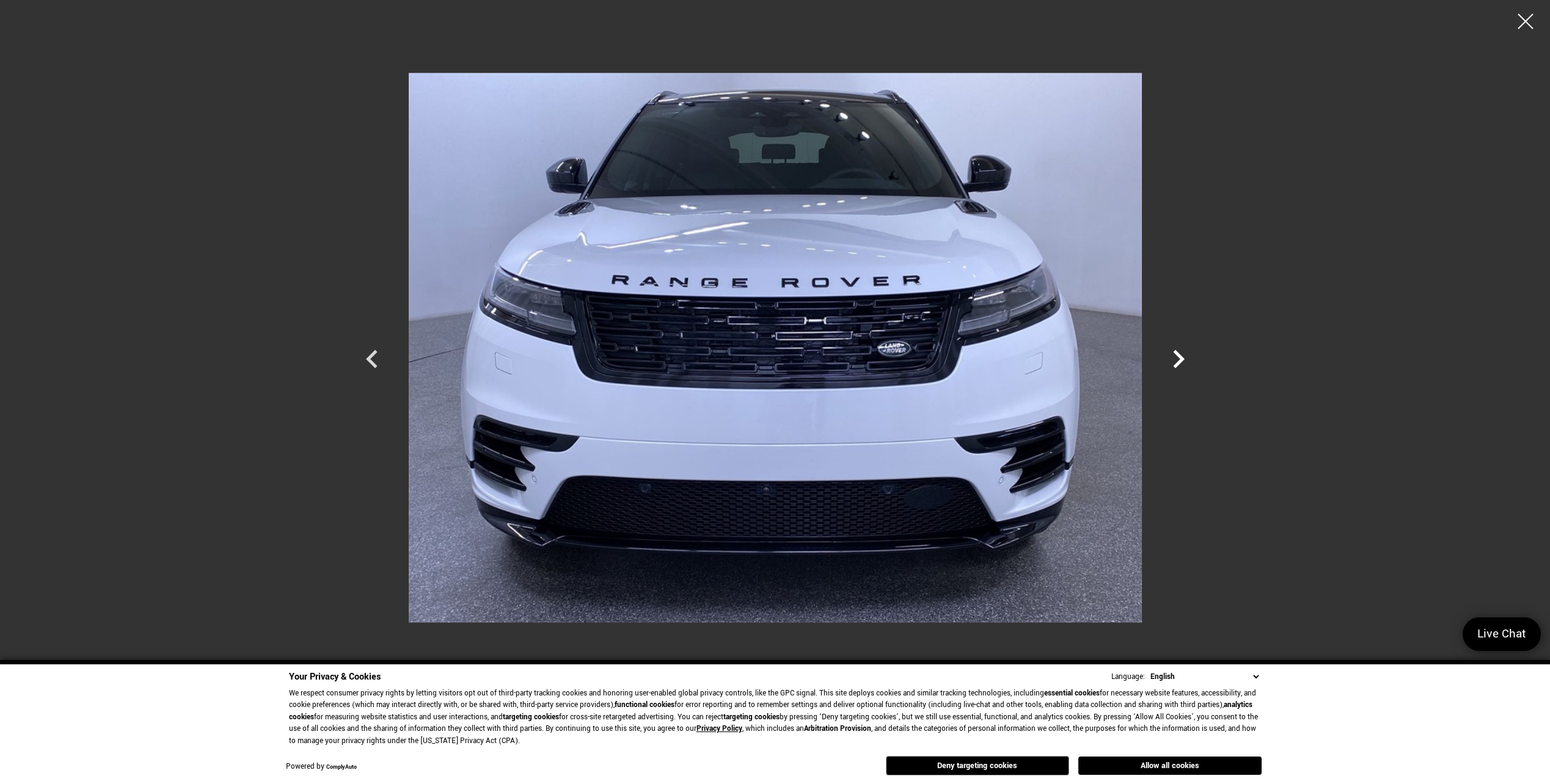
click at [1166, 355] on icon "Next" at bounding box center [1178, 360] width 37 height 37
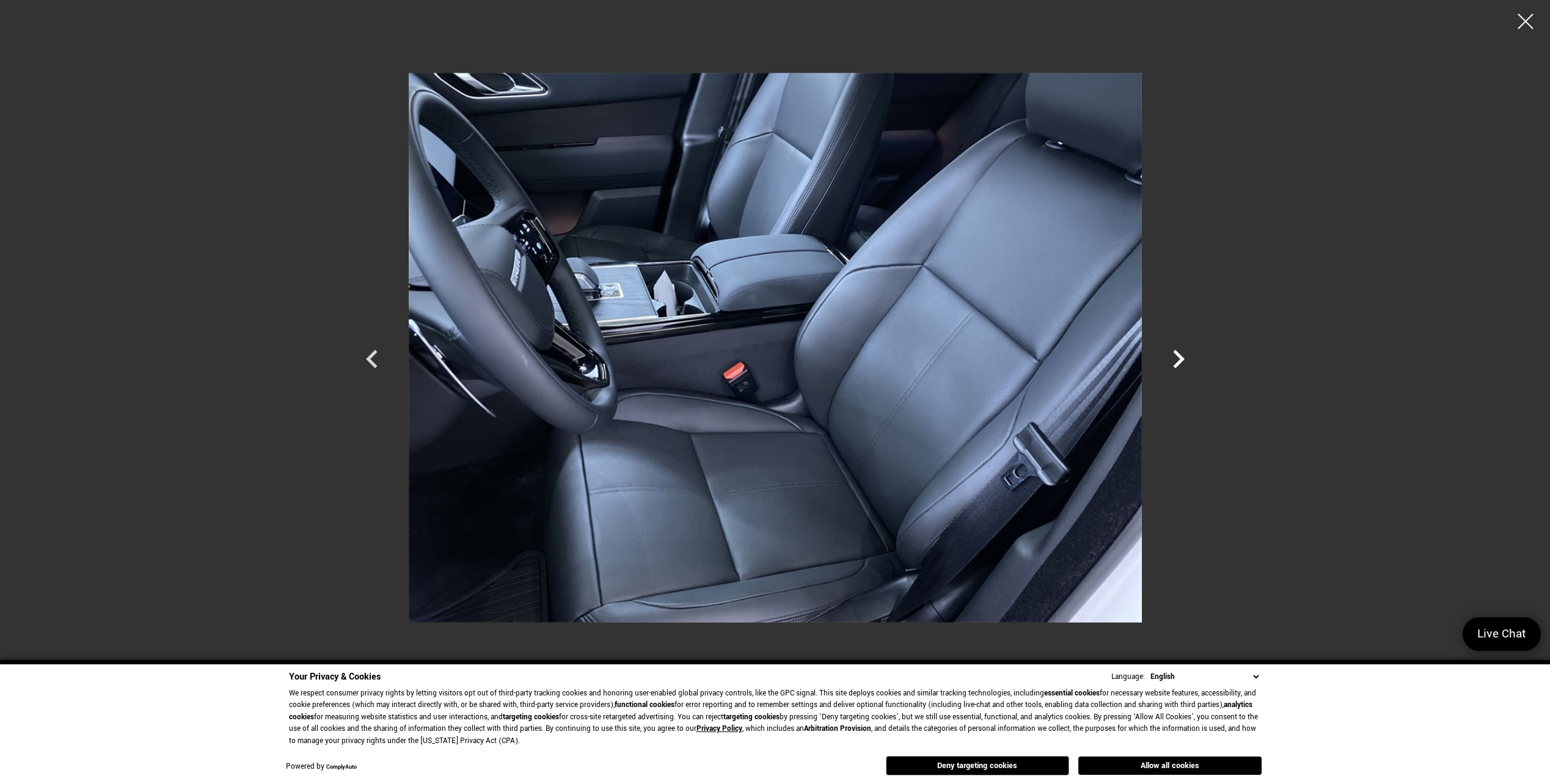
click at [1165, 355] on icon "Next" at bounding box center [1178, 360] width 37 height 37
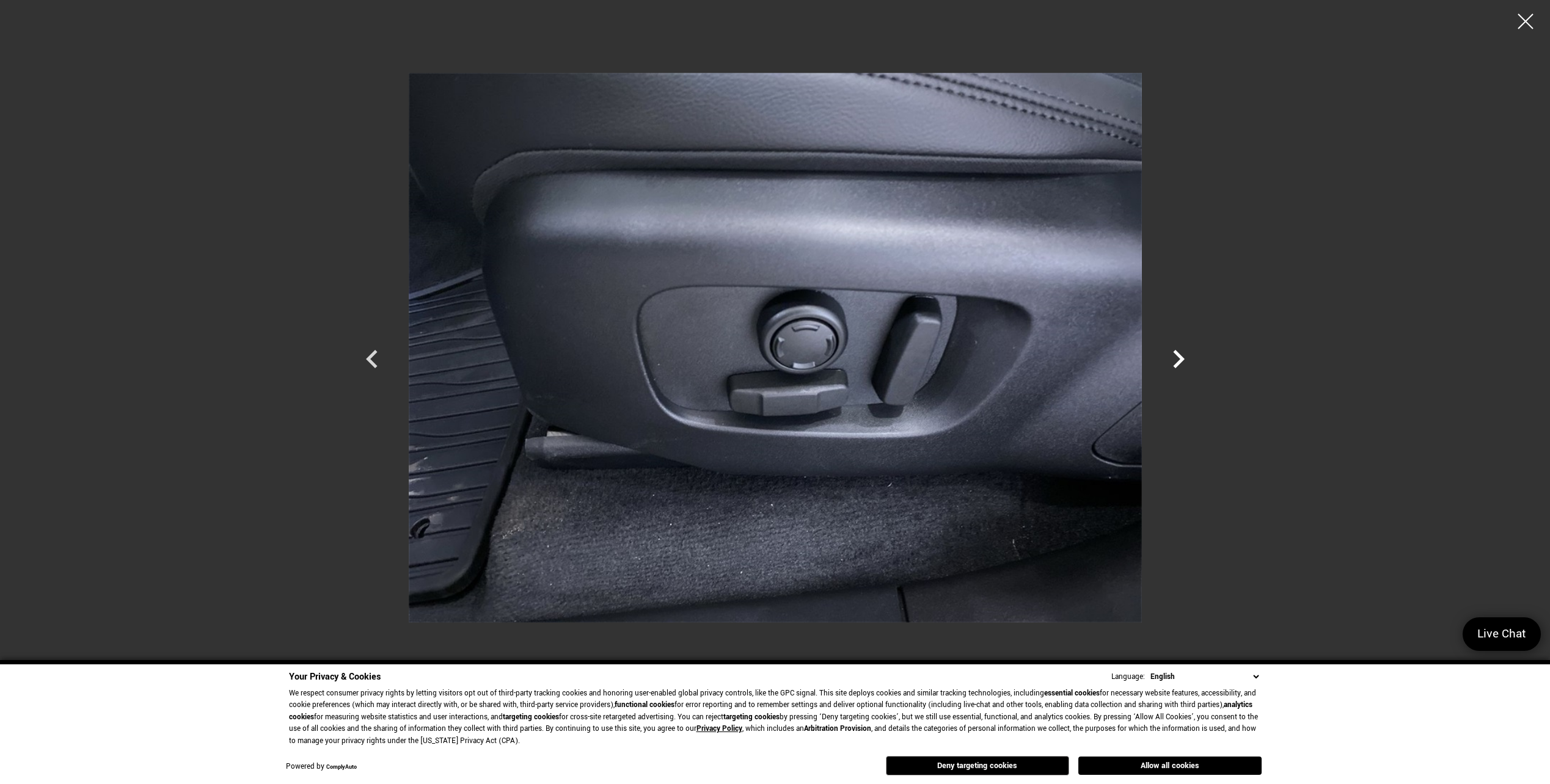
click at [1164, 355] on icon "Next" at bounding box center [1178, 360] width 37 height 37
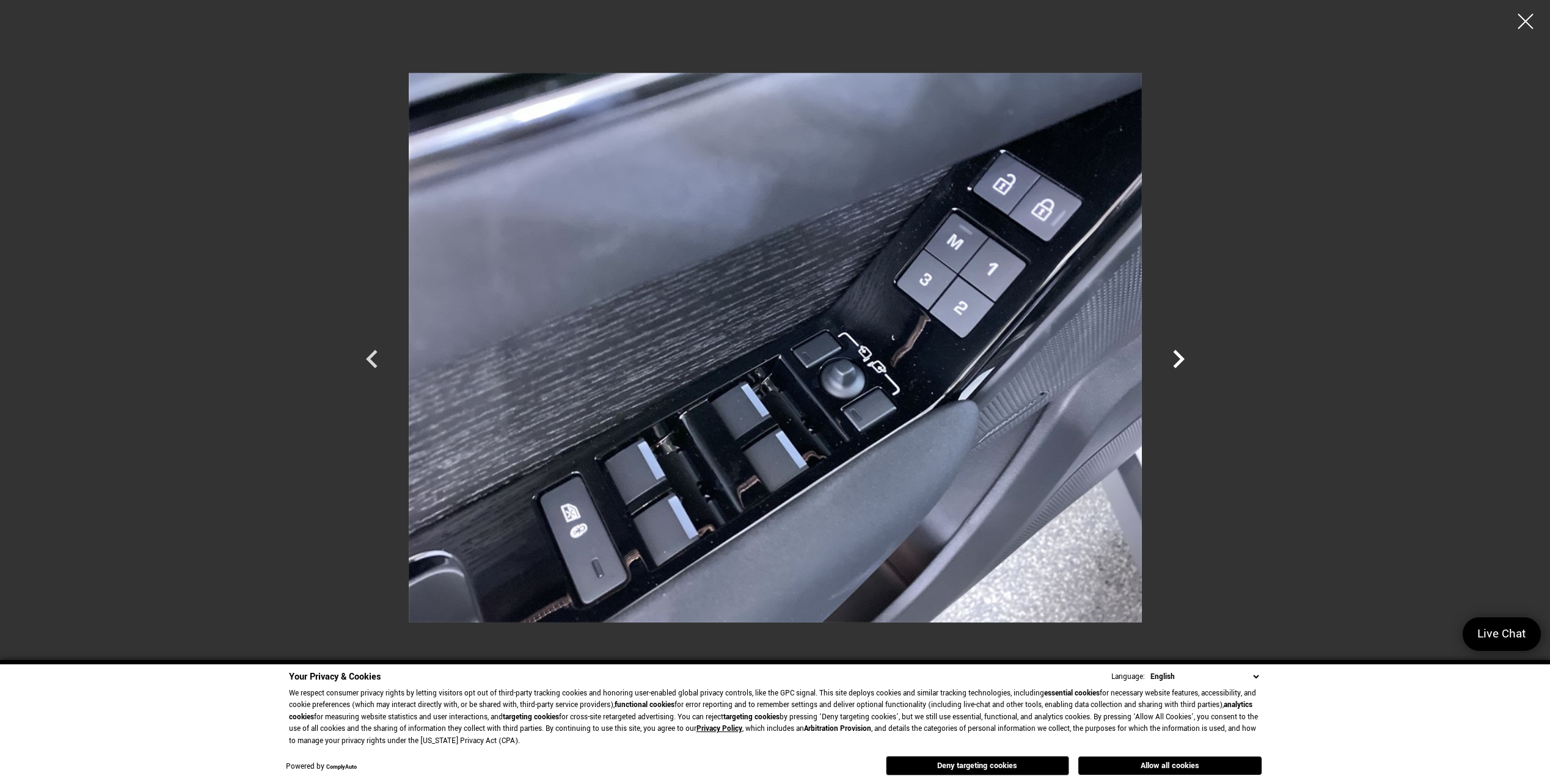
click at [1179, 359] on icon "Next" at bounding box center [1178, 360] width 37 height 37
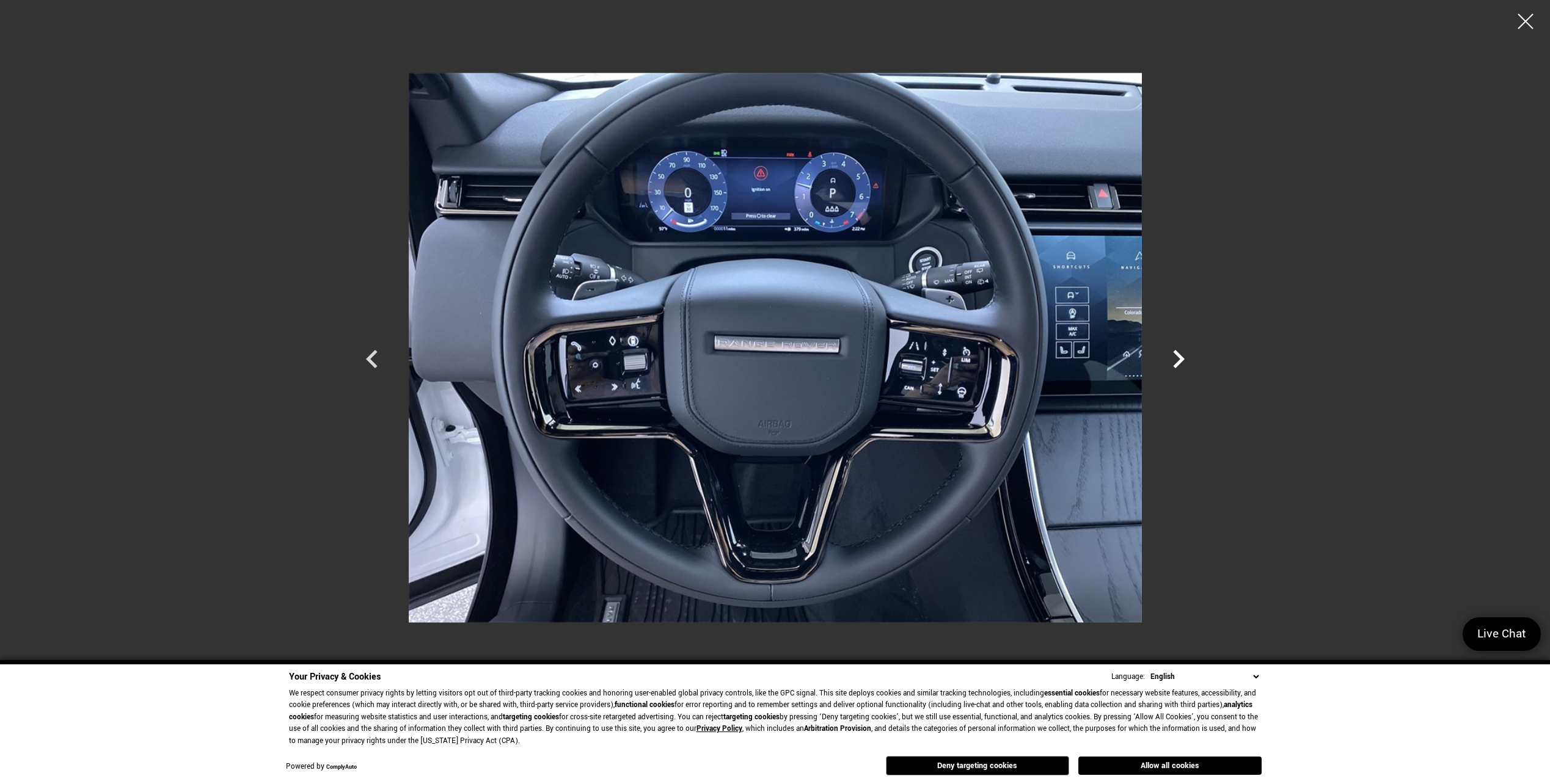
click at [1184, 364] on icon "Next" at bounding box center [1178, 360] width 37 height 37
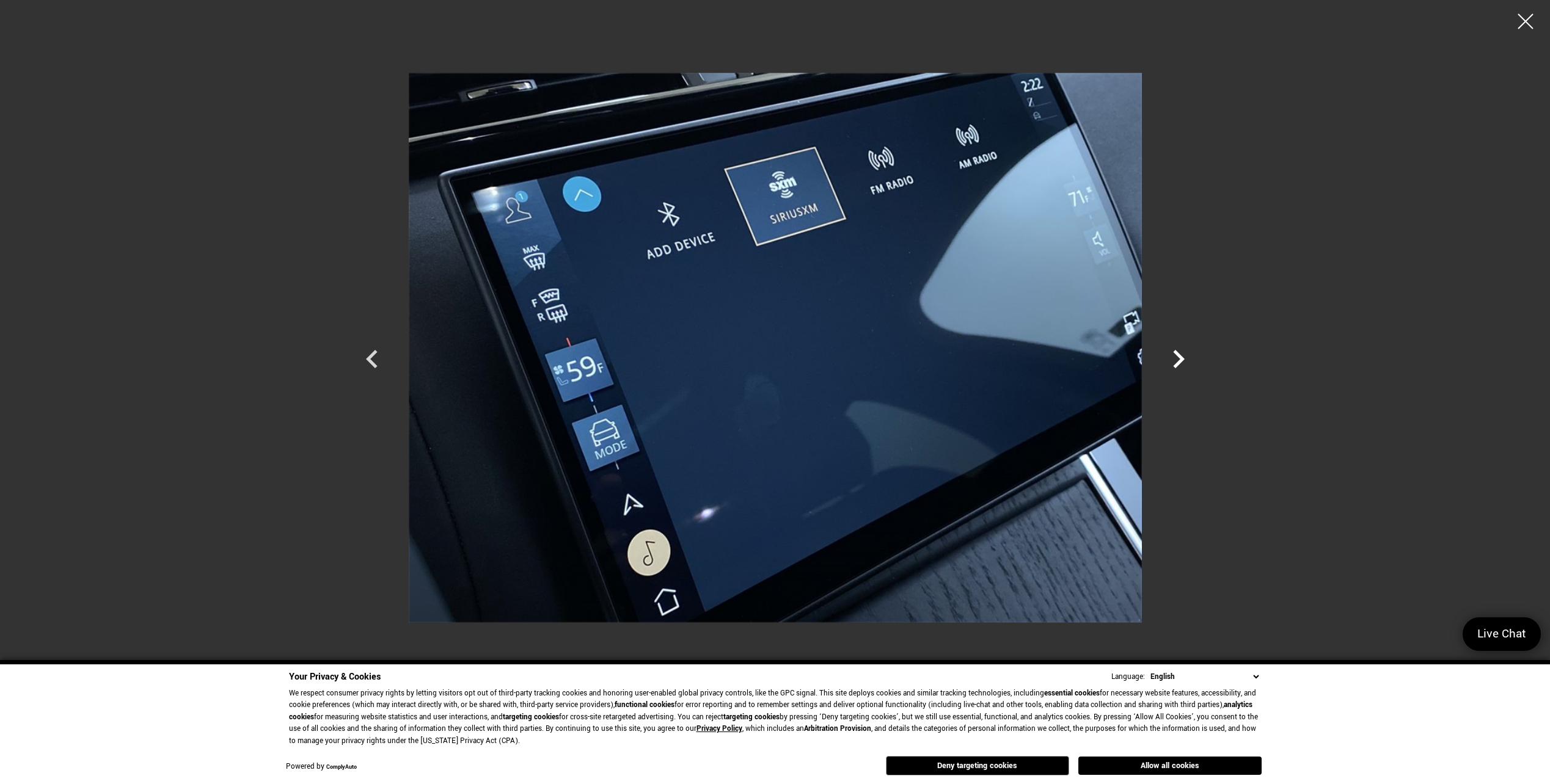
click at [1184, 364] on icon "Next" at bounding box center [1178, 360] width 37 height 37
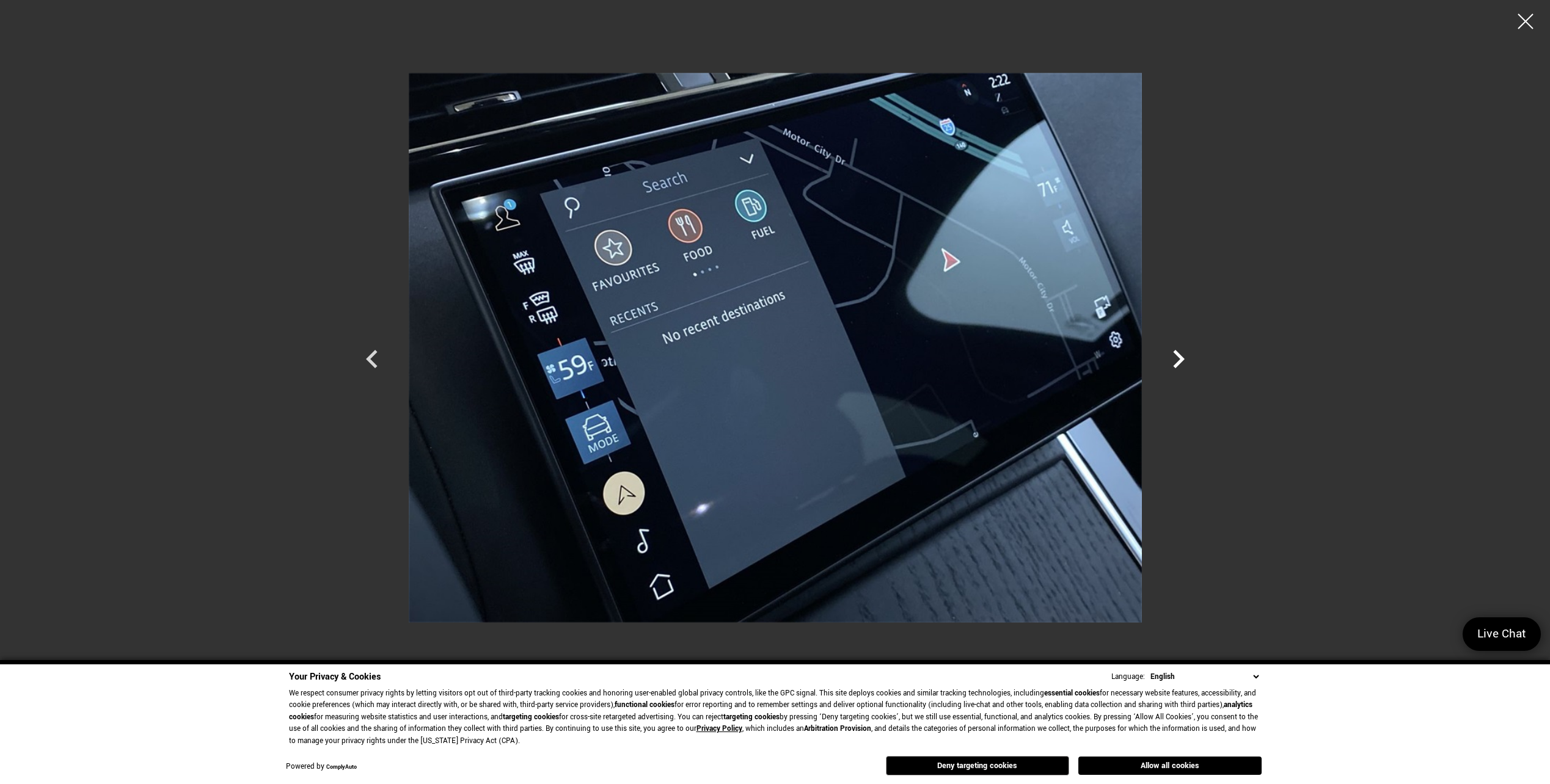
click at [1184, 364] on icon "Next" at bounding box center [1178, 360] width 37 height 37
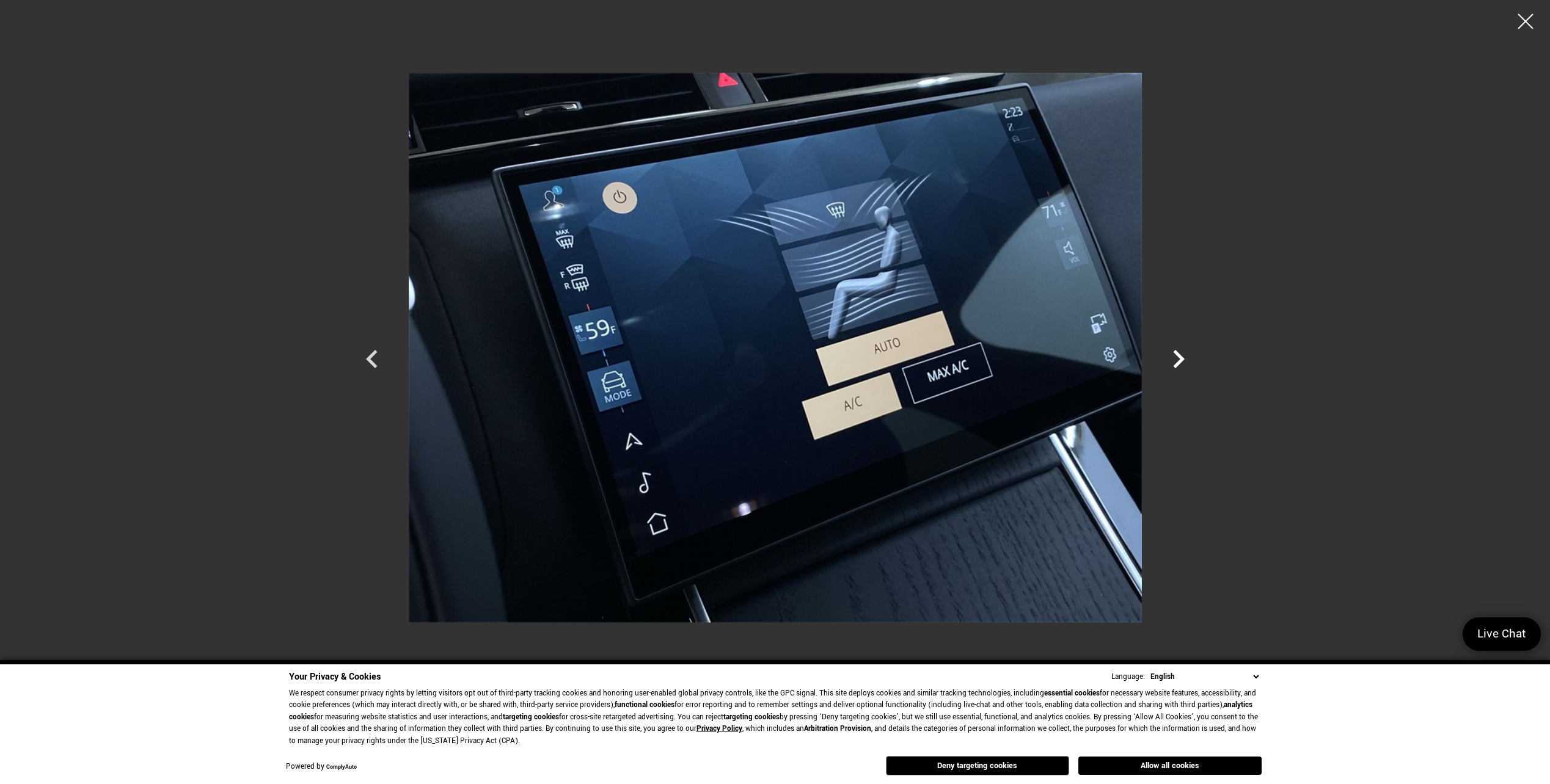
click at [1184, 364] on icon "Next" at bounding box center [1178, 360] width 37 height 37
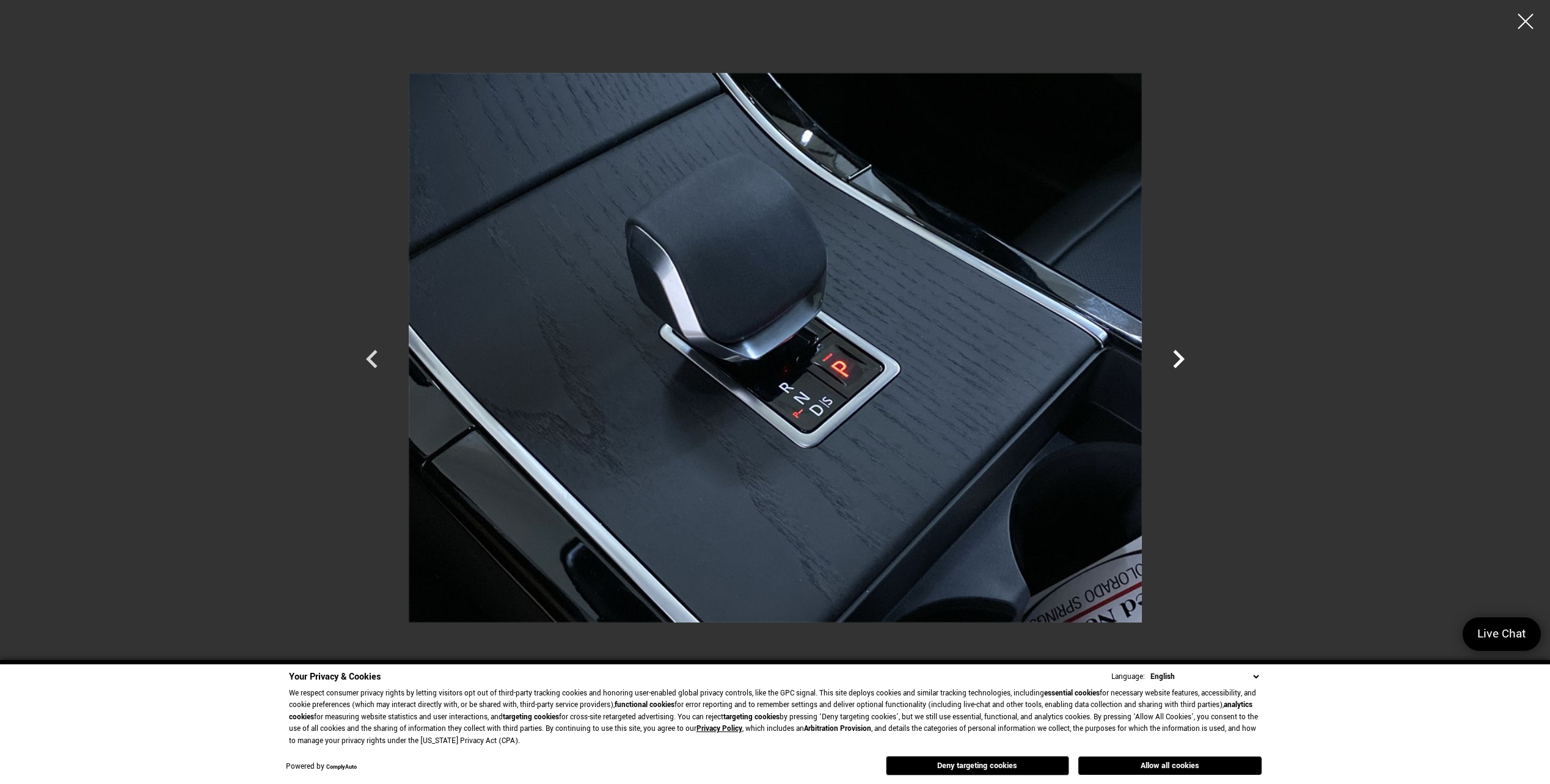
click at [1181, 364] on icon "Next" at bounding box center [1178, 360] width 37 height 37
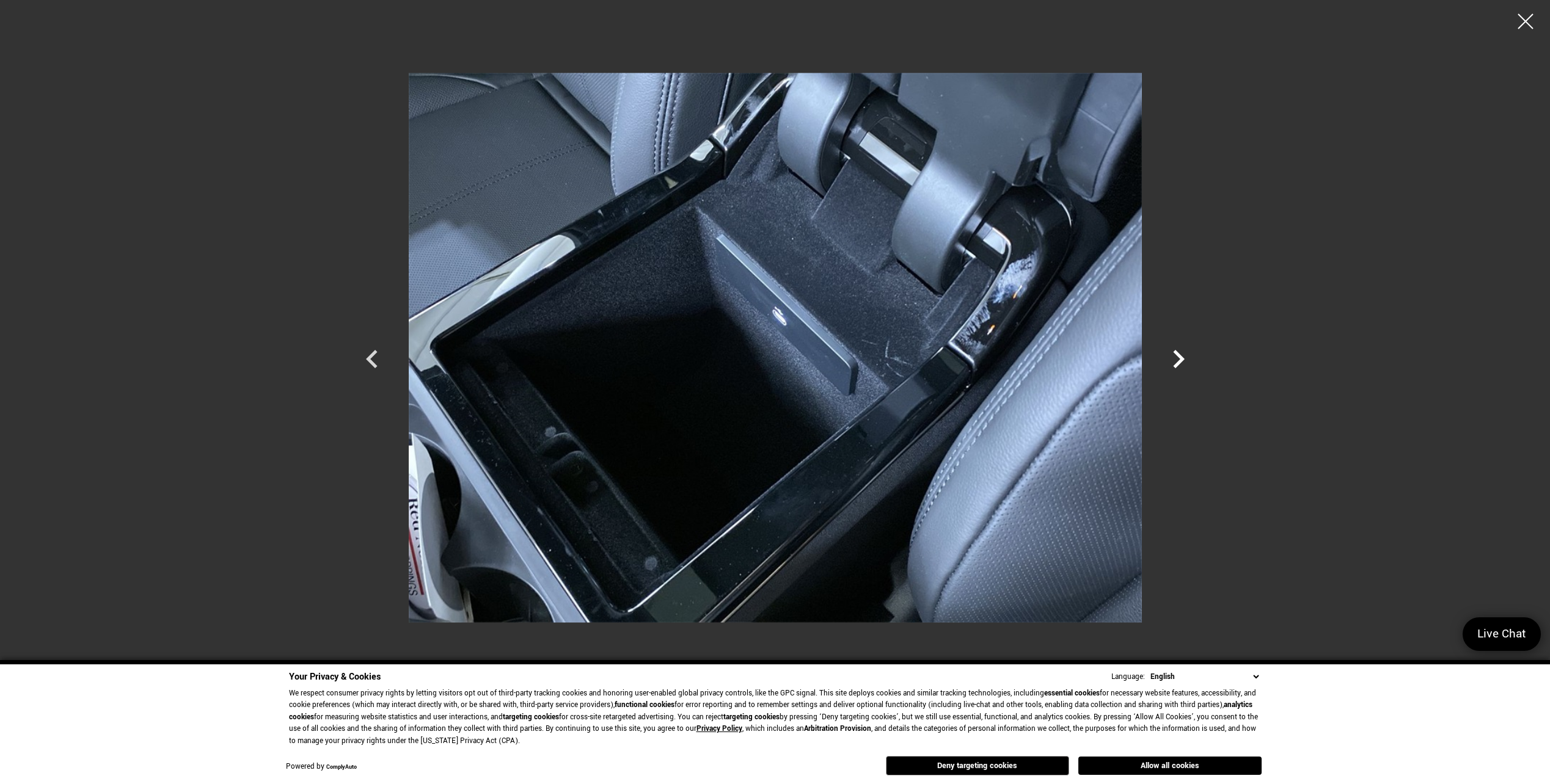
click at [1180, 364] on icon "Next" at bounding box center [1178, 360] width 37 height 37
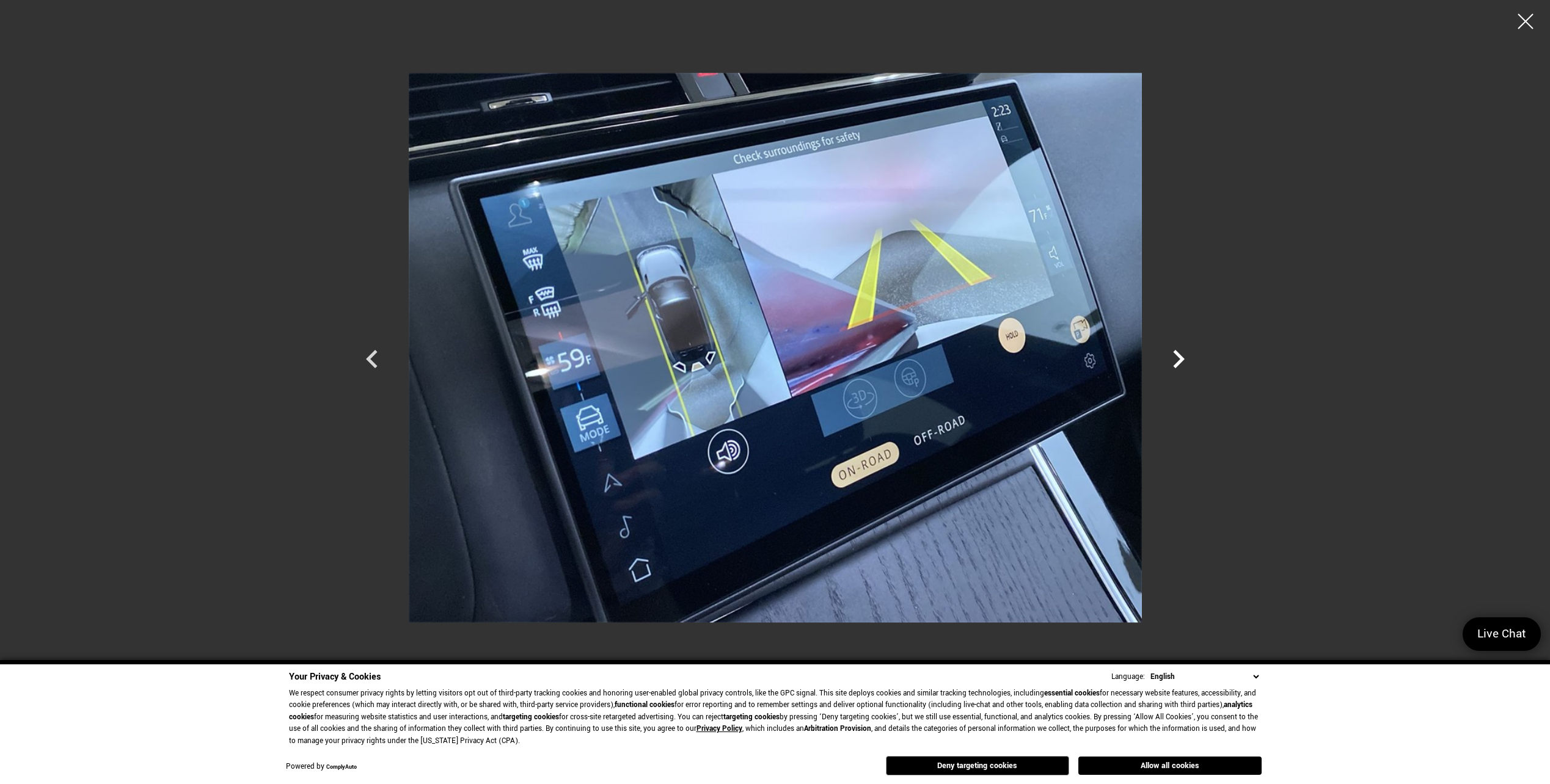
click at [1179, 362] on icon "Next" at bounding box center [1178, 359] width 11 height 18
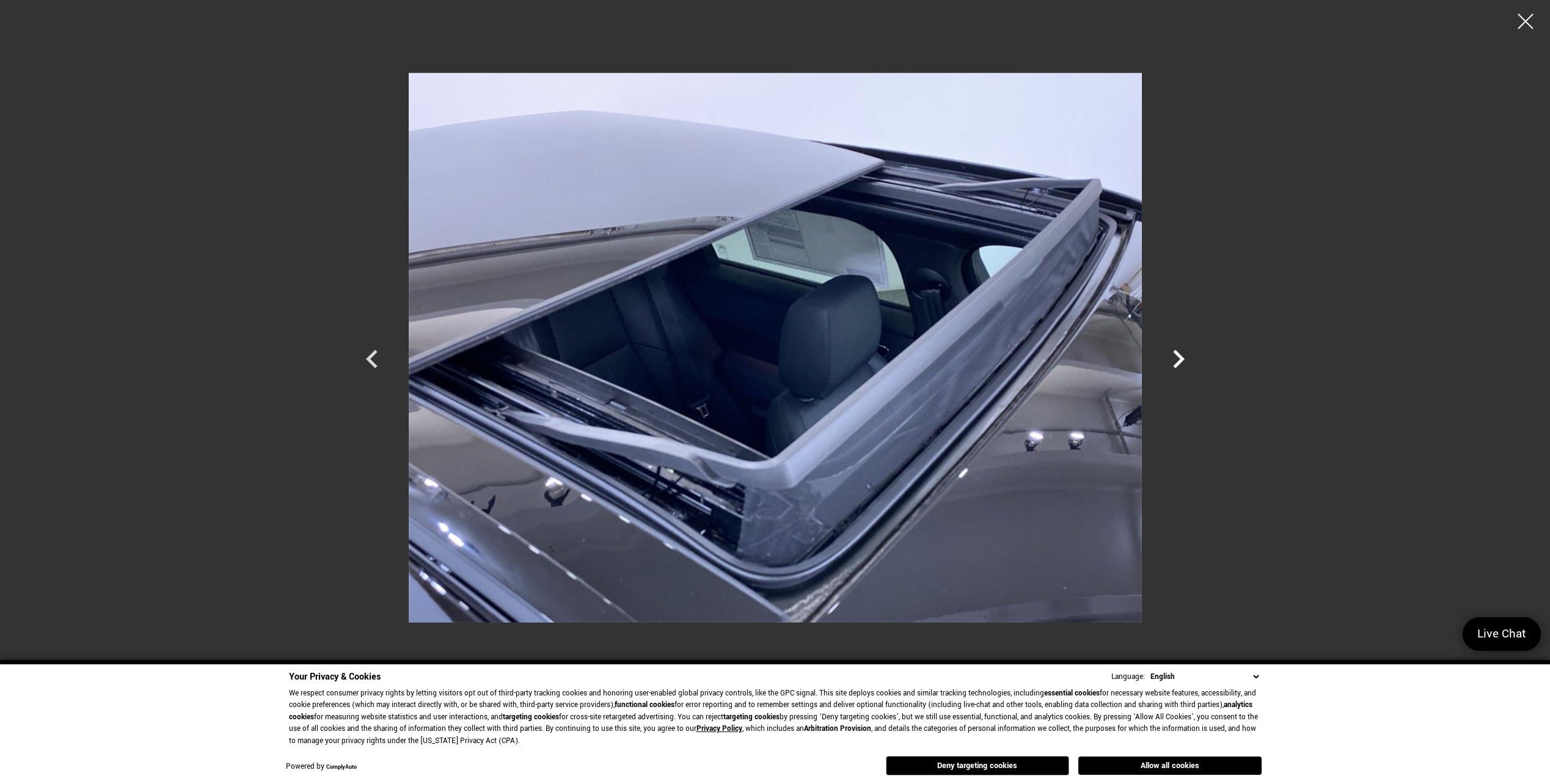
click at [1174, 356] on icon "Next" at bounding box center [1178, 360] width 37 height 37
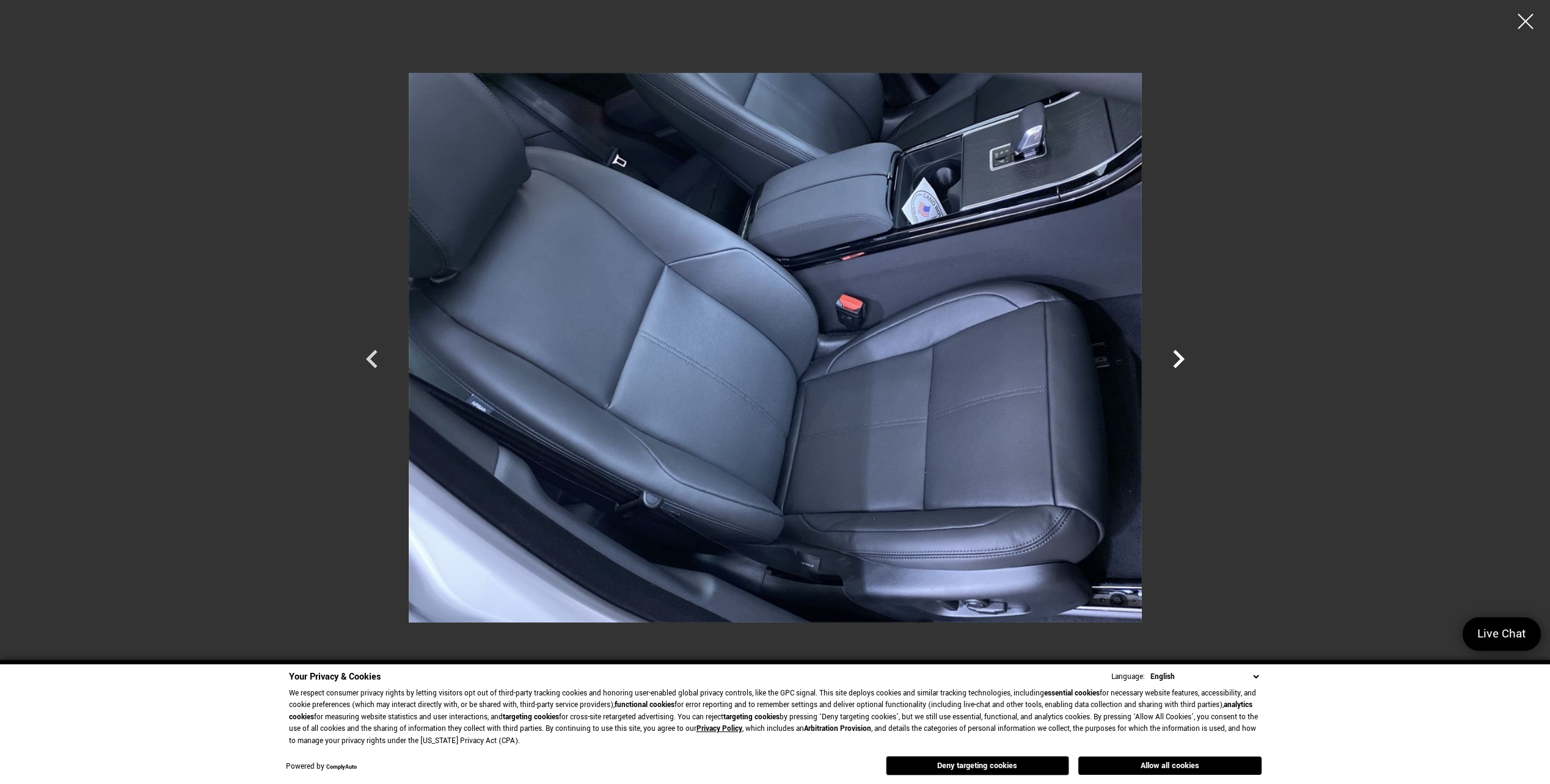
click at [1174, 353] on icon "Next" at bounding box center [1178, 360] width 37 height 37
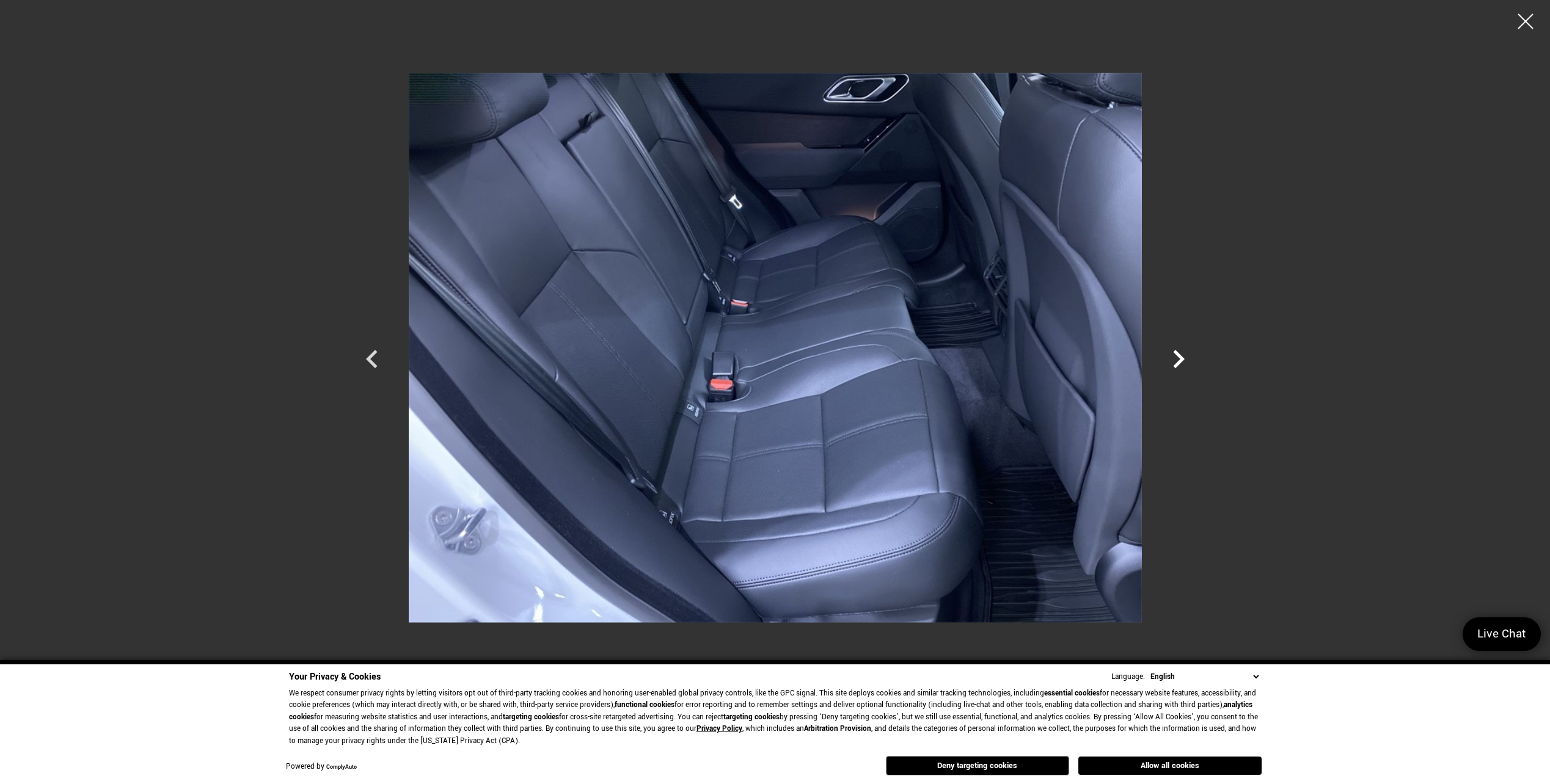
click at [1174, 353] on icon "Next" at bounding box center [1178, 359] width 11 height 18
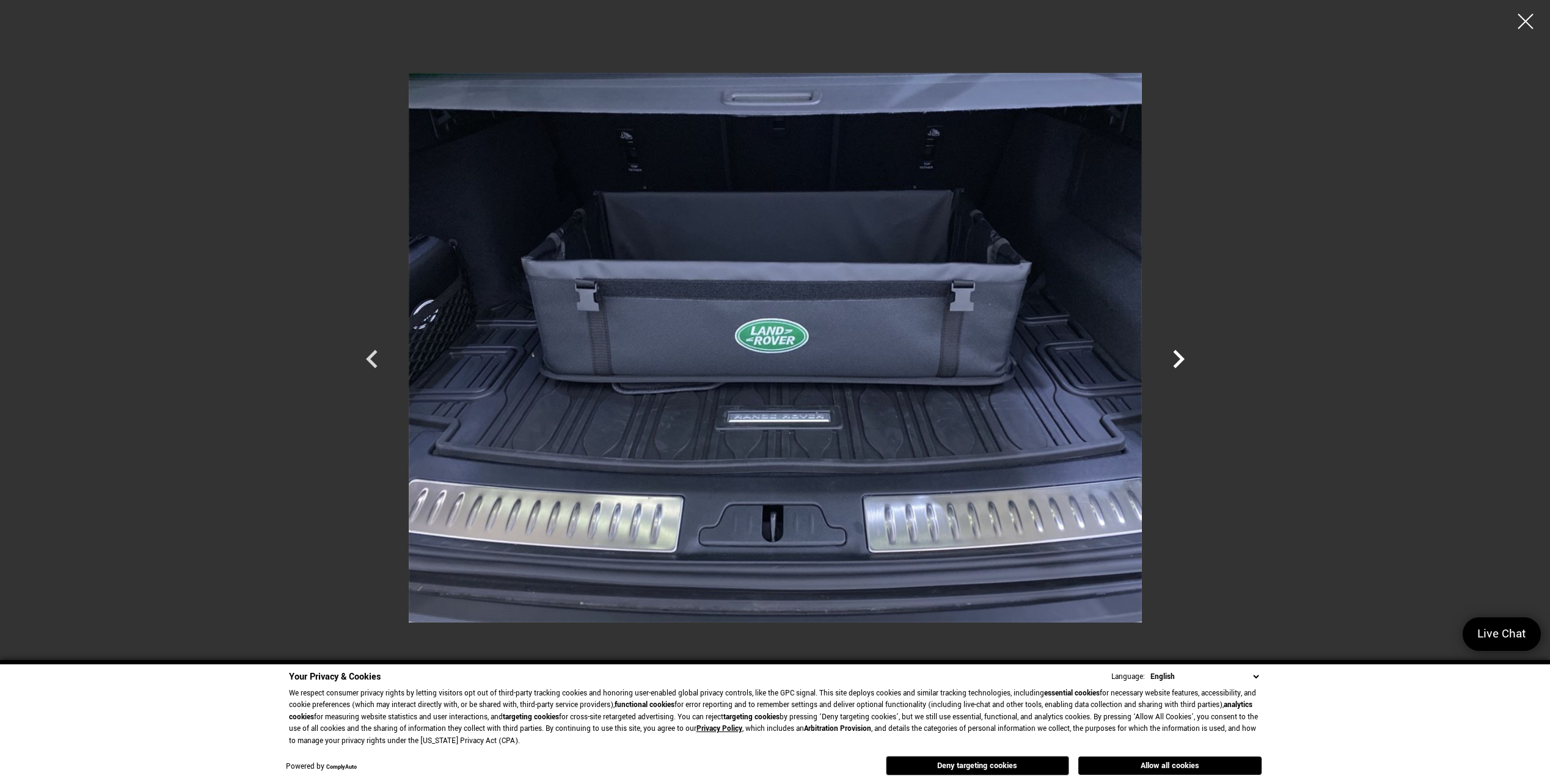
click at [1174, 353] on icon "Next" at bounding box center [1178, 359] width 11 height 18
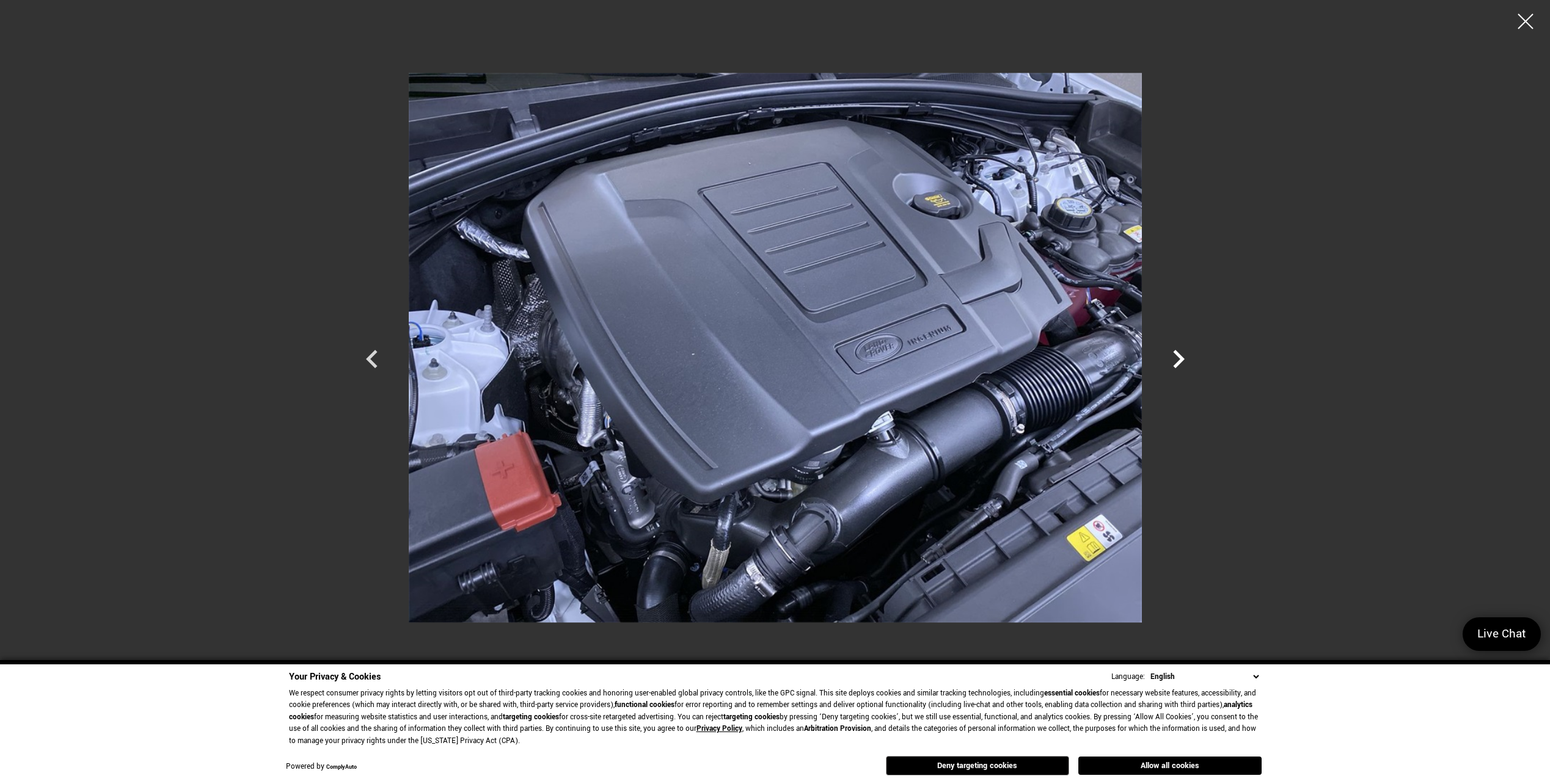
click at [1174, 353] on icon "Next" at bounding box center [1178, 359] width 11 height 18
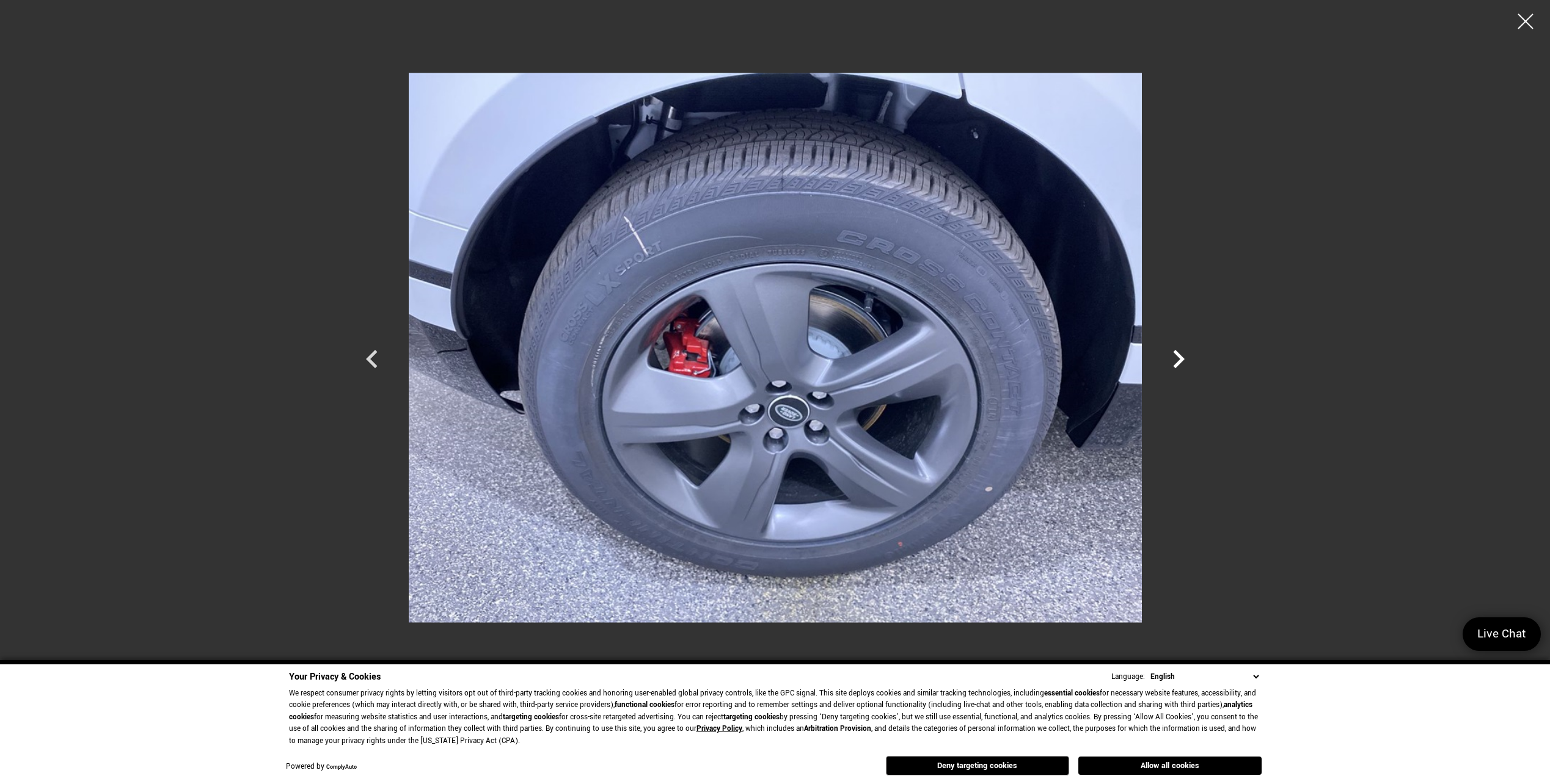
click at [1172, 353] on icon "Next" at bounding box center [1178, 360] width 37 height 37
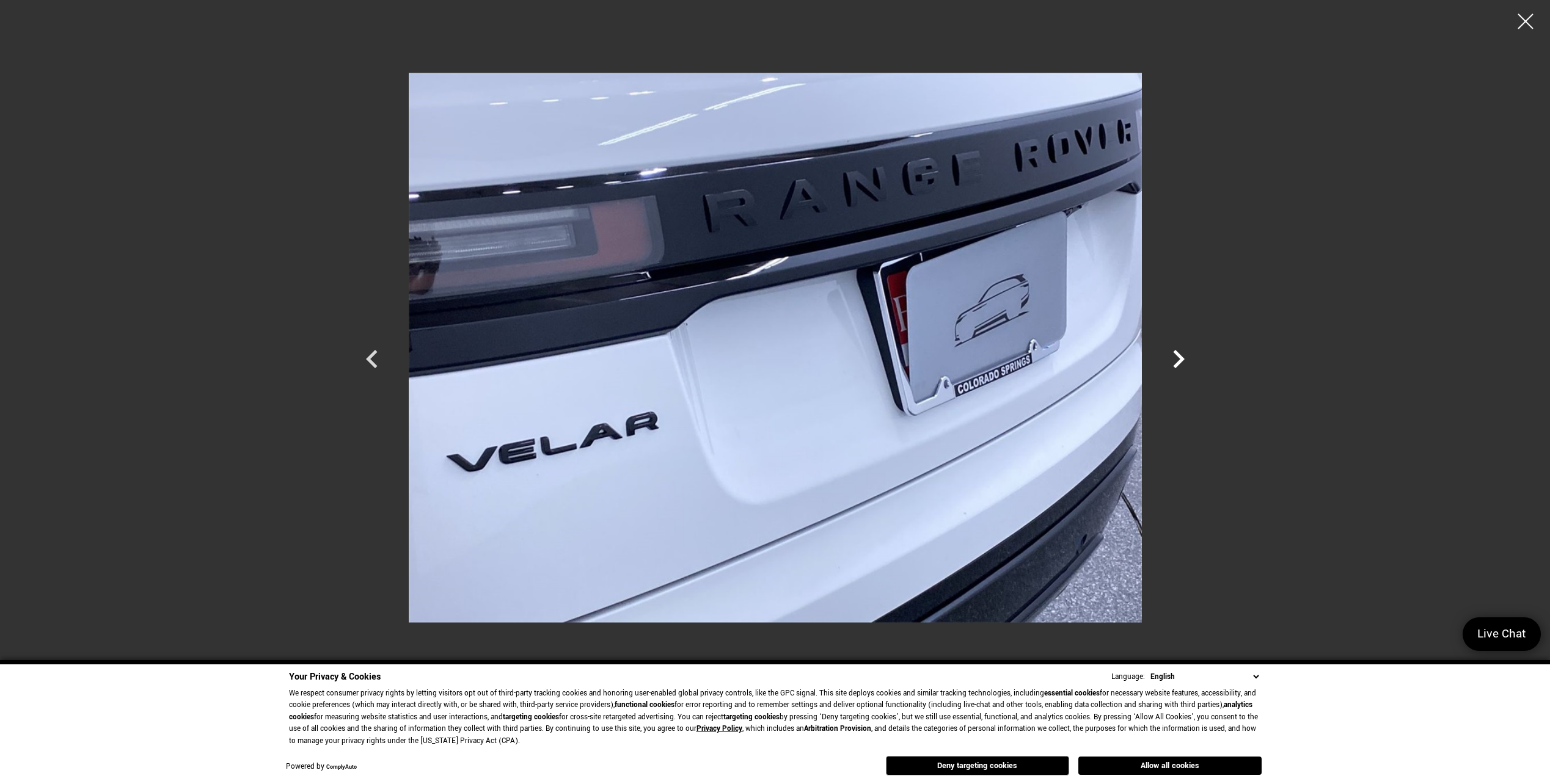
click at [1170, 353] on icon "Next" at bounding box center [1178, 360] width 37 height 37
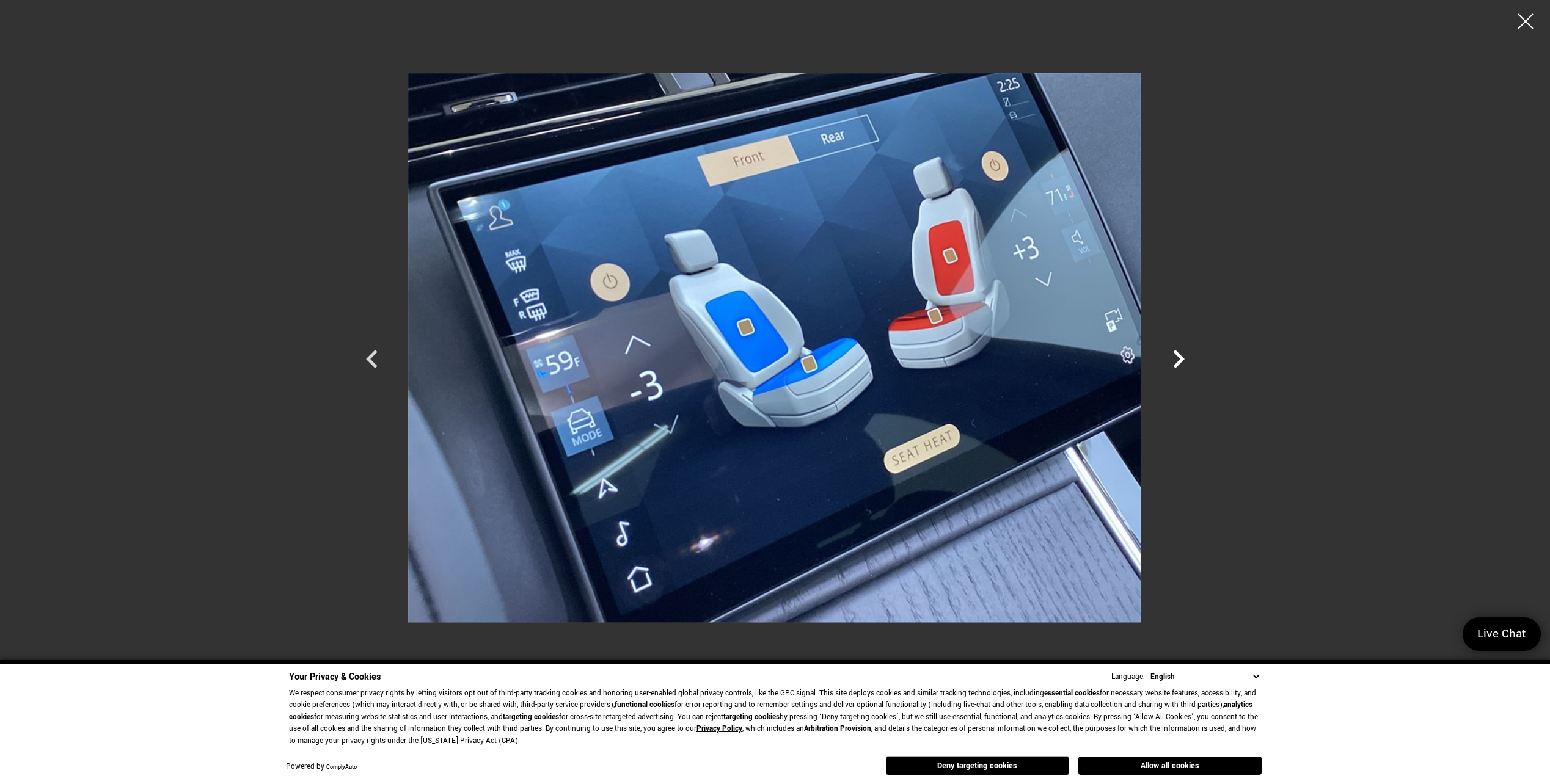
click at [1166, 351] on icon "Next" at bounding box center [1178, 360] width 37 height 37
click at [1180, 356] on icon "Next" at bounding box center [1178, 359] width 11 height 18
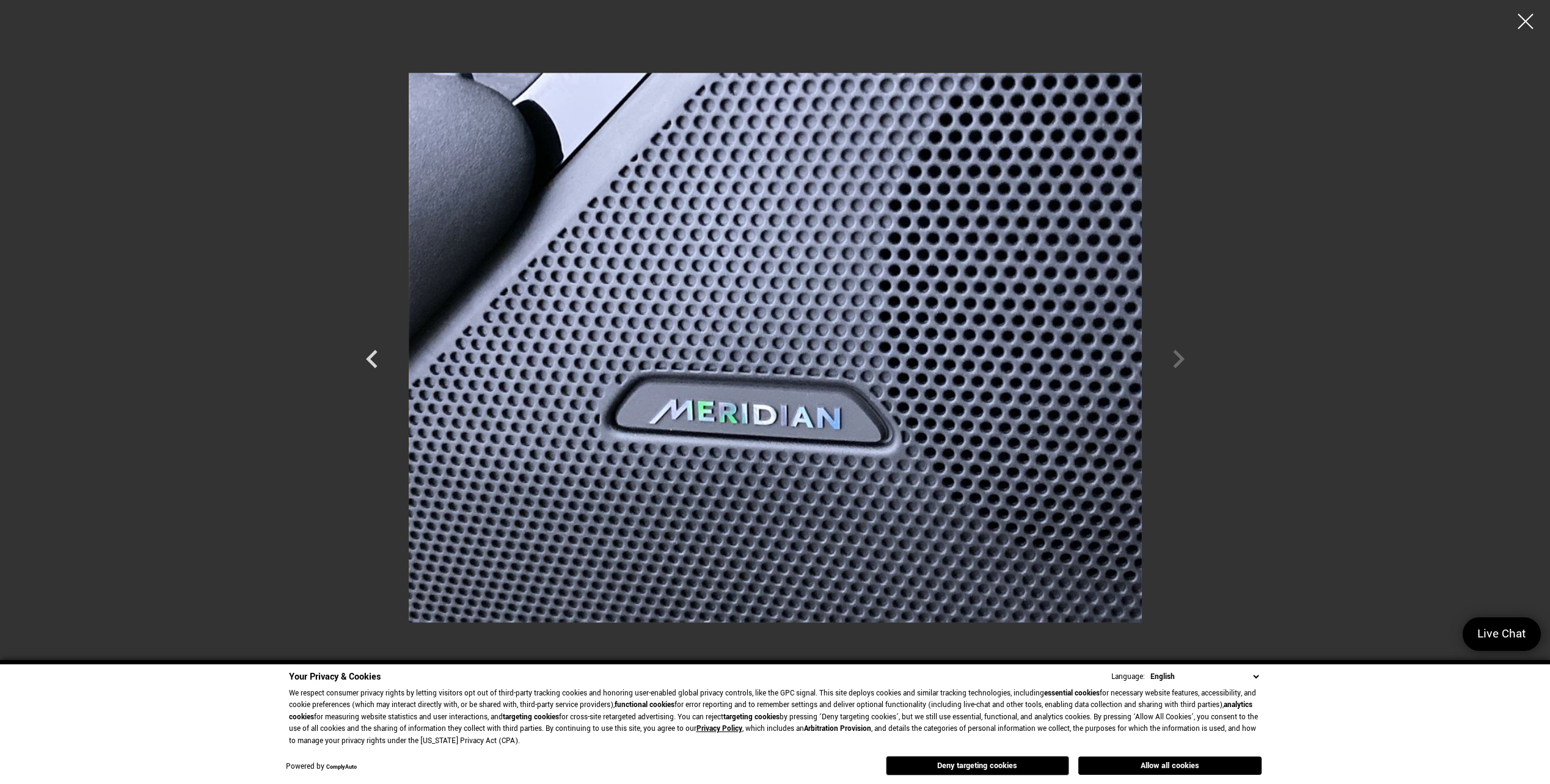
click at [1179, 357] on div at bounding box center [775, 347] width 855 height 677
click at [1521, 13] on div at bounding box center [1525, 21] width 32 height 32
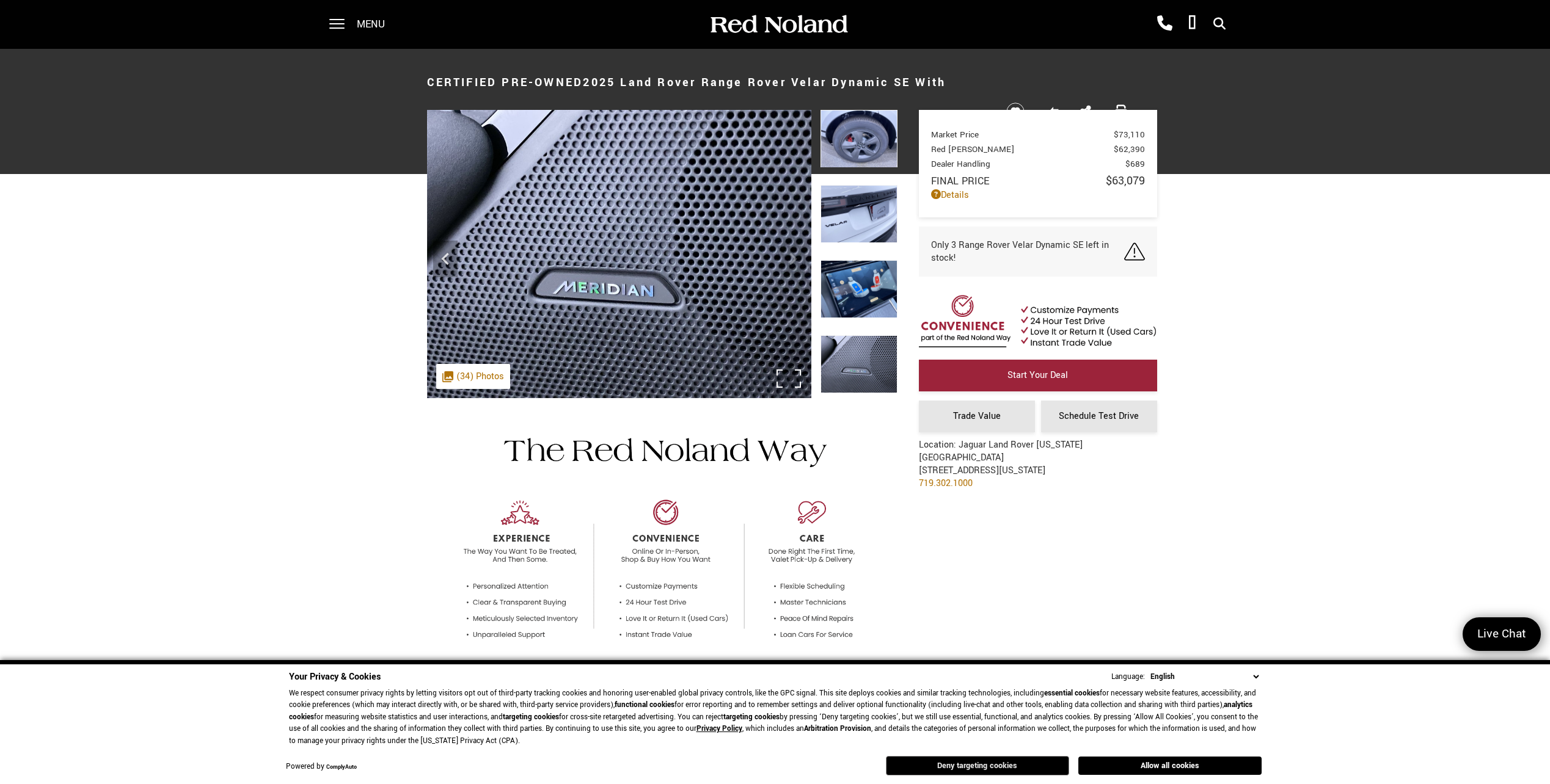
click at [1025, 761] on button "Deny targeting cookies" at bounding box center [977, 766] width 183 height 19
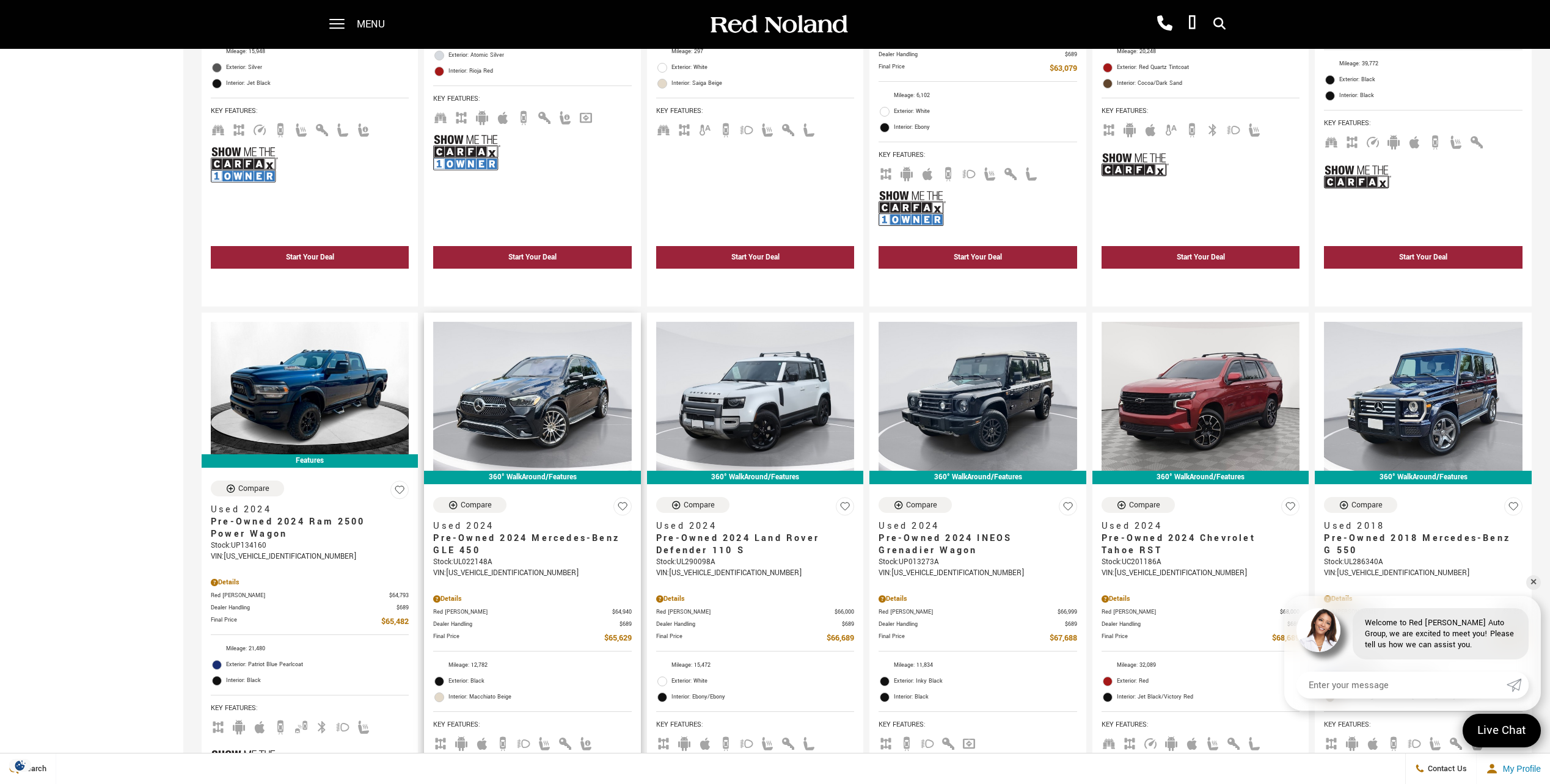
scroll to position [1099, 0]
click at [755, 407] on img at bounding box center [755, 395] width 198 height 148
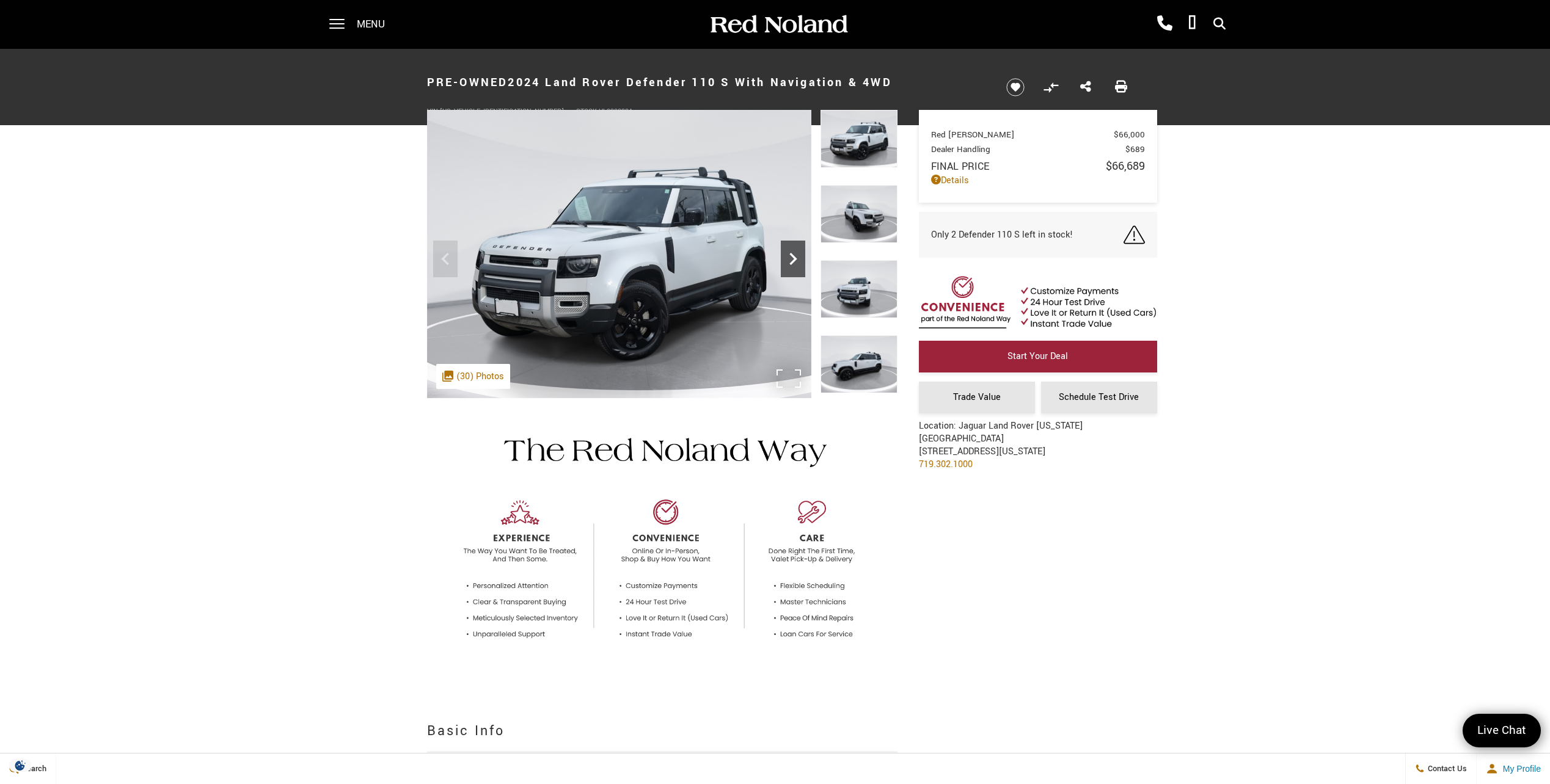
click at [797, 257] on icon "Next" at bounding box center [793, 259] width 25 height 25
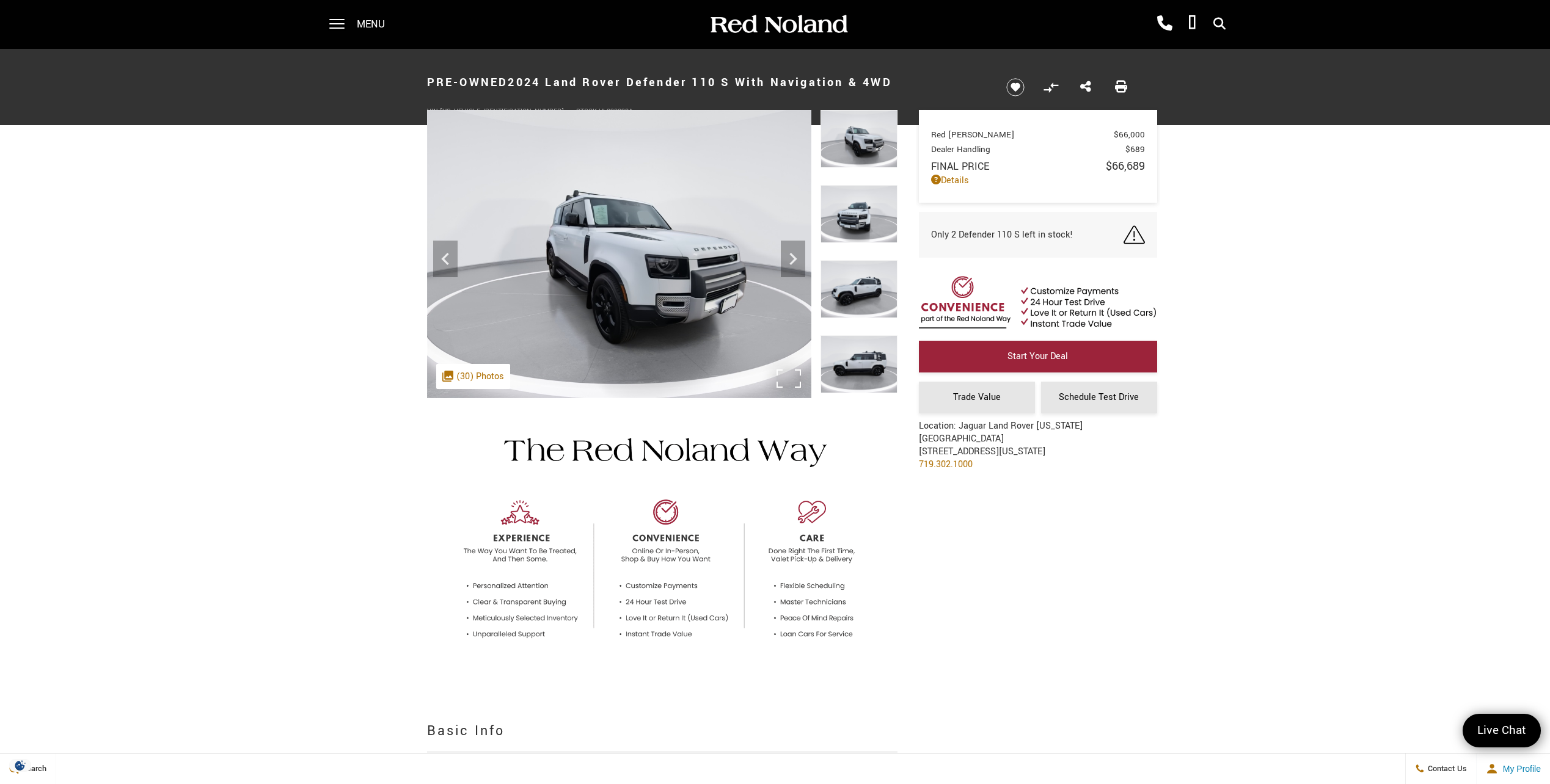
click at [695, 265] on img at bounding box center [619, 253] width 384 height 289
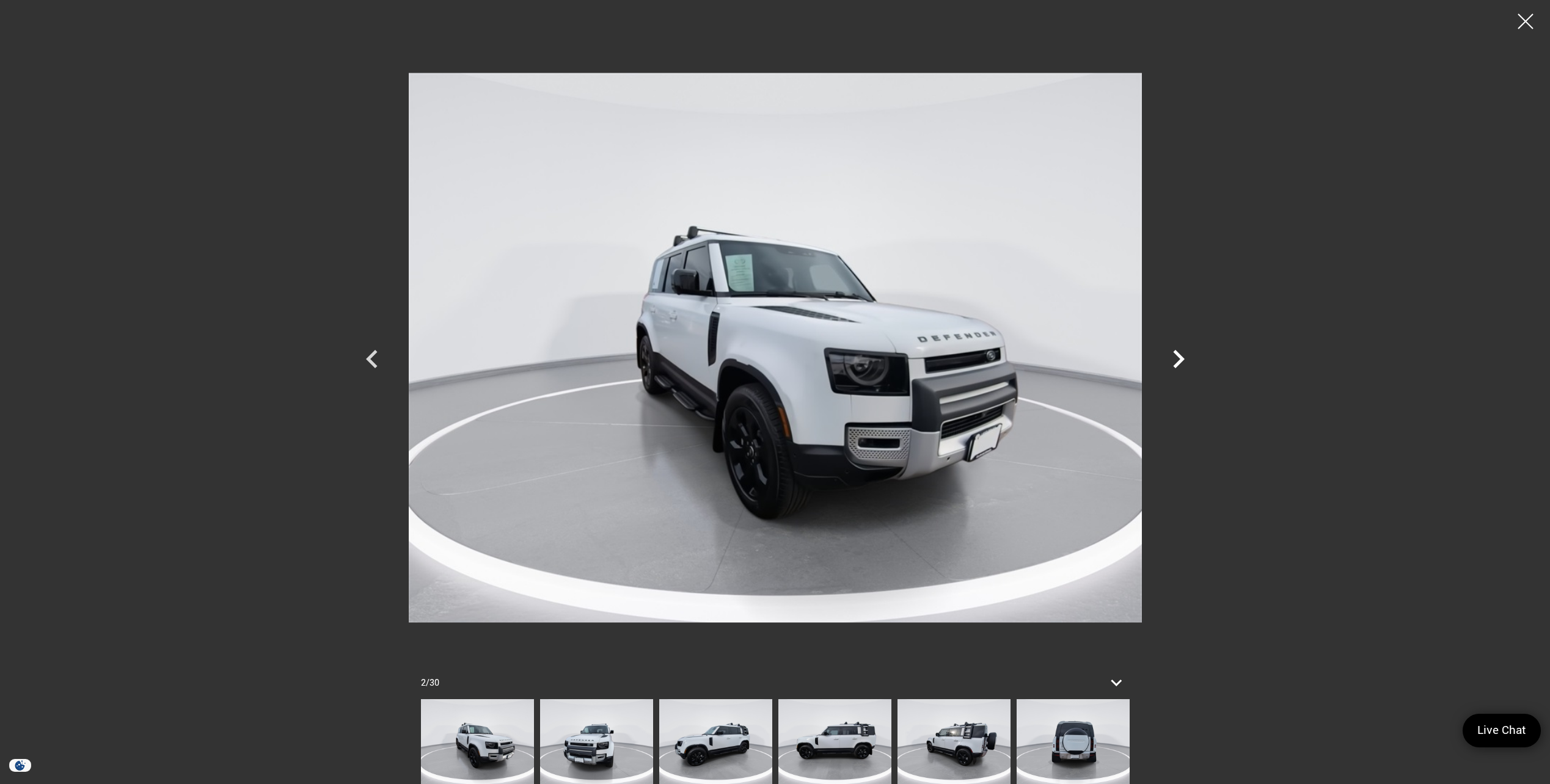
click at [1179, 350] on icon "Next" at bounding box center [1178, 360] width 37 height 37
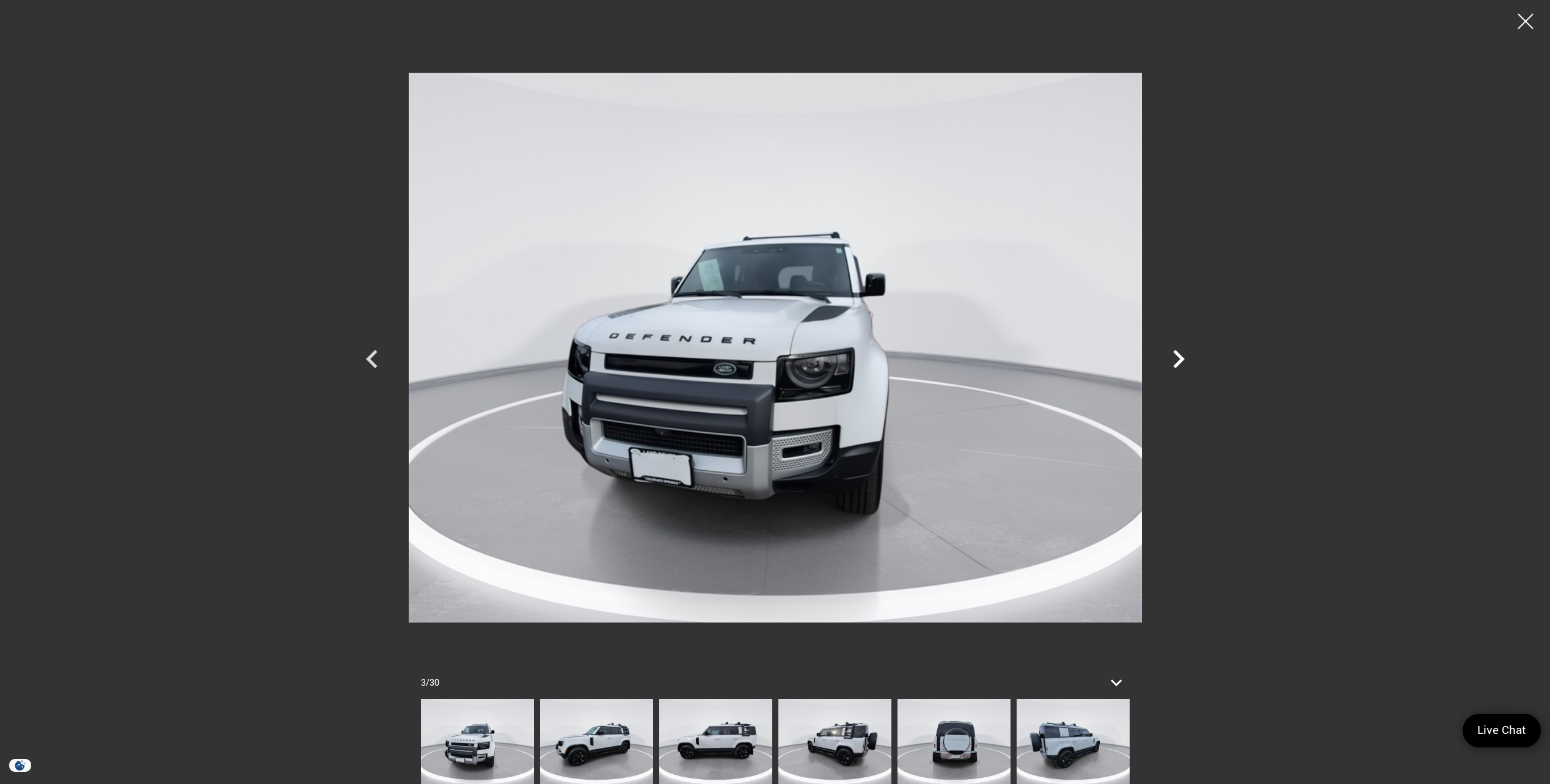
click at [1179, 350] on icon "Next" at bounding box center [1178, 360] width 37 height 37
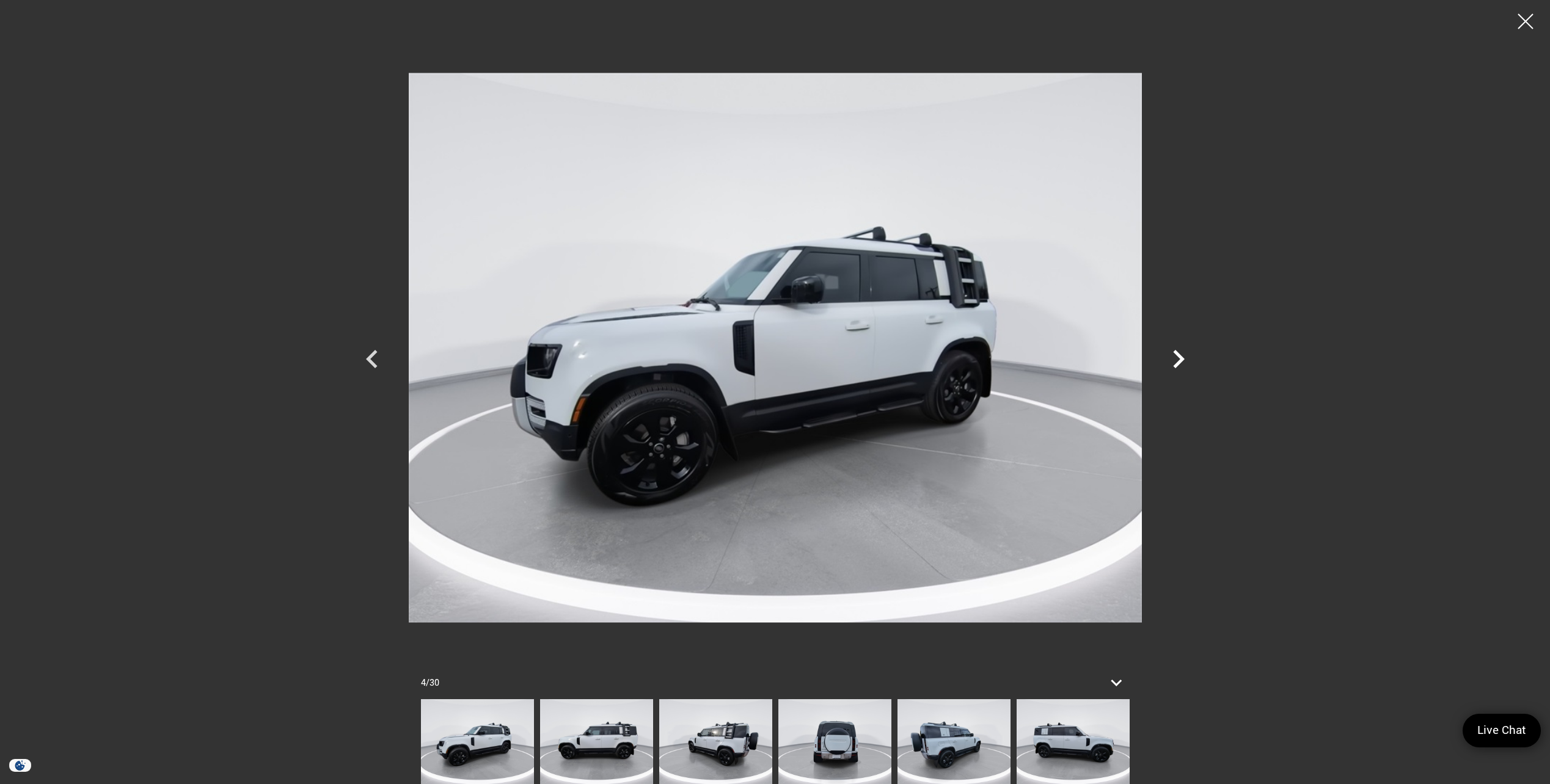
click at [1179, 350] on icon "Next" at bounding box center [1178, 360] width 37 height 37
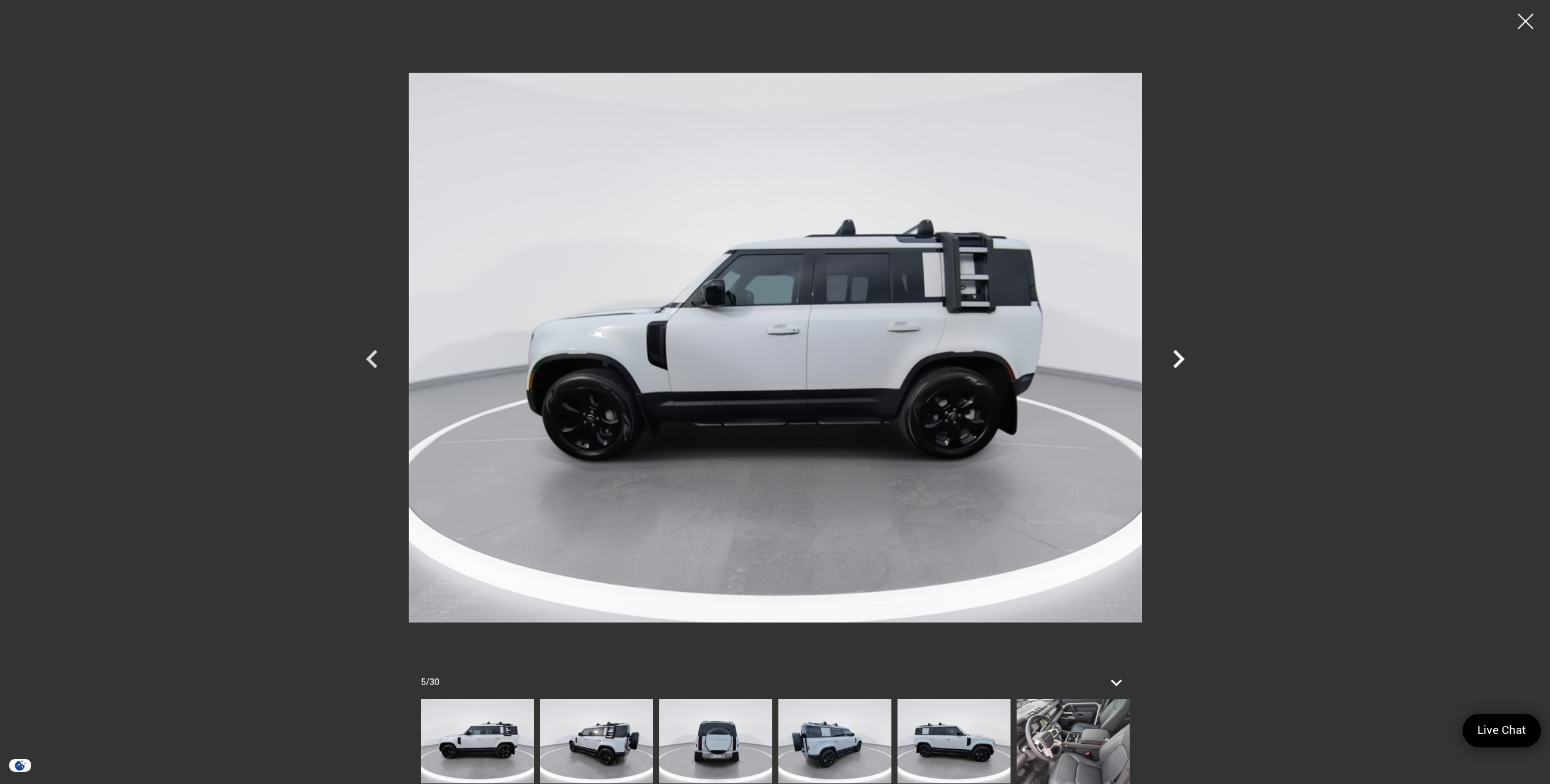
click at [1179, 350] on icon "Next" at bounding box center [1178, 360] width 37 height 37
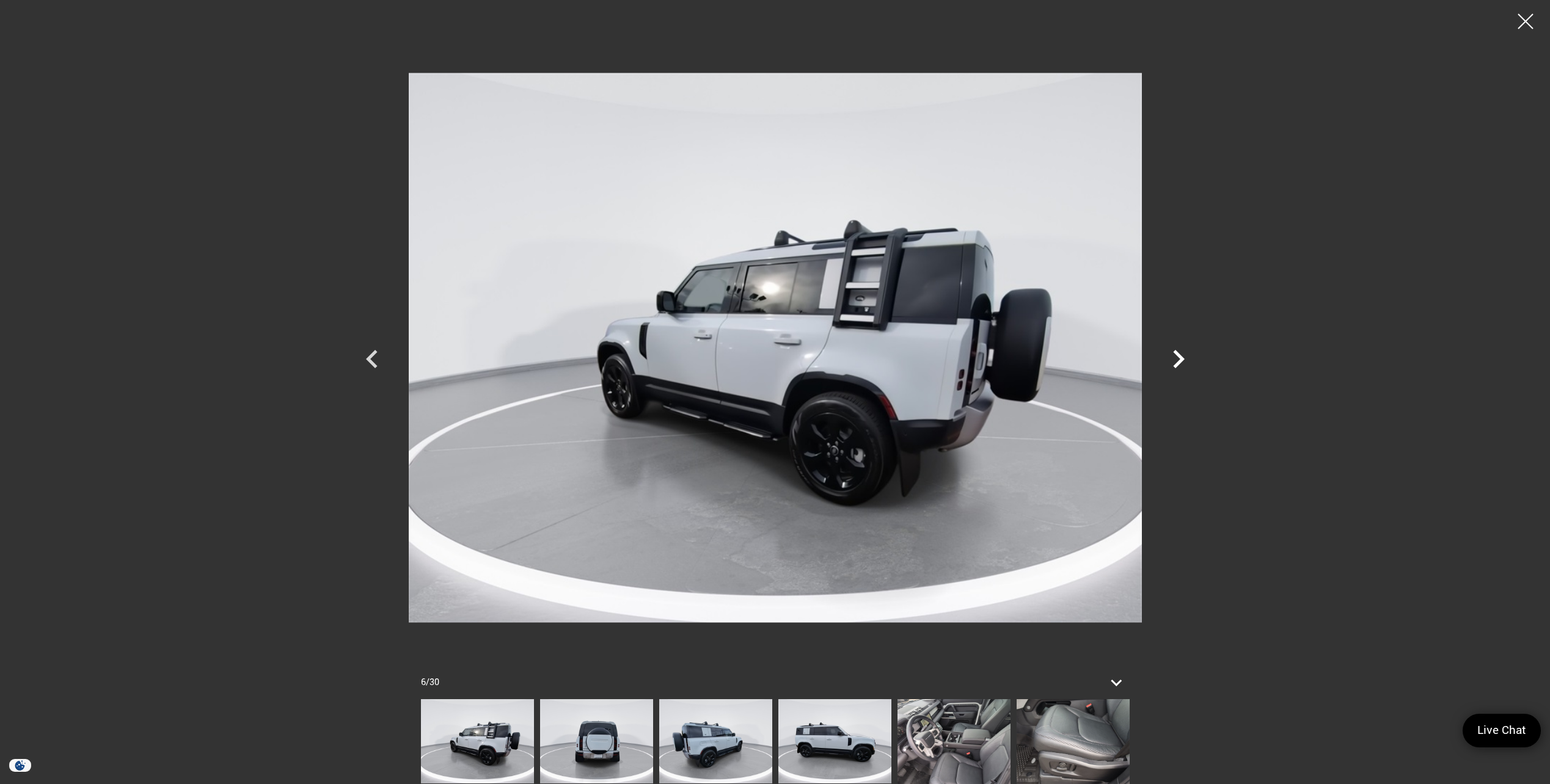
click at [1179, 350] on icon "Next" at bounding box center [1178, 360] width 37 height 37
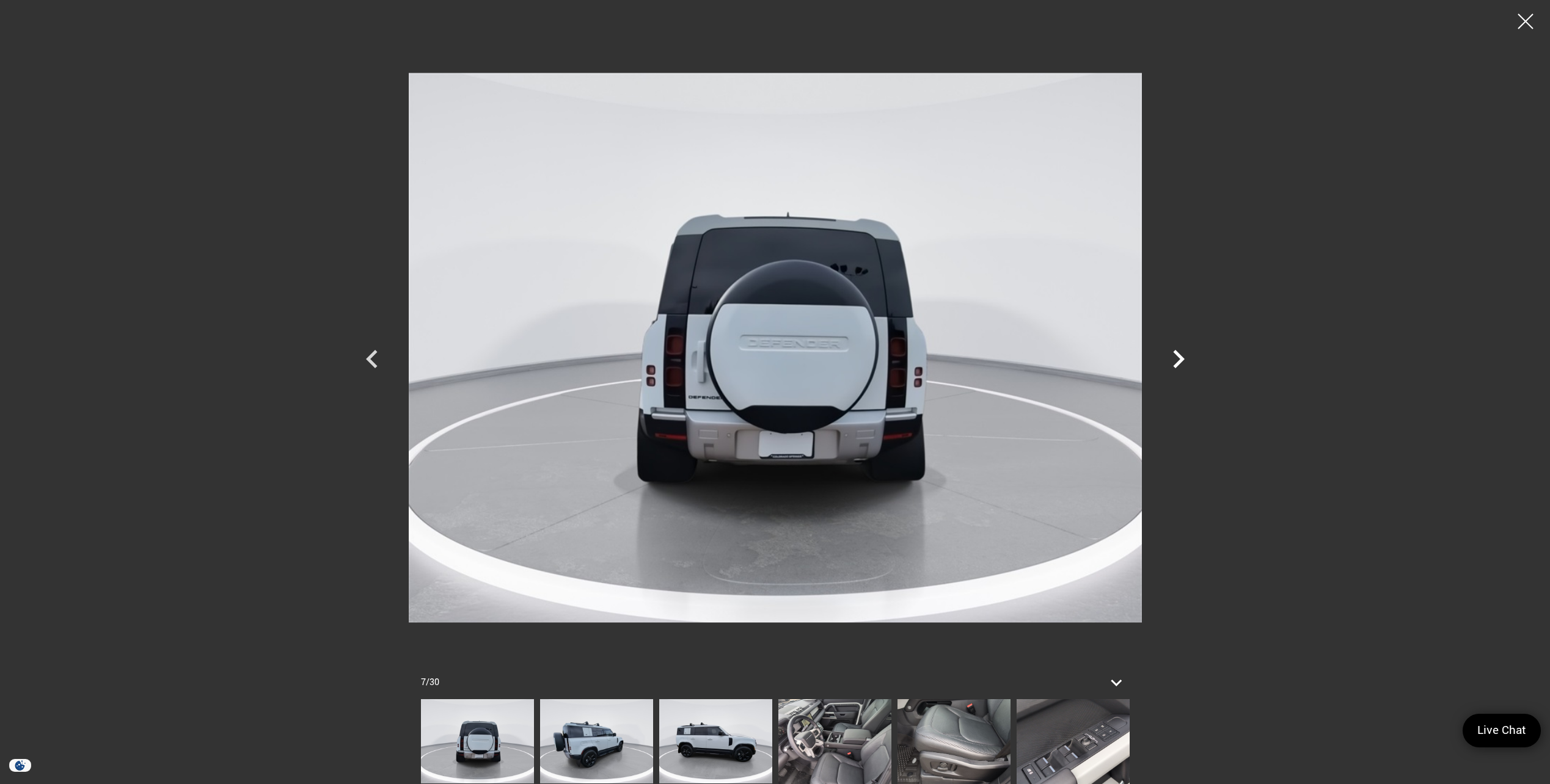
click at [1179, 350] on icon "Next" at bounding box center [1178, 360] width 37 height 37
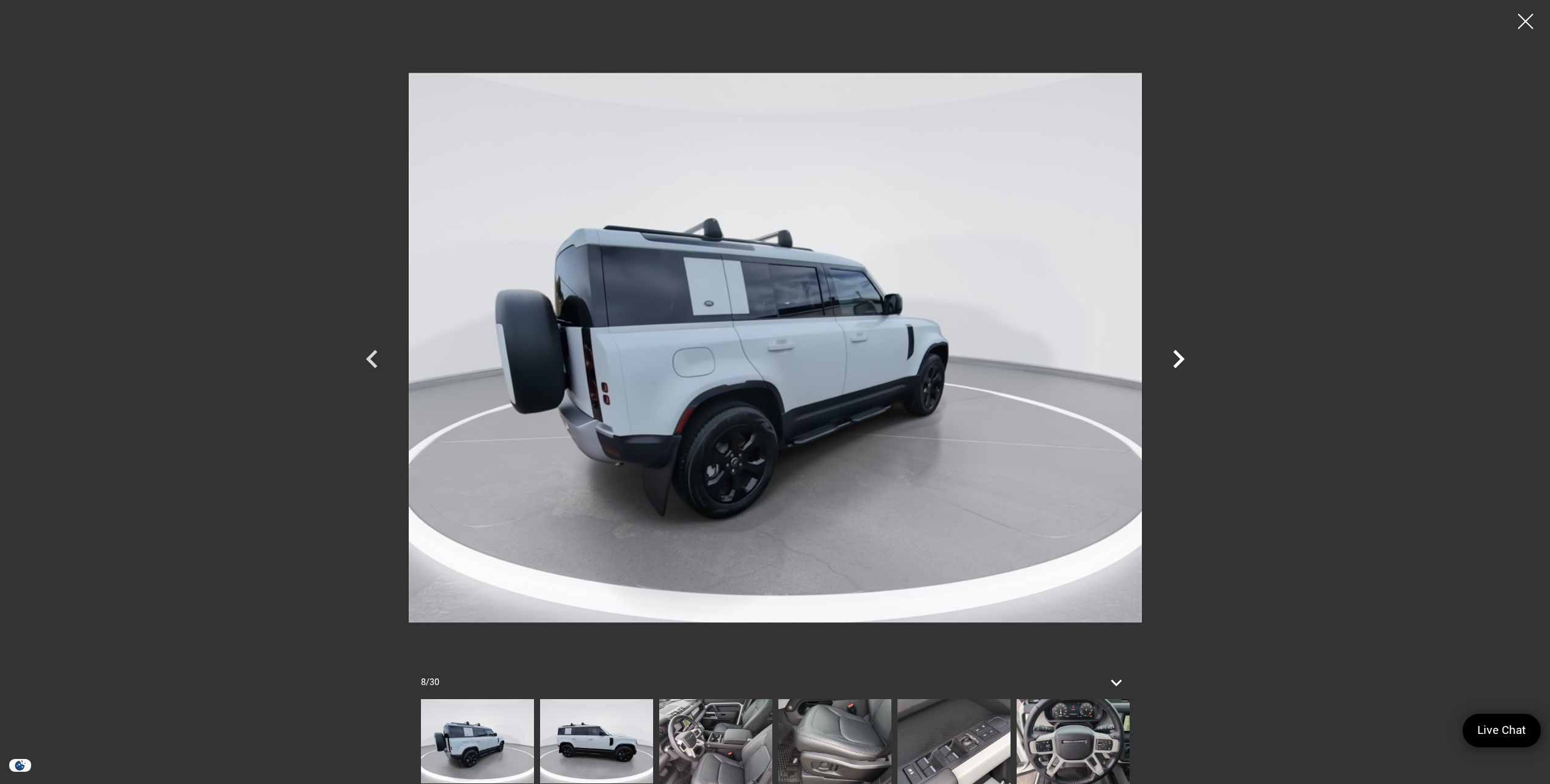
click at [1181, 352] on icon "Next" at bounding box center [1178, 360] width 37 height 37
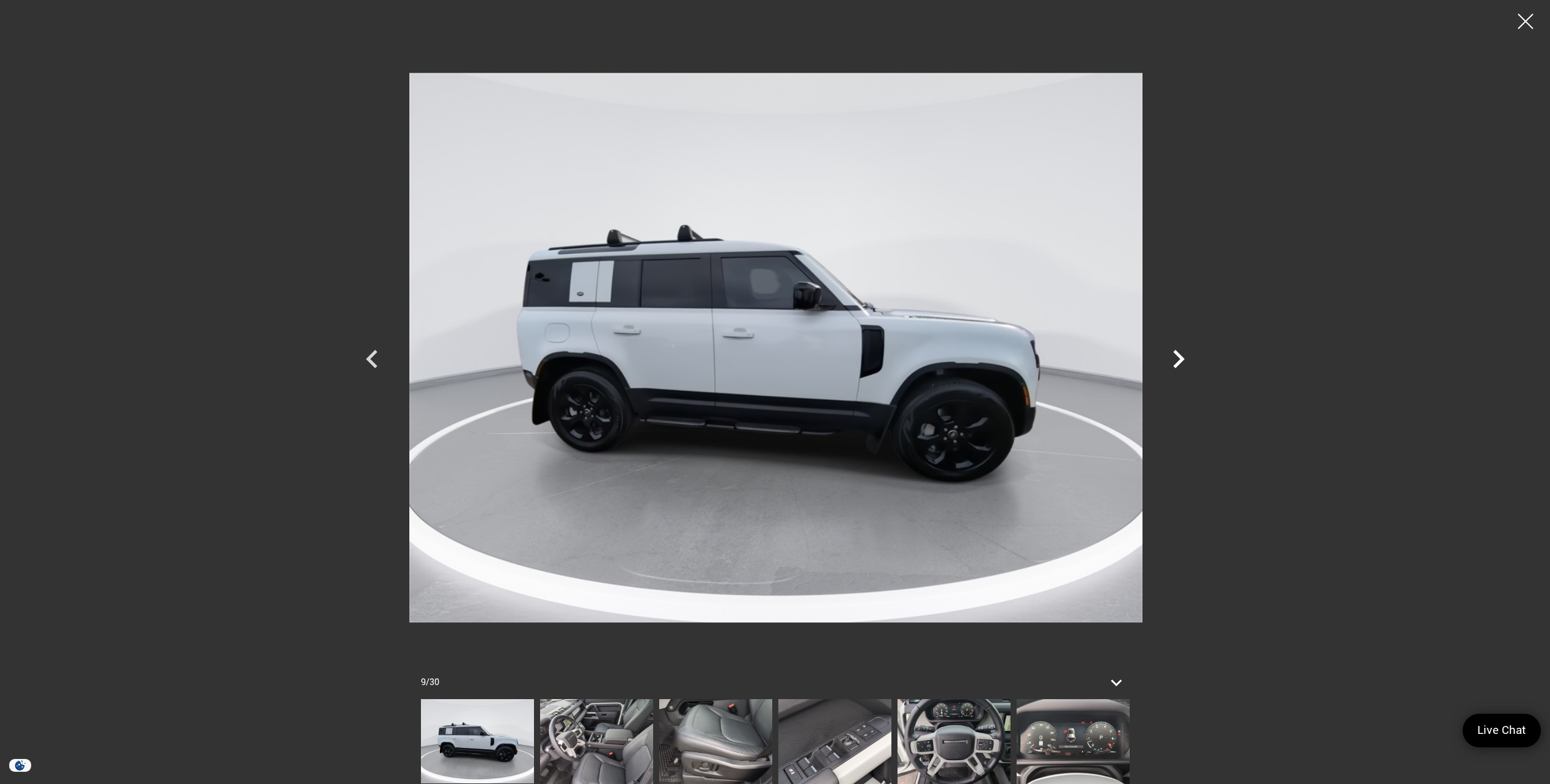
click at [1182, 353] on icon "Next" at bounding box center [1178, 360] width 37 height 37
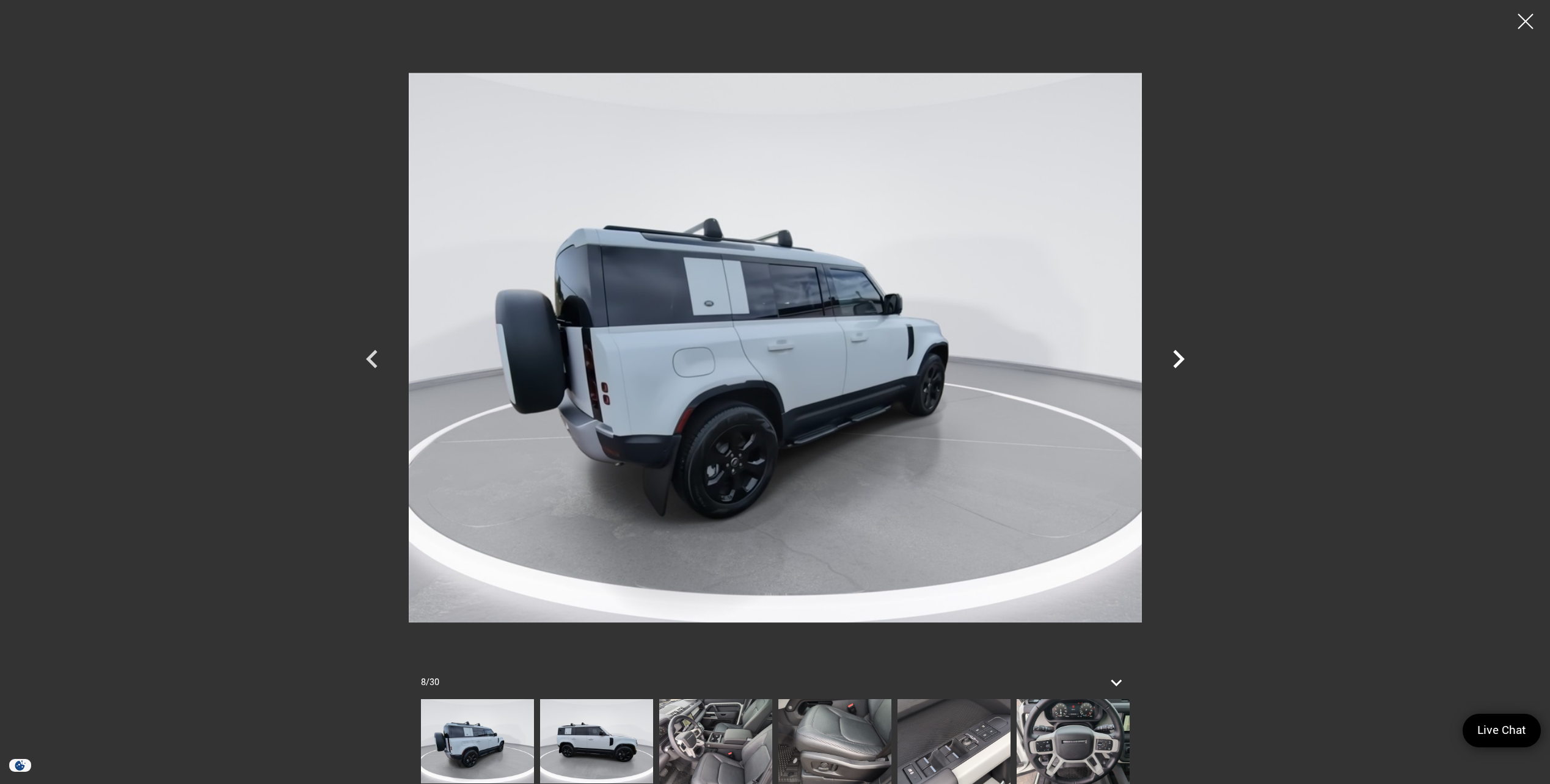
click at [1175, 359] on icon "Next" at bounding box center [1178, 360] width 37 height 37
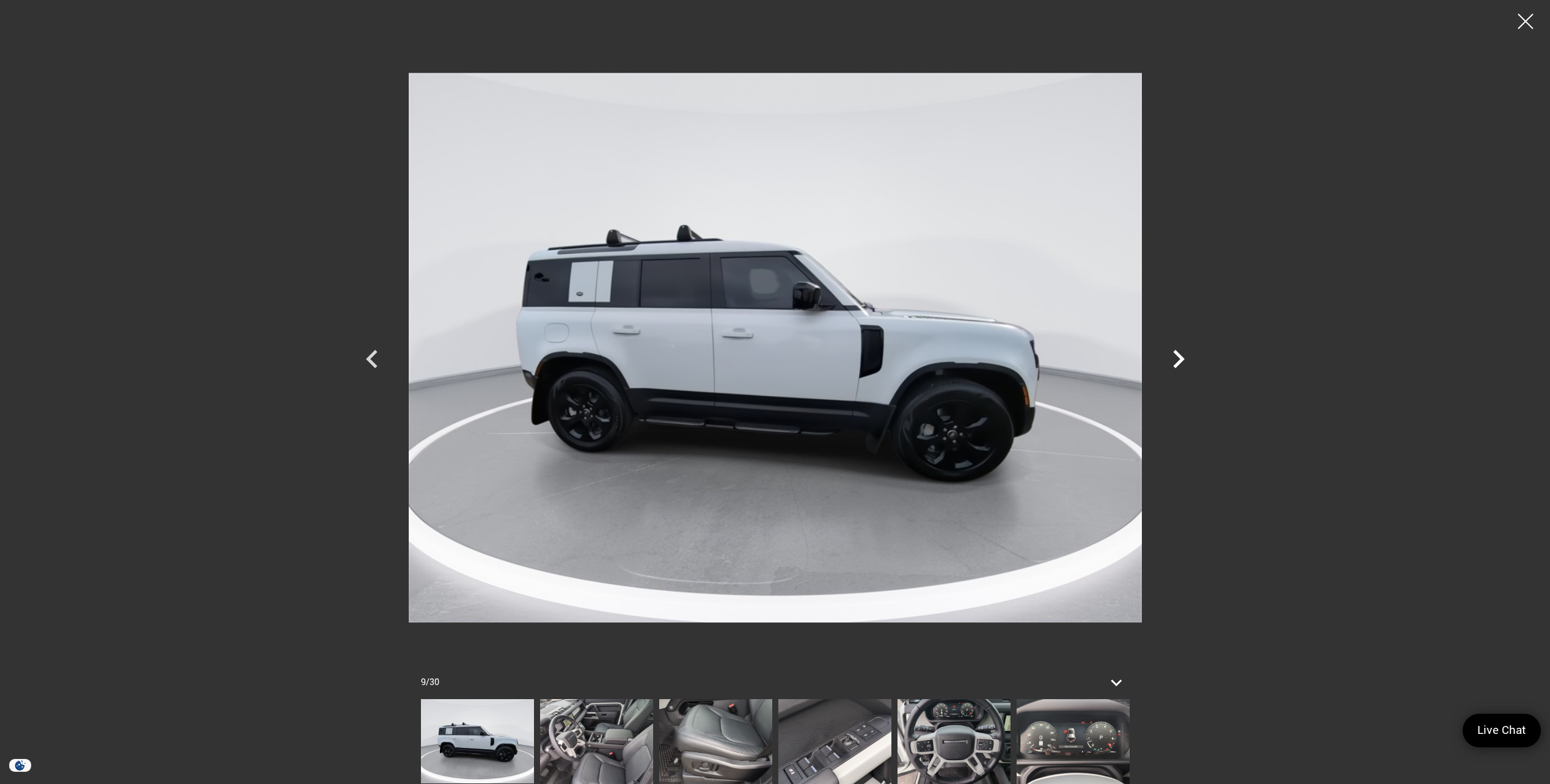
click at [1175, 359] on icon "Next" at bounding box center [1178, 360] width 37 height 37
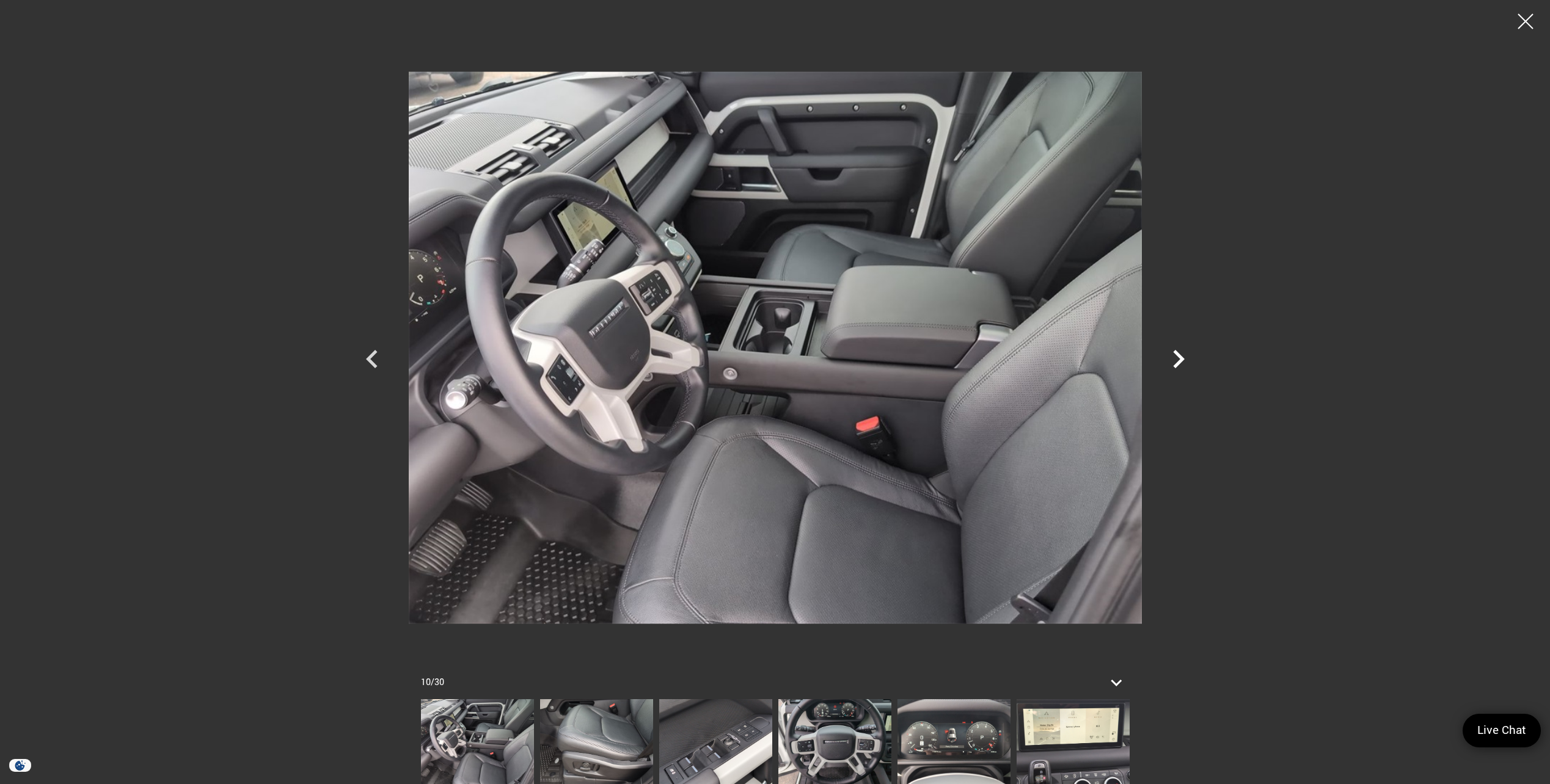
click at [1175, 360] on icon "Next" at bounding box center [1178, 360] width 37 height 37
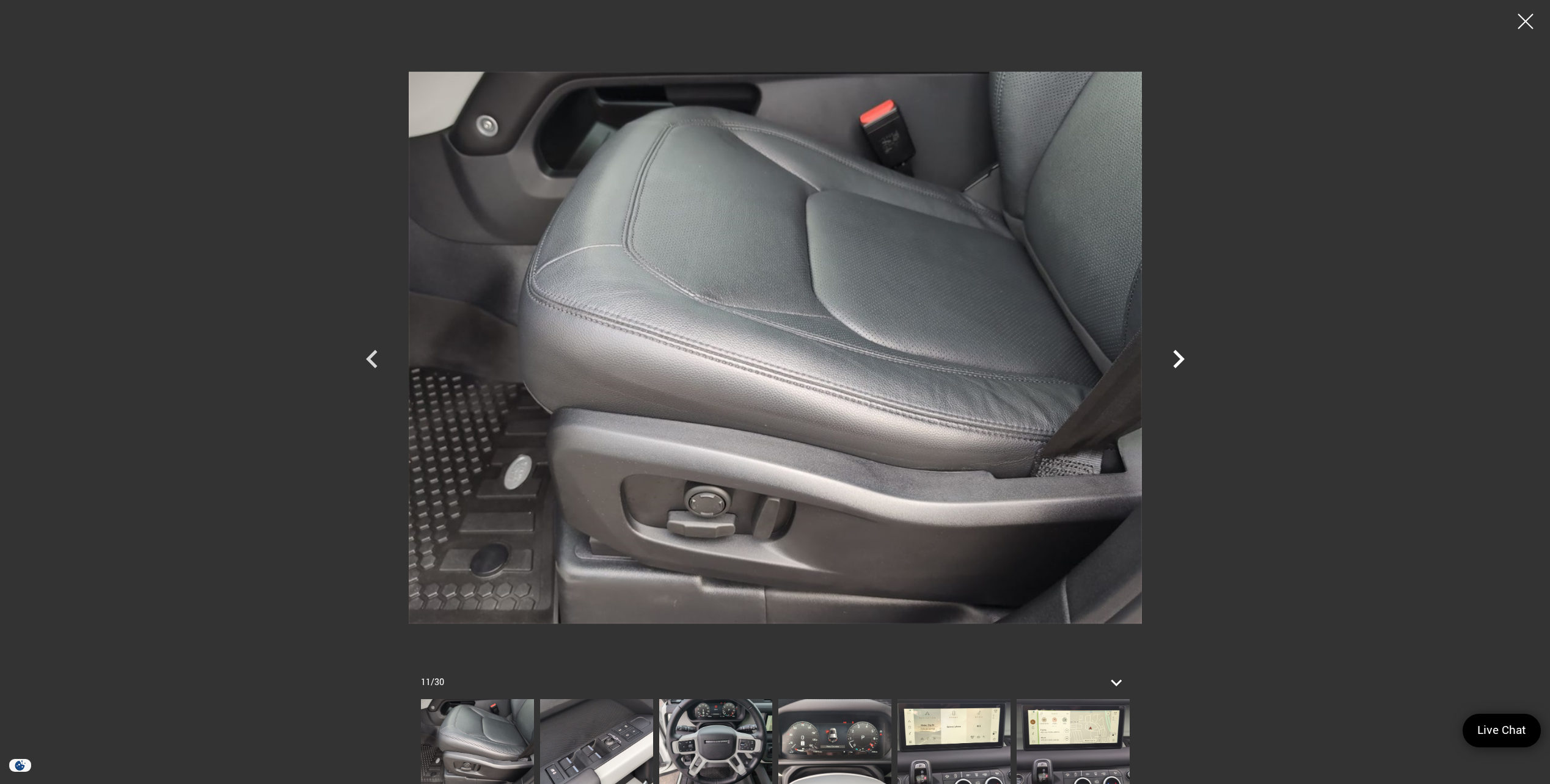
click at [1175, 360] on icon "Next" at bounding box center [1178, 360] width 37 height 37
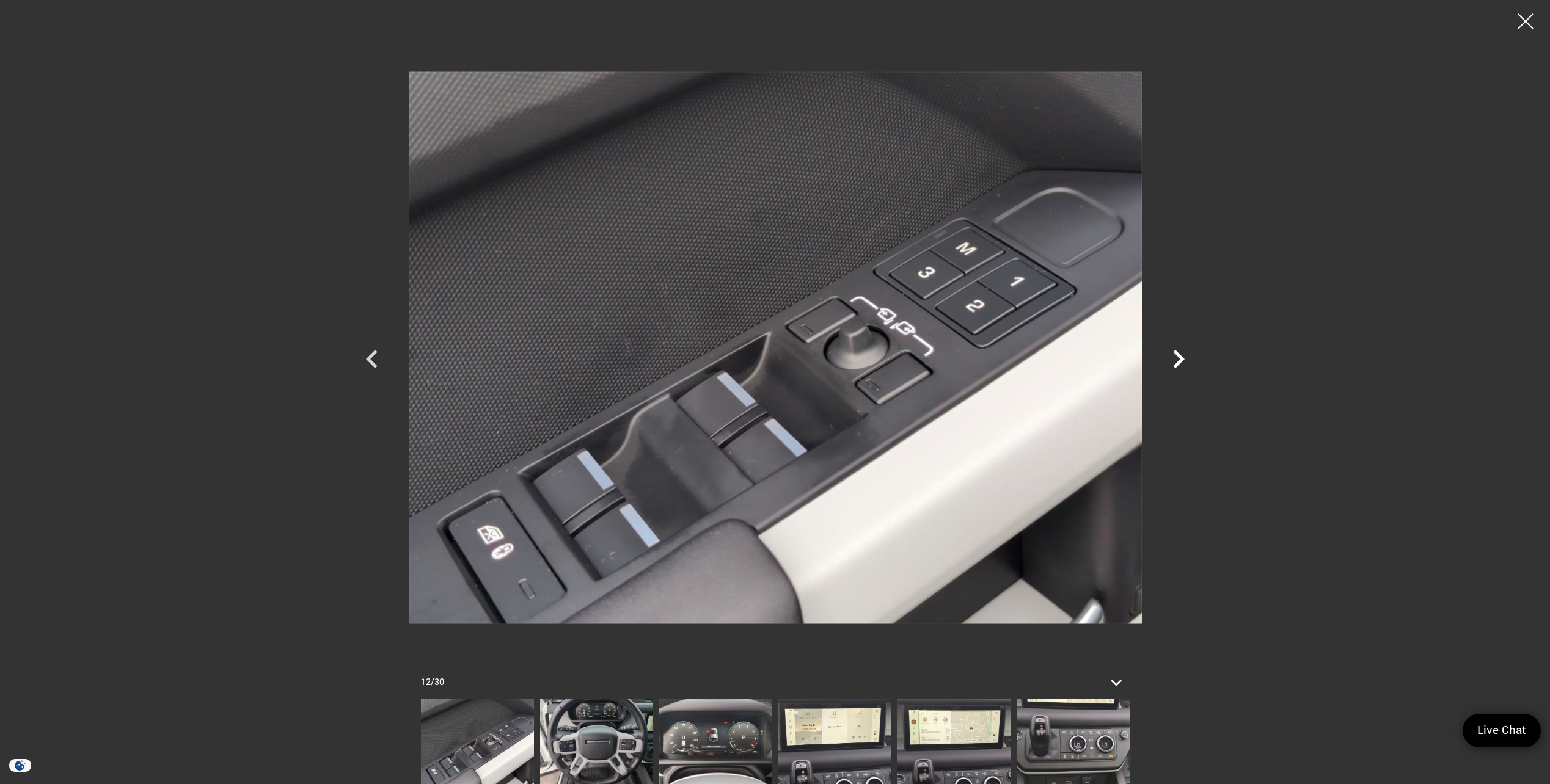
click at [1175, 360] on icon "Next" at bounding box center [1178, 360] width 37 height 37
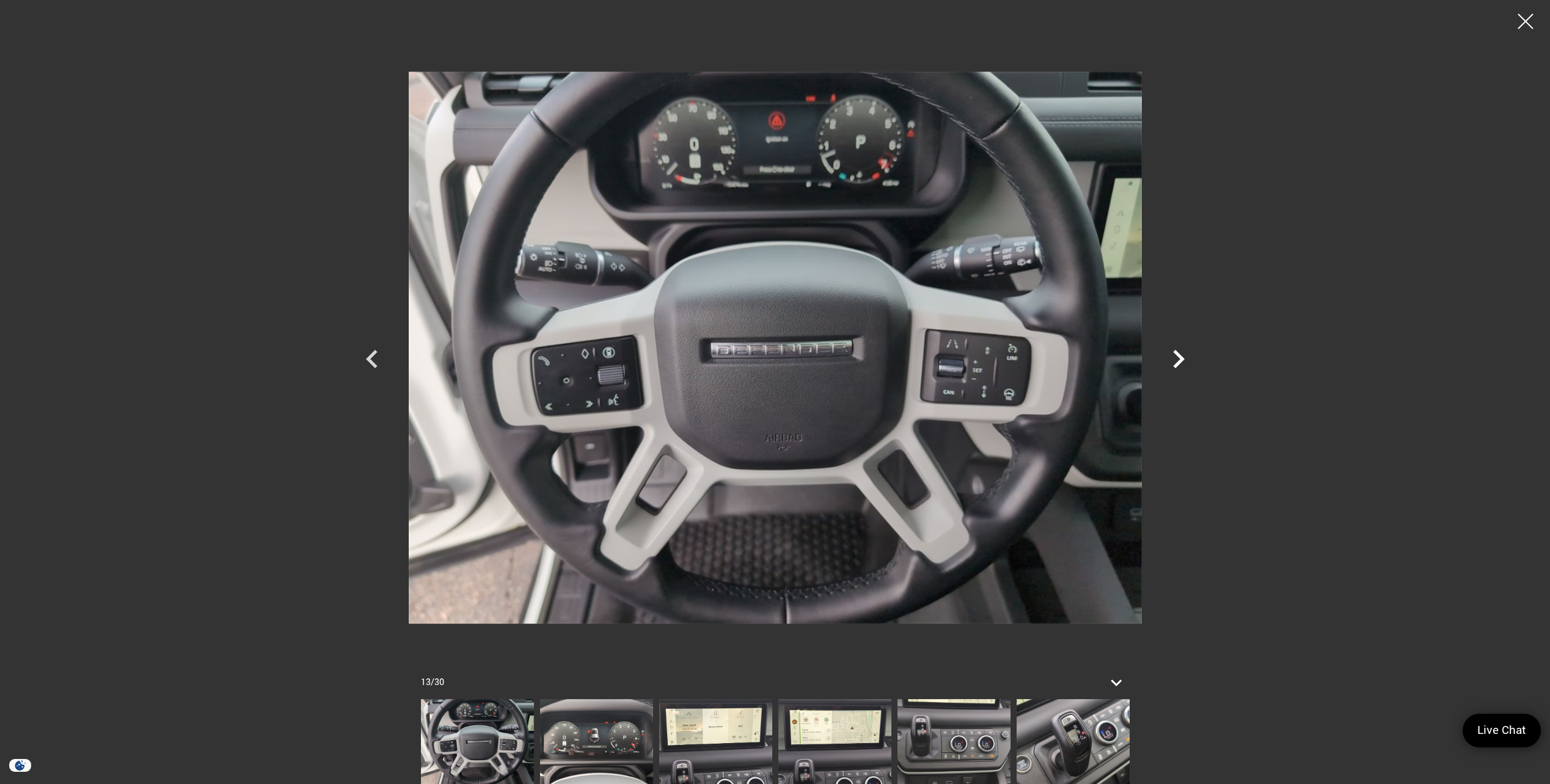
click at [1175, 360] on icon "Next" at bounding box center [1178, 360] width 37 height 37
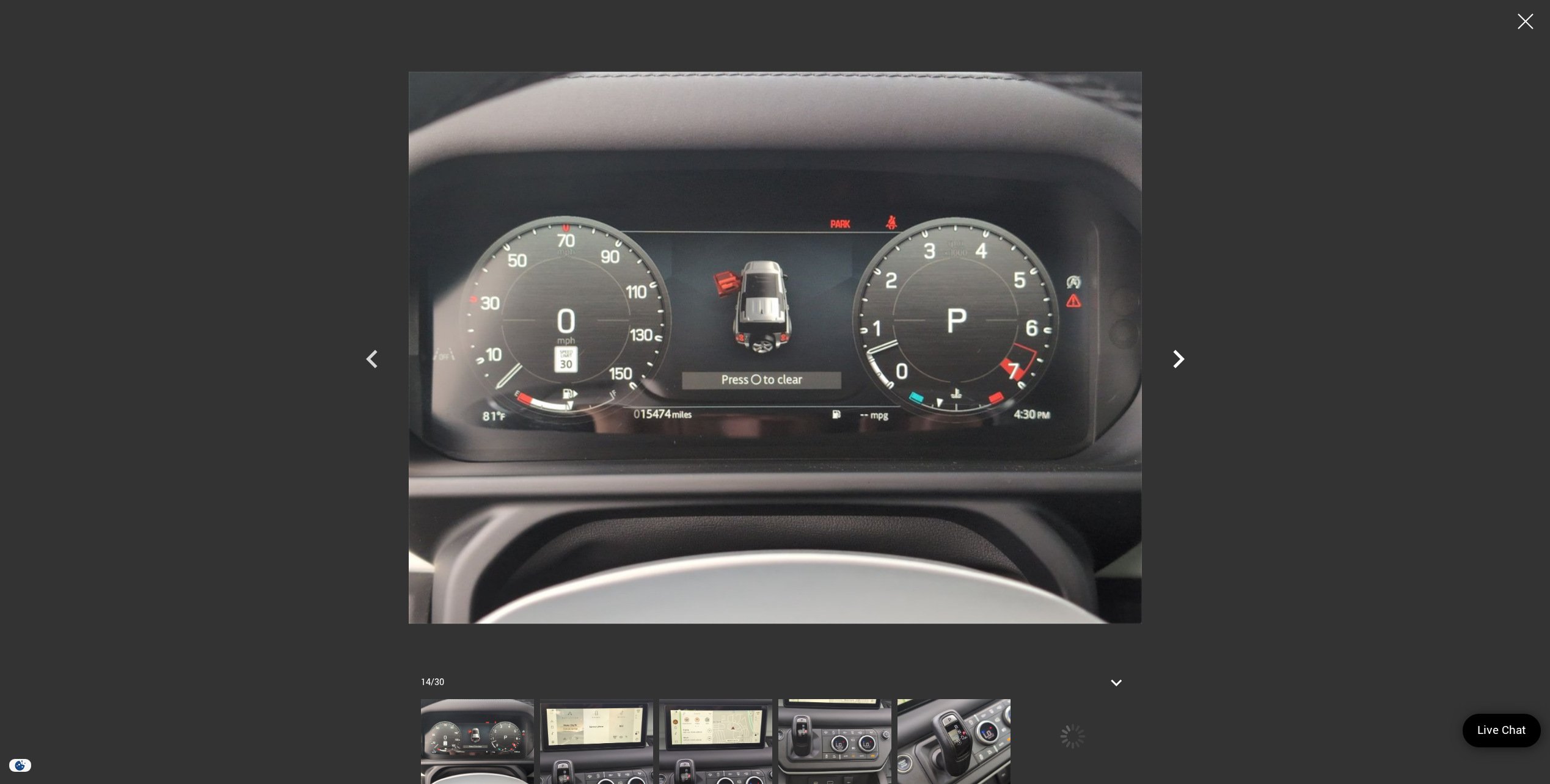
click at [1175, 360] on icon "Next" at bounding box center [1178, 360] width 37 height 37
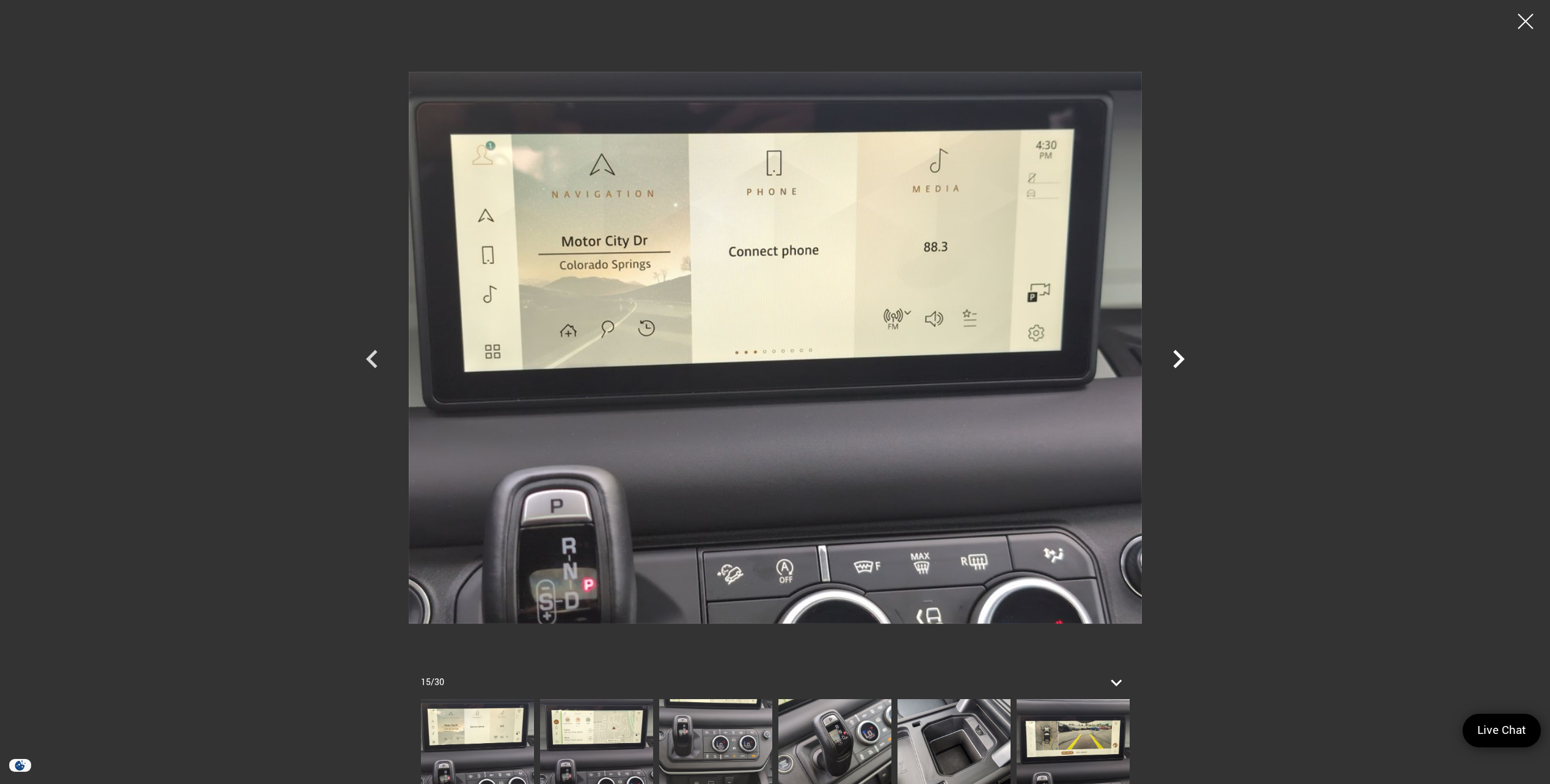
click at [1175, 360] on icon "Next" at bounding box center [1178, 360] width 37 height 37
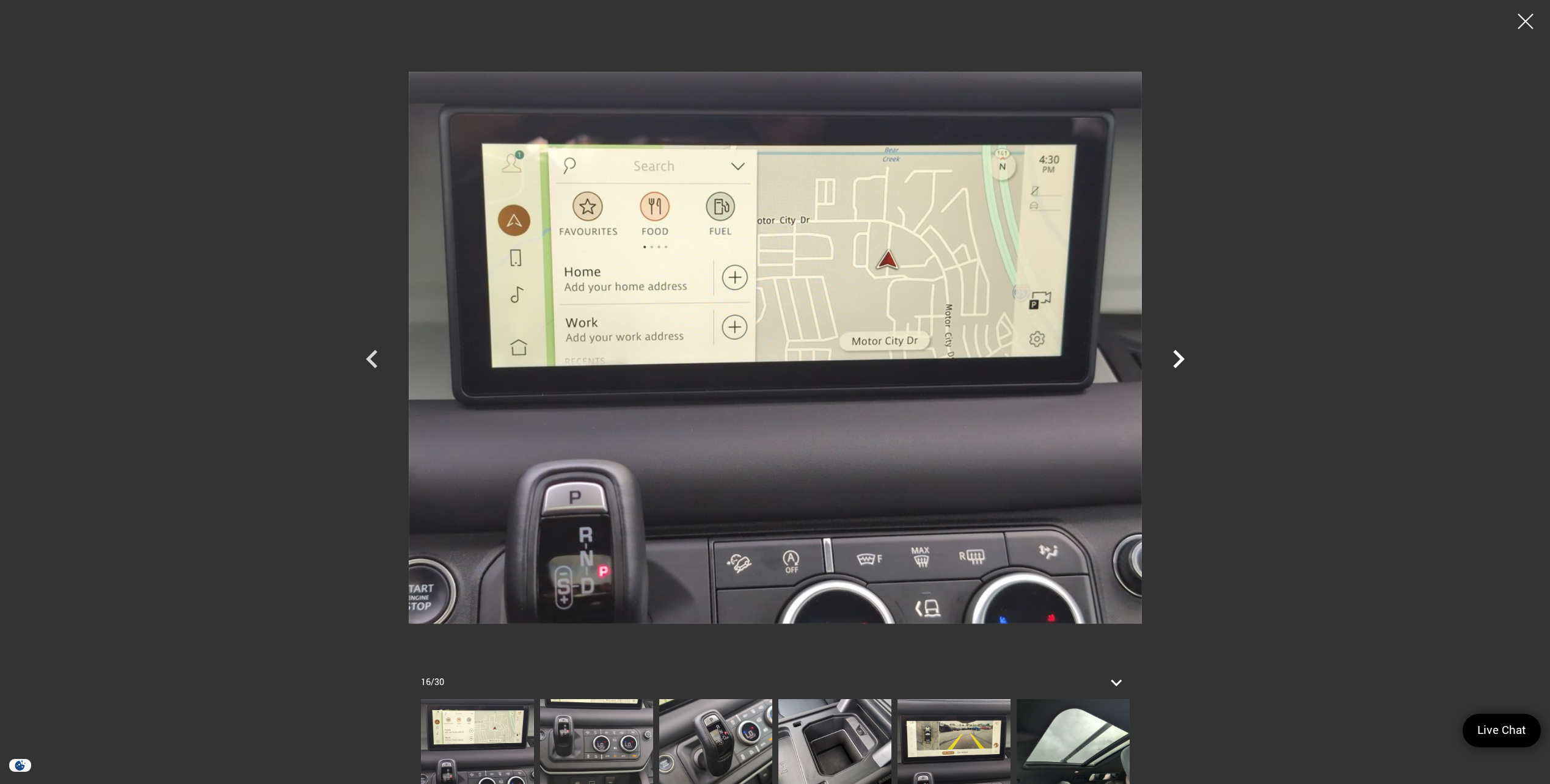
click at [1175, 360] on icon "Next" at bounding box center [1178, 360] width 37 height 37
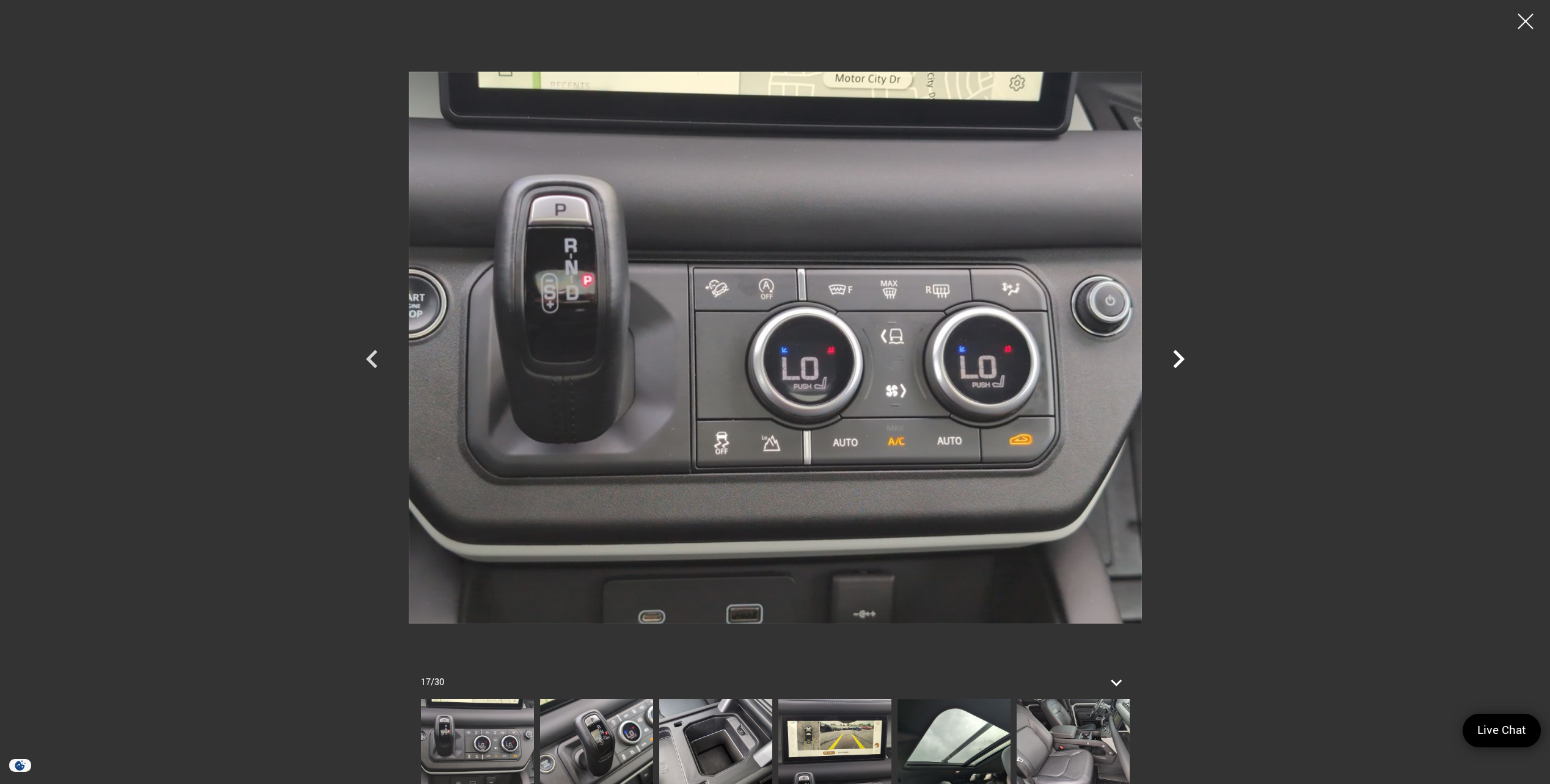
click at [1175, 360] on icon "Next" at bounding box center [1178, 360] width 37 height 37
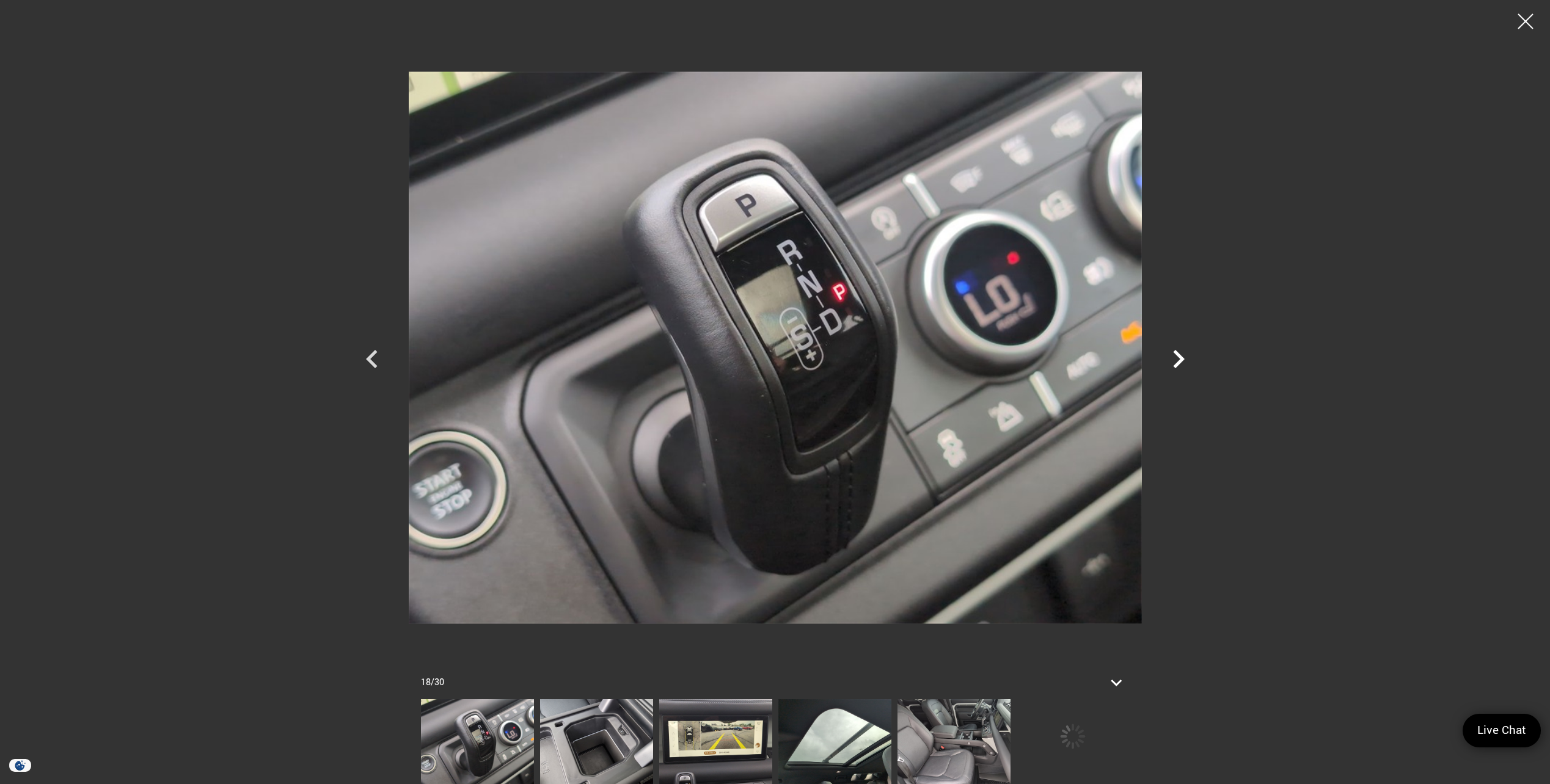
click at [1175, 361] on icon "Next" at bounding box center [1178, 360] width 37 height 37
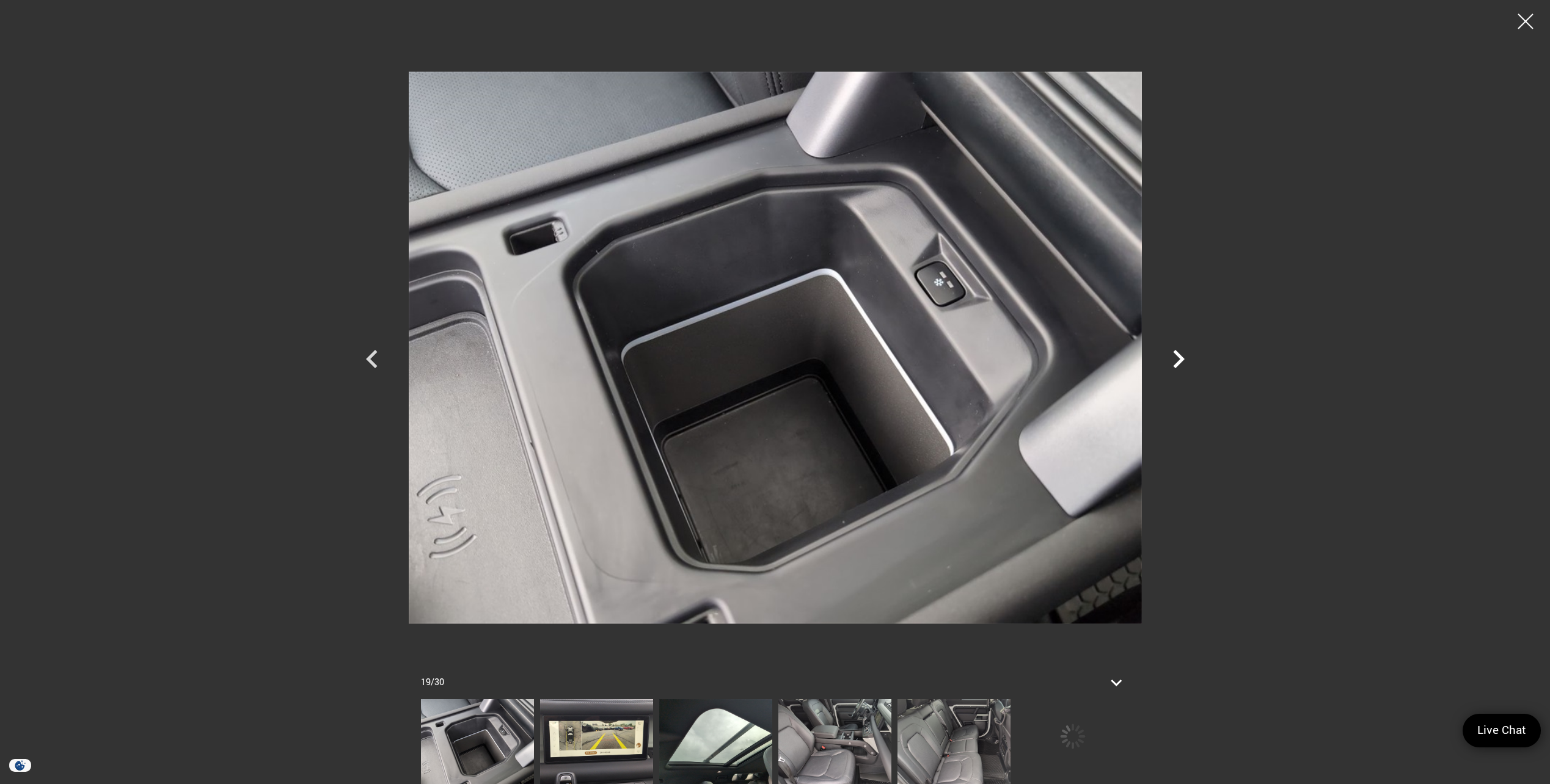
click at [1175, 361] on icon "Next" at bounding box center [1178, 360] width 37 height 37
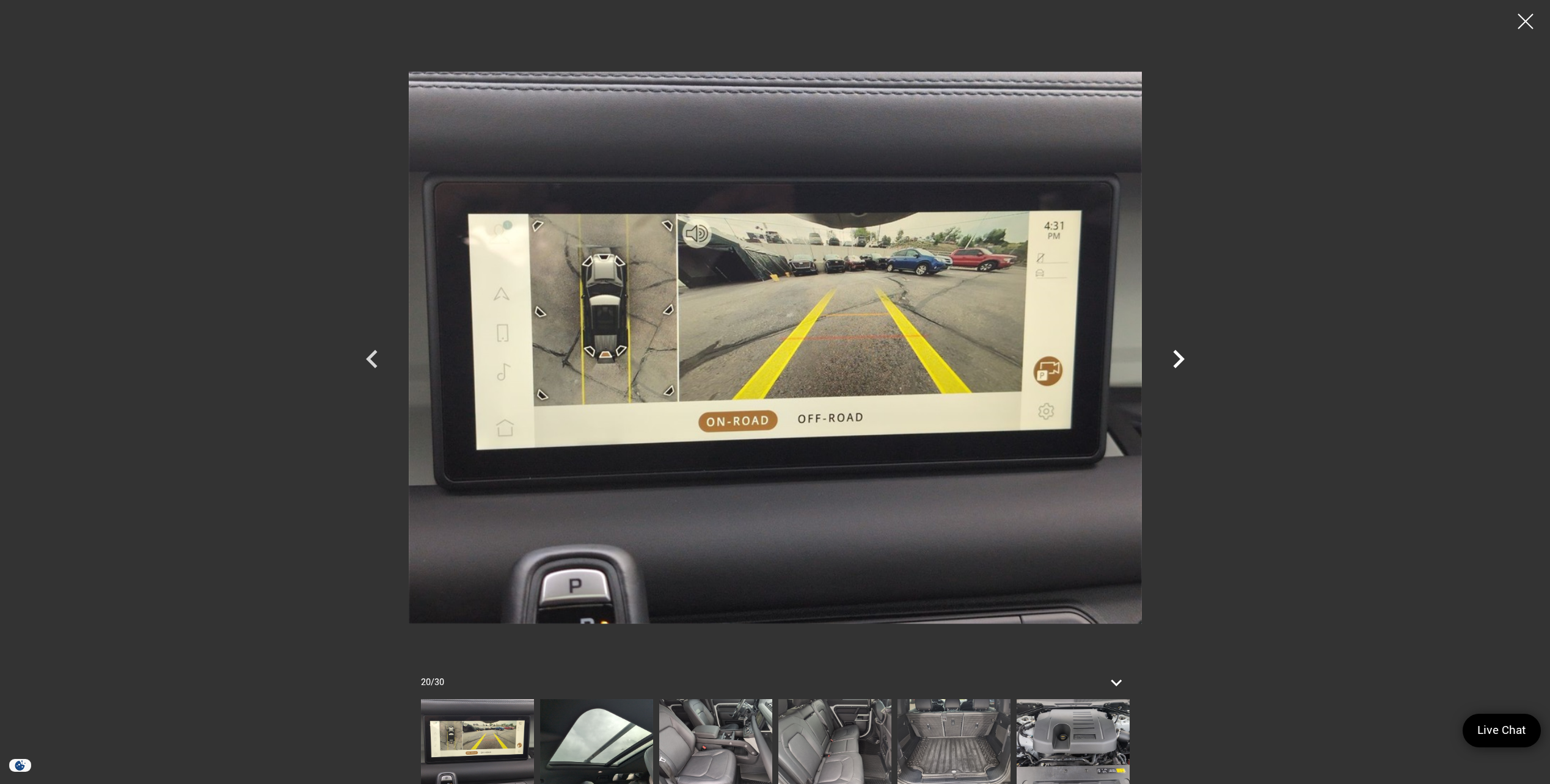
click at [1175, 361] on icon "Next" at bounding box center [1178, 360] width 37 height 37
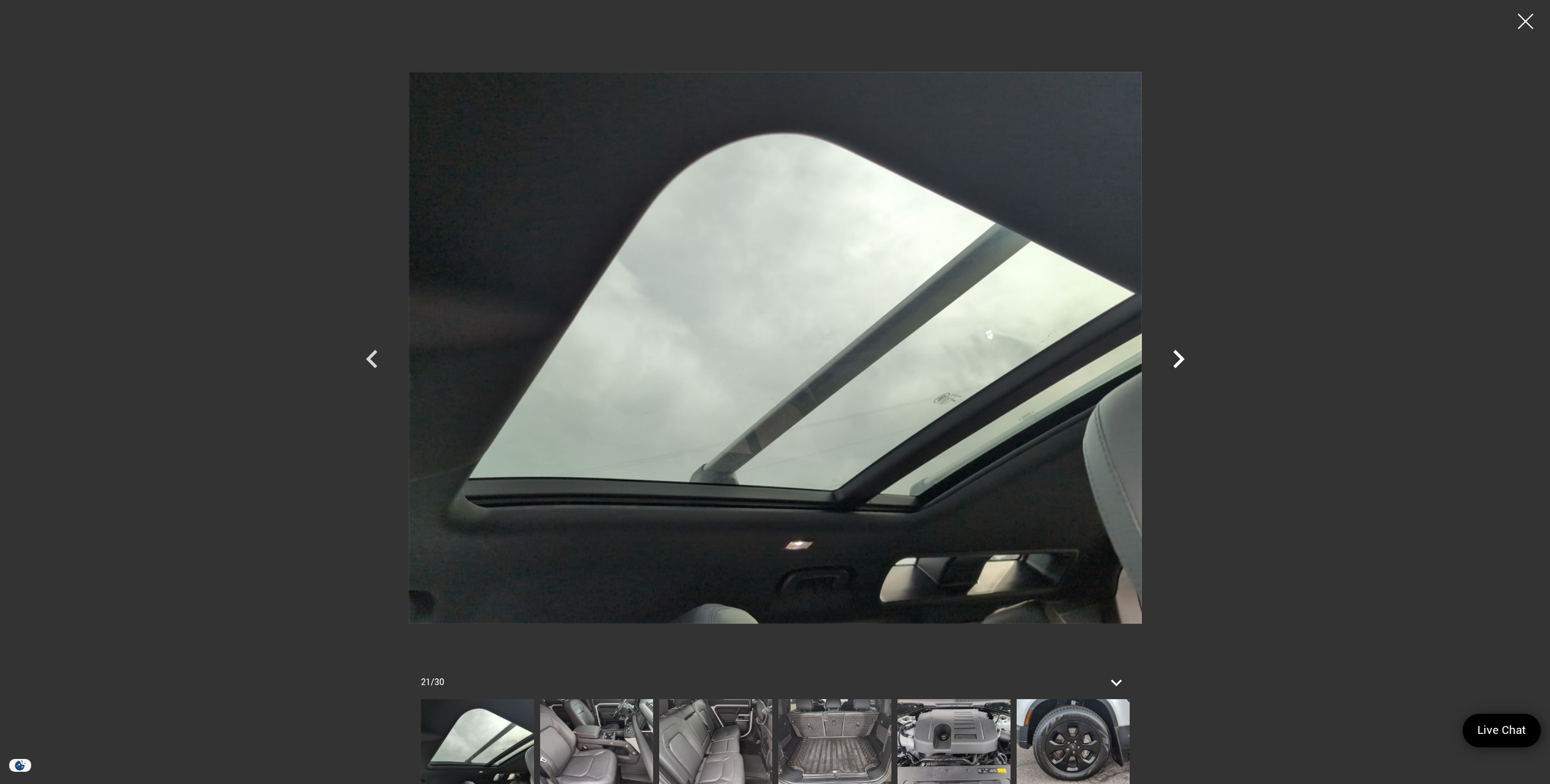
click at [1175, 361] on icon "Next" at bounding box center [1178, 360] width 37 height 37
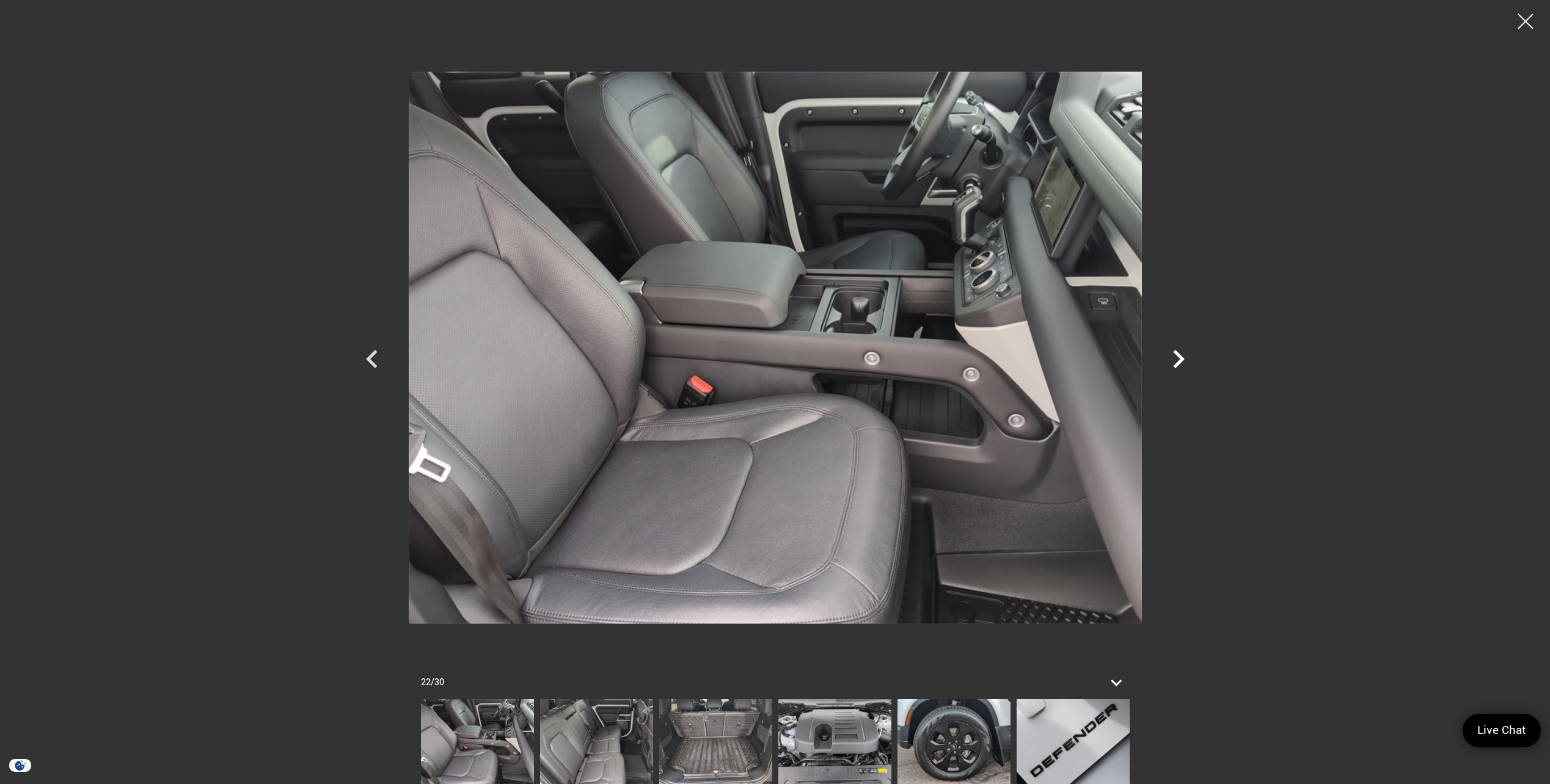
click at [1175, 361] on icon "Next" at bounding box center [1178, 360] width 37 height 37
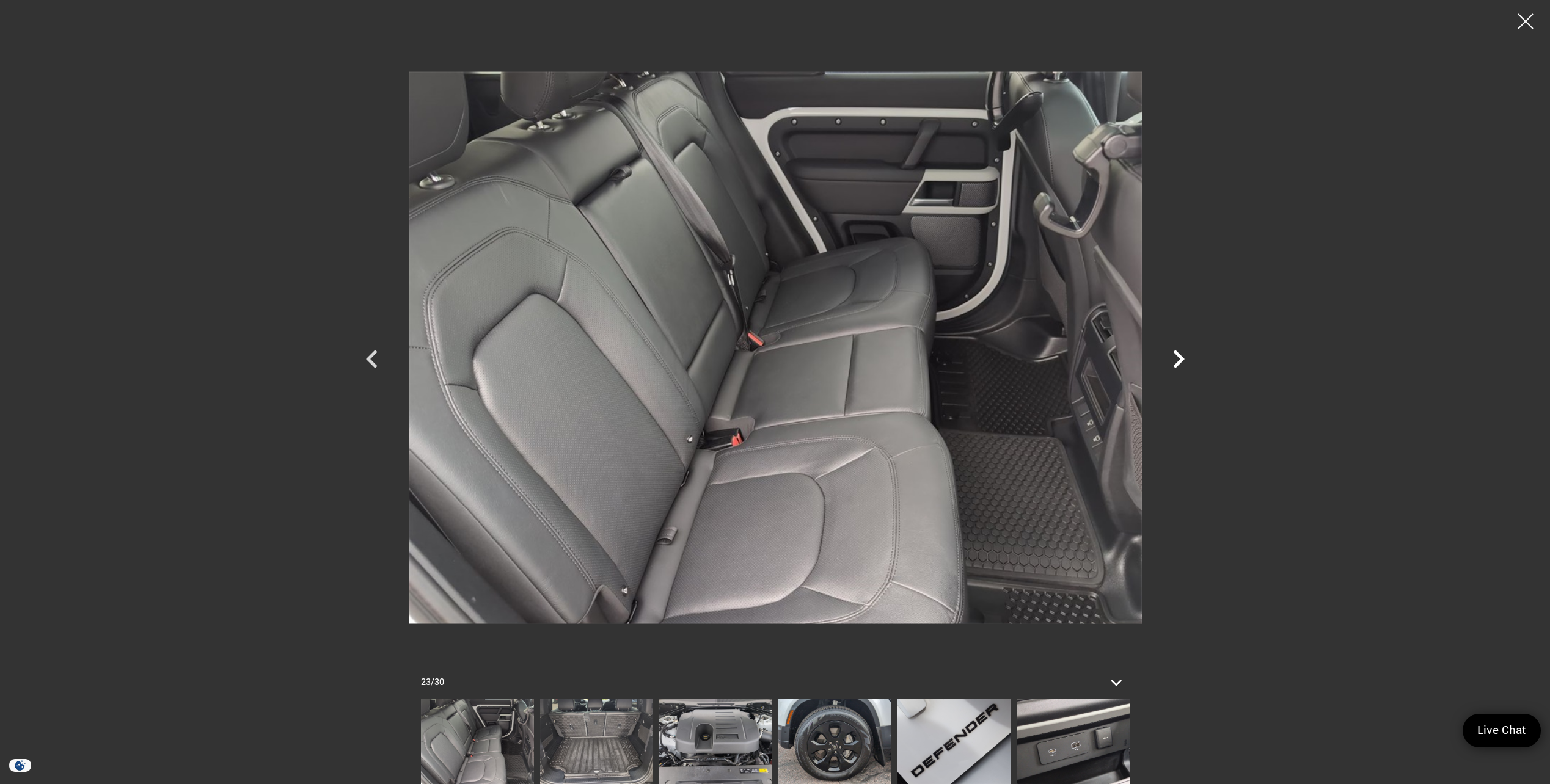
click at [1175, 361] on icon "Next" at bounding box center [1178, 360] width 37 height 37
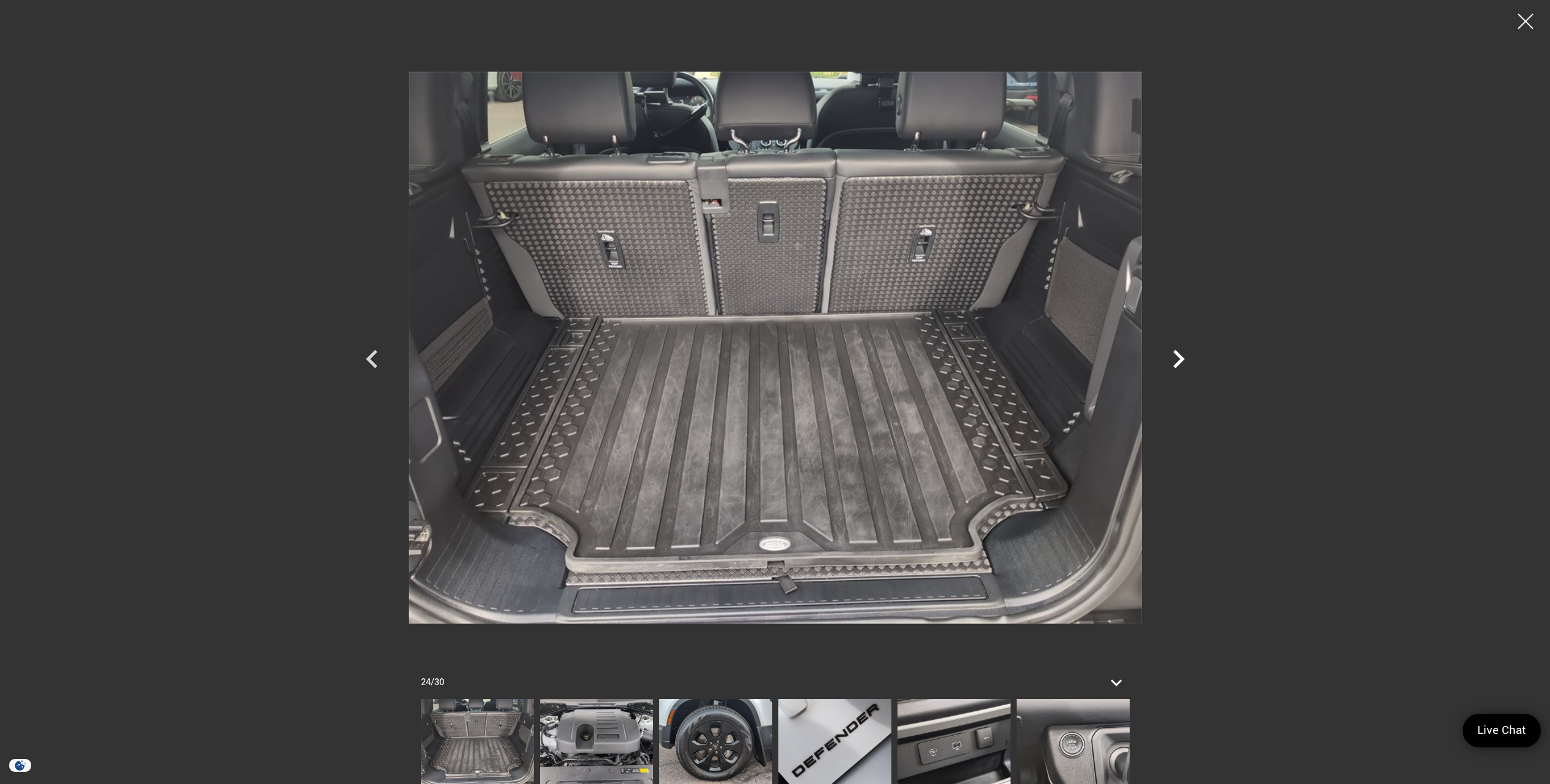
click at [1174, 361] on icon "Next" at bounding box center [1178, 360] width 37 height 37
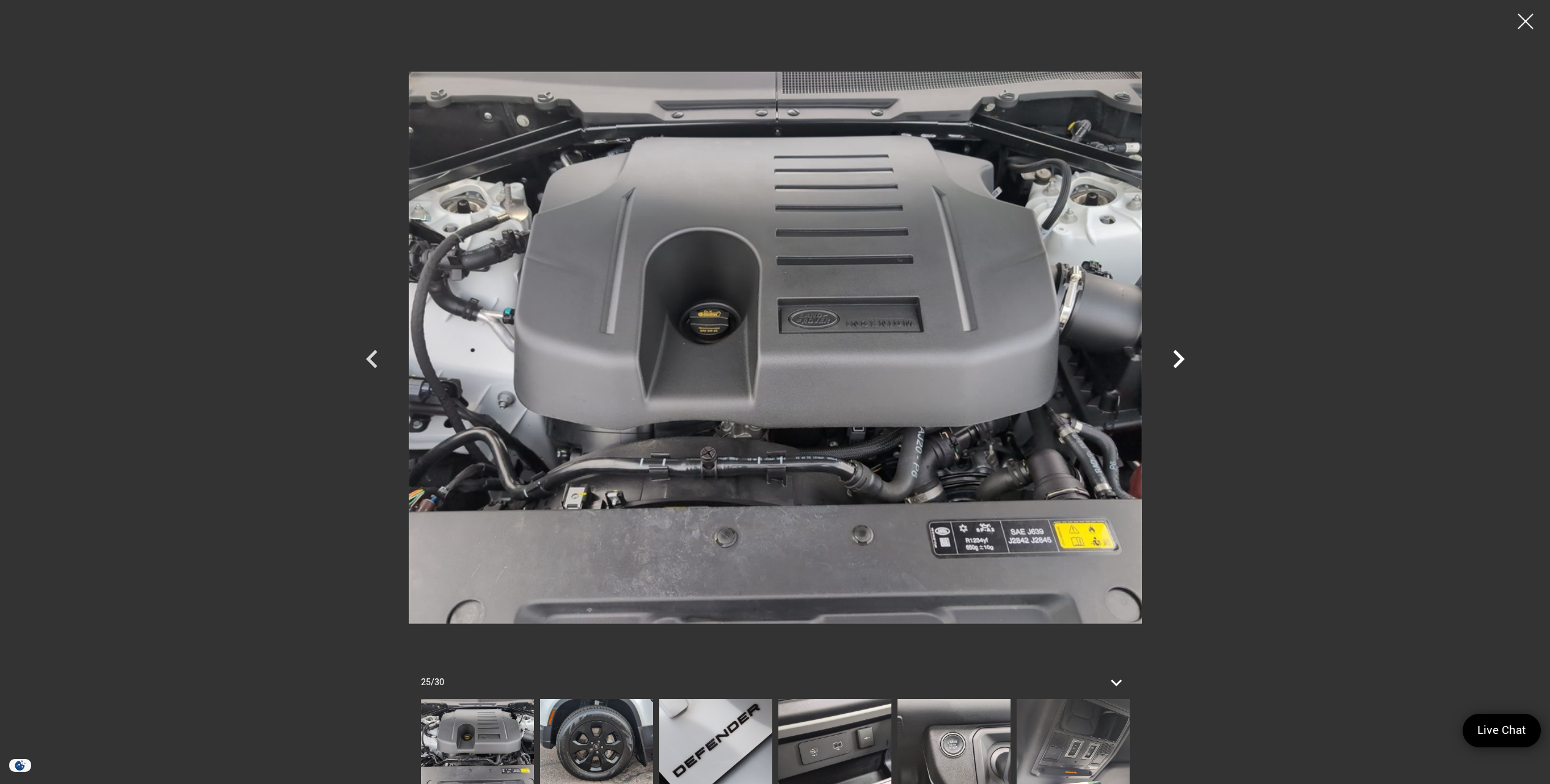
click at [1173, 361] on icon "Next" at bounding box center [1178, 360] width 37 height 37
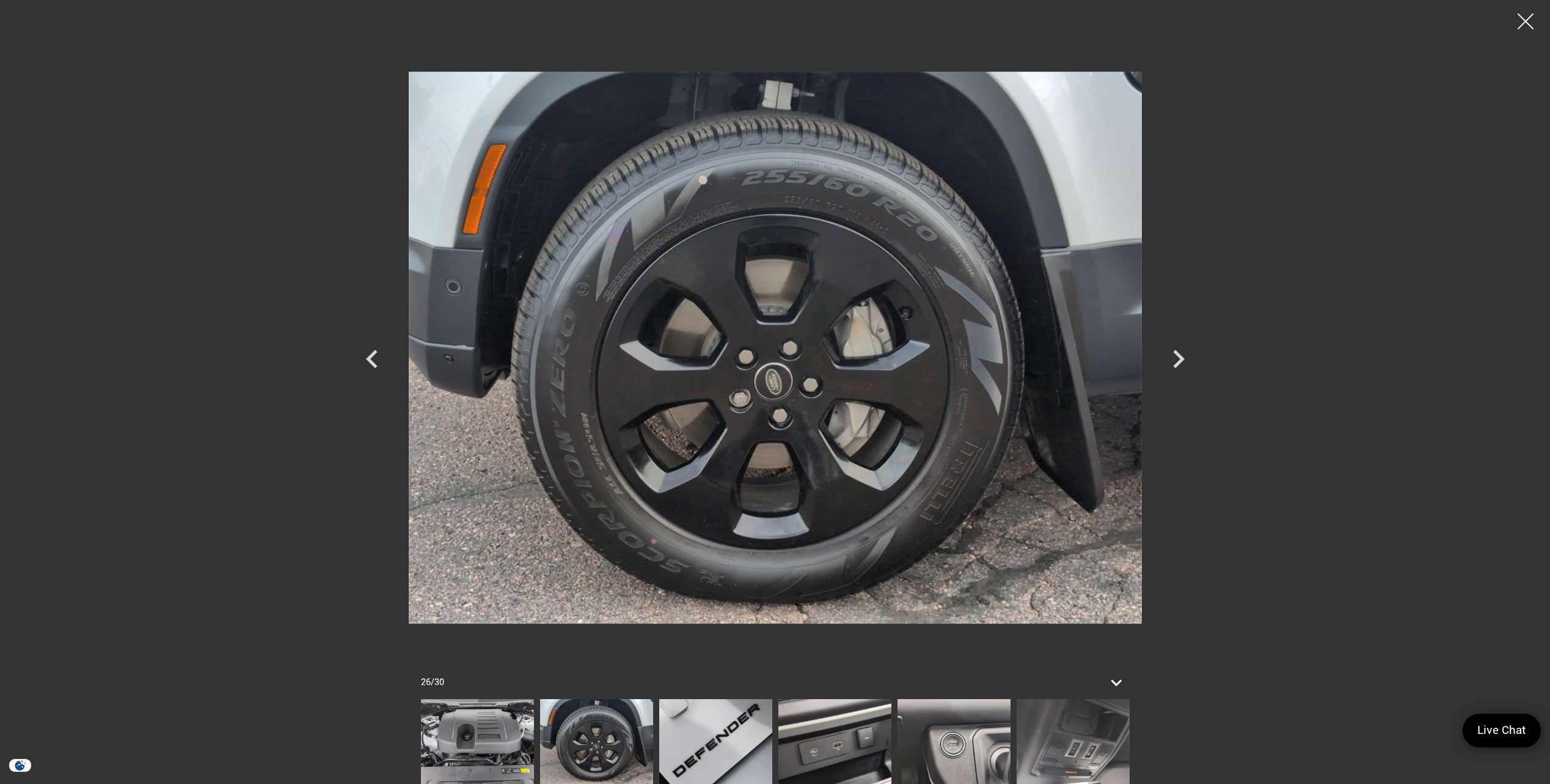
click at [1525, 18] on div at bounding box center [1525, 21] width 32 height 32
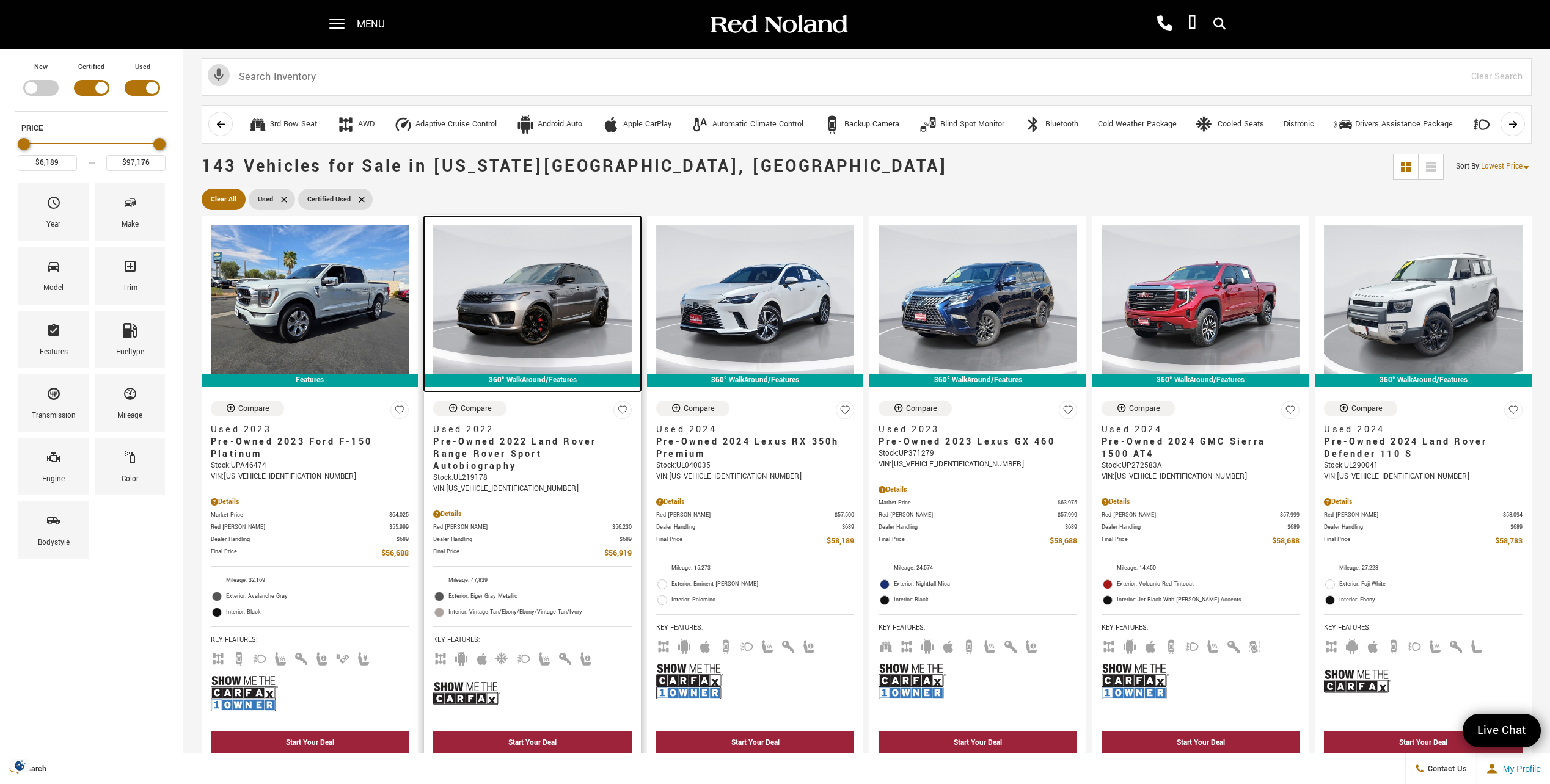
click at [549, 309] on img at bounding box center [532, 299] width 198 height 148
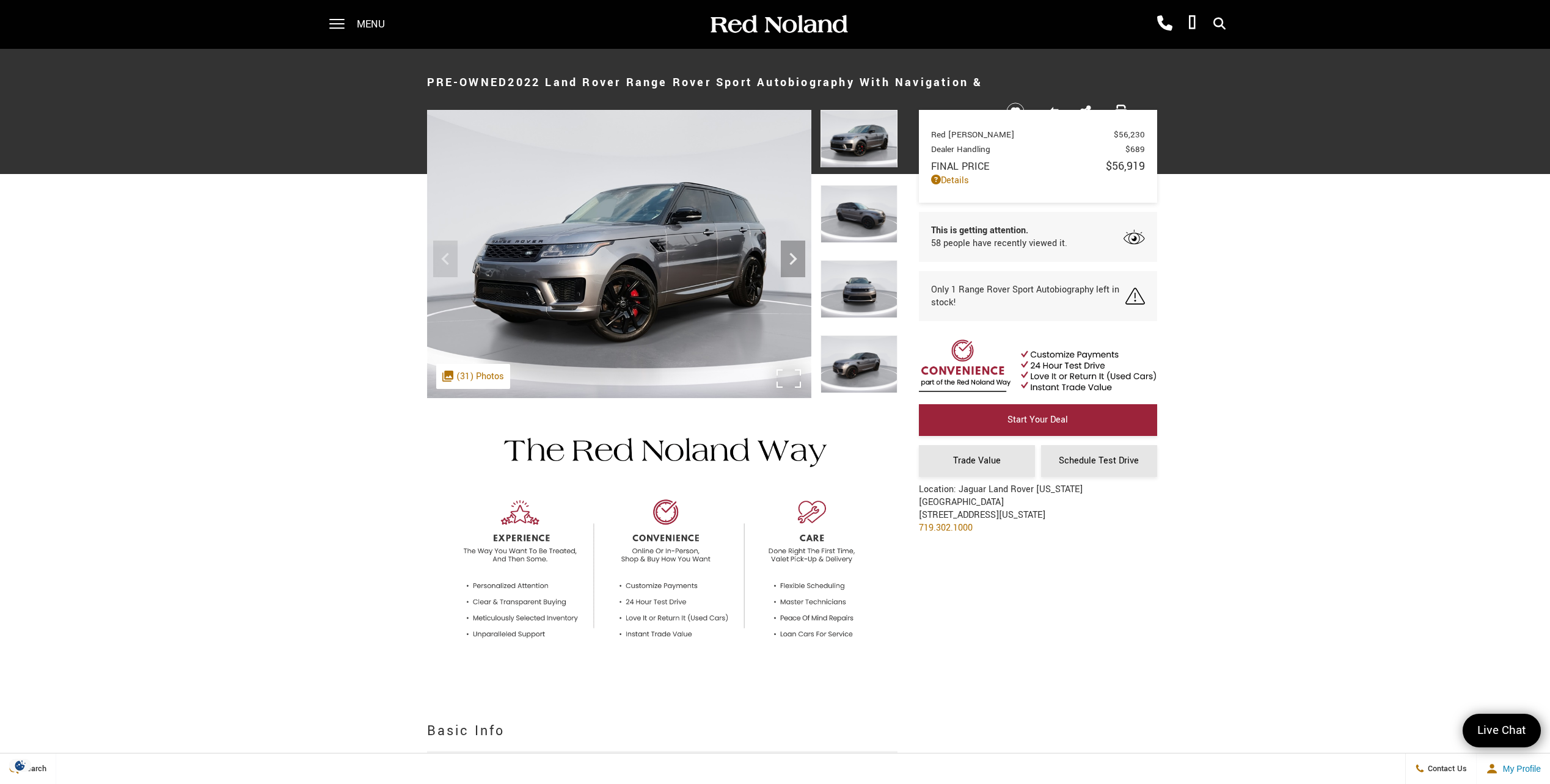
click at [626, 264] on img at bounding box center [619, 253] width 384 height 289
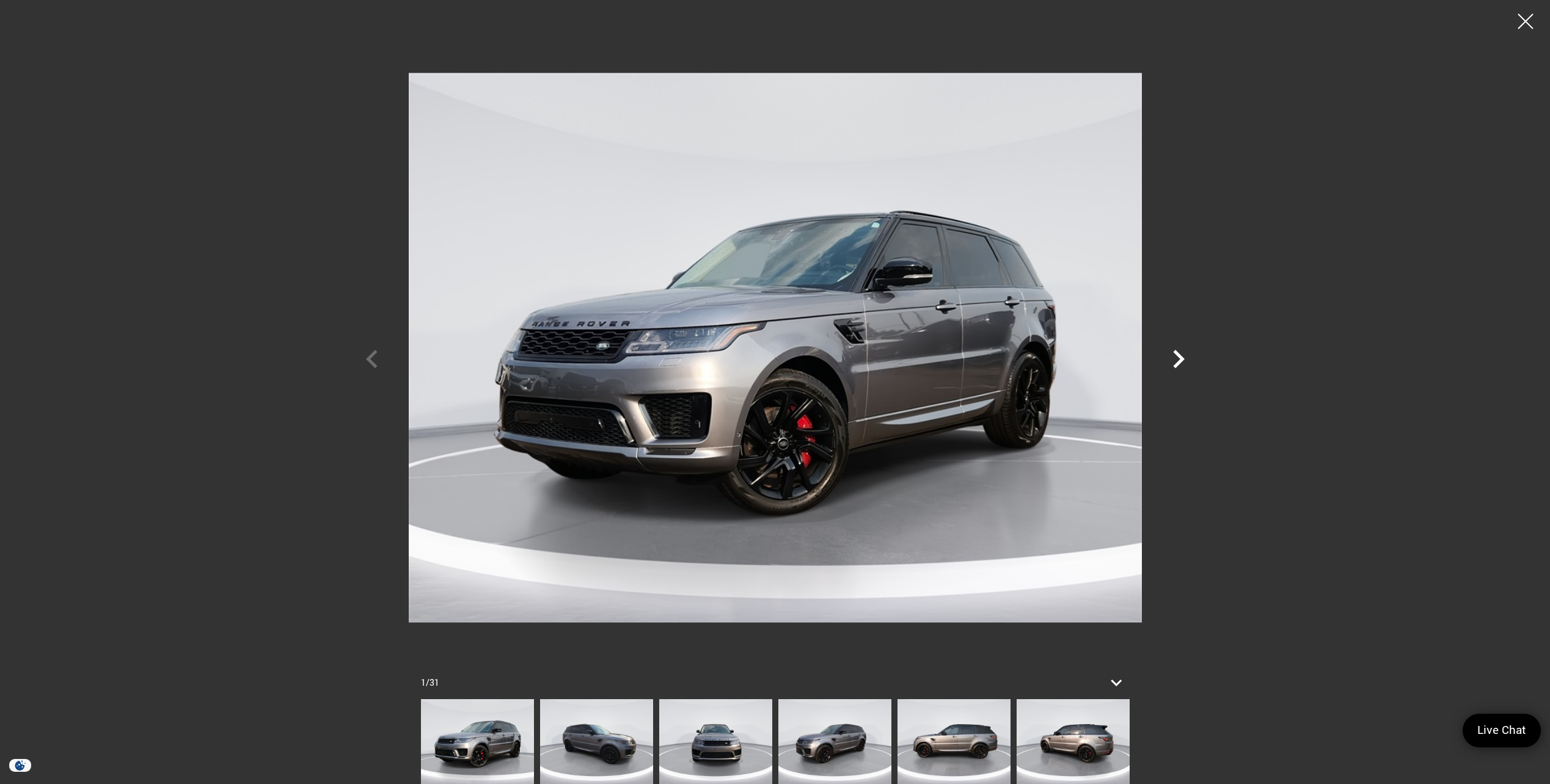
scroll to position [686, 0]
click at [1180, 354] on icon "Next" at bounding box center [1178, 359] width 11 height 18
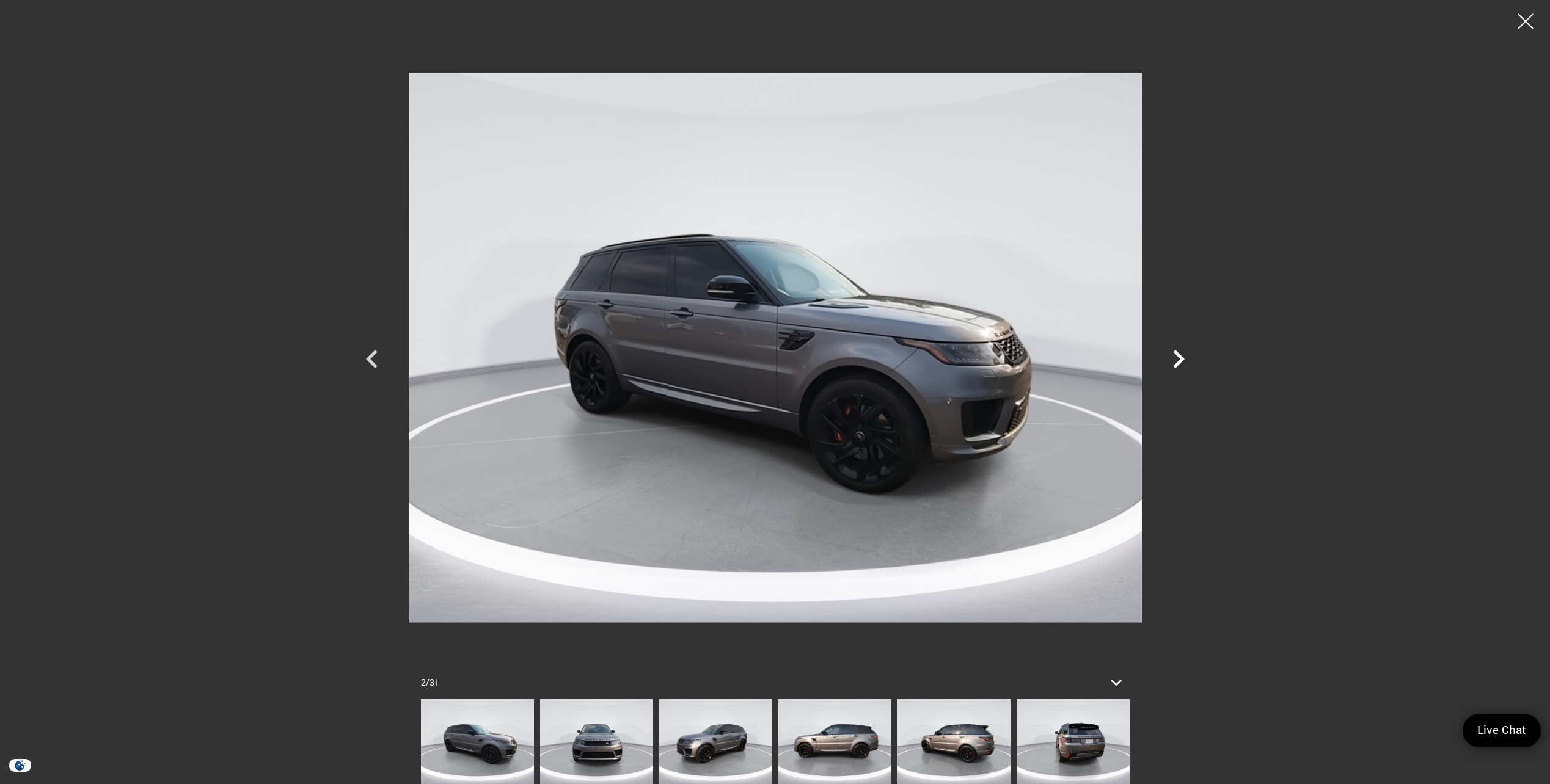
click at [1171, 357] on icon "Next" at bounding box center [1178, 360] width 37 height 37
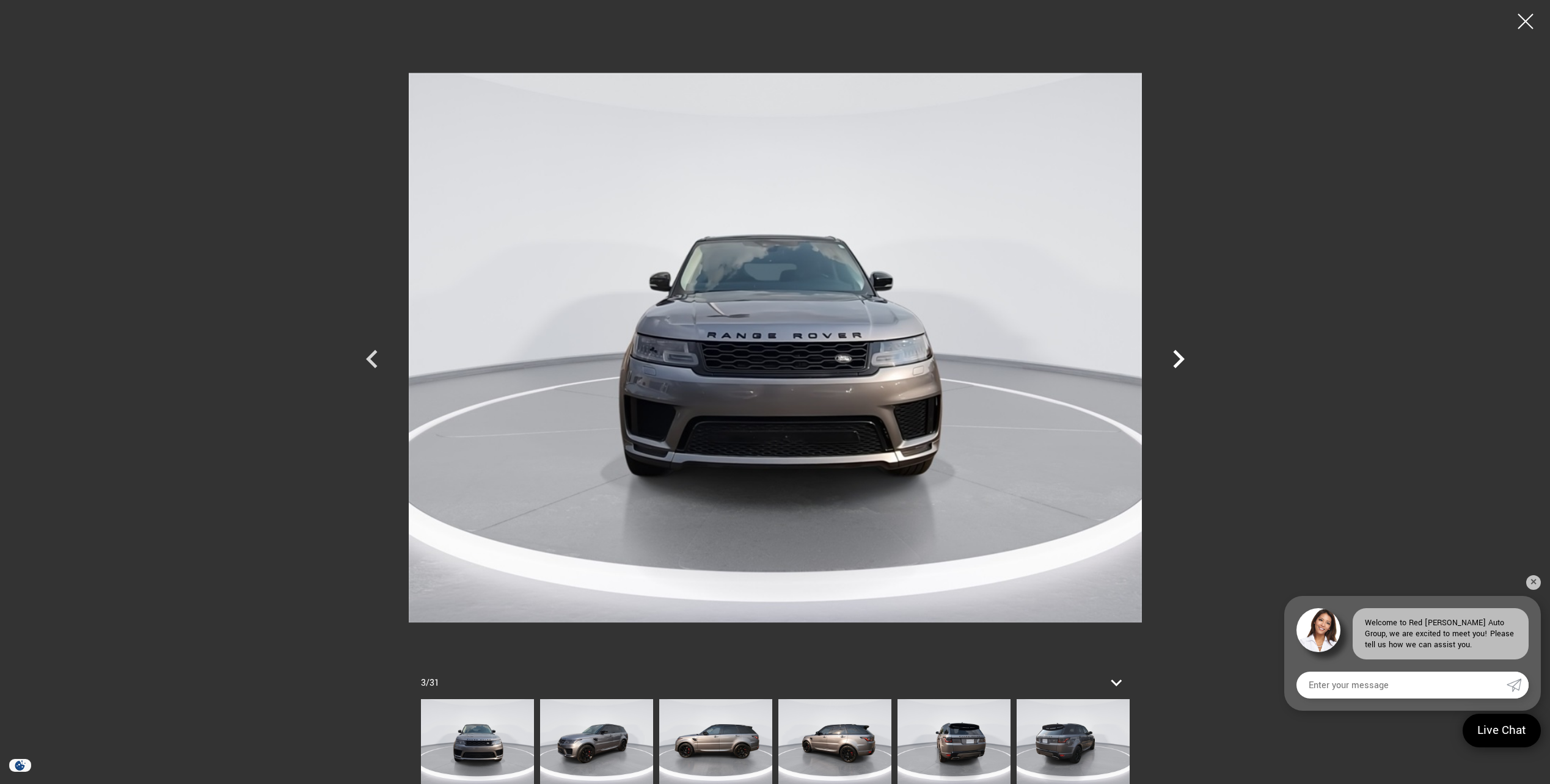
click at [1171, 358] on icon "Next" at bounding box center [1178, 360] width 37 height 37
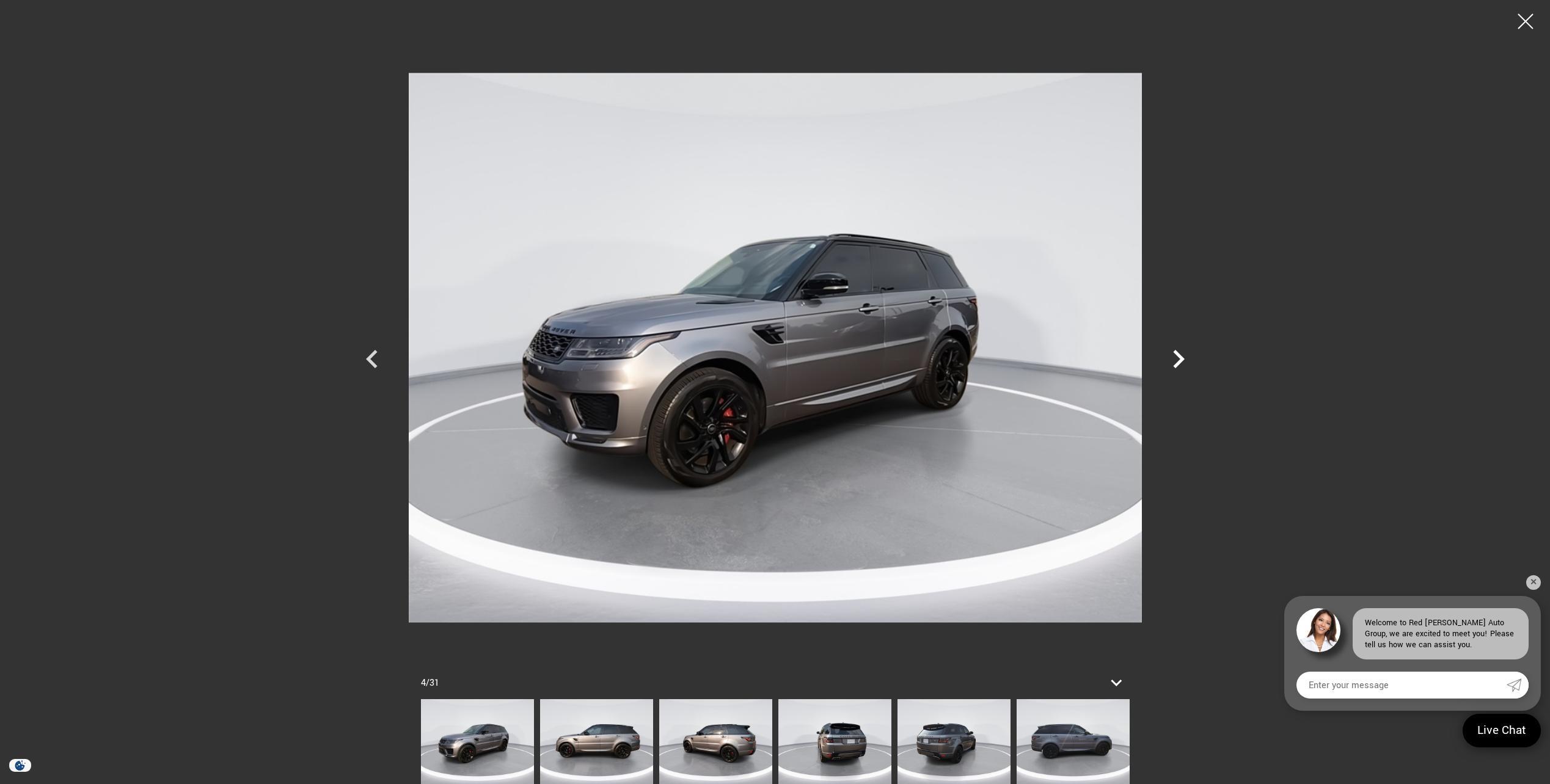
click at [1171, 357] on icon "Next" at bounding box center [1178, 360] width 37 height 37
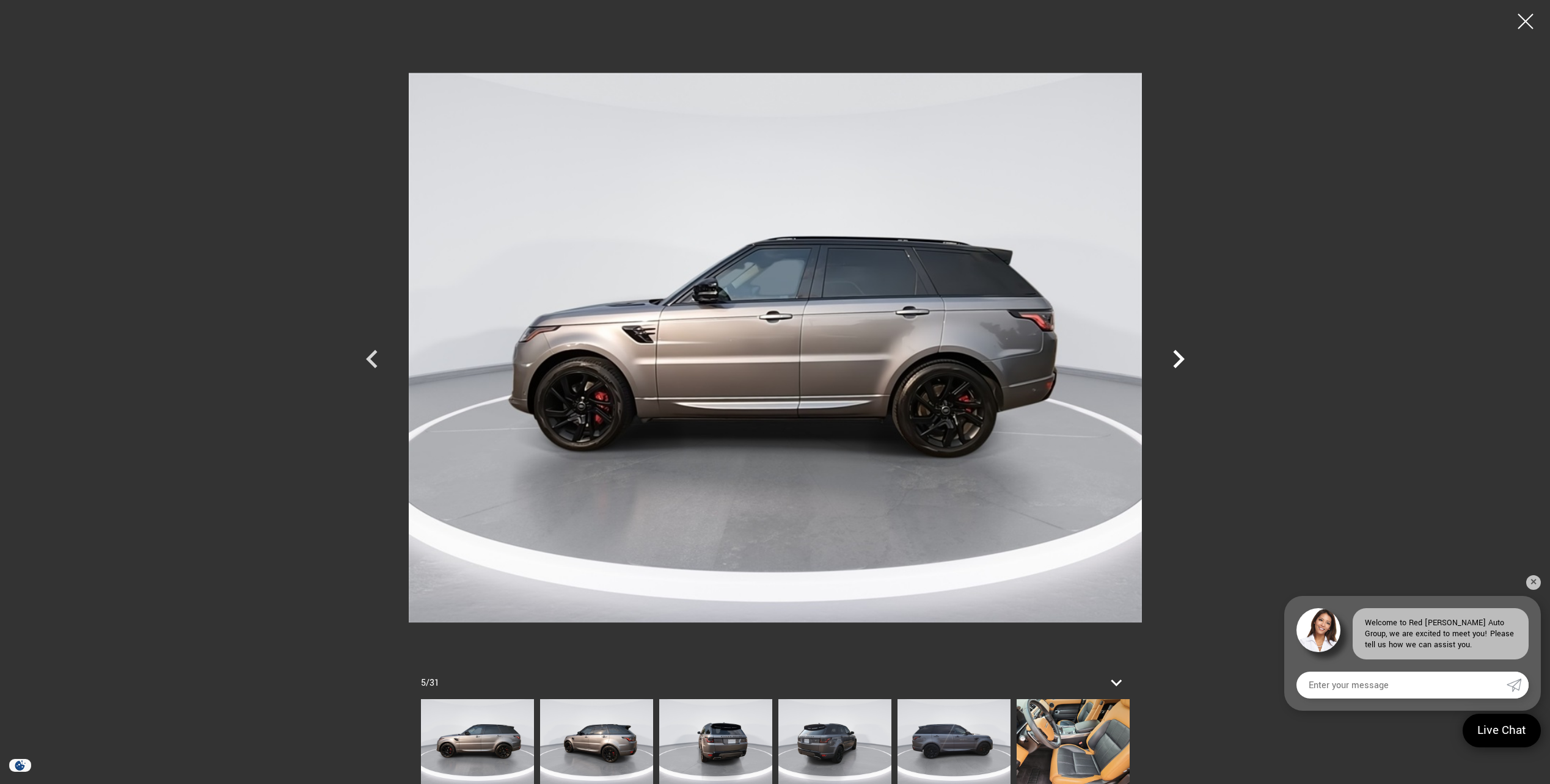
click at [1170, 357] on icon "Next" at bounding box center [1178, 360] width 37 height 37
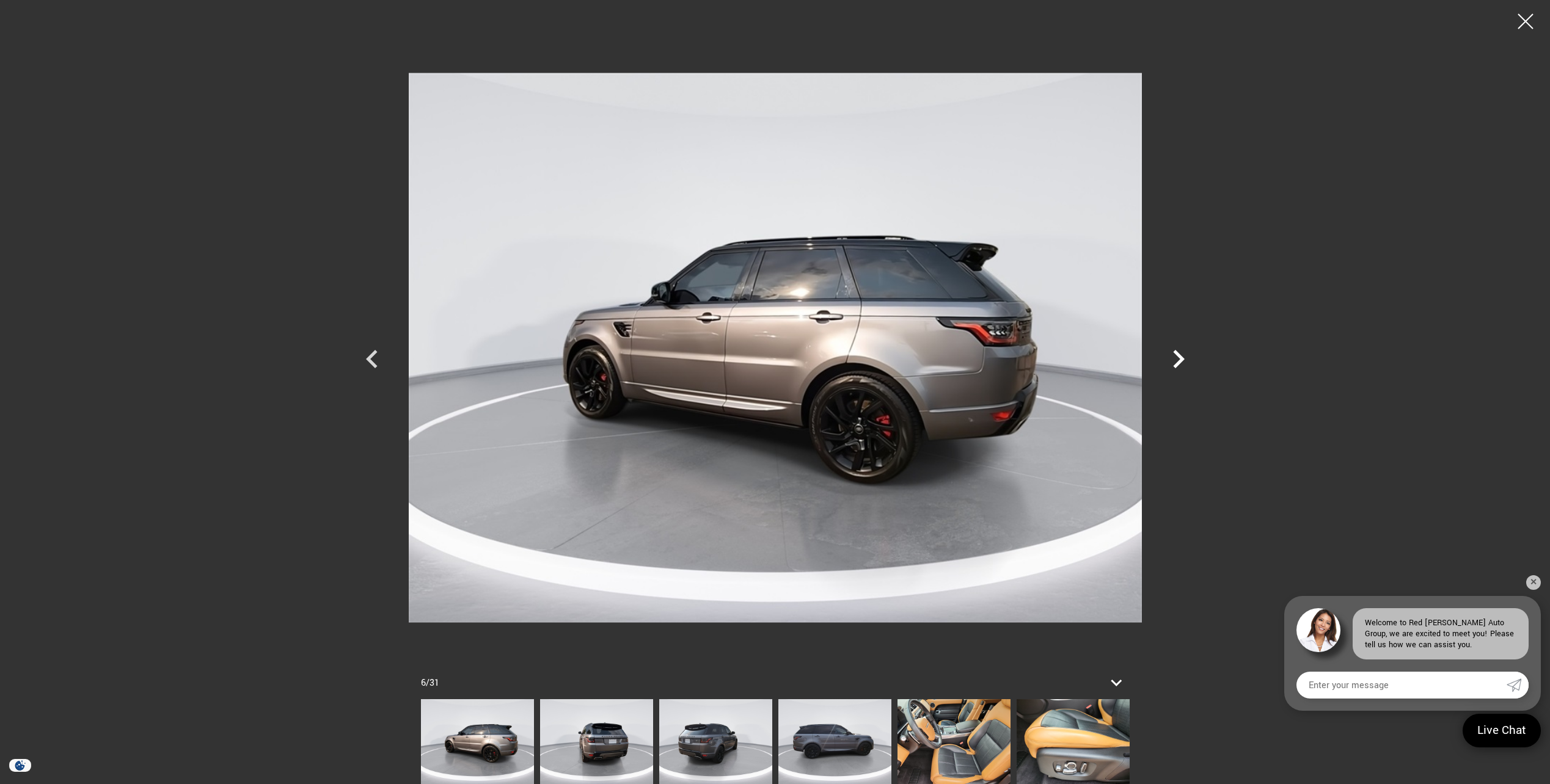
click at [1170, 357] on icon "Next" at bounding box center [1178, 360] width 37 height 37
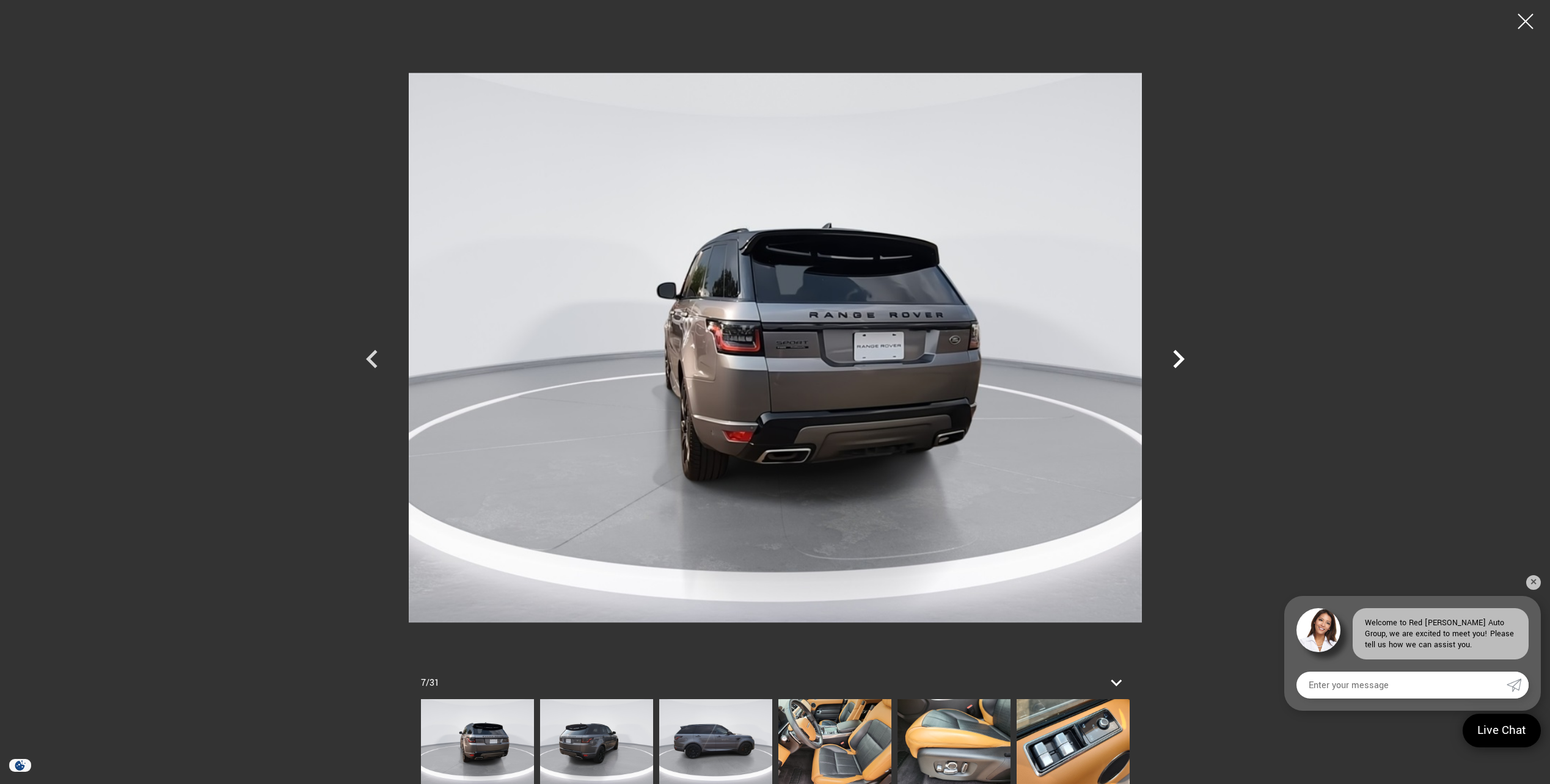
click at [1170, 357] on icon "Next" at bounding box center [1178, 360] width 37 height 37
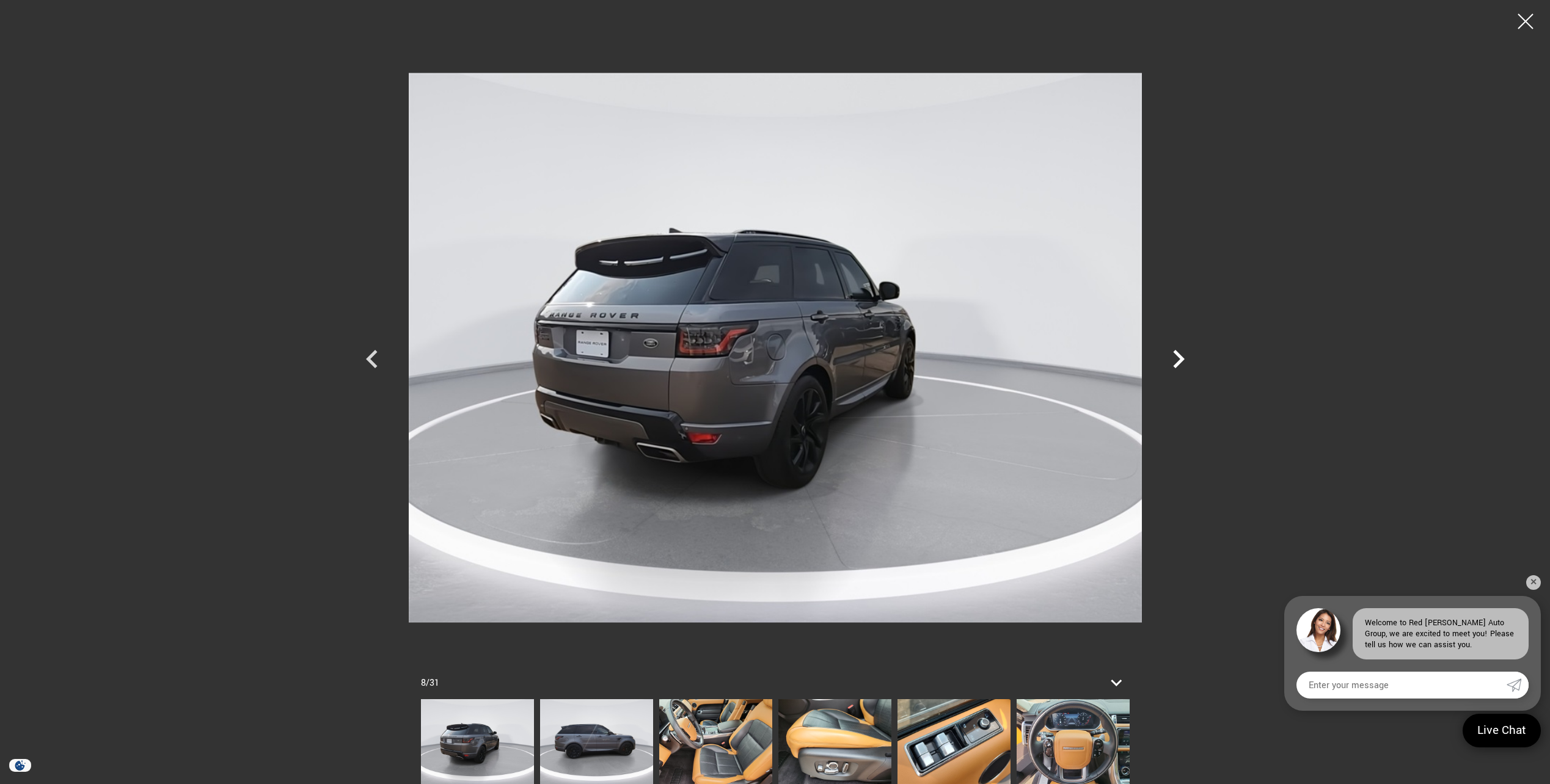
click at [1169, 356] on icon "Next" at bounding box center [1178, 360] width 37 height 37
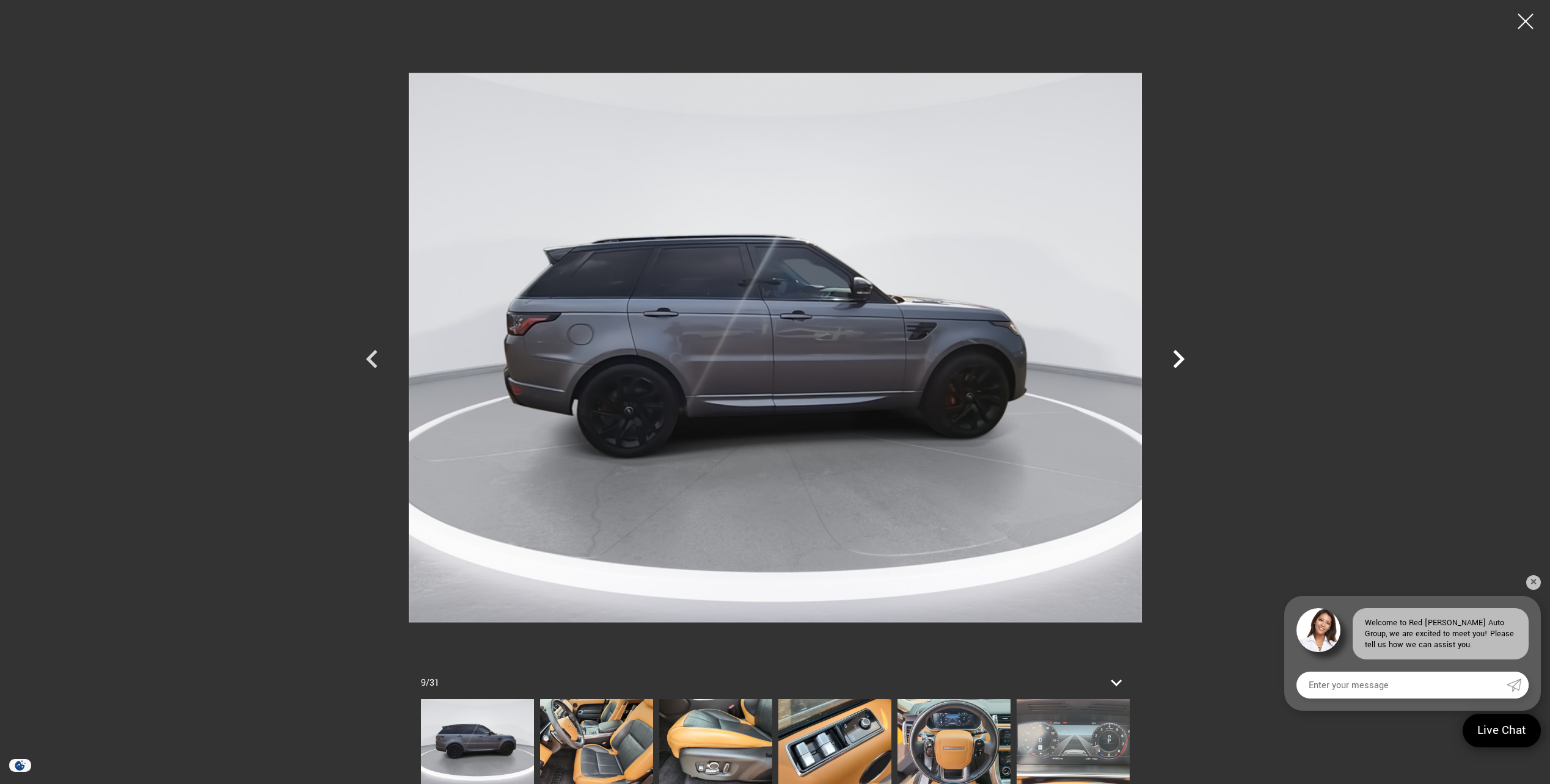
click at [1168, 355] on icon "Next" at bounding box center [1178, 360] width 37 height 37
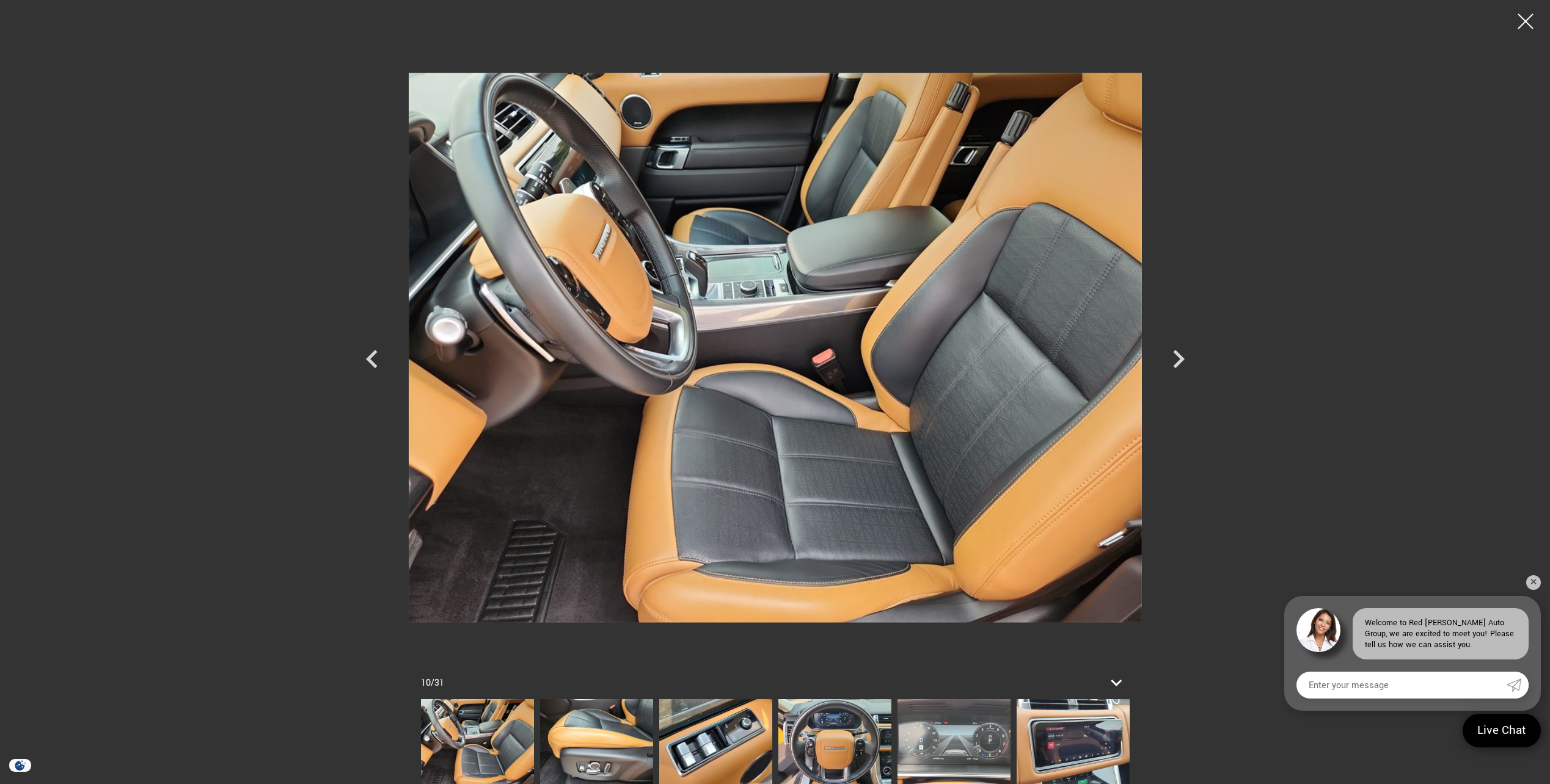
click at [1524, 23] on div at bounding box center [1525, 21] width 31 height 31
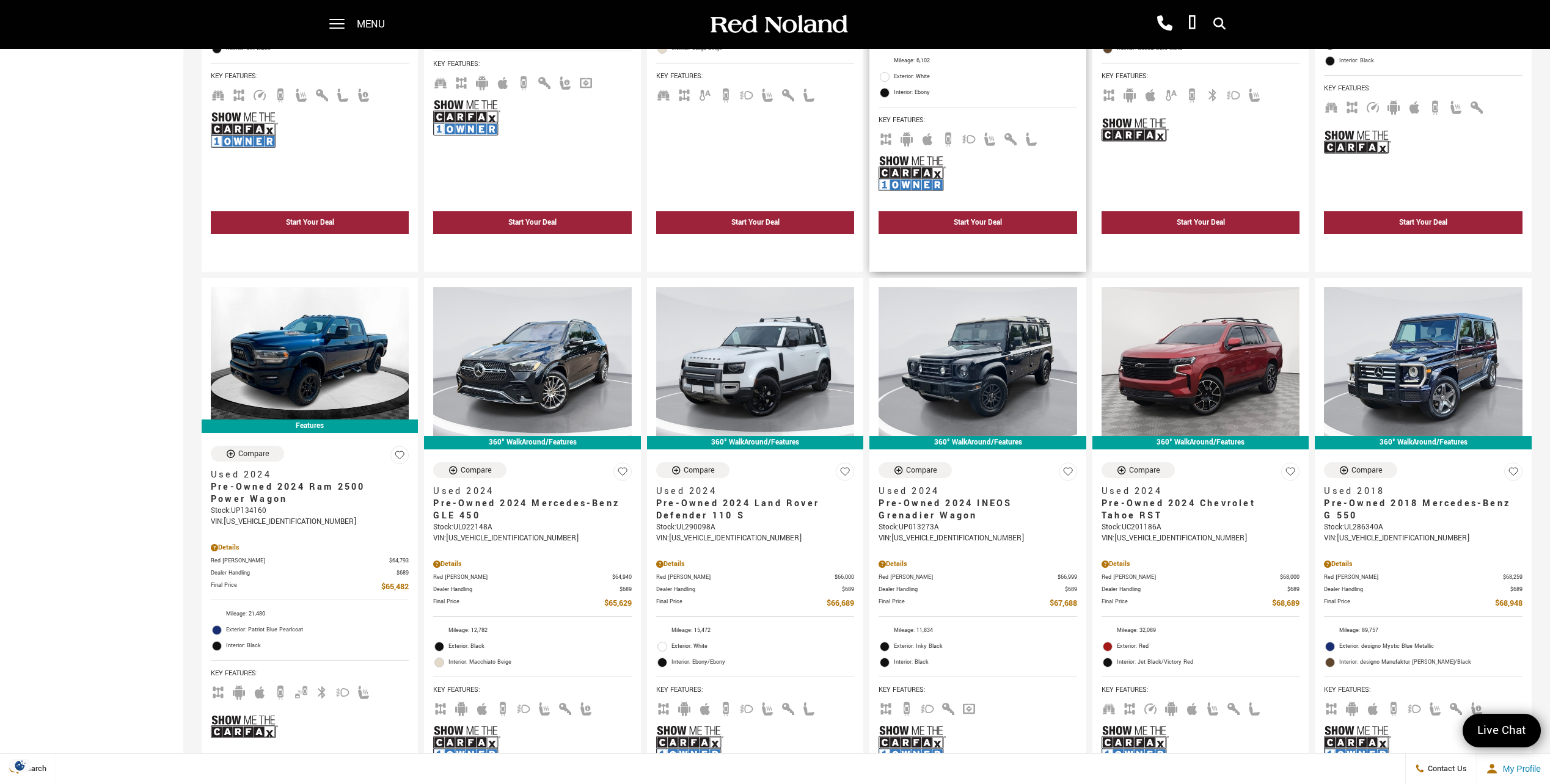
scroll to position [1160, 0]
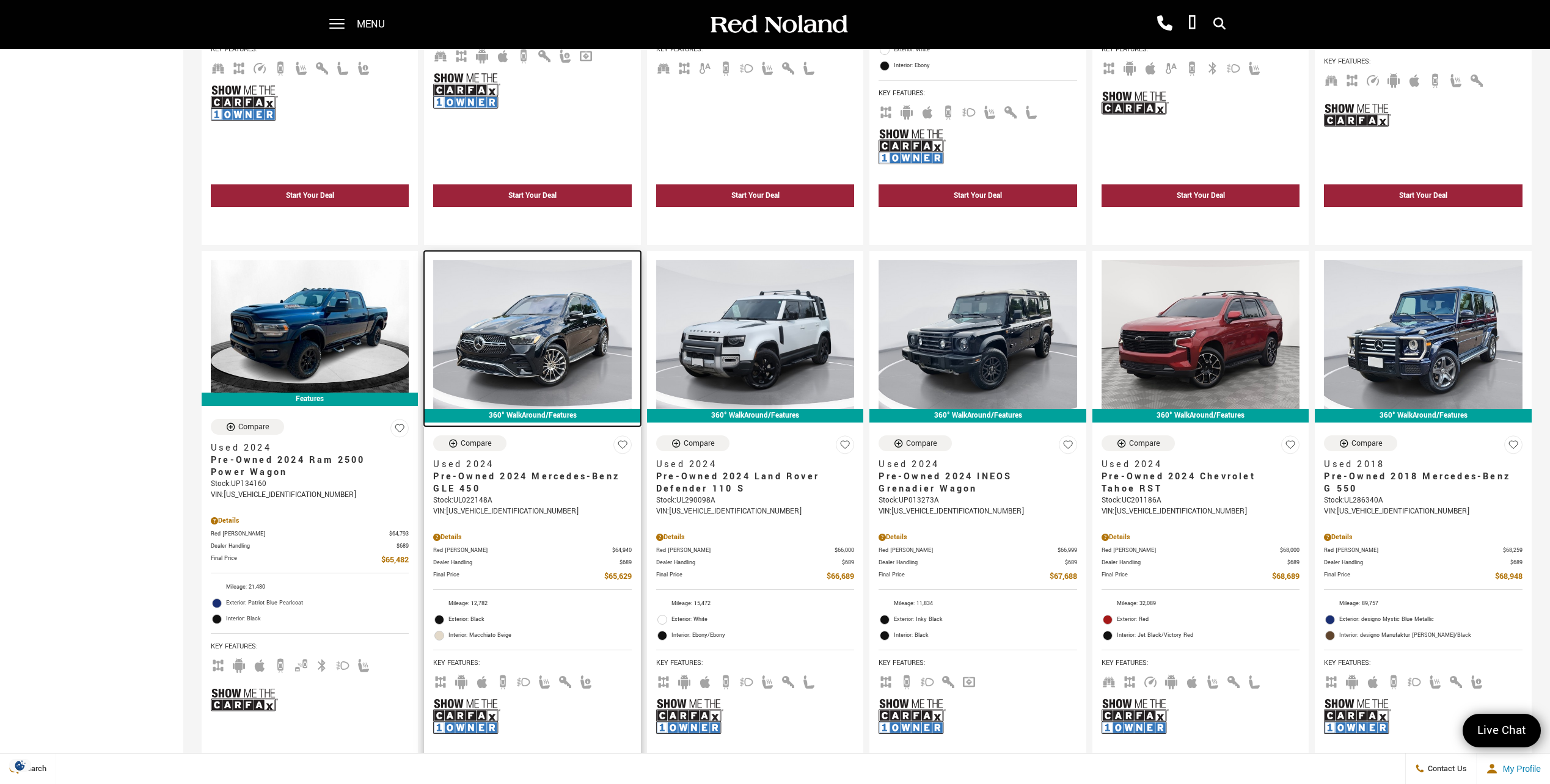
click at [545, 333] on img at bounding box center [532, 334] width 198 height 148
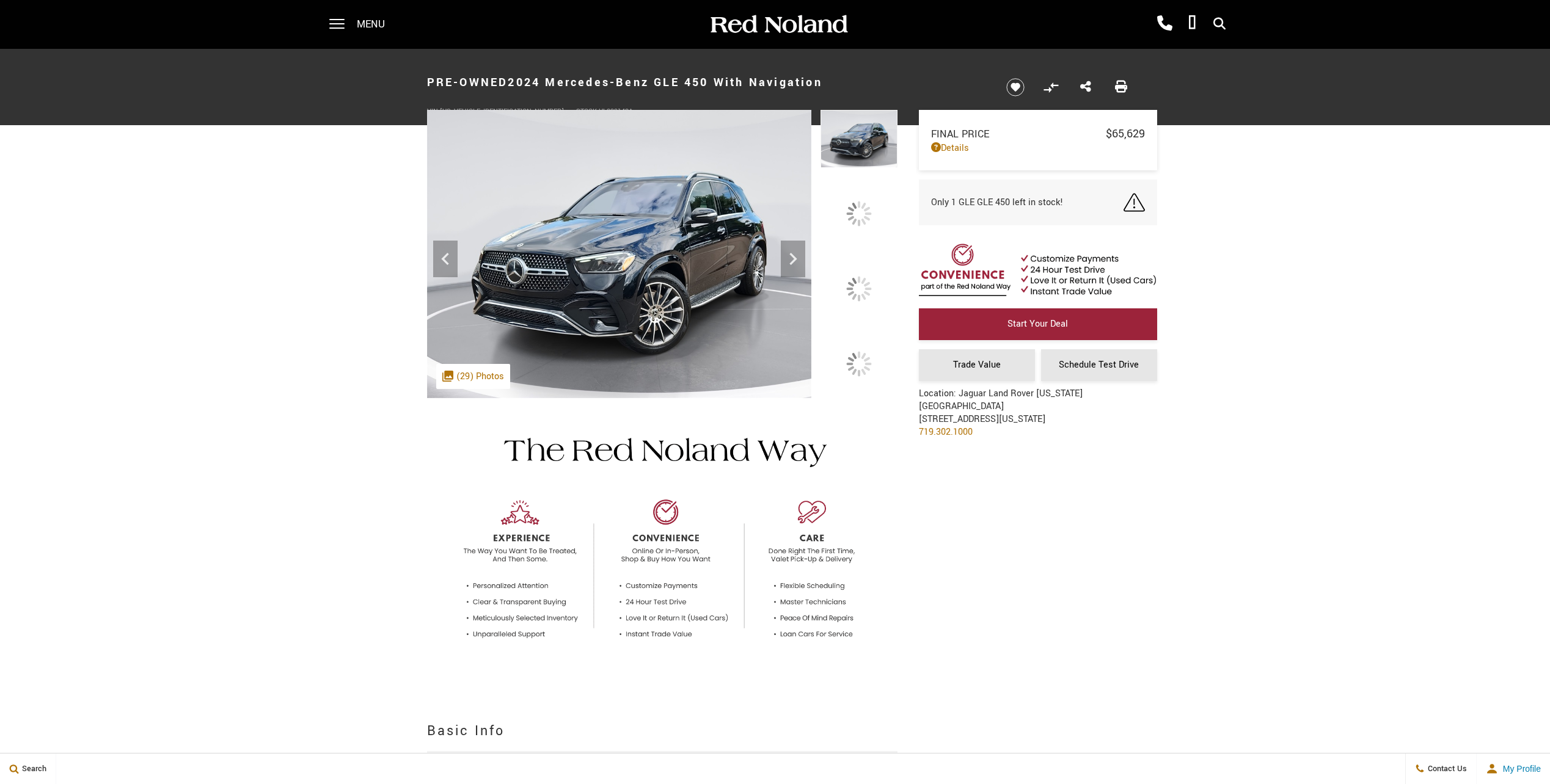
click at [735, 296] on img at bounding box center [619, 253] width 384 height 289
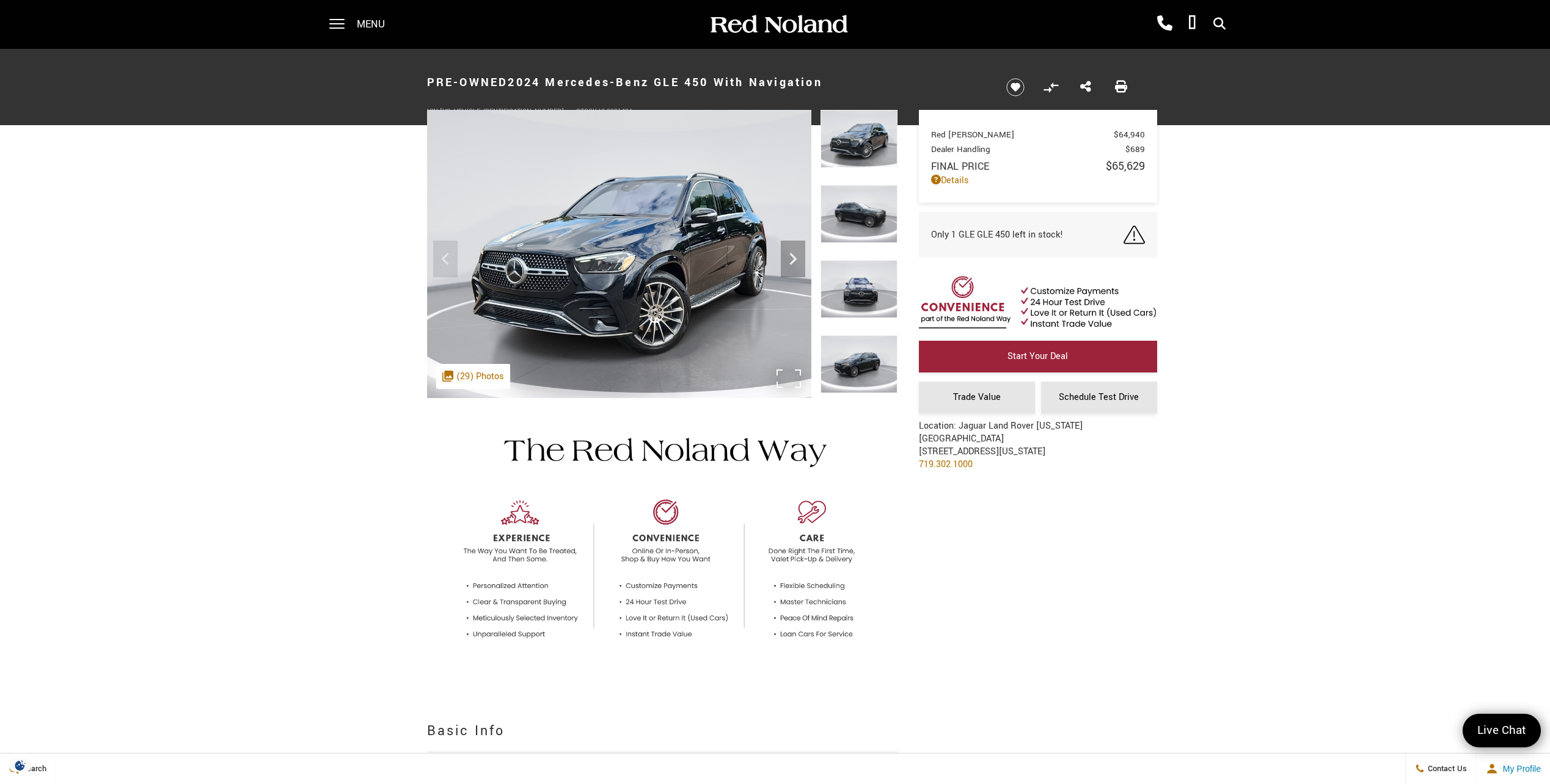
click at [682, 277] on img at bounding box center [619, 253] width 384 height 289
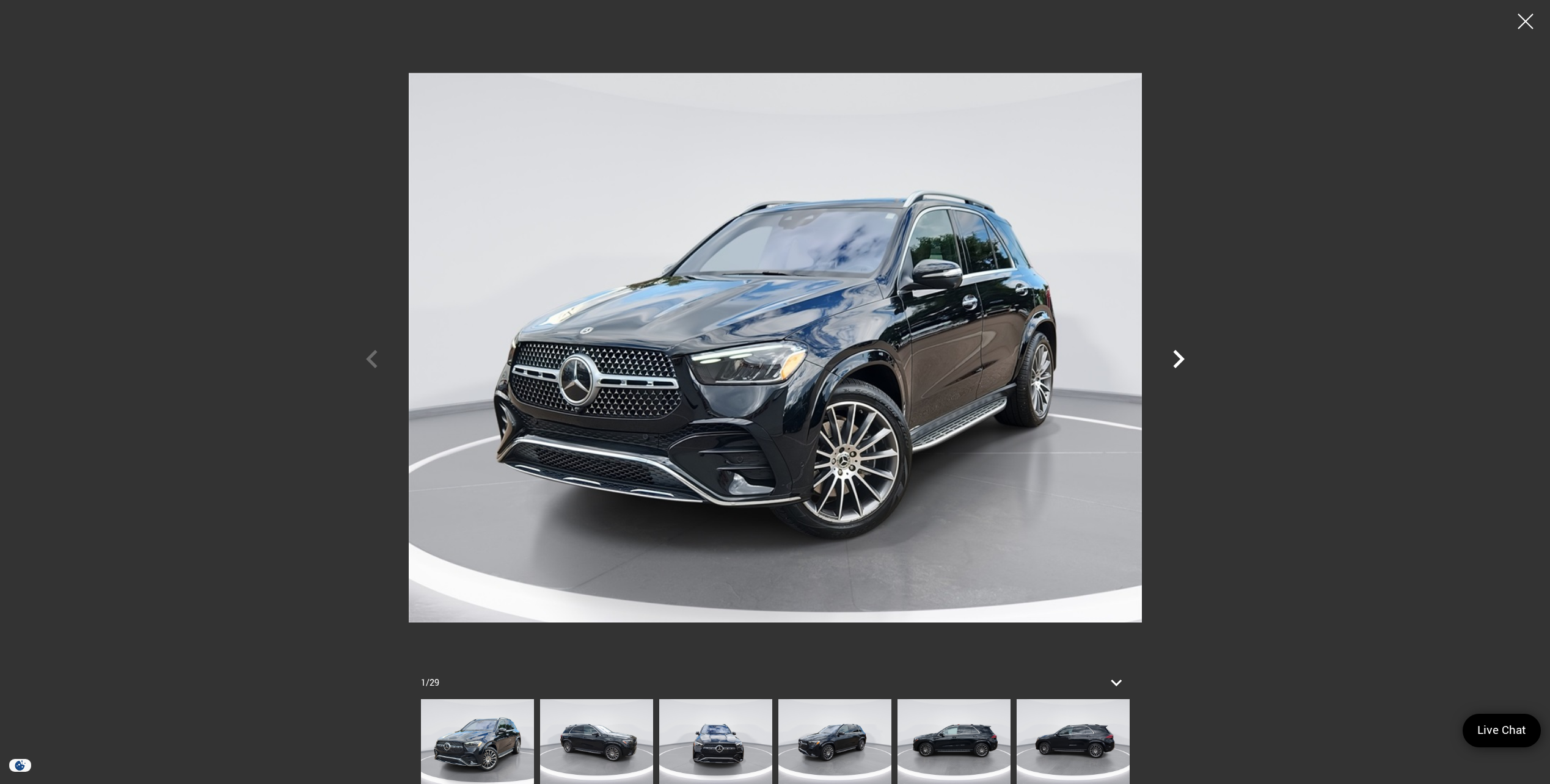
click at [1168, 354] on icon "Next" at bounding box center [1178, 360] width 37 height 37
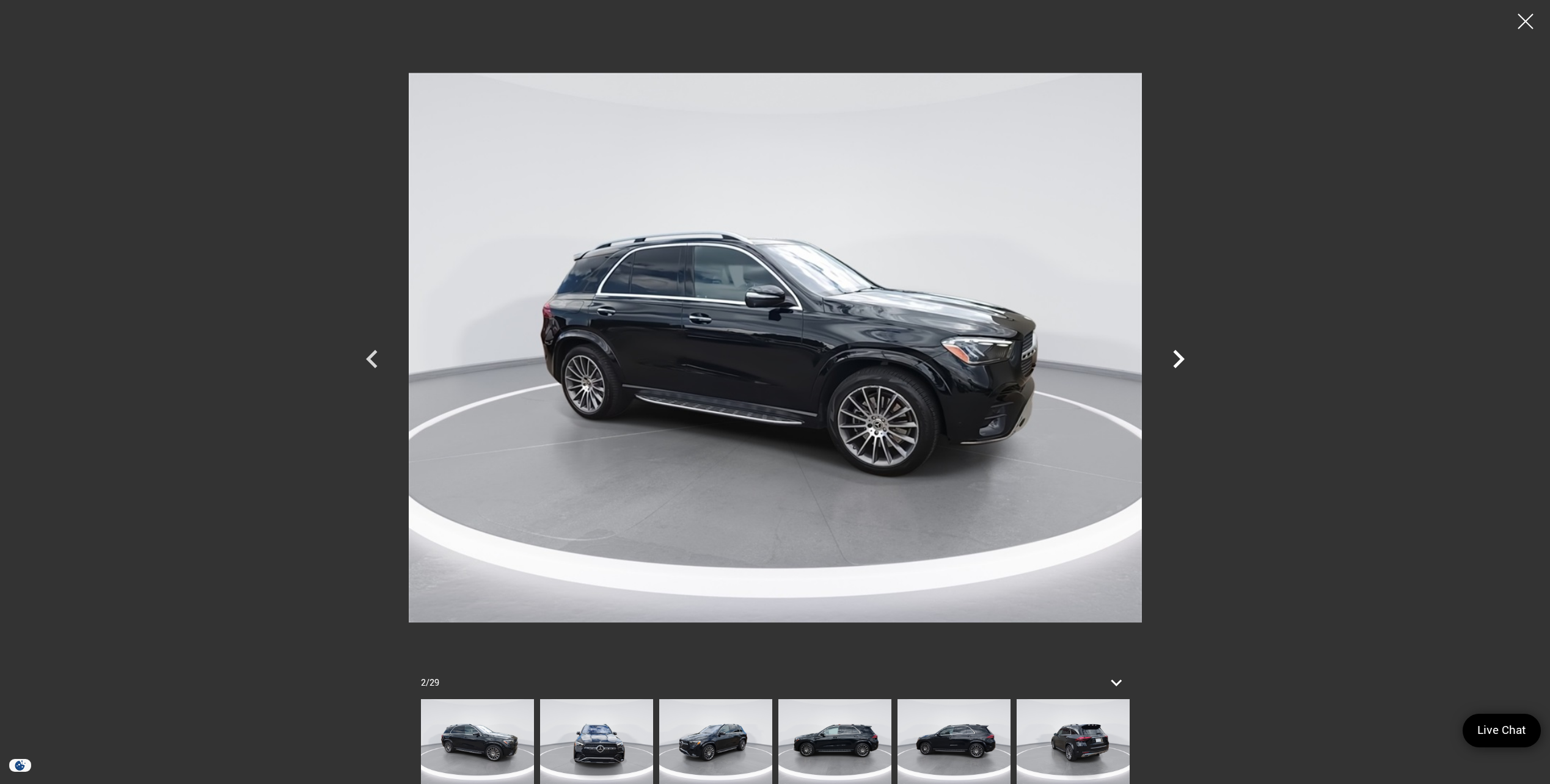
click at [1168, 354] on icon "Next" at bounding box center [1178, 360] width 37 height 37
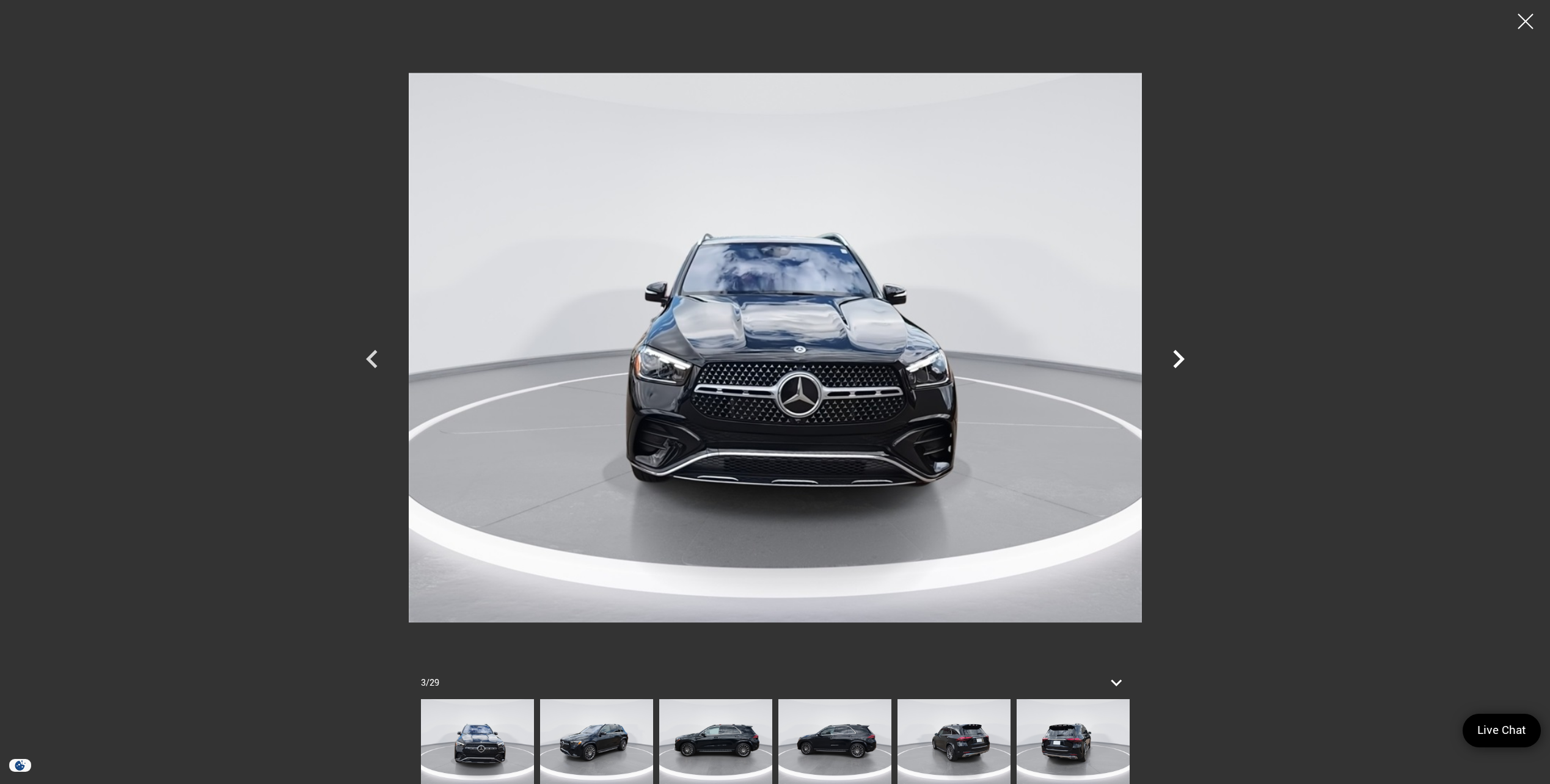
click at [1168, 354] on icon "Next" at bounding box center [1178, 360] width 37 height 37
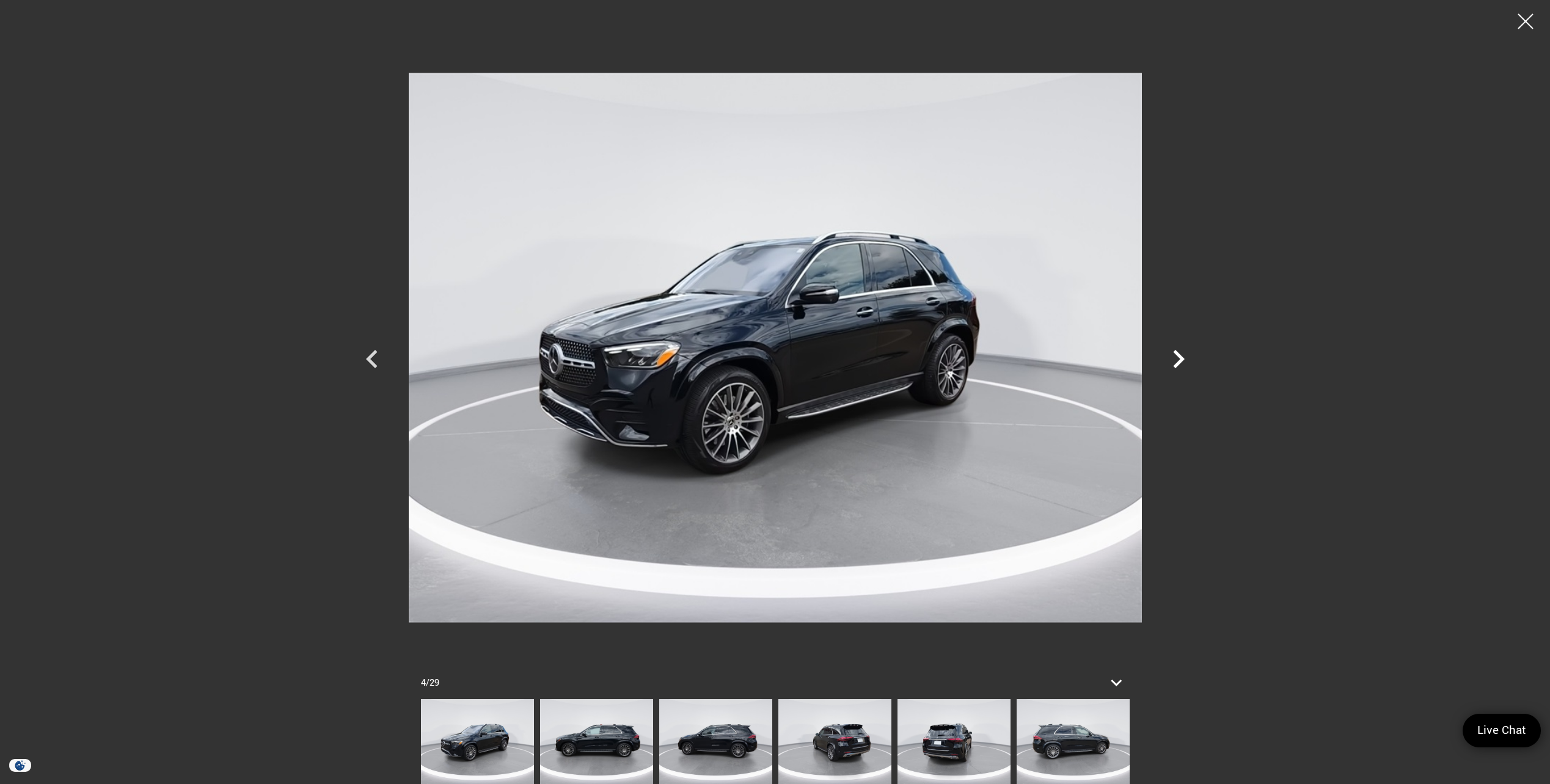
click at [1168, 354] on icon "Next" at bounding box center [1178, 360] width 37 height 37
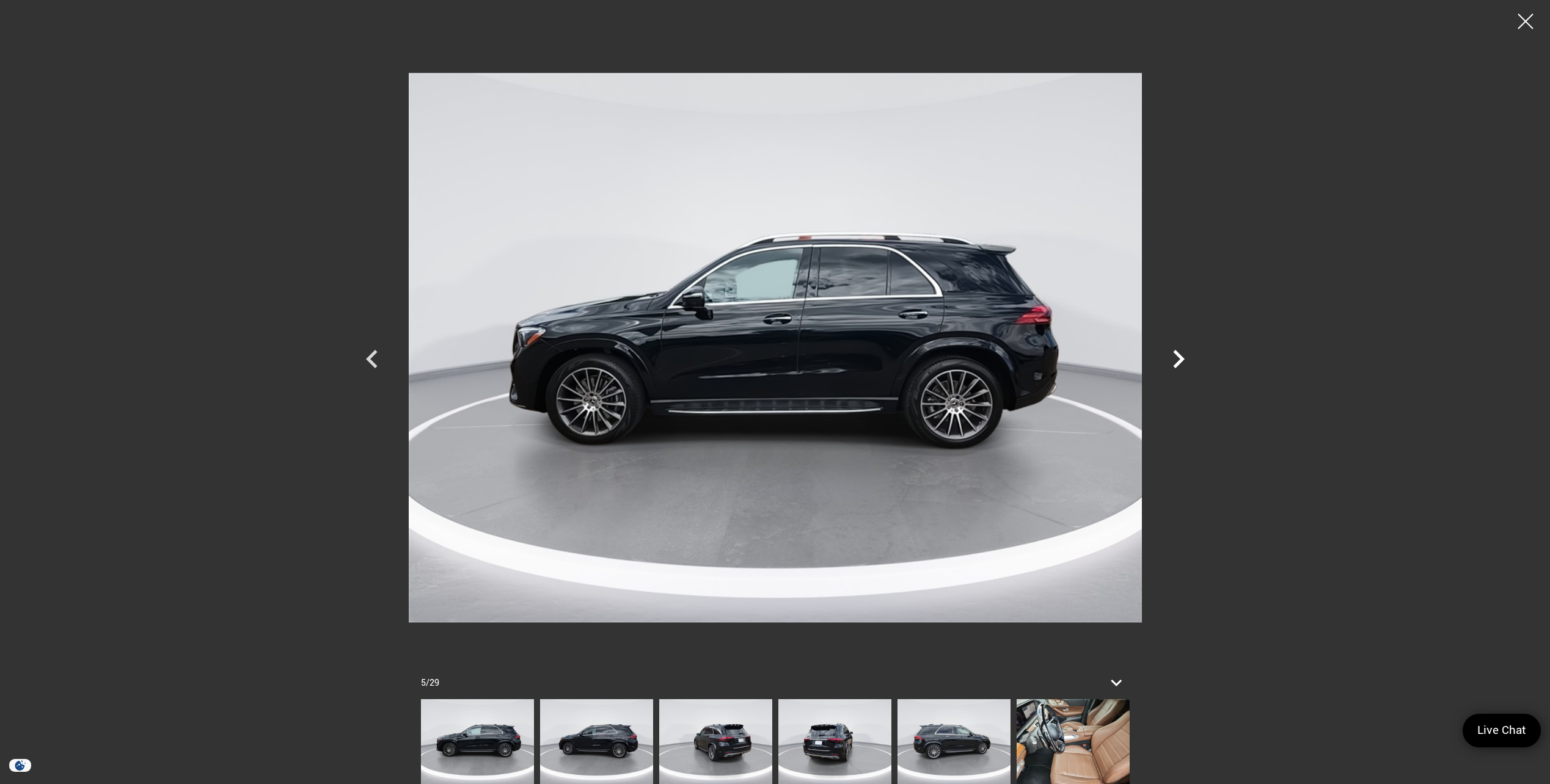
click at [1168, 354] on icon "Next" at bounding box center [1178, 360] width 37 height 37
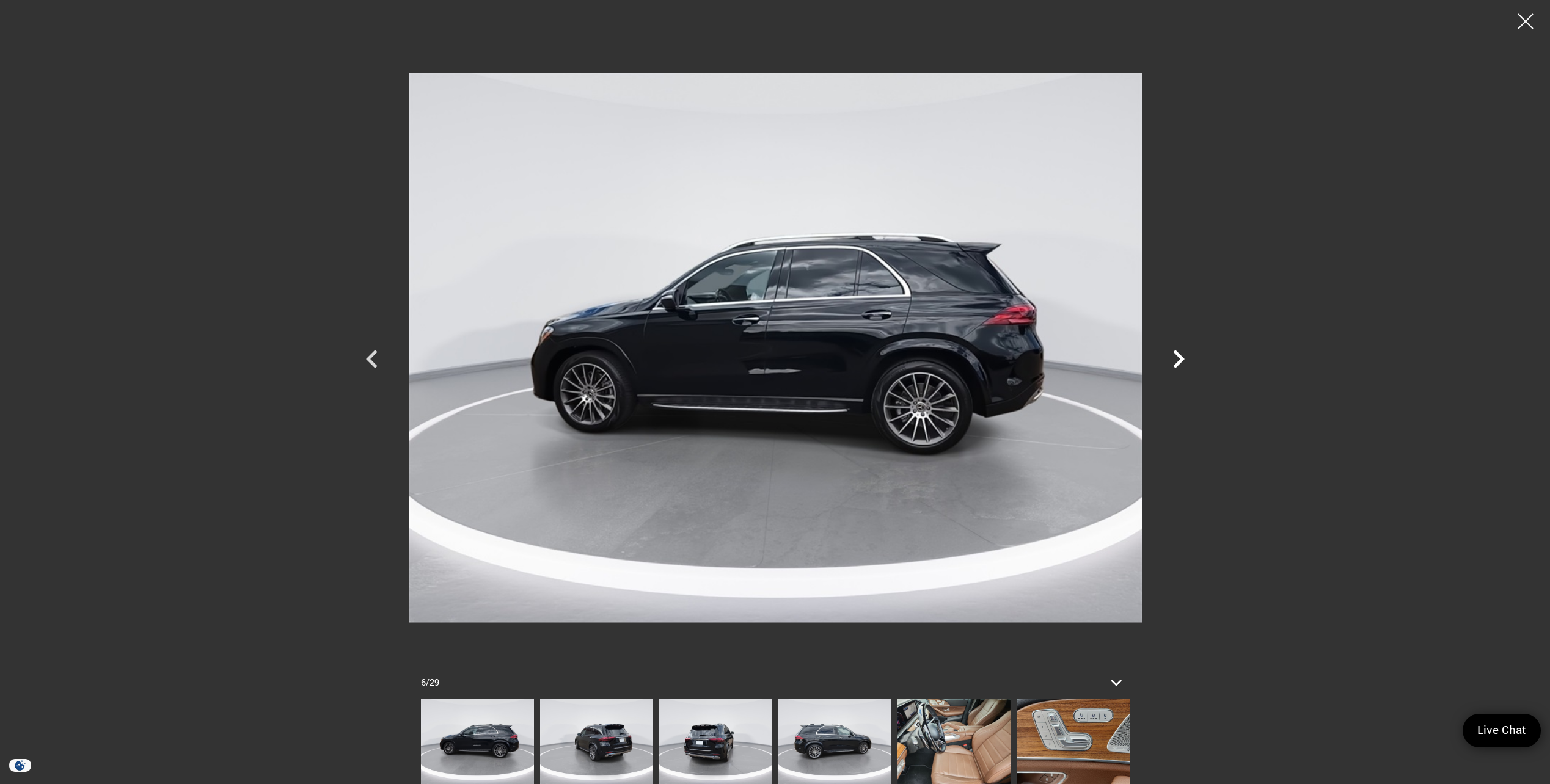
click at [1168, 354] on icon "Next" at bounding box center [1178, 360] width 37 height 37
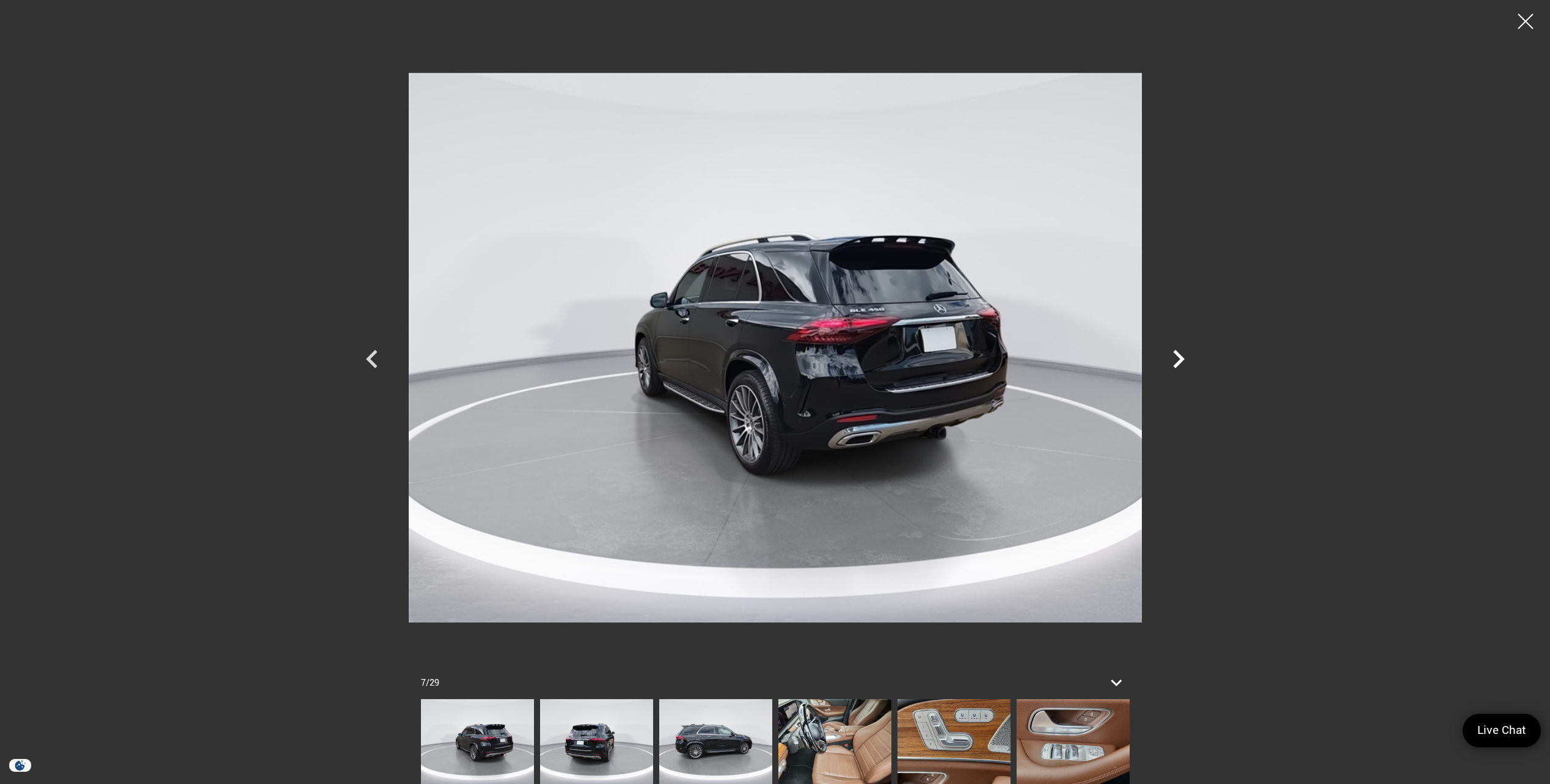
click at [1168, 354] on icon "Next" at bounding box center [1178, 360] width 37 height 37
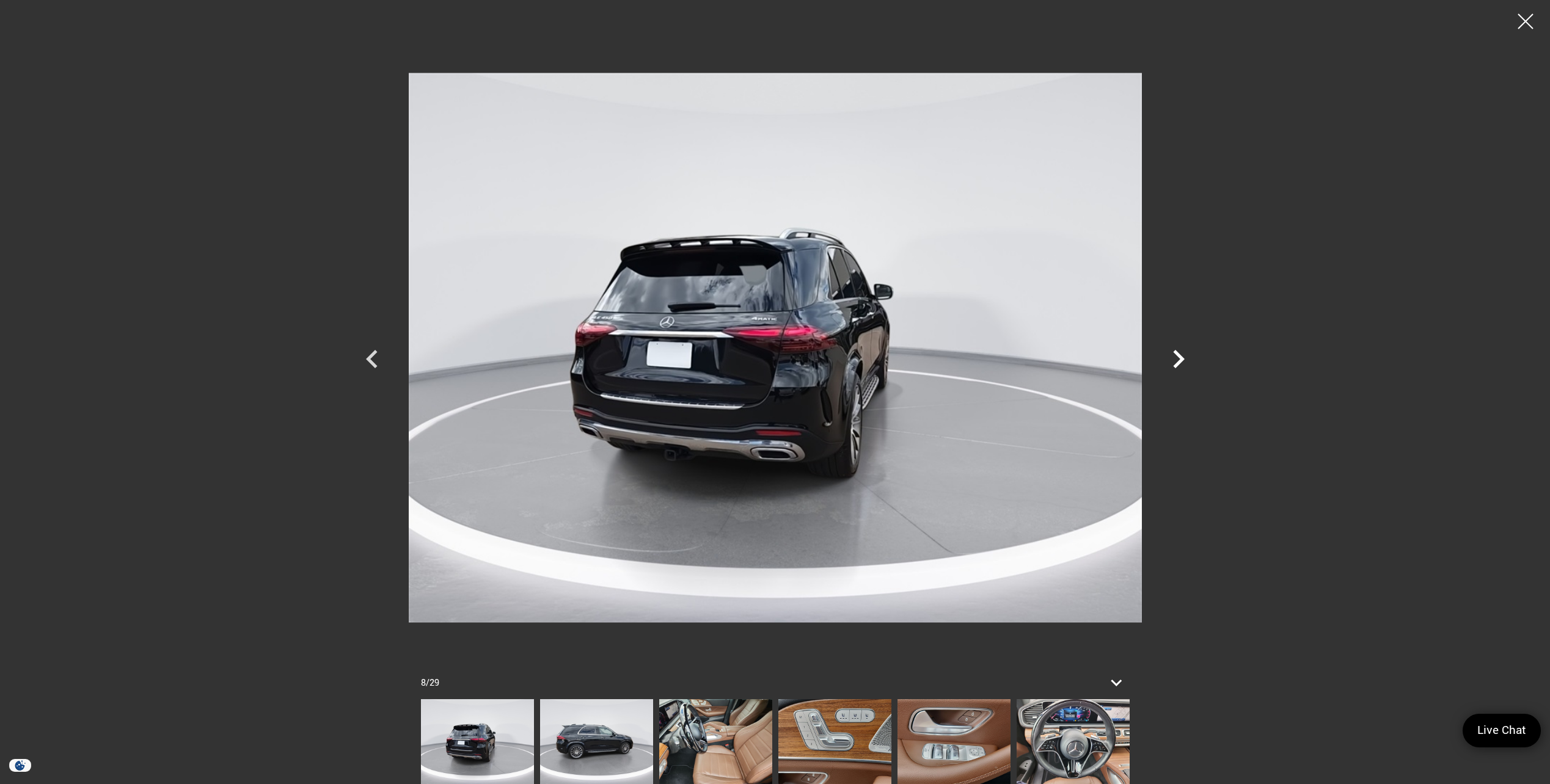
click at [1167, 354] on icon "Next" at bounding box center [1178, 360] width 37 height 37
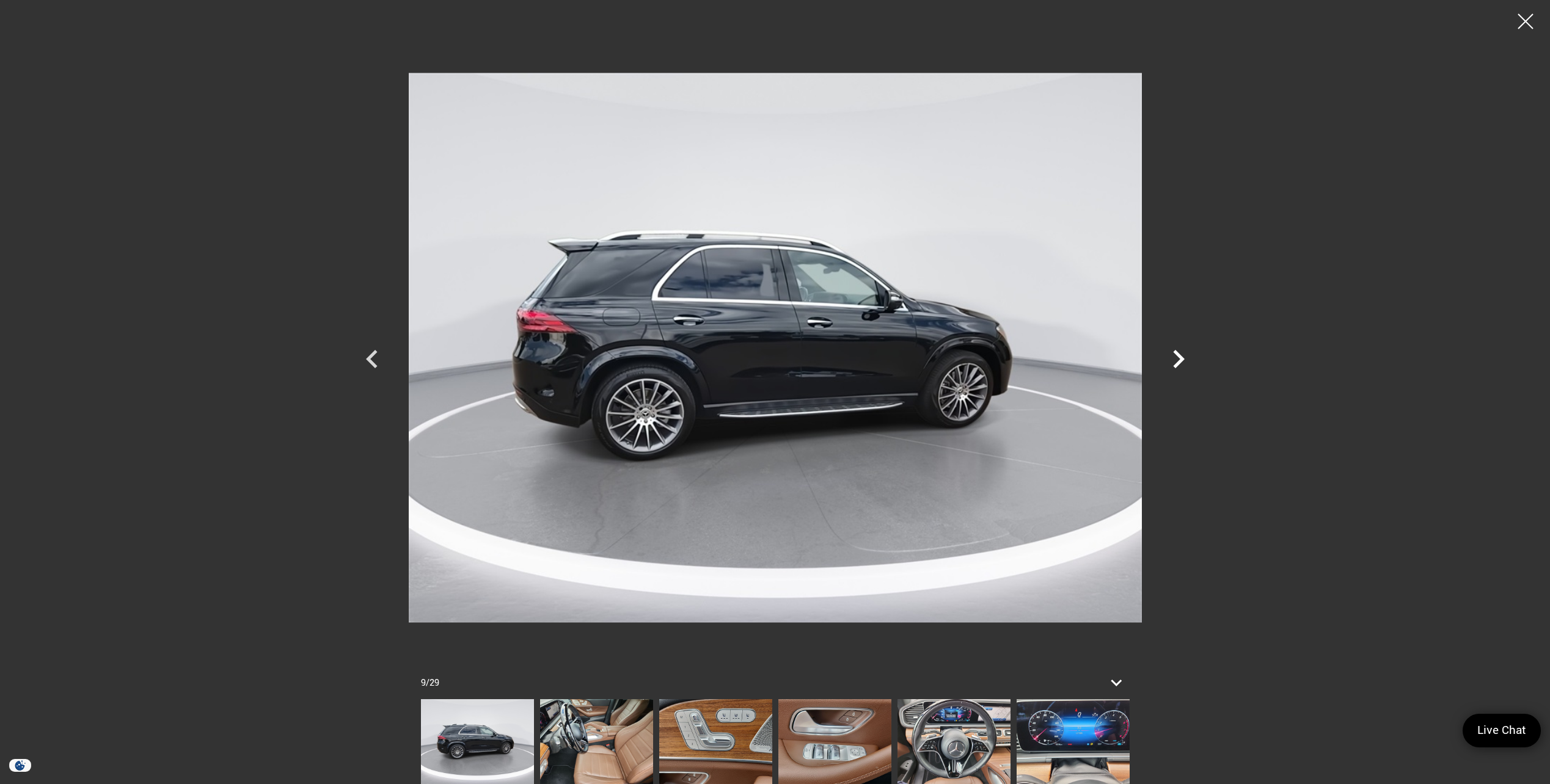
click at [1166, 353] on icon "Next" at bounding box center [1178, 360] width 37 height 37
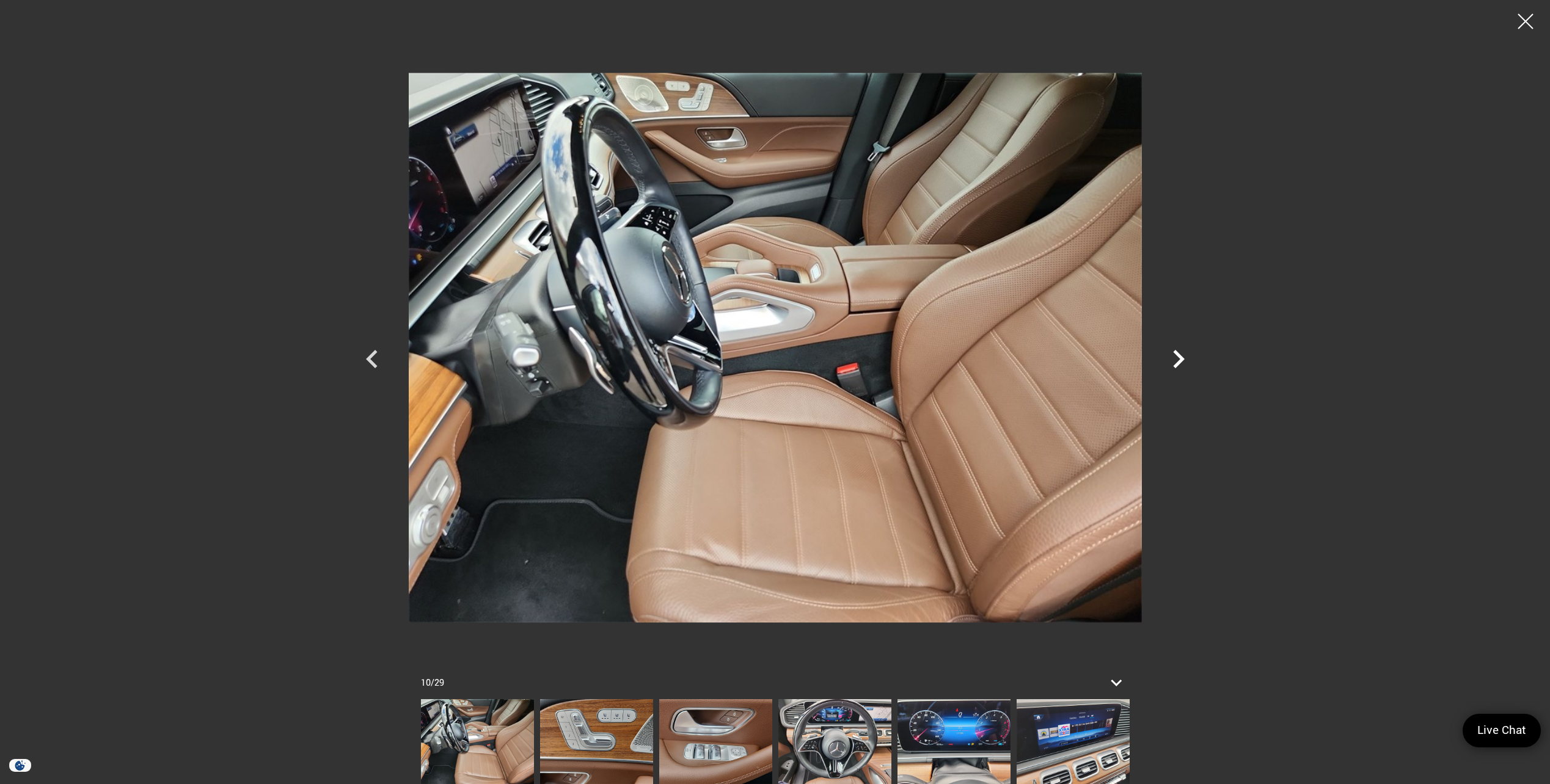
click at [1171, 353] on icon "Next" at bounding box center [1178, 360] width 37 height 37
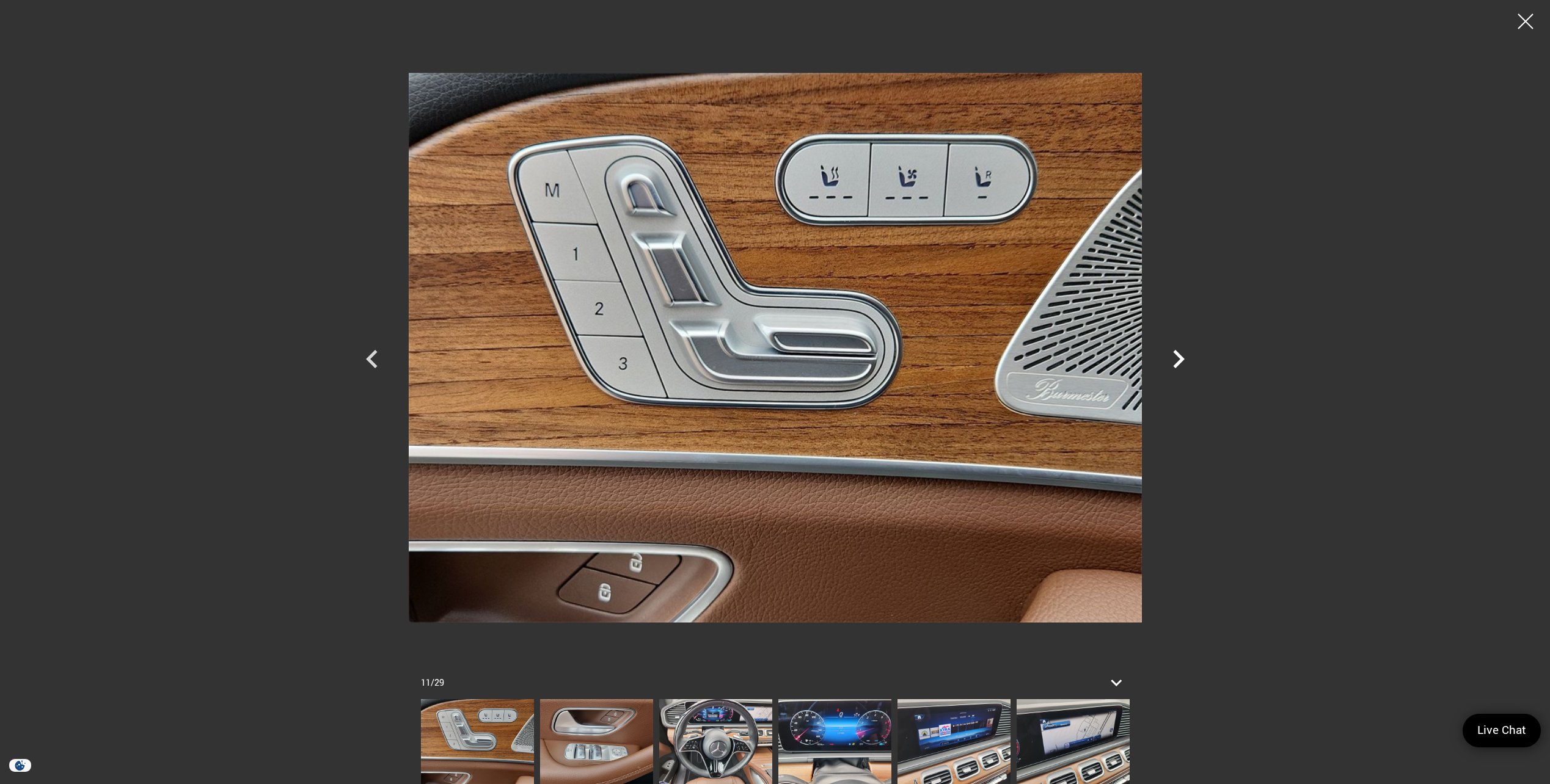
click at [1171, 353] on icon "Next" at bounding box center [1178, 360] width 37 height 37
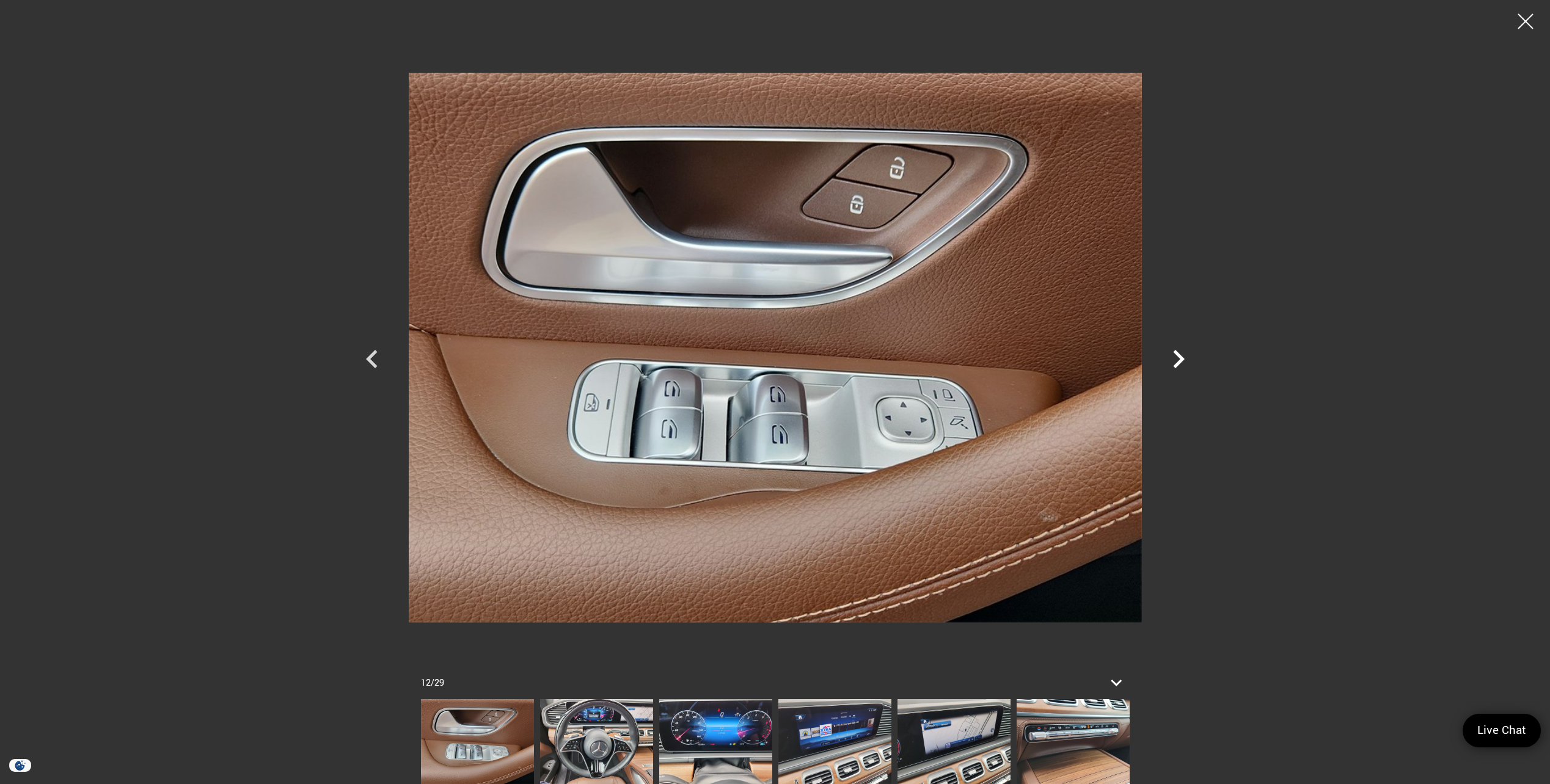
click at [1171, 353] on icon "Next" at bounding box center [1178, 360] width 37 height 37
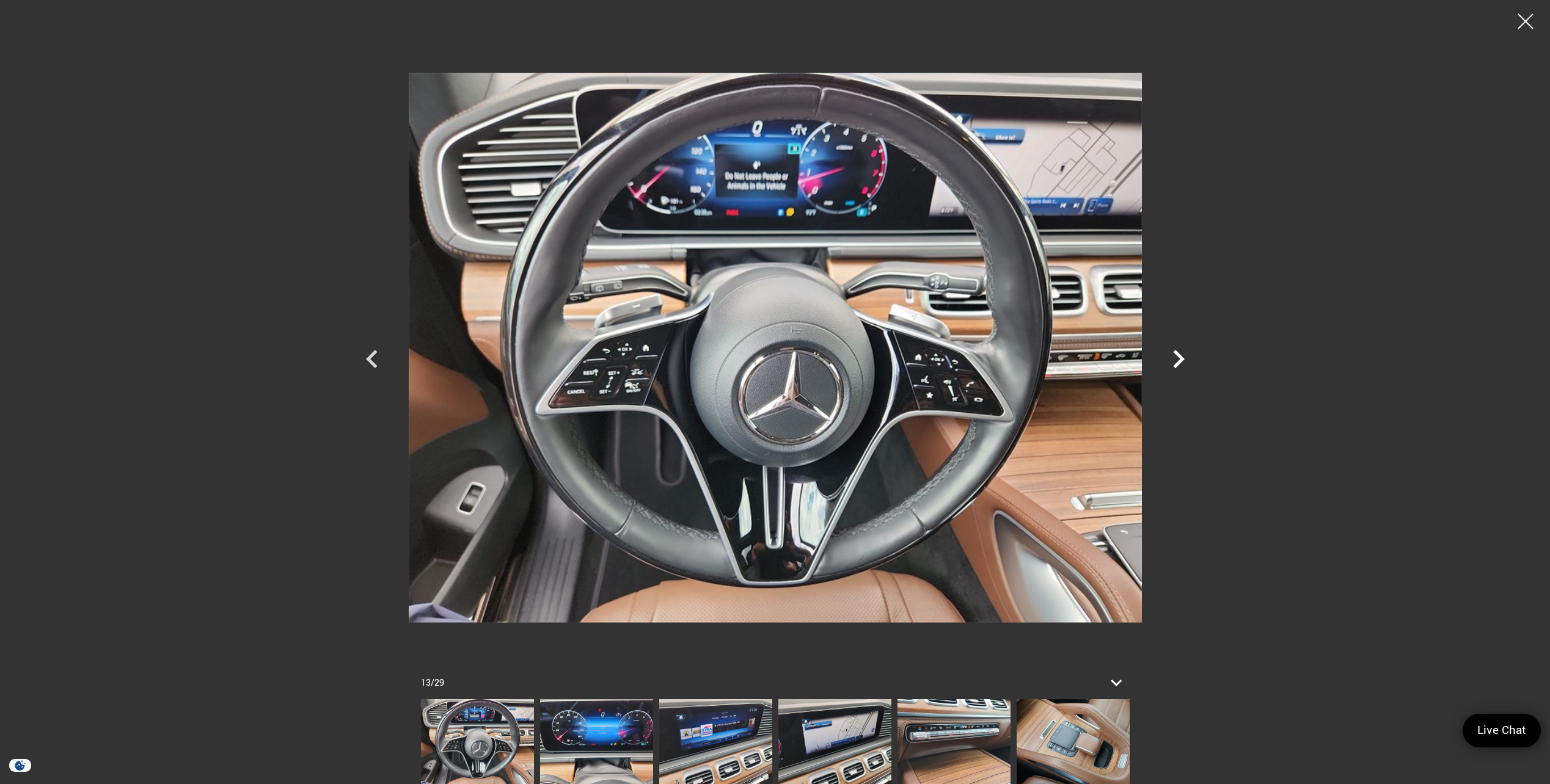
click at [1166, 353] on icon "Next" at bounding box center [1178, 360] width 37 height 37
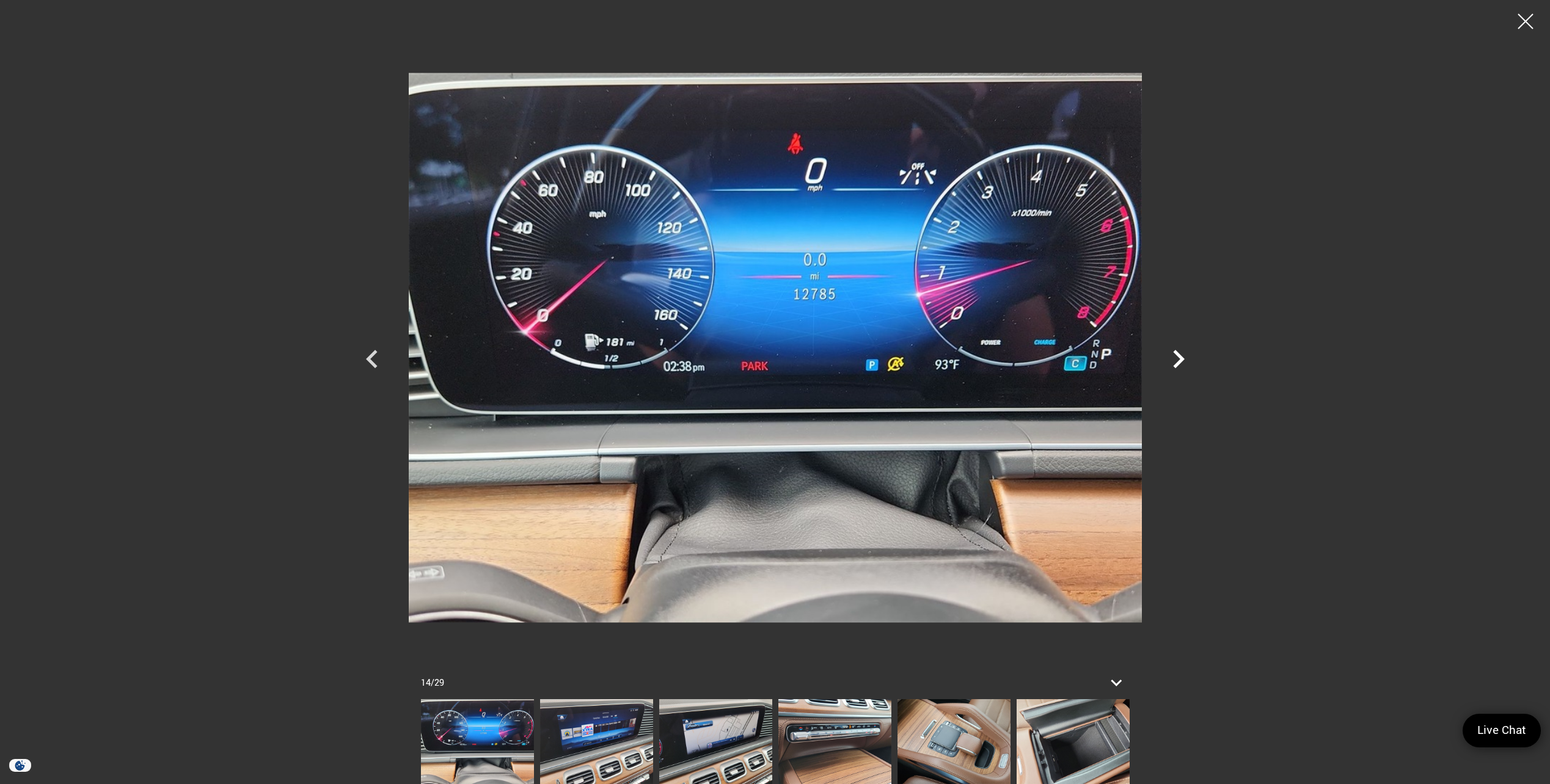
click at [1163, 353] on icon "Next" at bounding box center [1178, 360] width 37 height 37
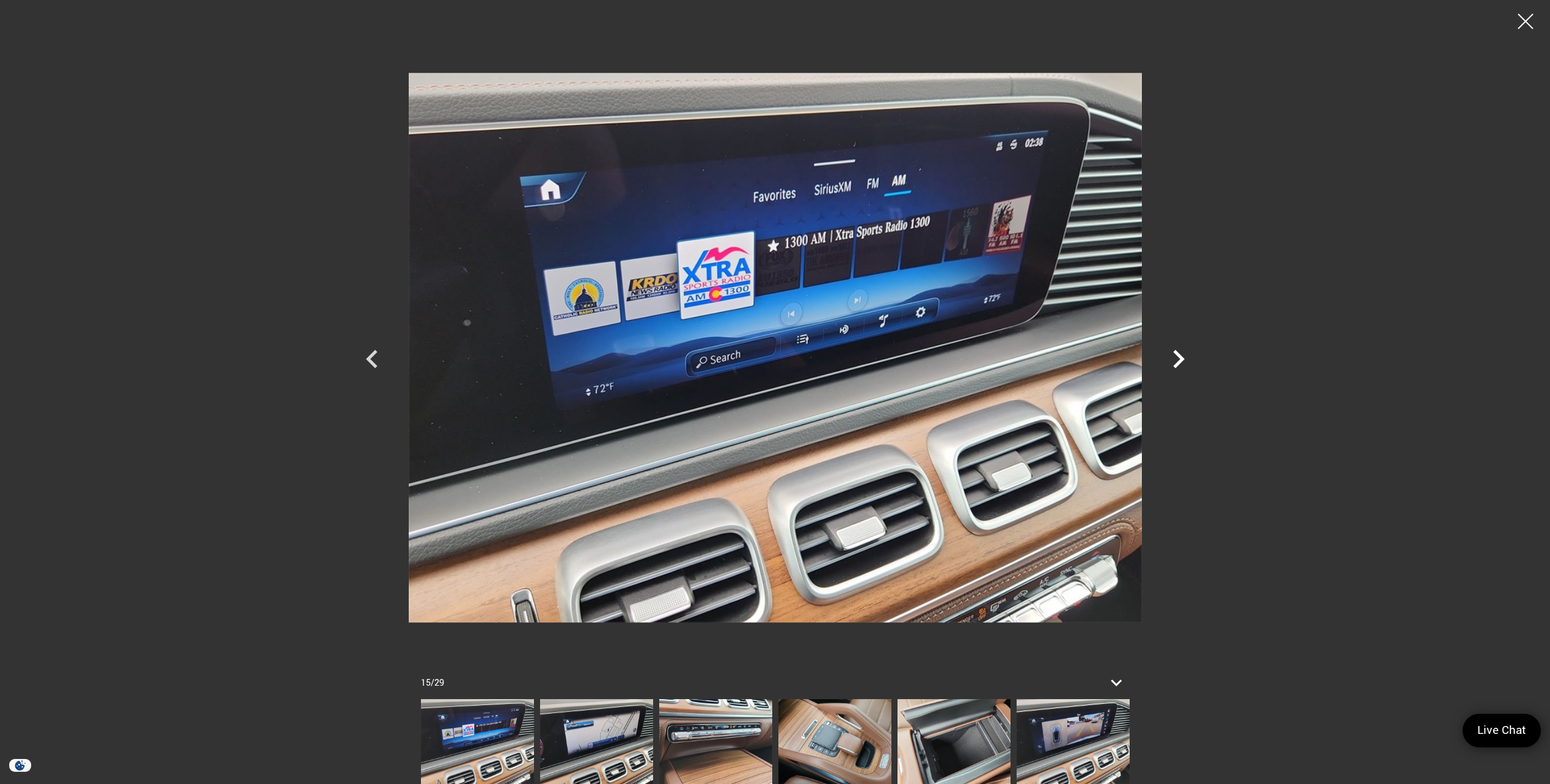
click at [1162, 353] on icon "Next" at bounding box center [1178, 360] width 37 height 37
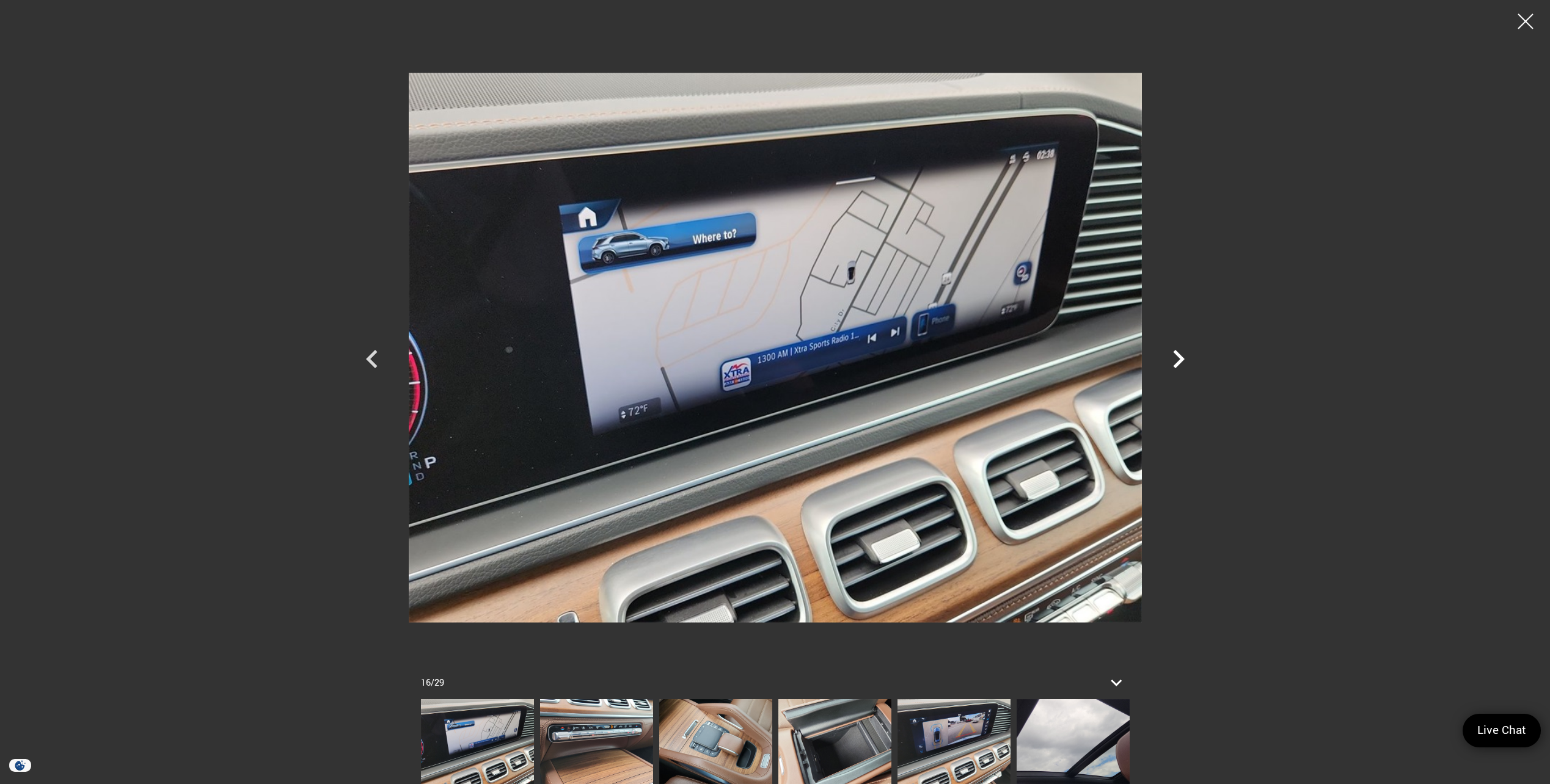
click at [1161, 353] on icon "Next" at bounding box center [1178, 360] width 37 height 37
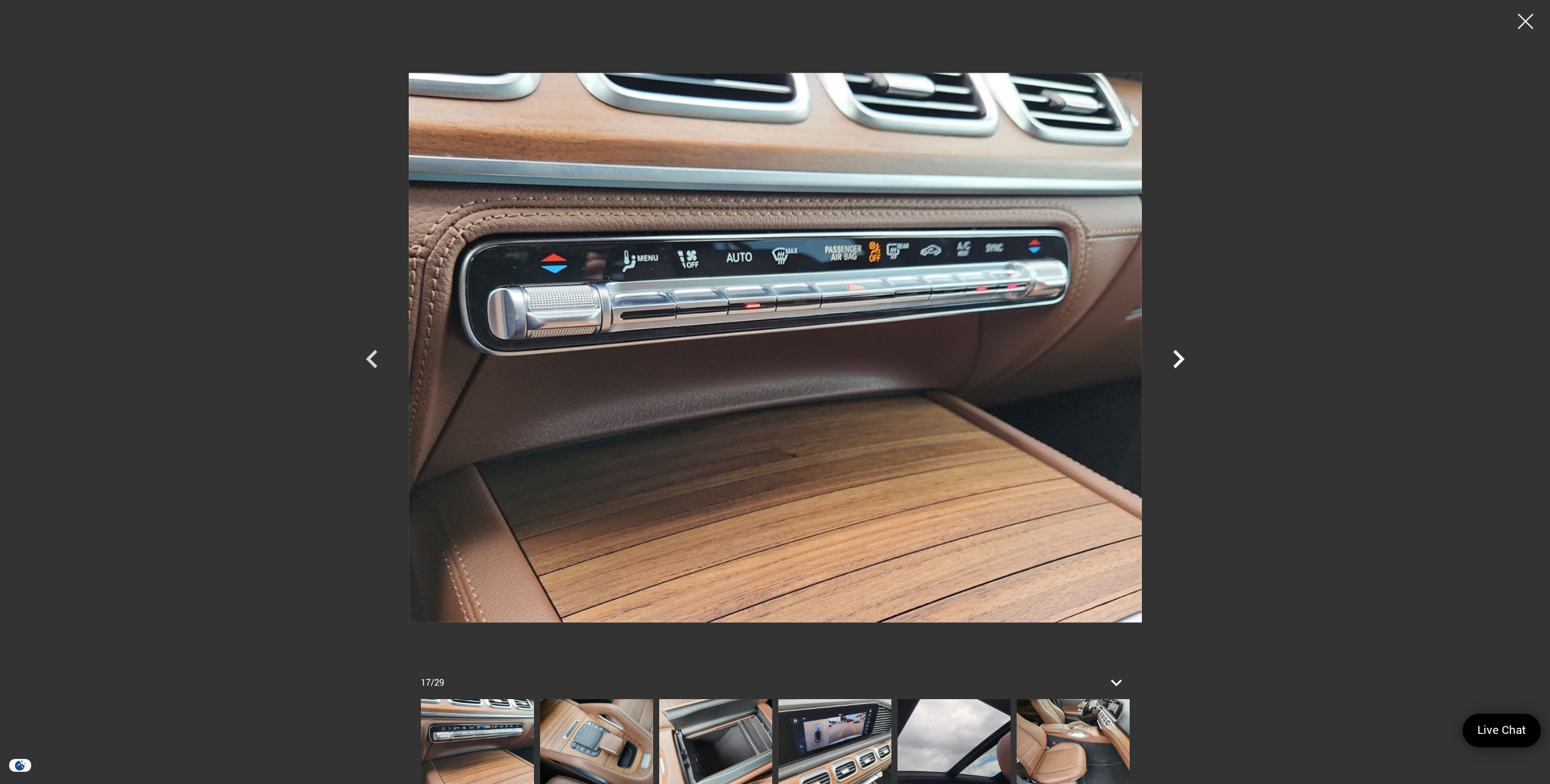
click at [1160, 353] on icon "Next" at bounding box center [1178, 360] width 37 height 37
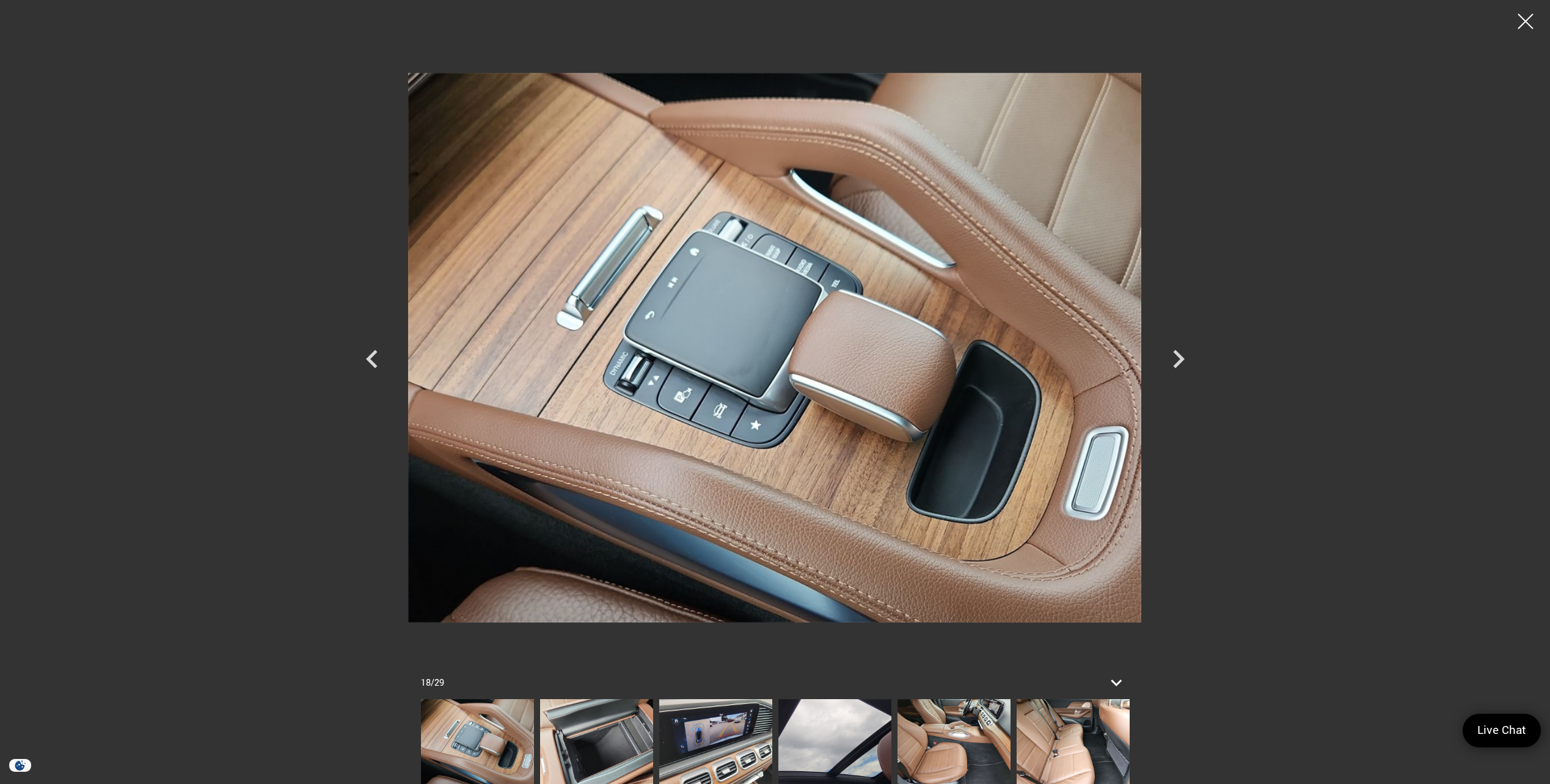
click at [1158, 353] on div at bounding box center [1508, 347] width 733 height 677
click at [1174, 356] on icon "Next" at bounding box center [1178, 360] width 37 height 37
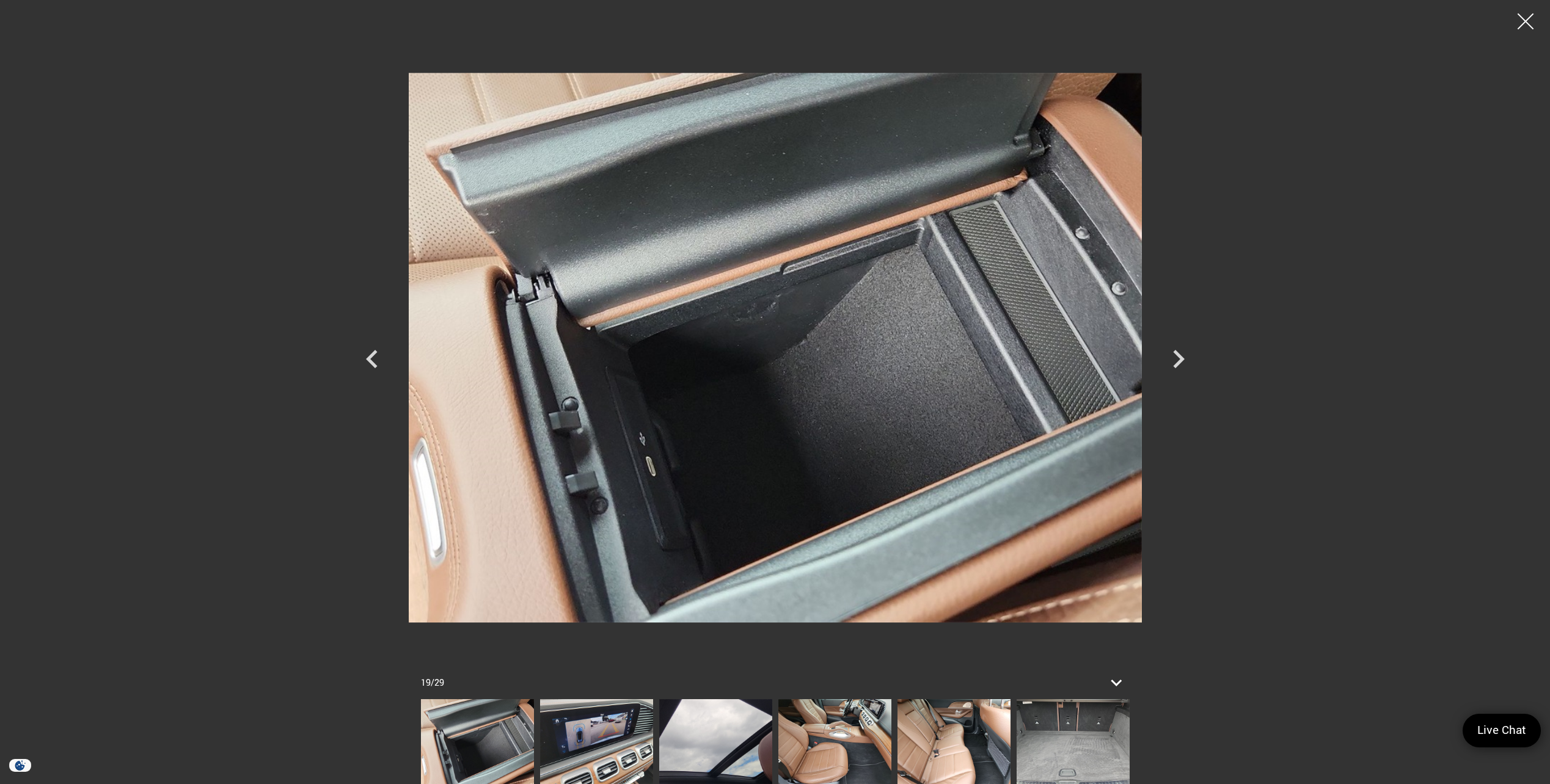
click at [1519, 11] on div at bounding box center [1525, 21] width 32 height 32
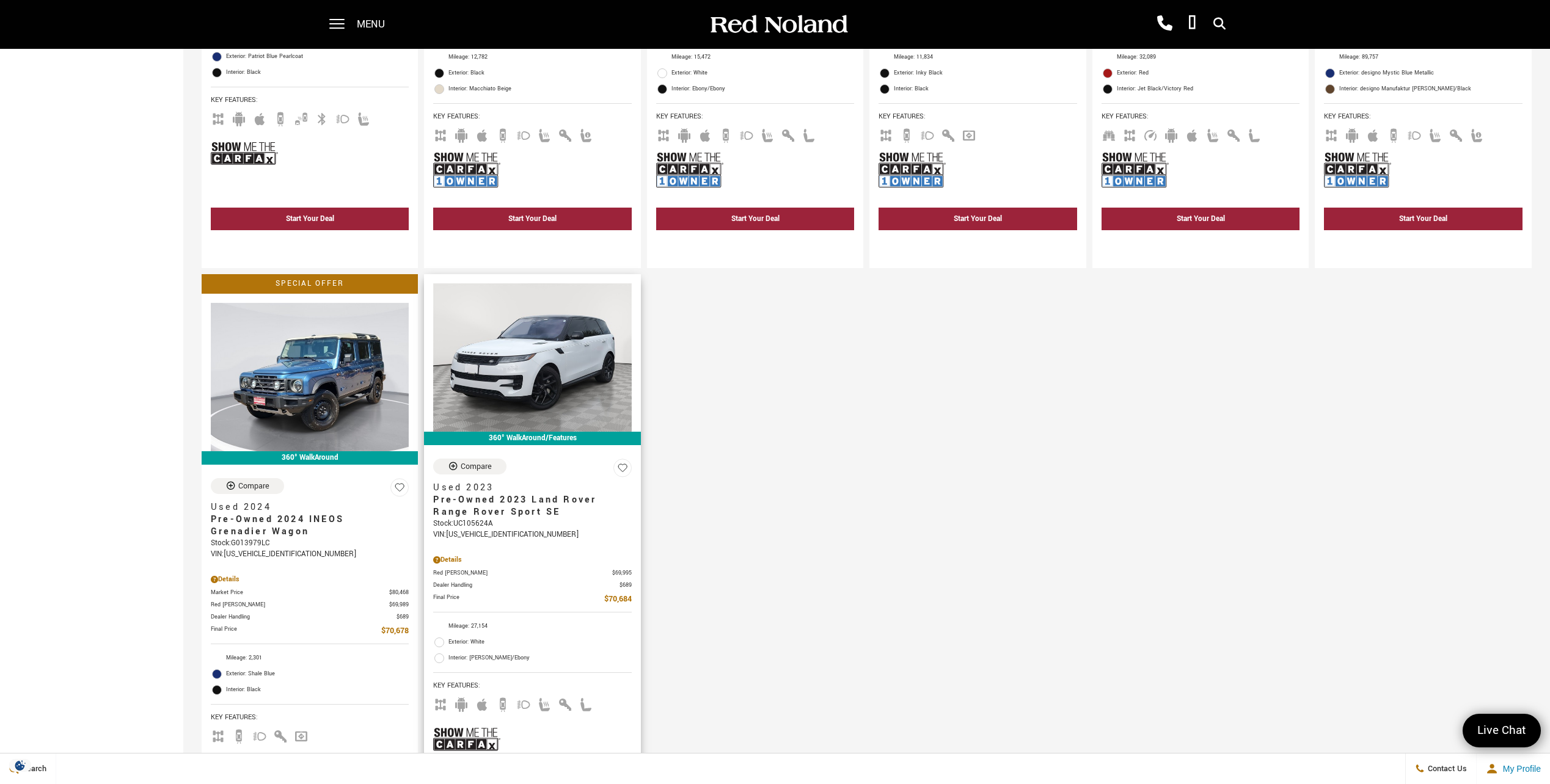
scroll to position [1788, 0]
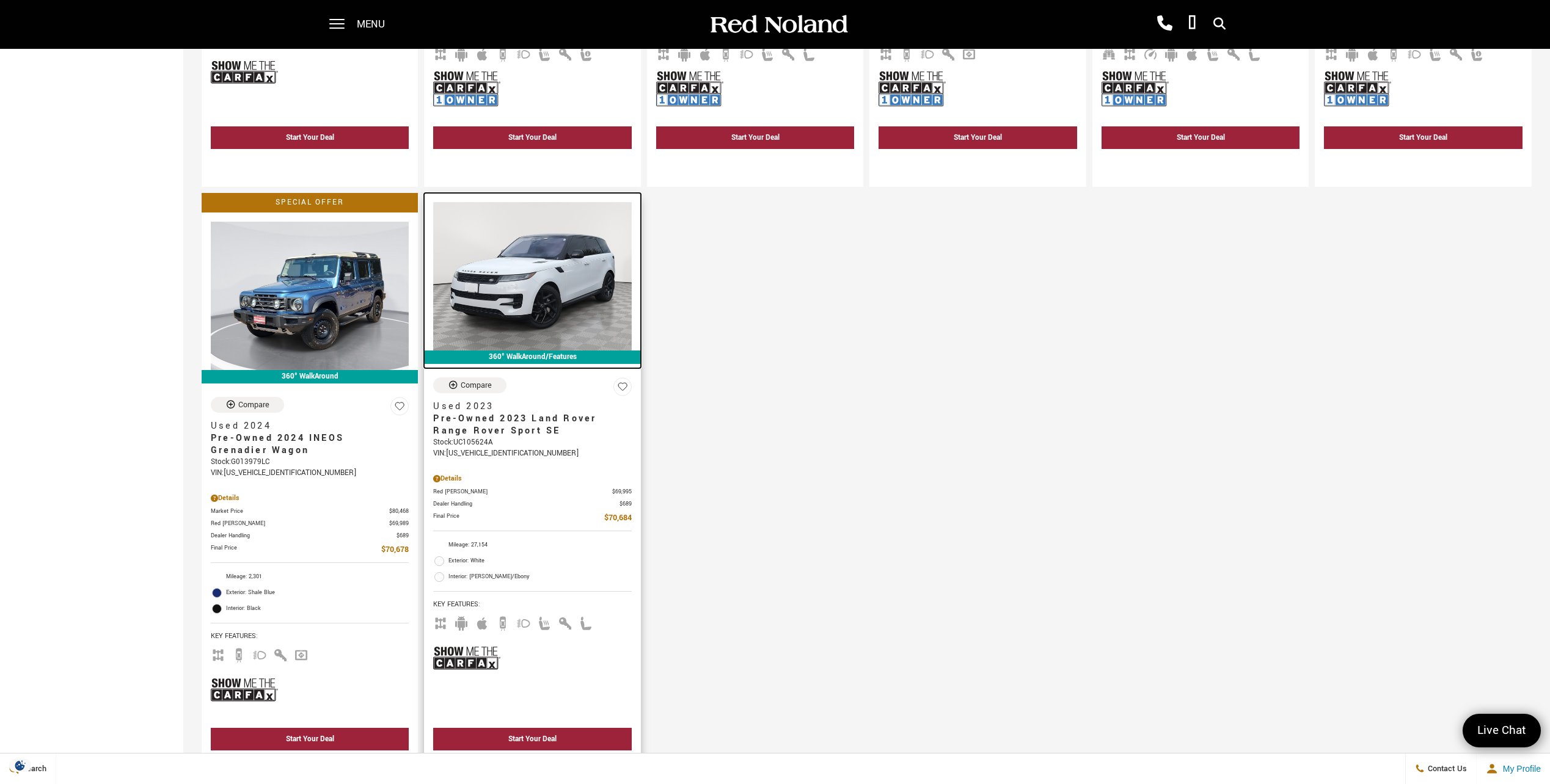
click at [546, 290] on img at bounding box center [532, 275] width 198 height 148
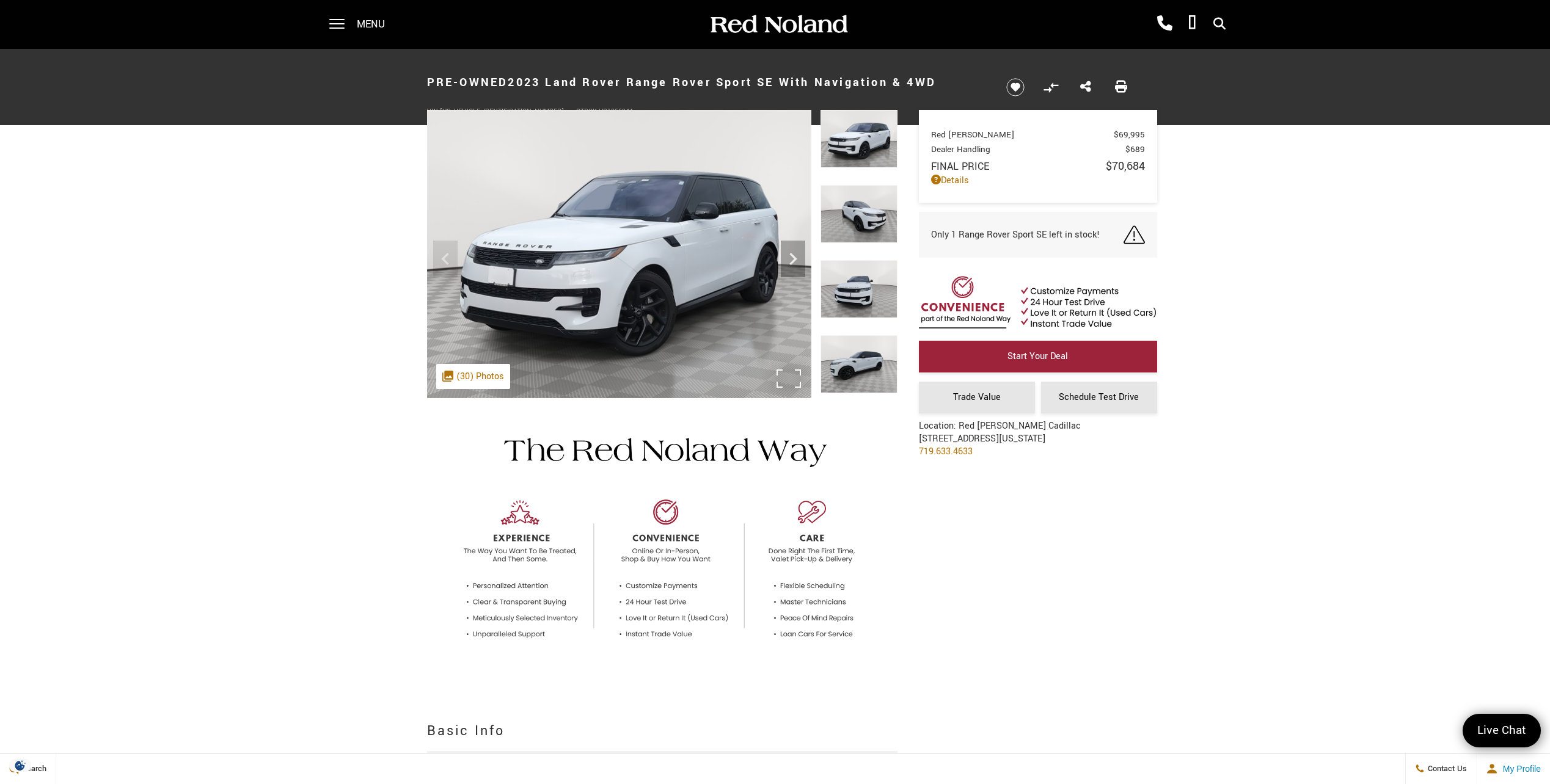
click at [628, 246] on img at bounding box center [619, 253] width 384 height 289
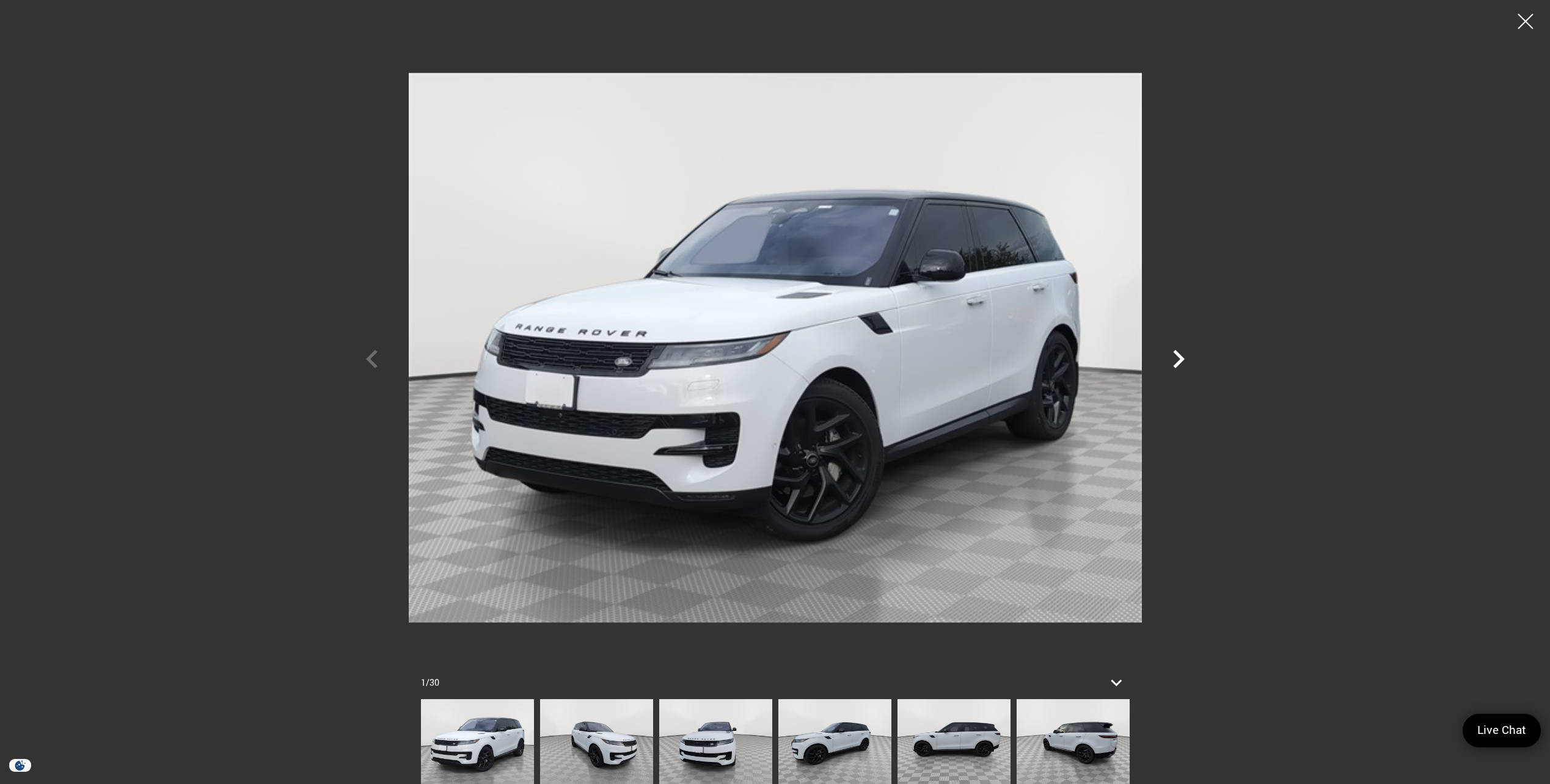
click at [1177, 353] on icon "Next" at bounding box center [1178, 359] width 11 height 18
click at [1180, 363] on icon "Next" at bounding box center [1178, 359] width 11 height 18
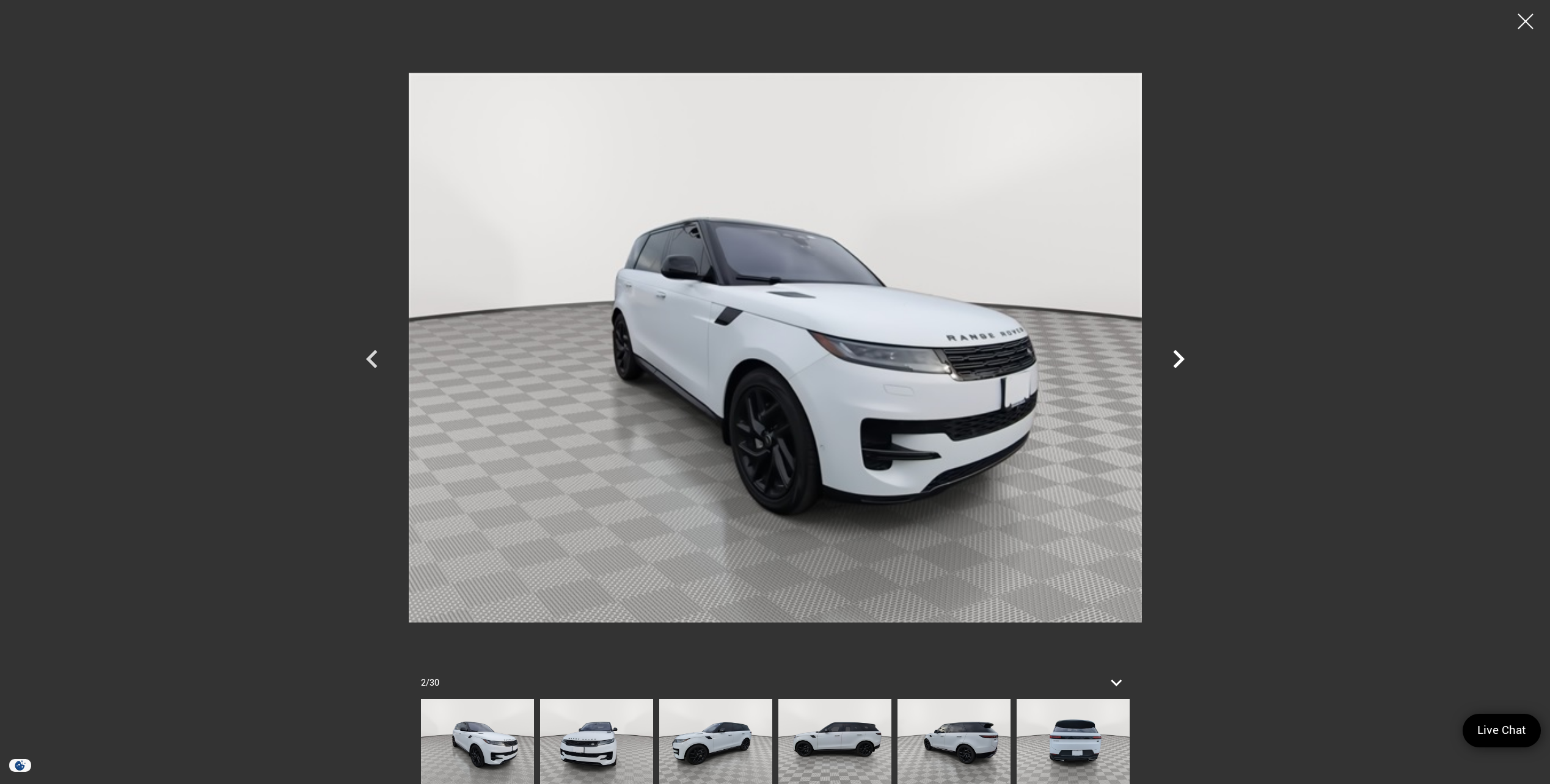
click at [1180, 361] on icon "Next" at bounding box center [1178, 359] width 11 height 18
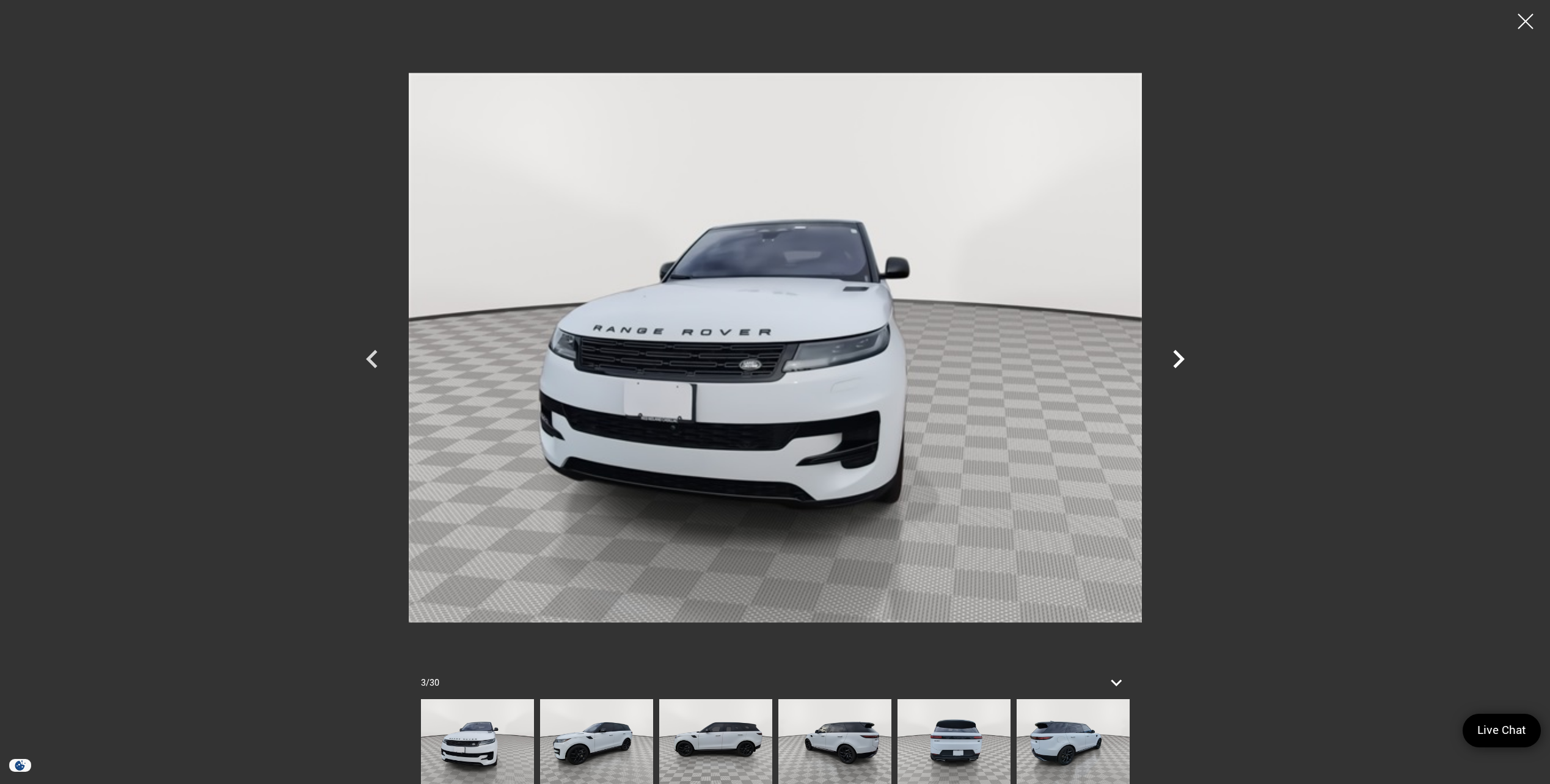
click at [1180, 360] on icon "Next" at bounding box center [1178, 359] width 11 height 18
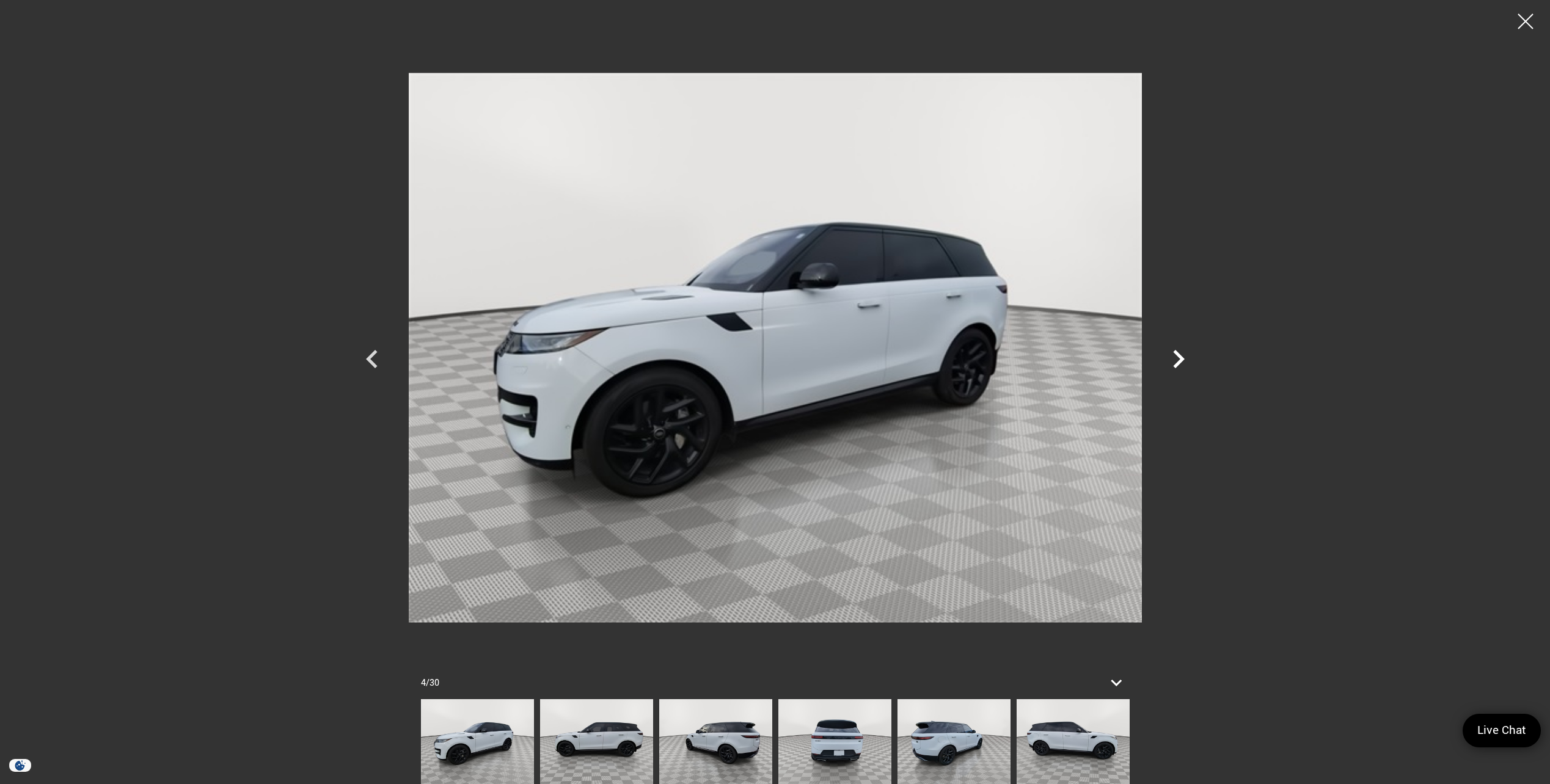
click at [1180, 359] on icon "Next" at bounding box center [1178, 359] width 11 height 18
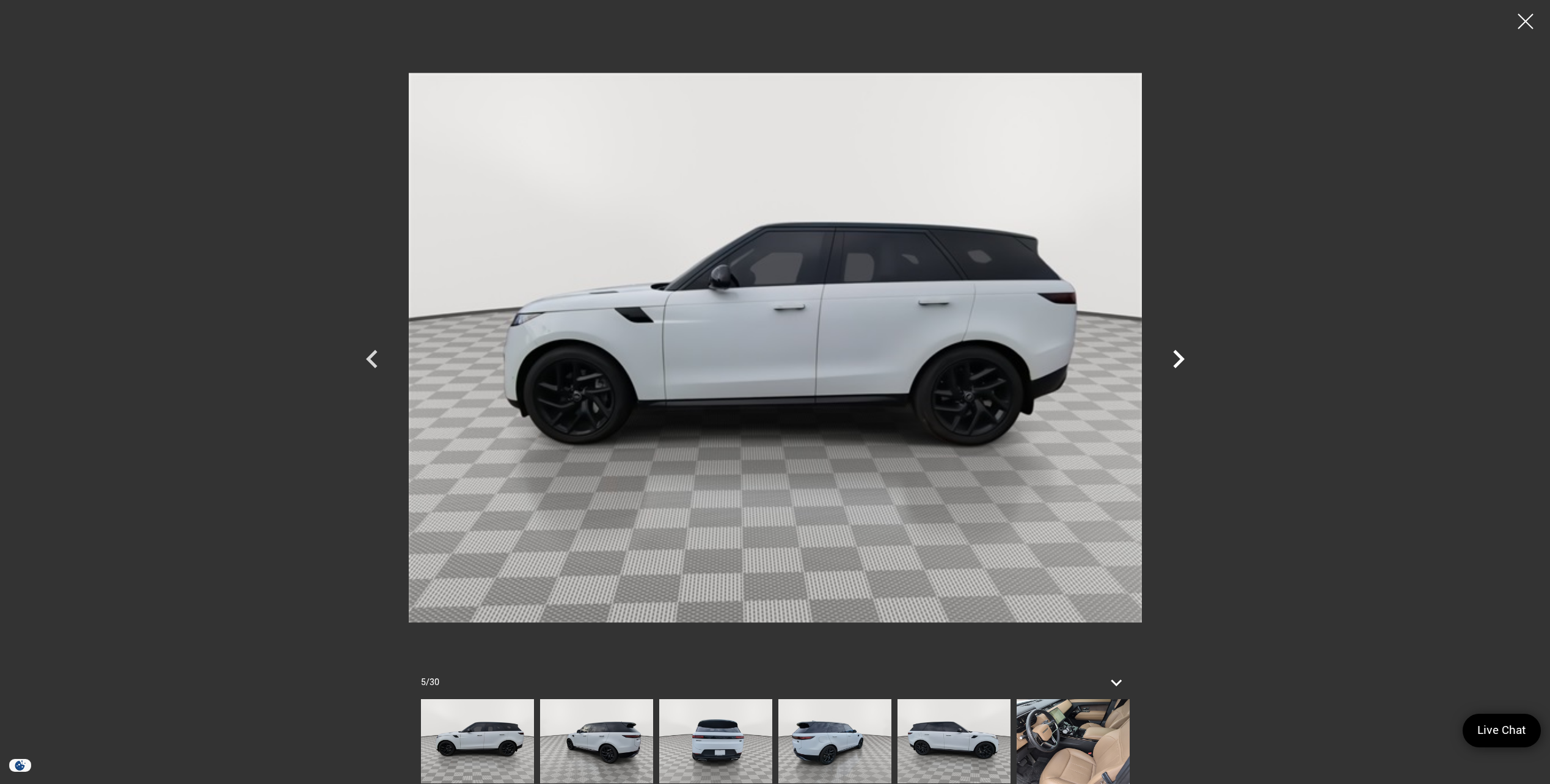
click at [1178, 358] on icon "Next" at bounding box center [1178, 360] width 37 height 37
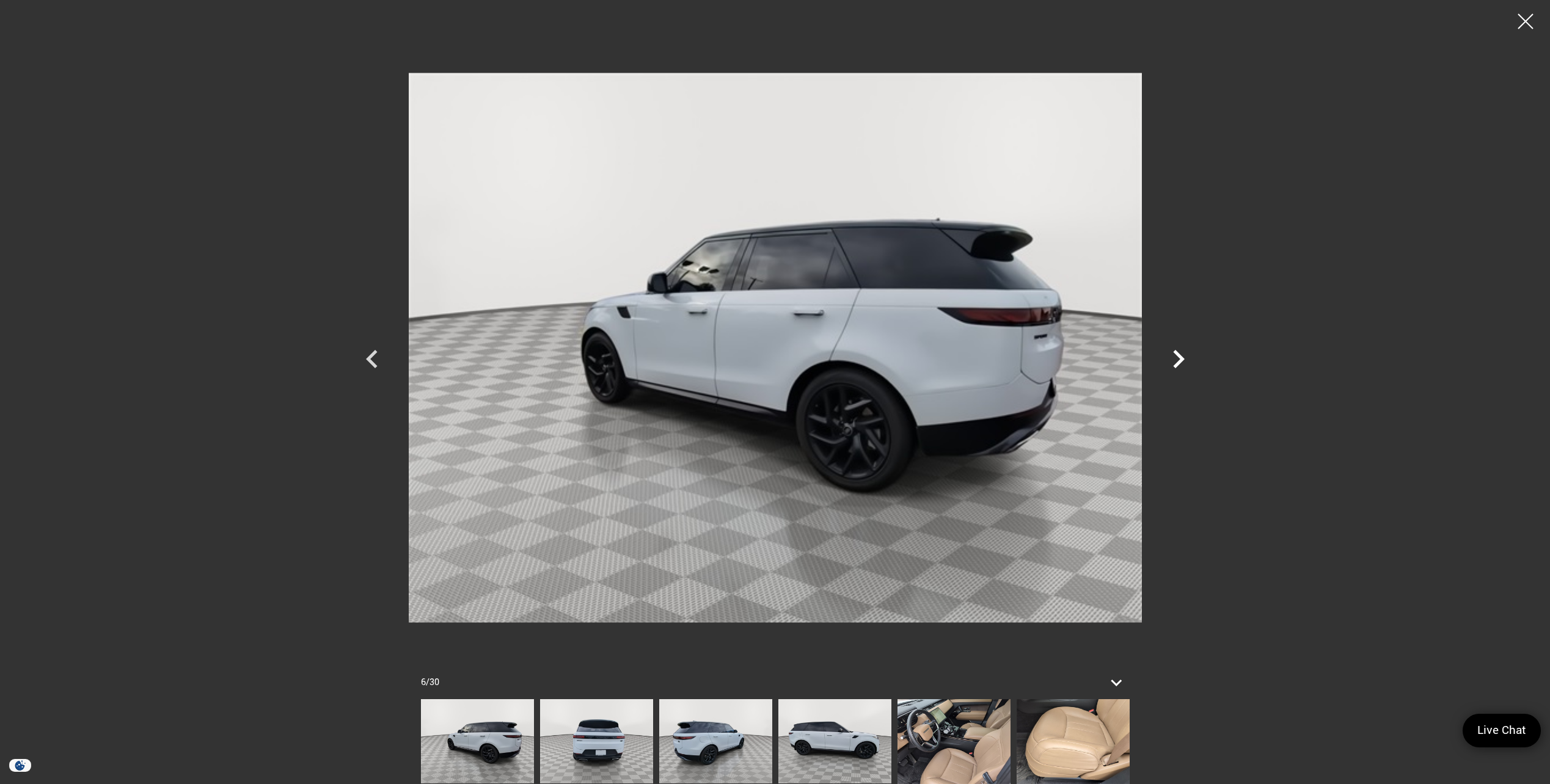
click at [1178, 358] on icon "Next" at bounding box center [1178, 360] width 37 height 37
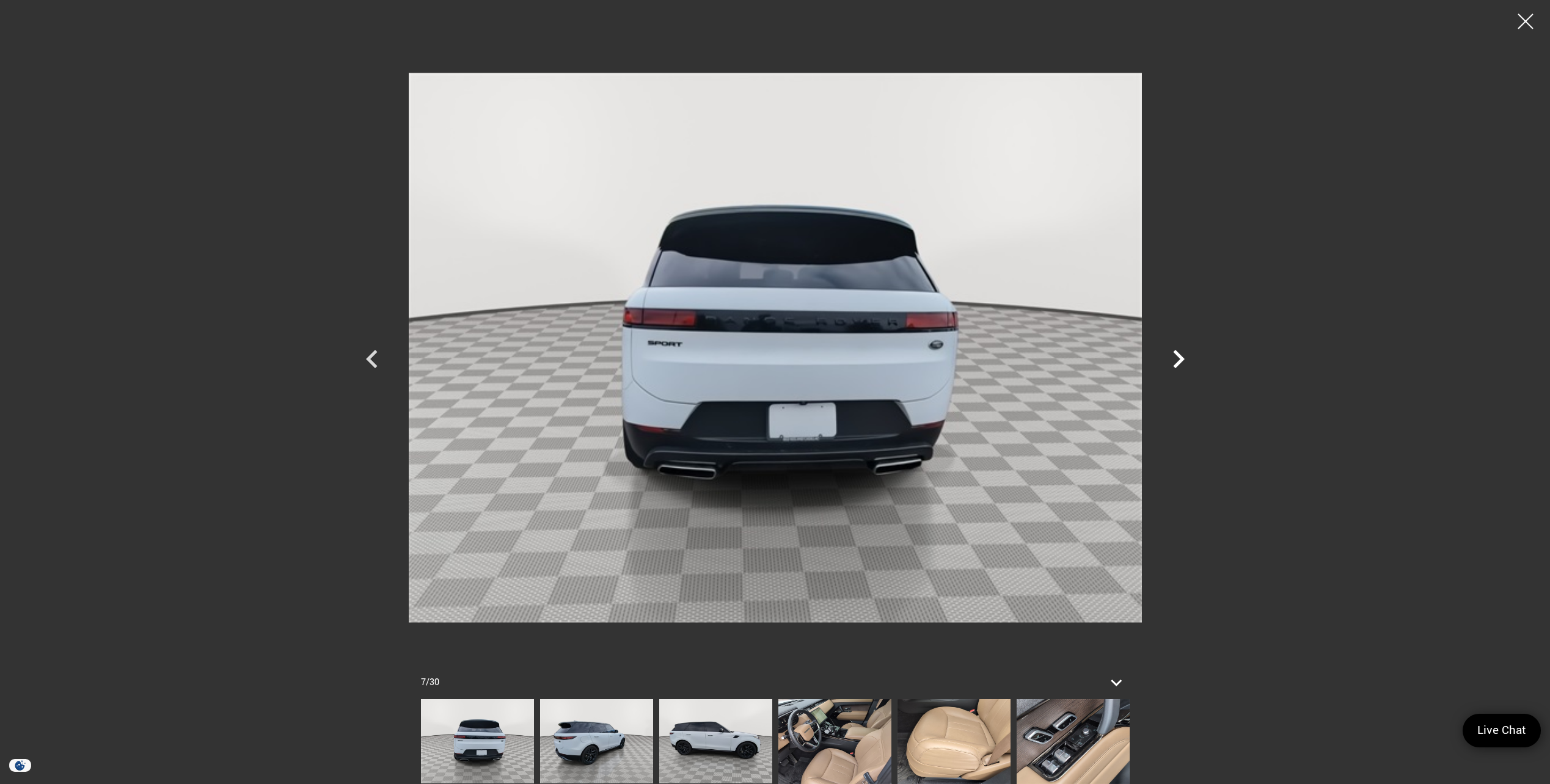
click at [1175, 357] on icon "Next" at bounding box center [1178, 360] width 37 height 37
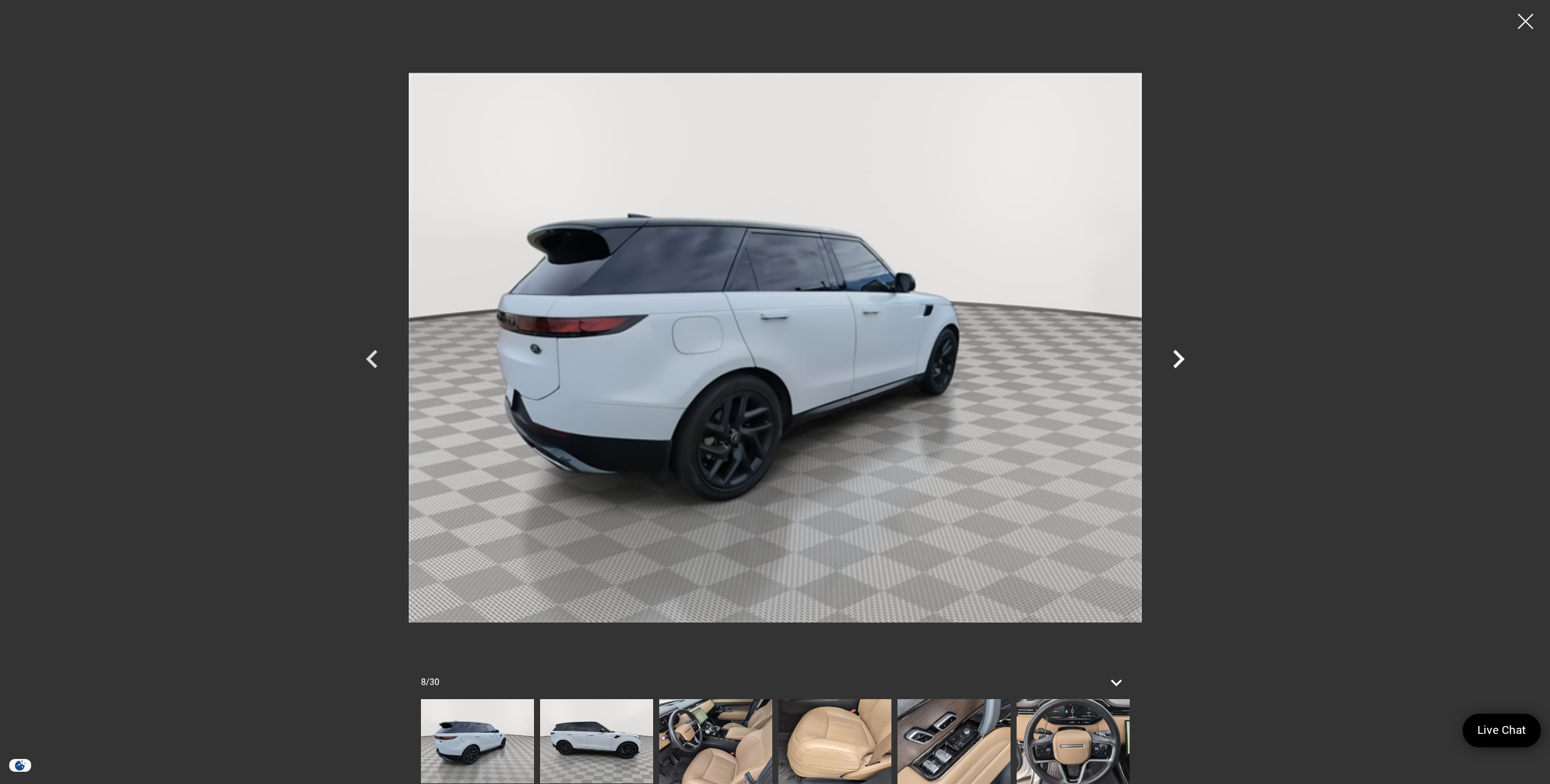
click at [1175, 357] on icon "Next" at bounding box center [1178, 360] width 37 height 37
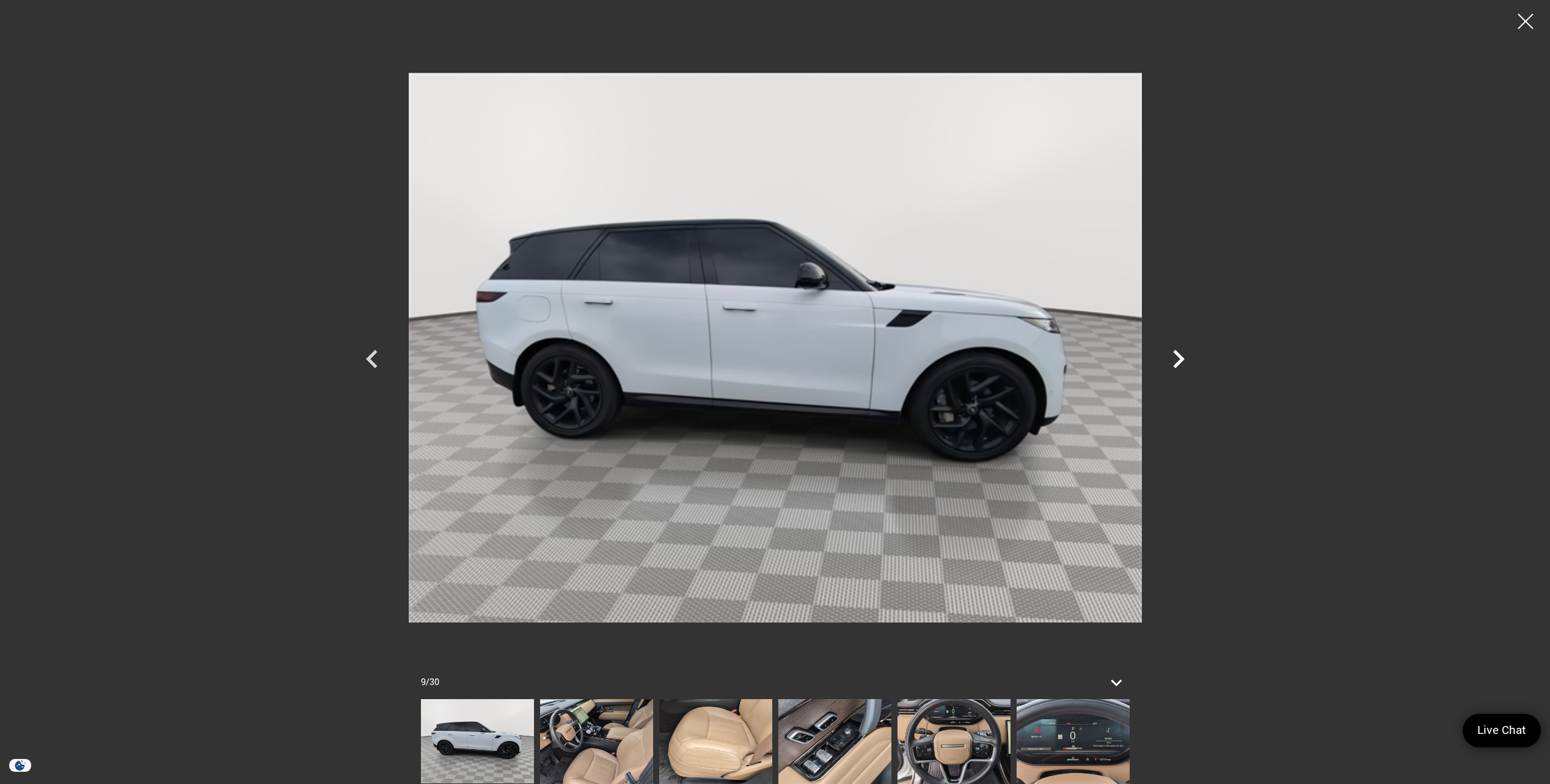
click at [1175, 357] on icon "Next" at bounding box center [1178, 360] width 37 height 37
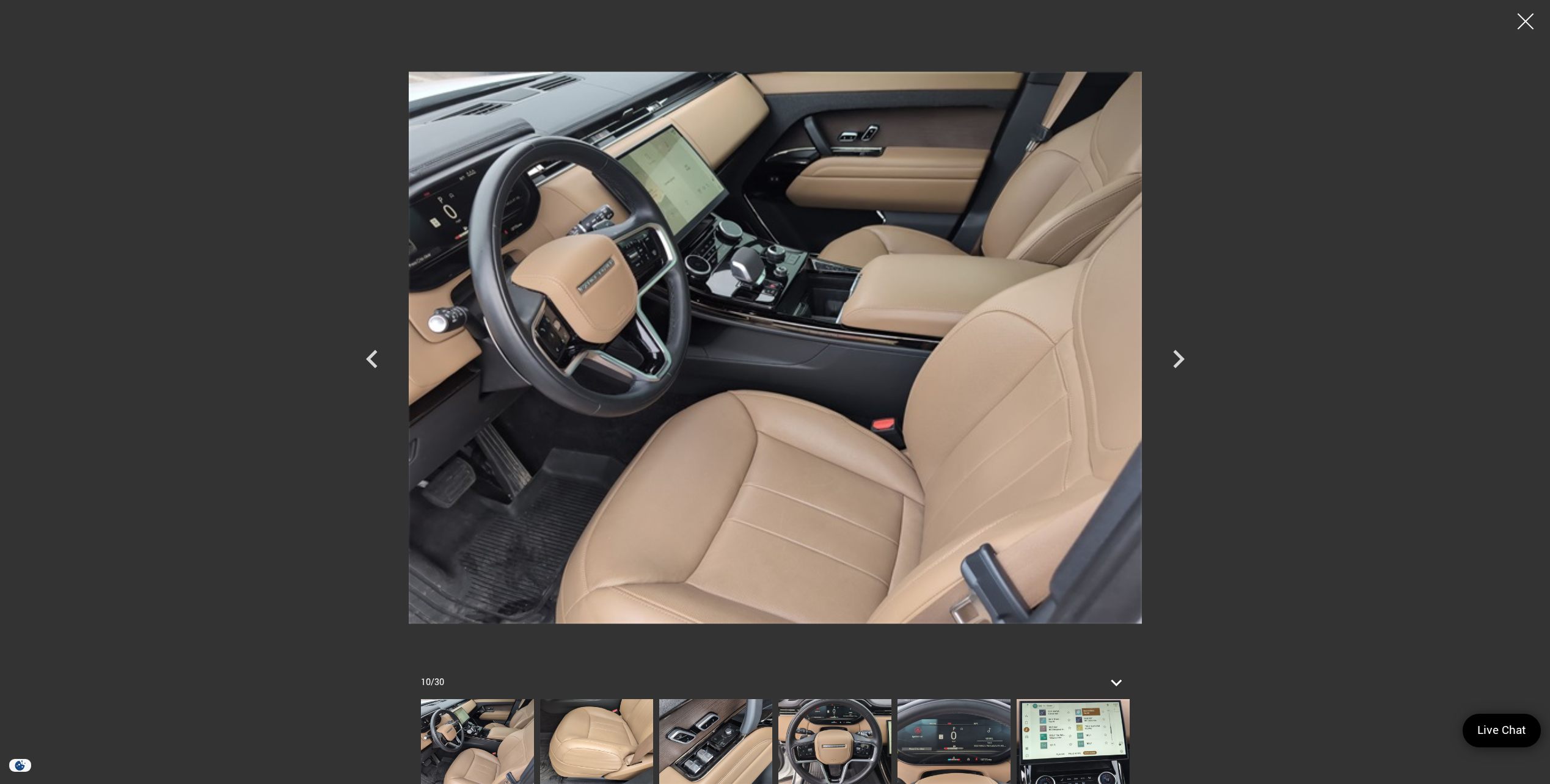
click at [1523, 15] on div at bounding box center [1525, 21] width 32 height 32
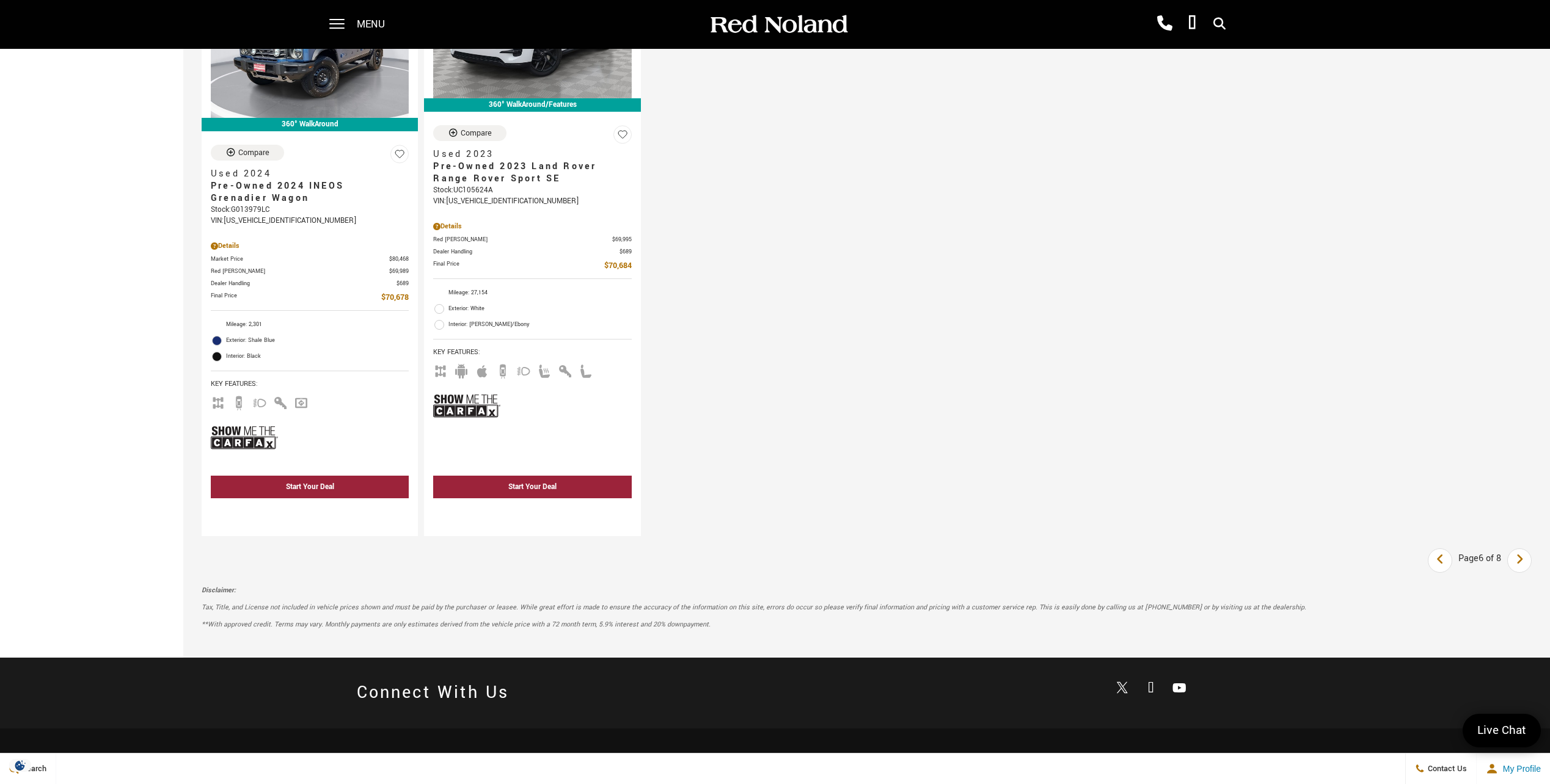
scroll to position [2015, 0]
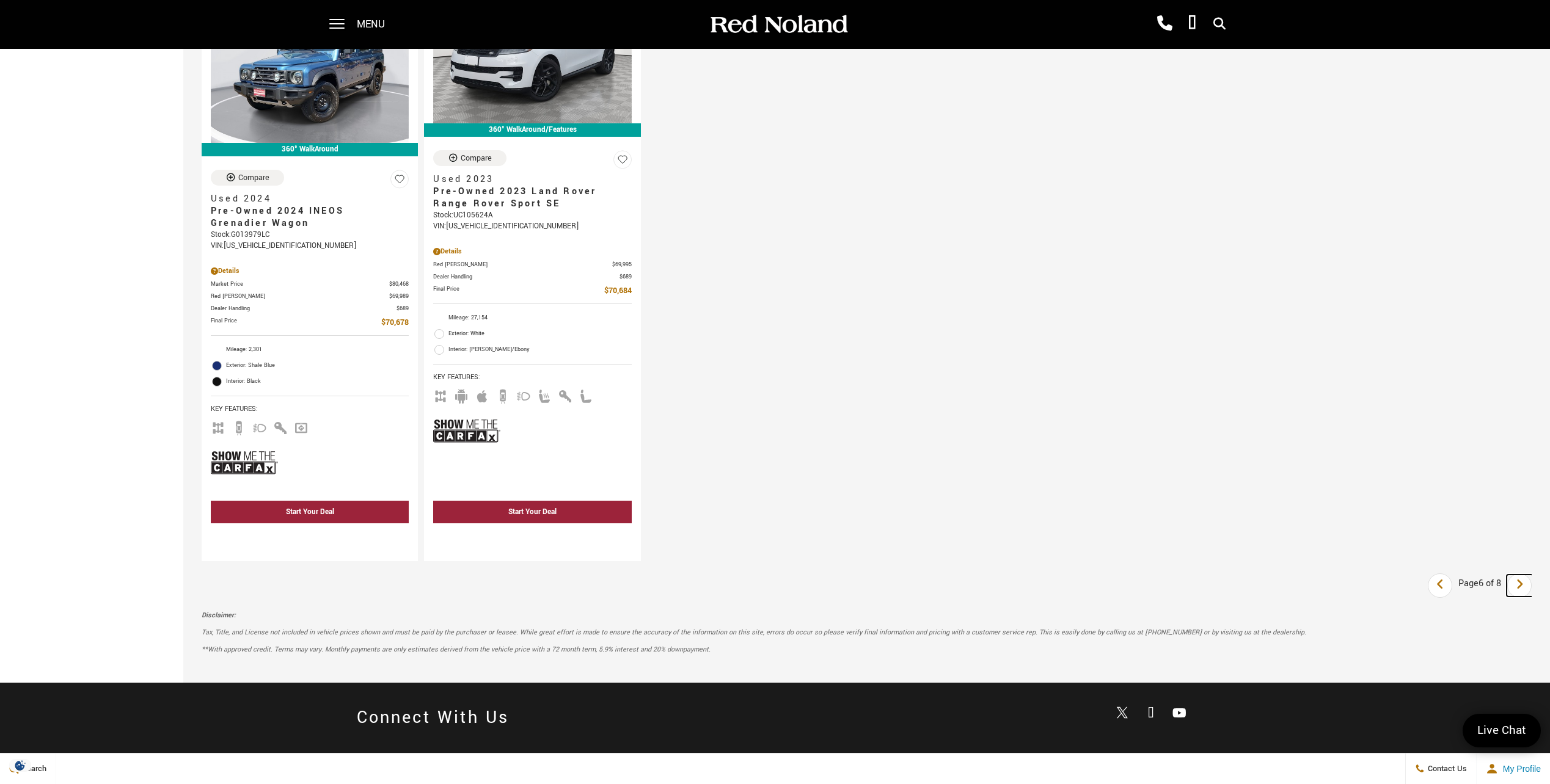
click at [1524, 590] on icon "next page" at bounding box center [1519, 584] width 8 height 19
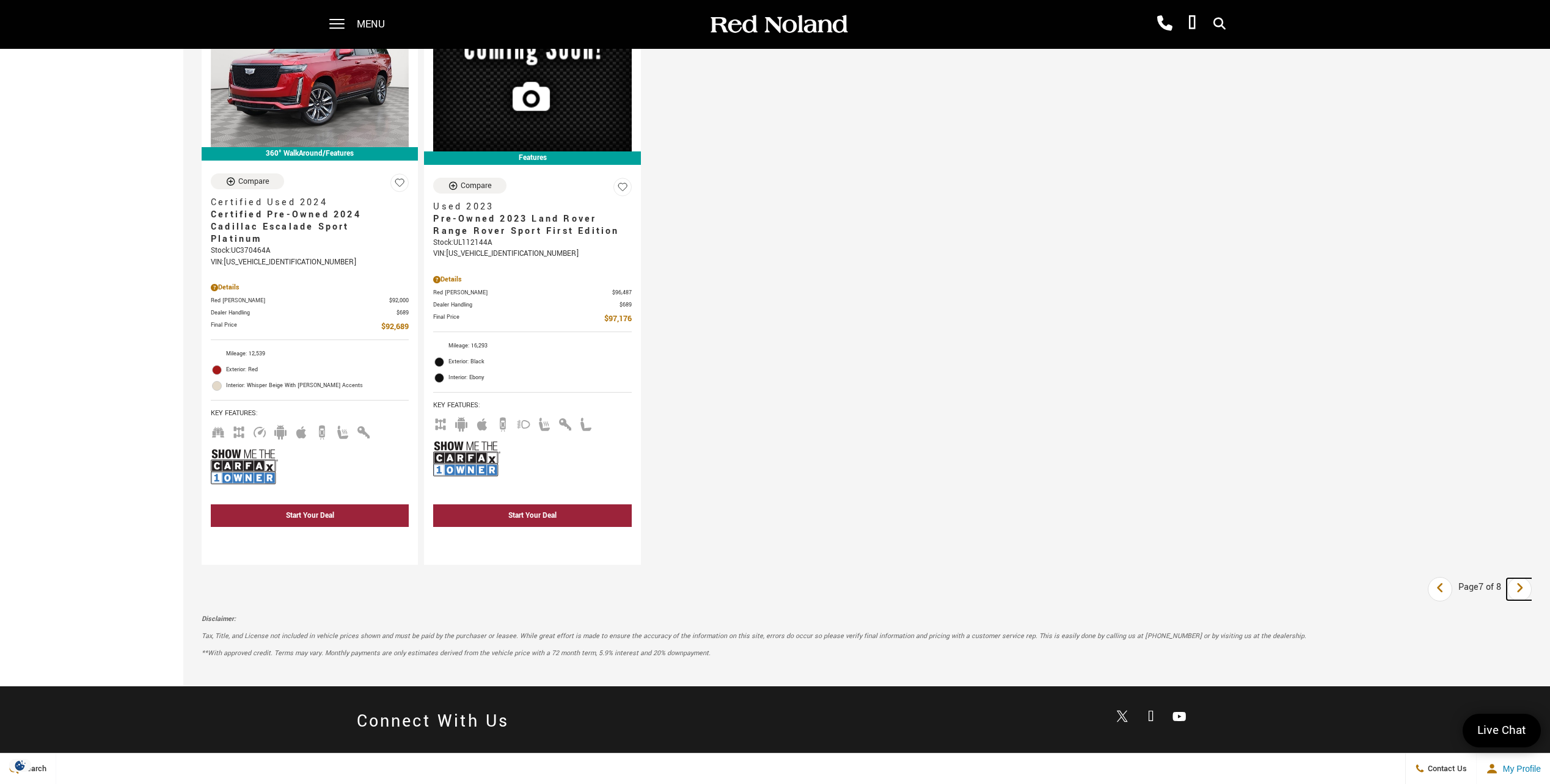
scroll to position [2015, 0]
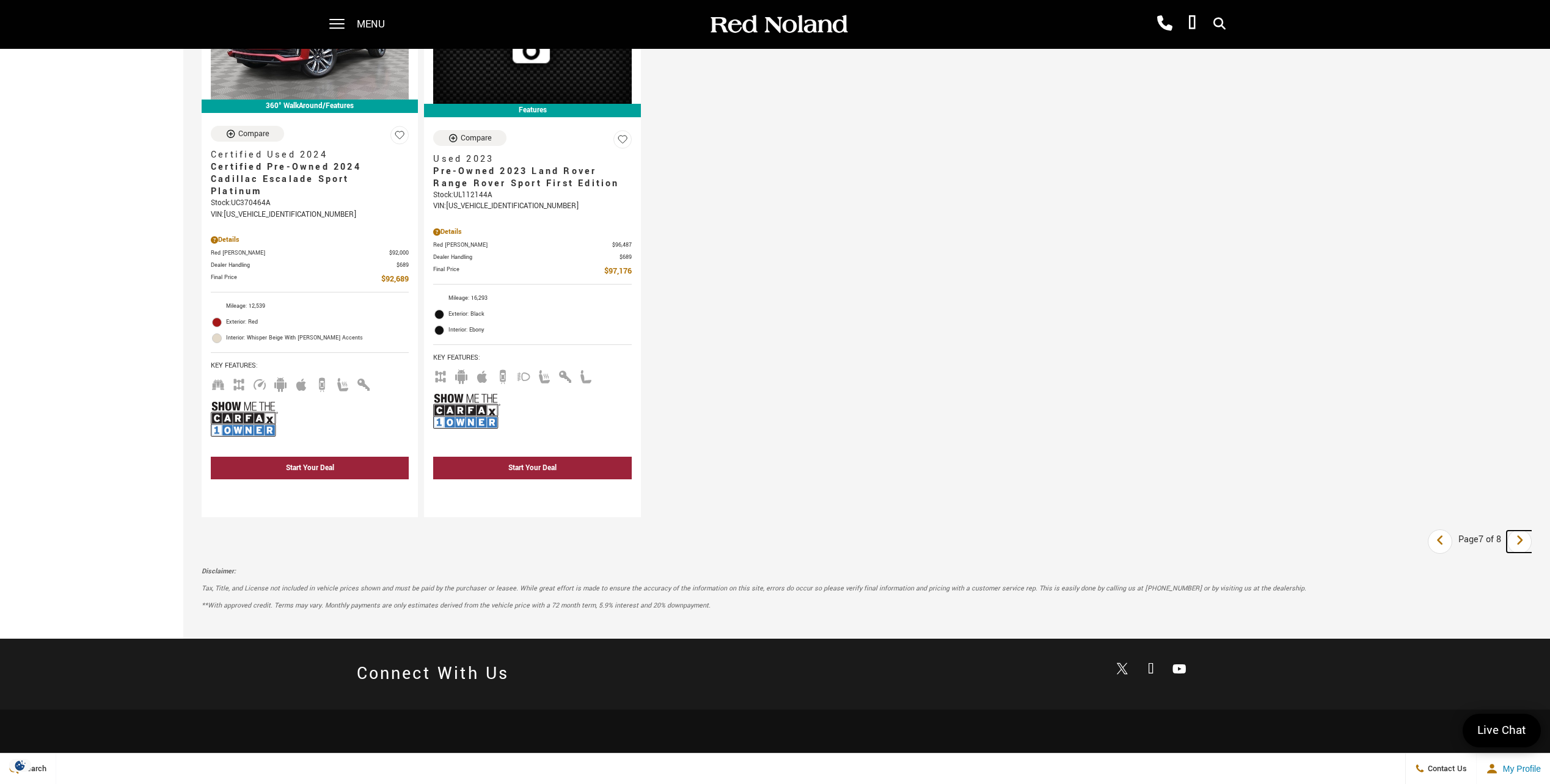
click at [1524, 545] on icon "next page" at bounding box center [1519, 540] width 8 height 19
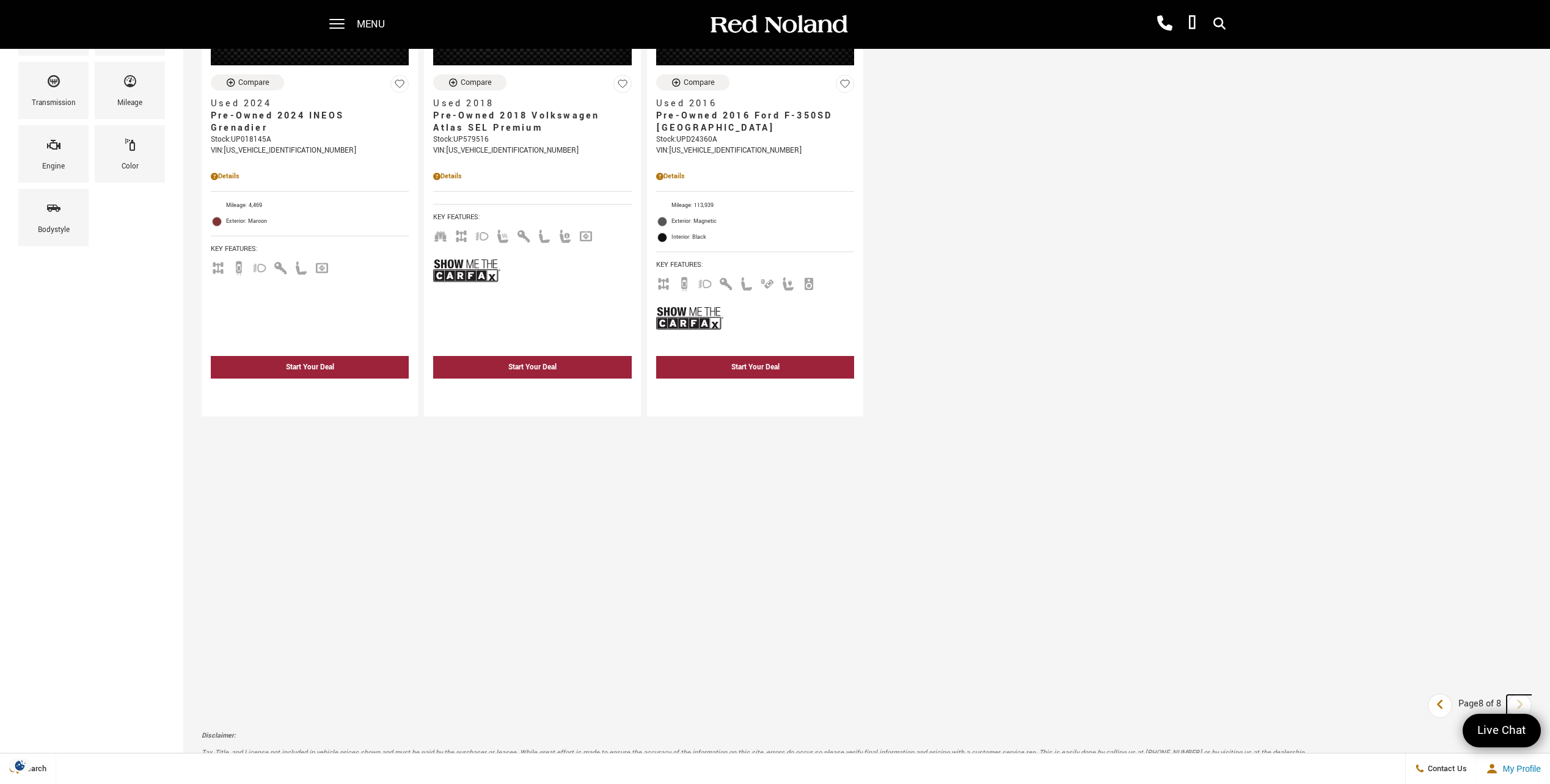
scroll to position [367, 0]
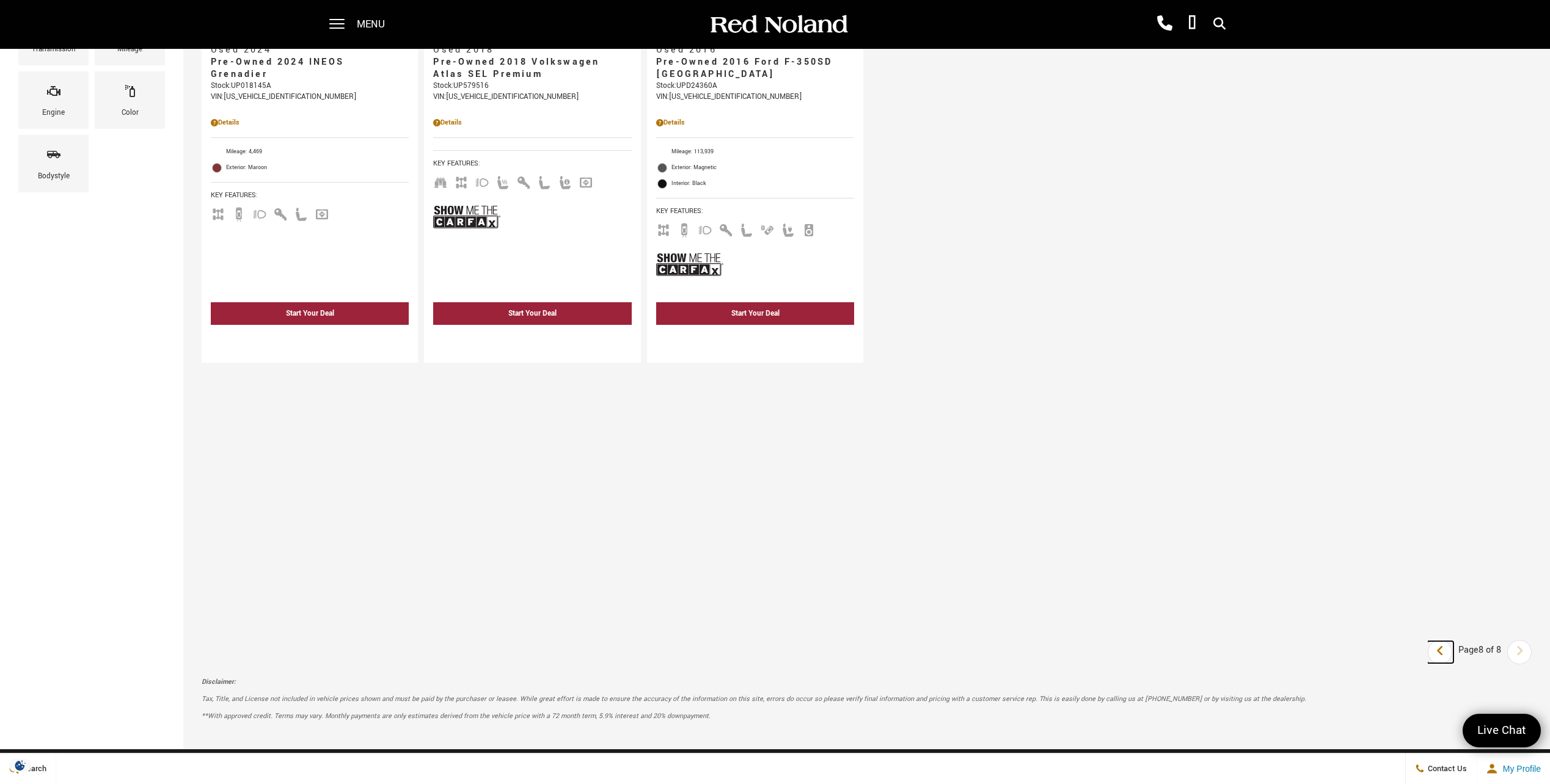
click at [1444, 650] on icon "previous page" at bounding box center [1439, 651] width 8 height 19
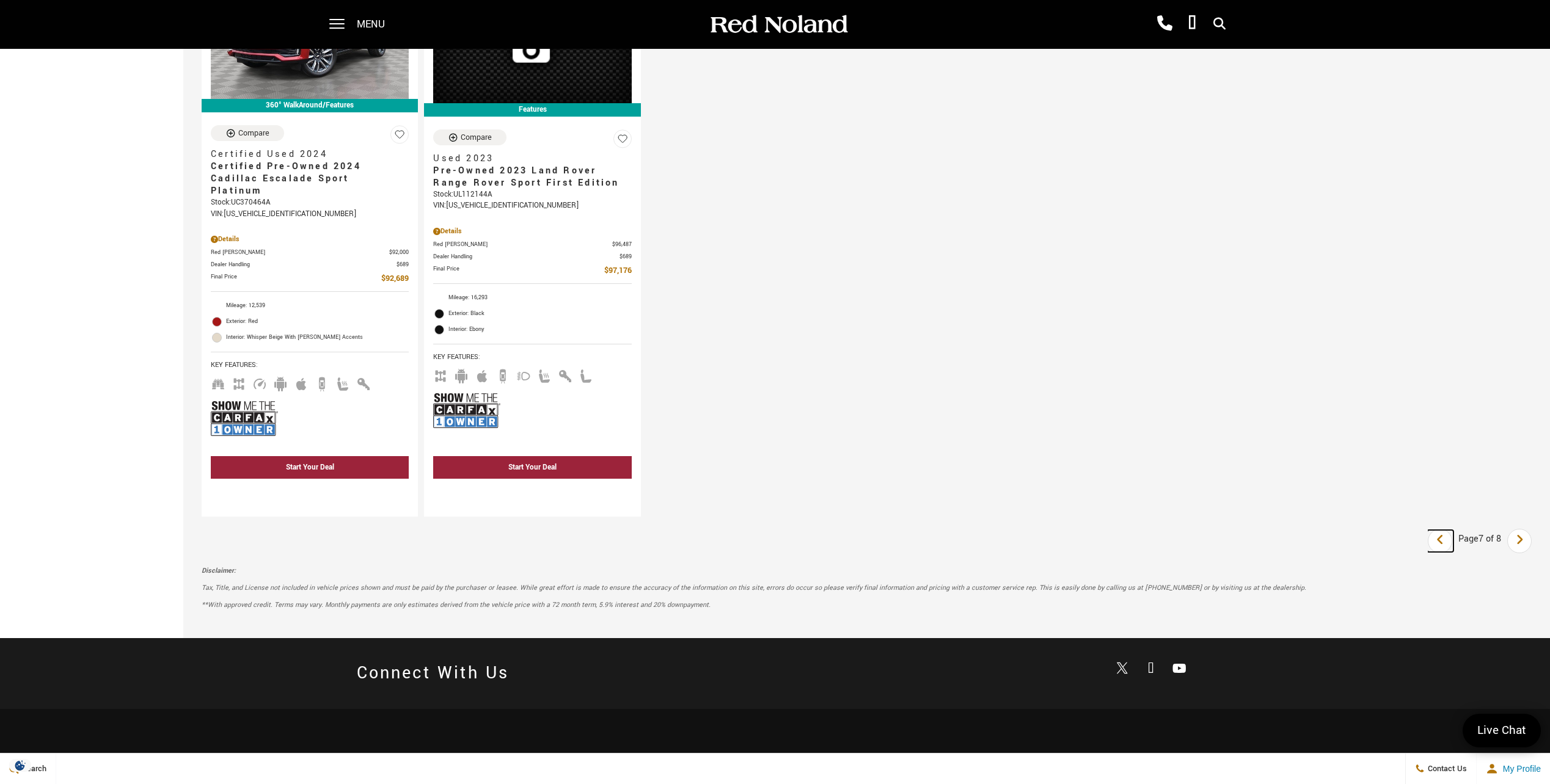
scroll to position [2015, 0]
click at [1450, 546] on link "Last" at bounding box center [1440, 541] width 26 height 22
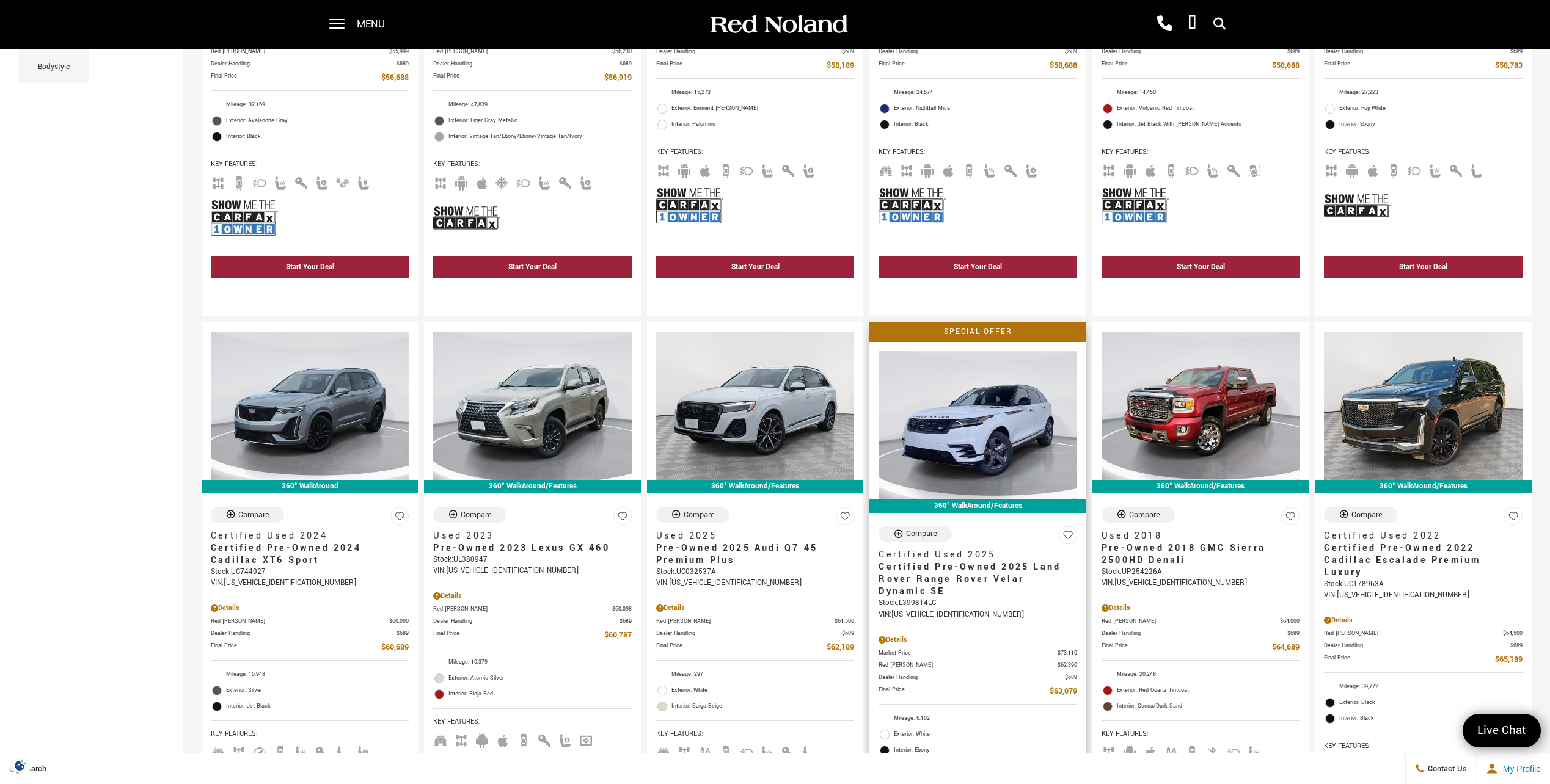
scroll to position [488, 0]
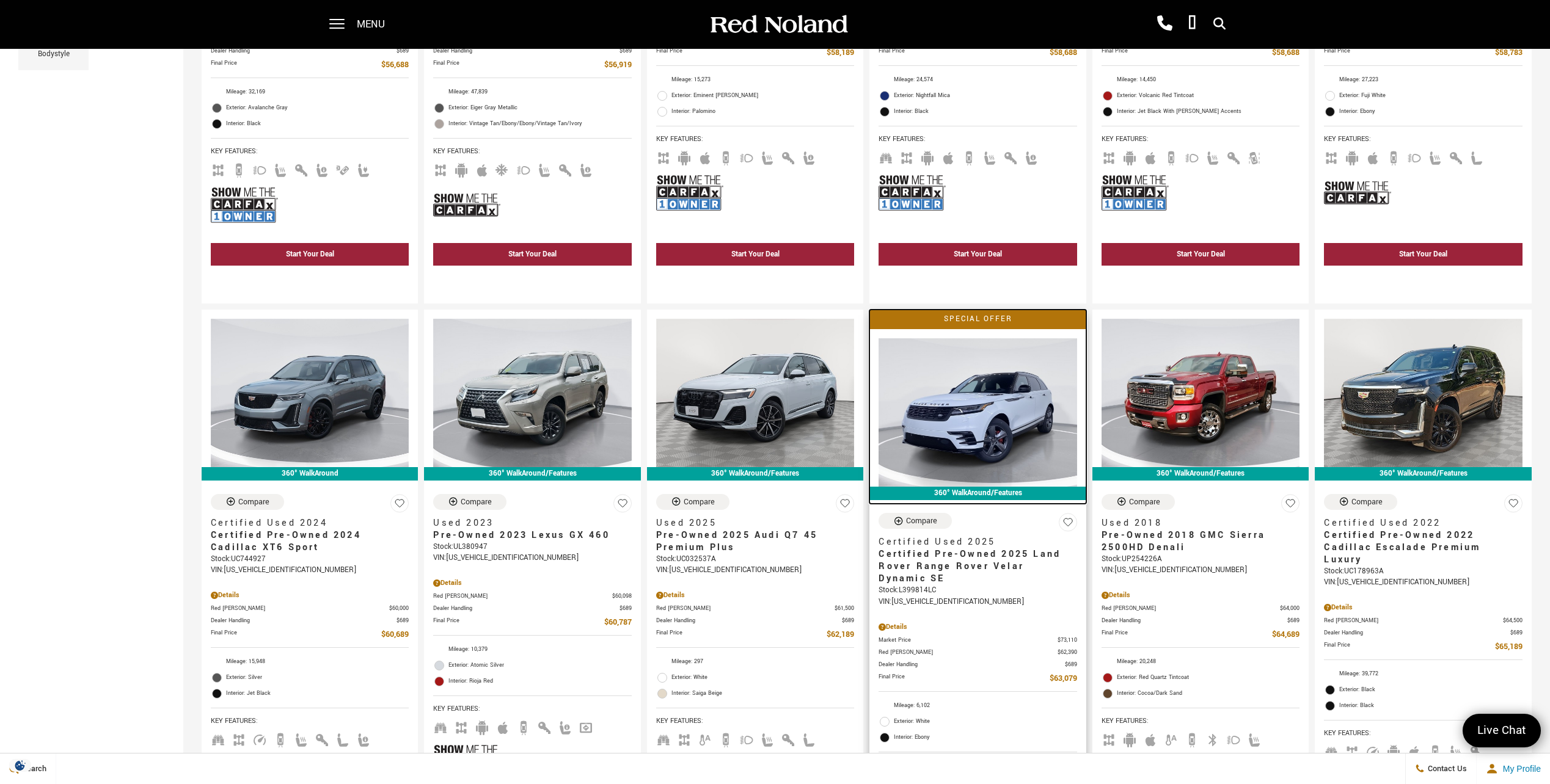
click at [1008, 437] on img at bounding box center [977, 412] width 198 height 148
